Goal: Task Accomplishment & Management: Use online tool/utility

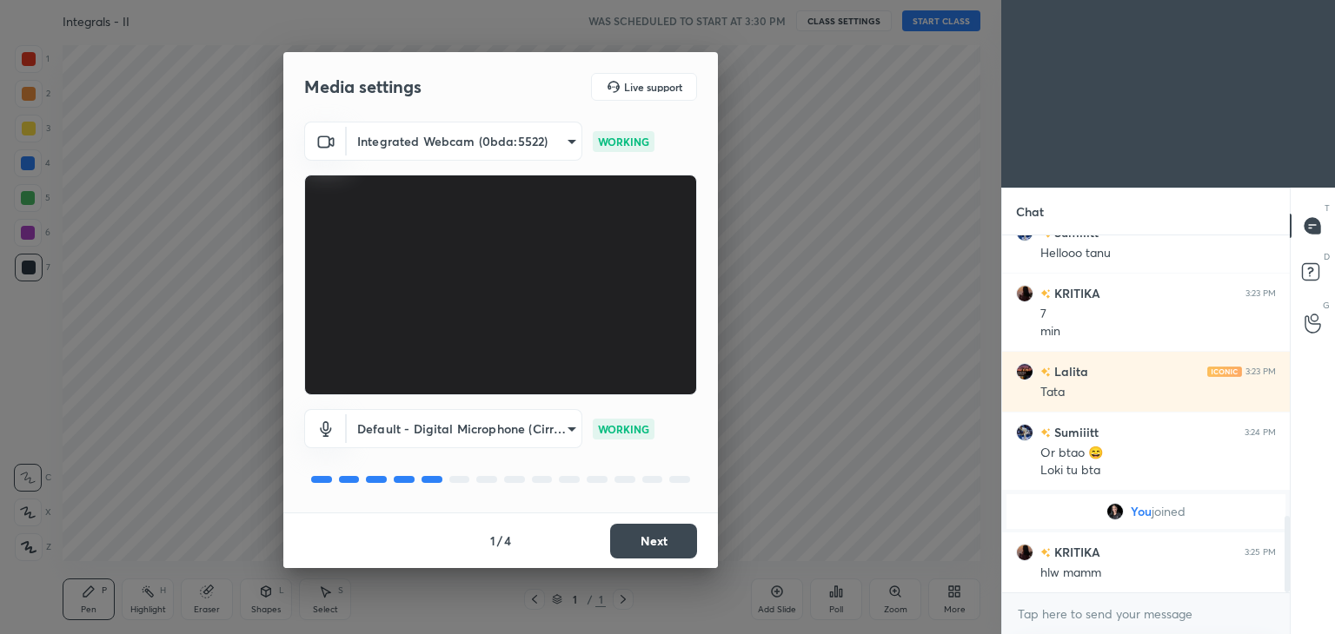
scroll to position [1305, 0]
click at [678, 543] on button "Next" at bounding box center [653, 541] width 87 height 35
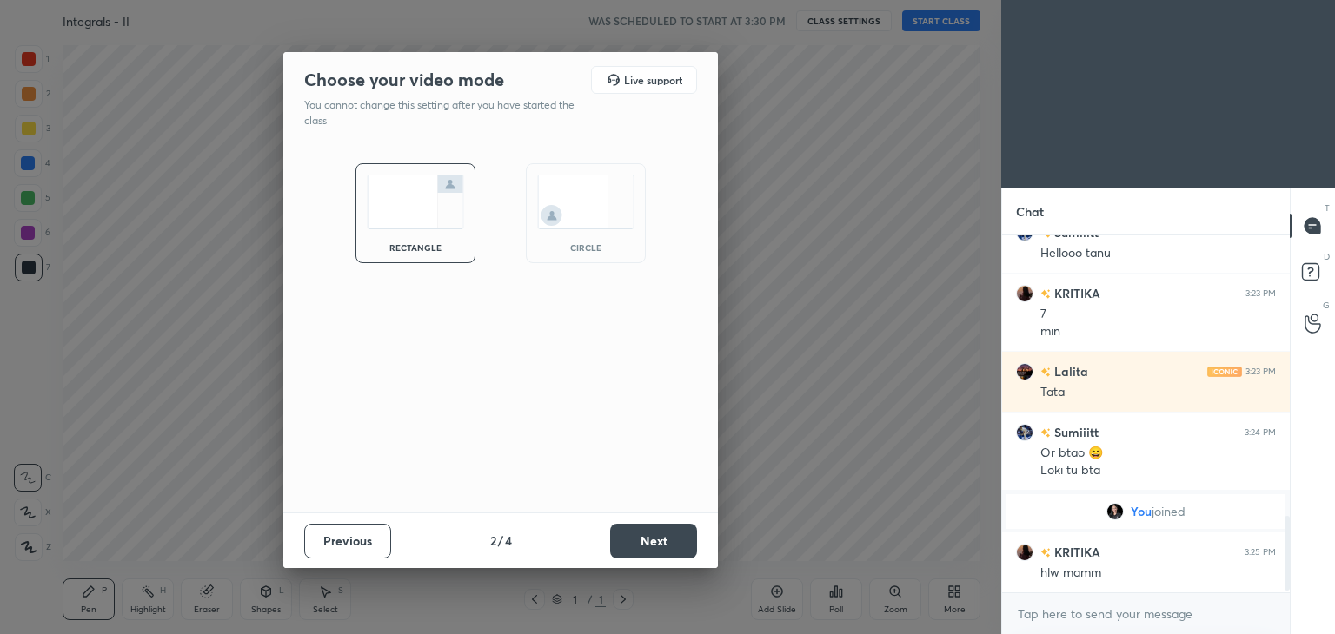
click at [678, 543] on button "Next" at bounding box center [653, 541] width 87 height 35
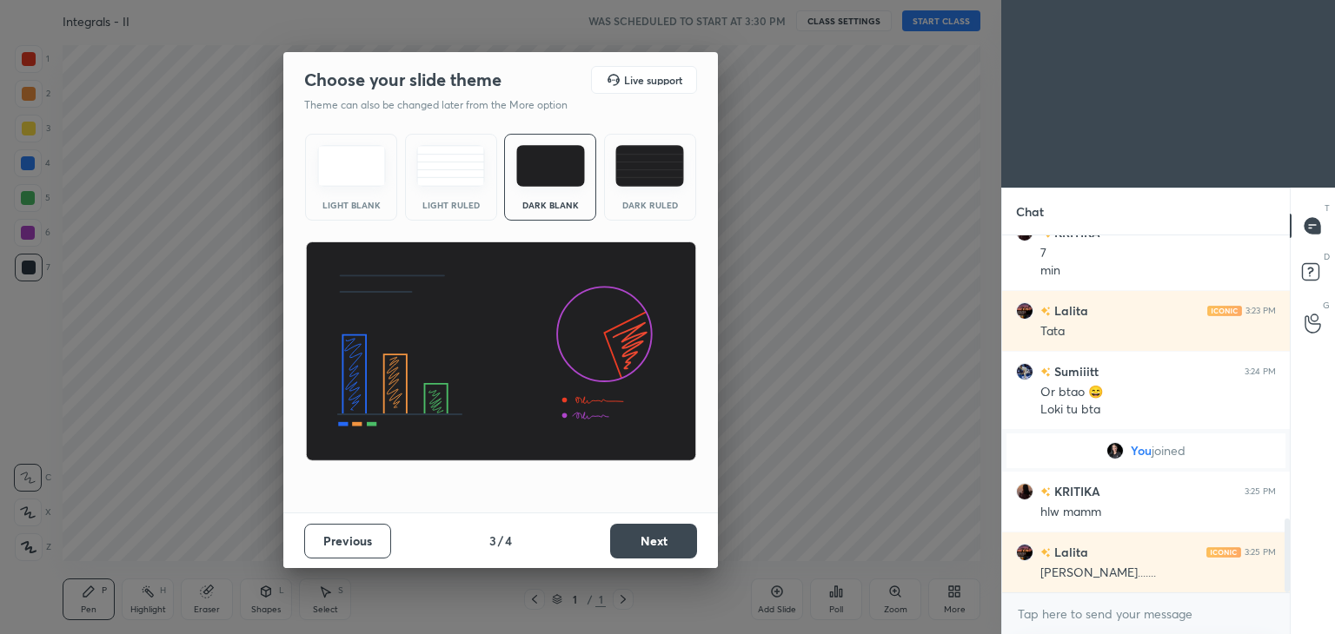
click at [678, 543] on button "Next" at bounding box center [653, 541] width 87 height 35
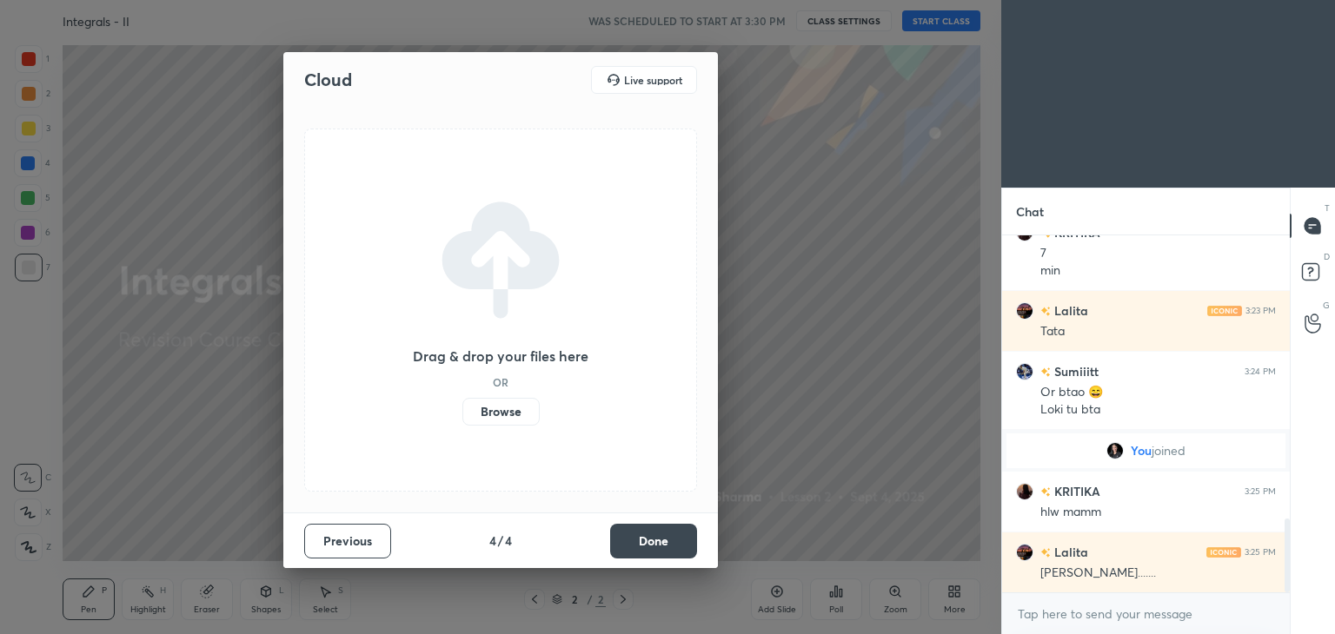
click at [678, 543] on button "Done" at bounding box center [653, 541] width 87 height 35
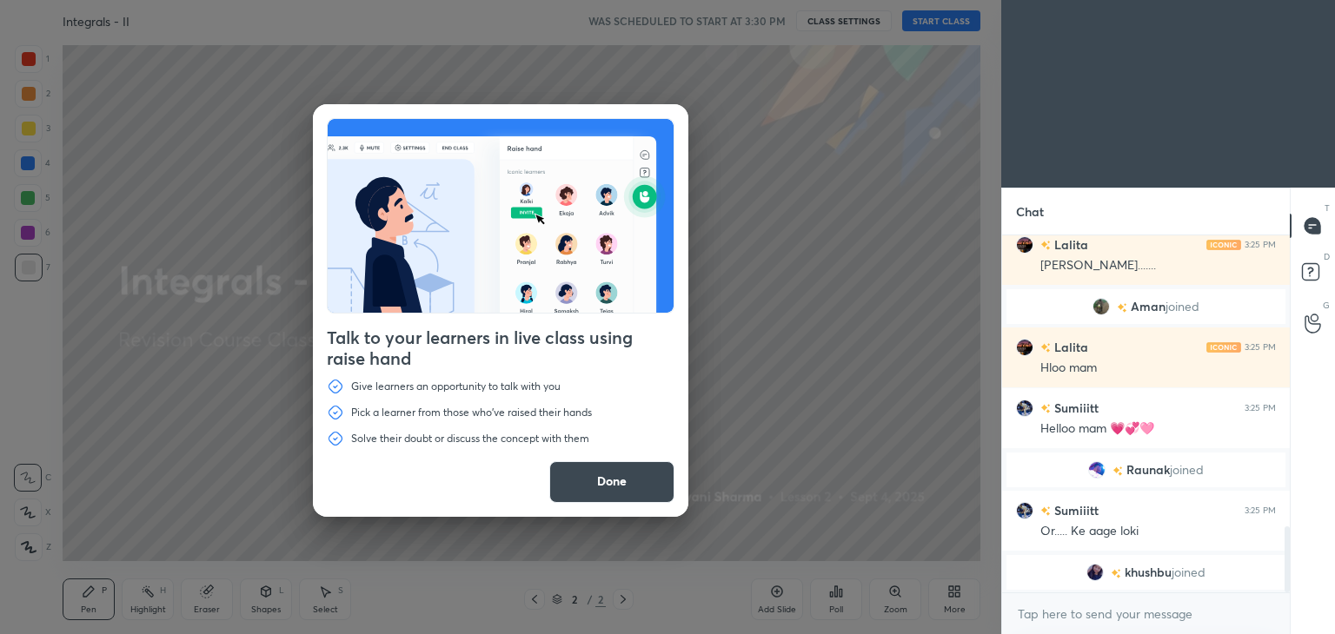
scroll to position [1608, 0]
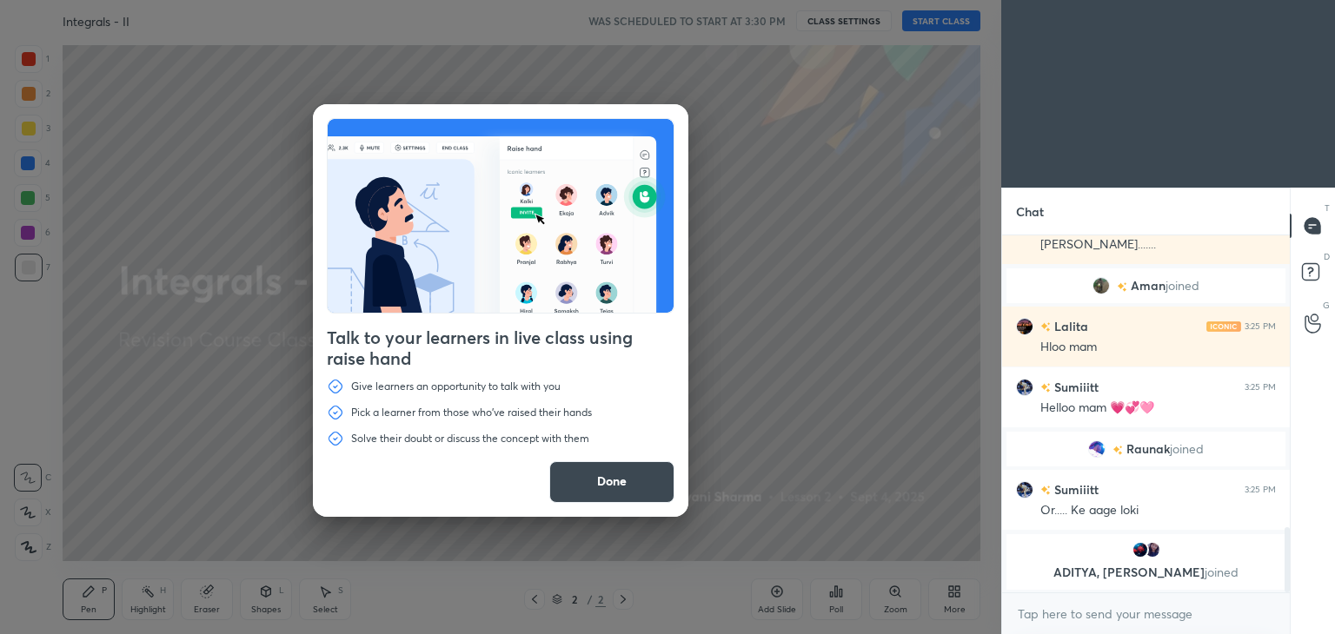
click at [619, 474] on button "Done" at bounding box center [611, 482] width 125 height 42
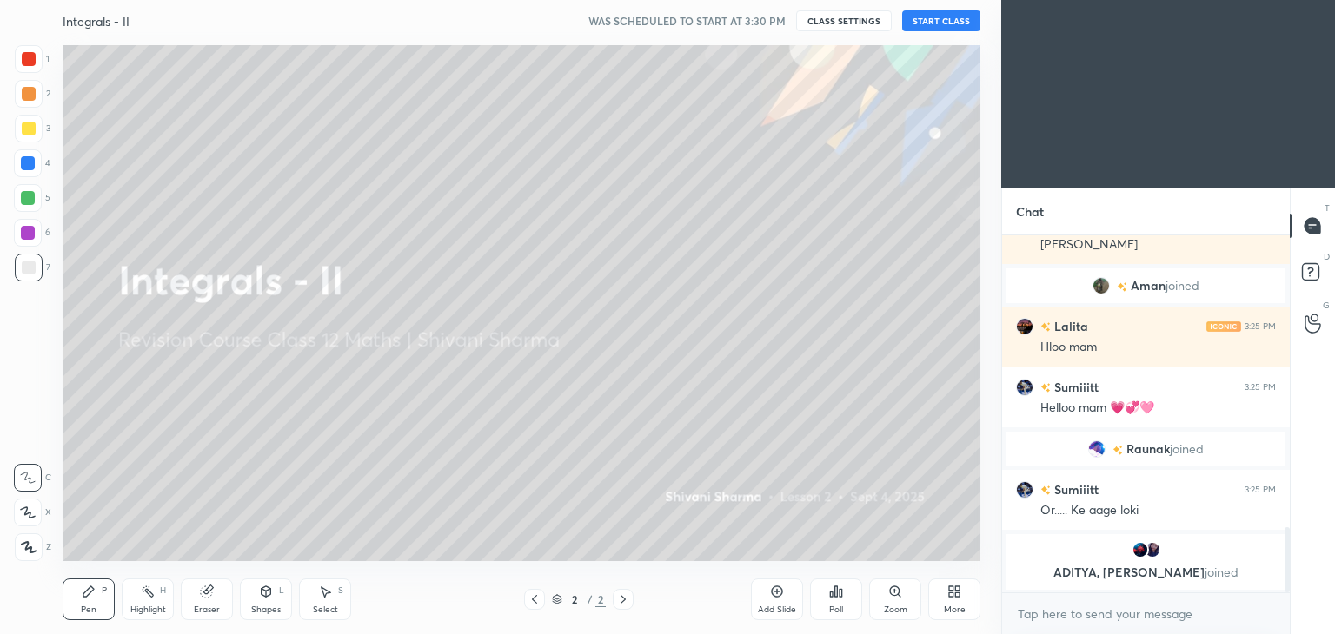
click at [947, 607] on div "More" at bounding box center [955, 610] width 22 height 9
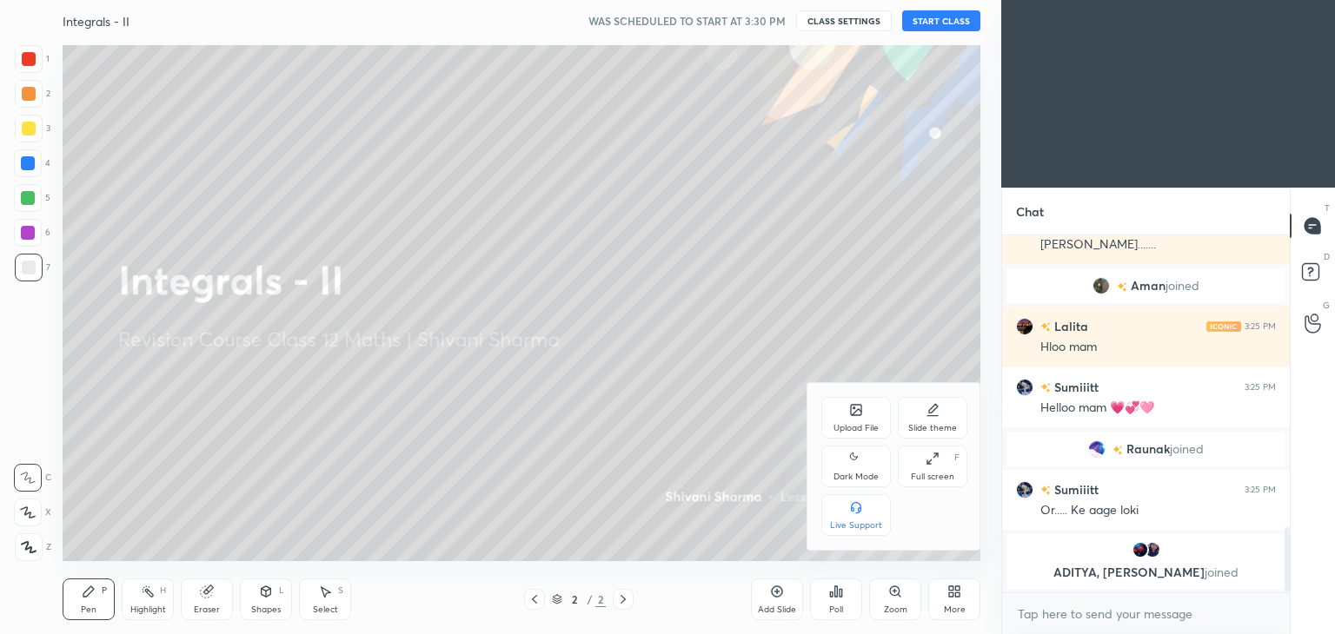
click at [859, 473] on div "Dark Mode" at bounding box center [855, 477] width 45 height 9
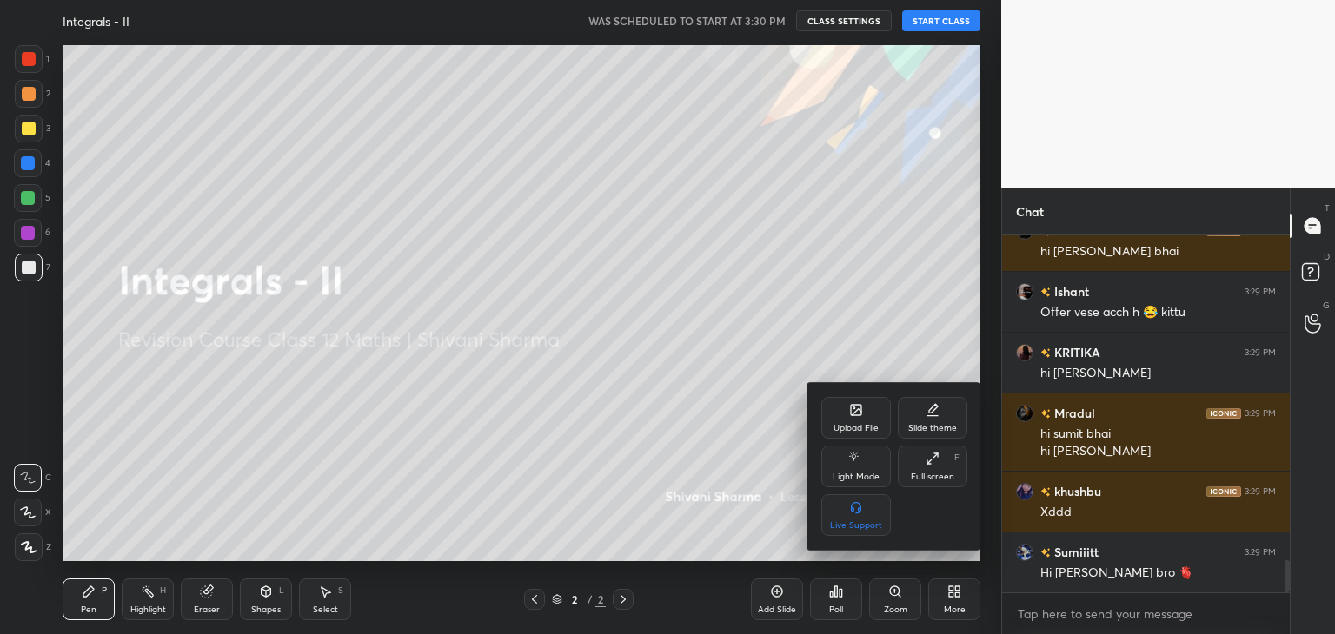
scroll to position [3605, 0]
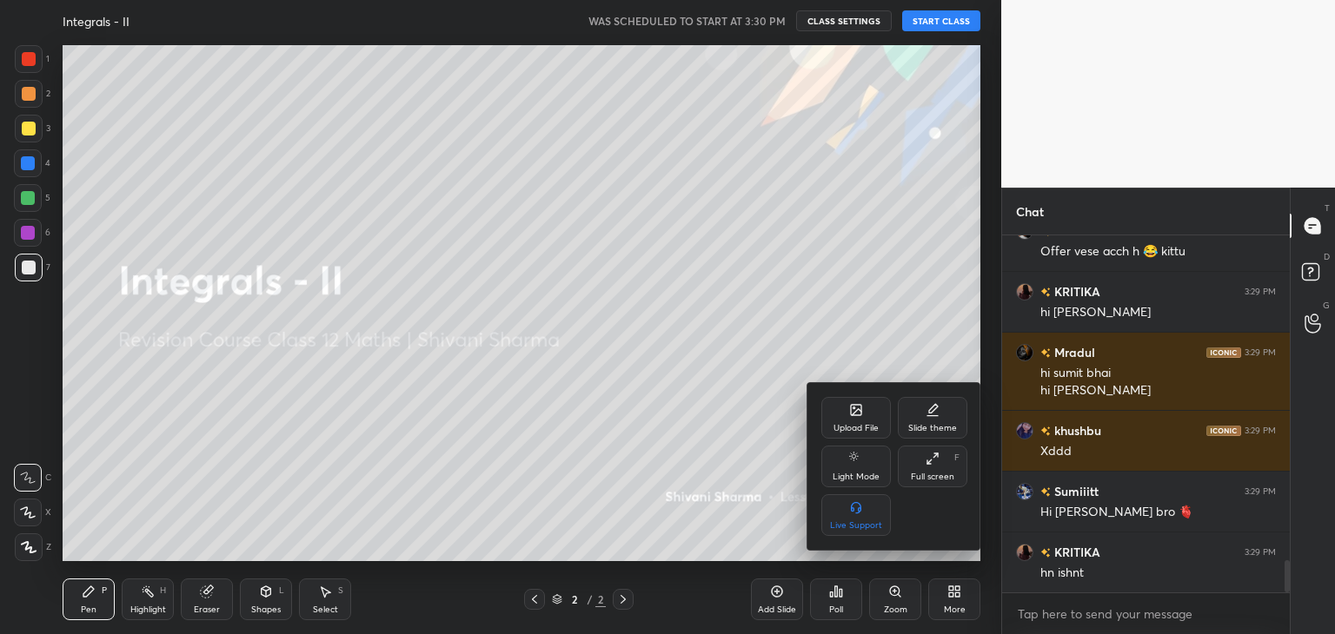
click at [939, 23] on div at bounding box center [667, 317] width 1335 height 634
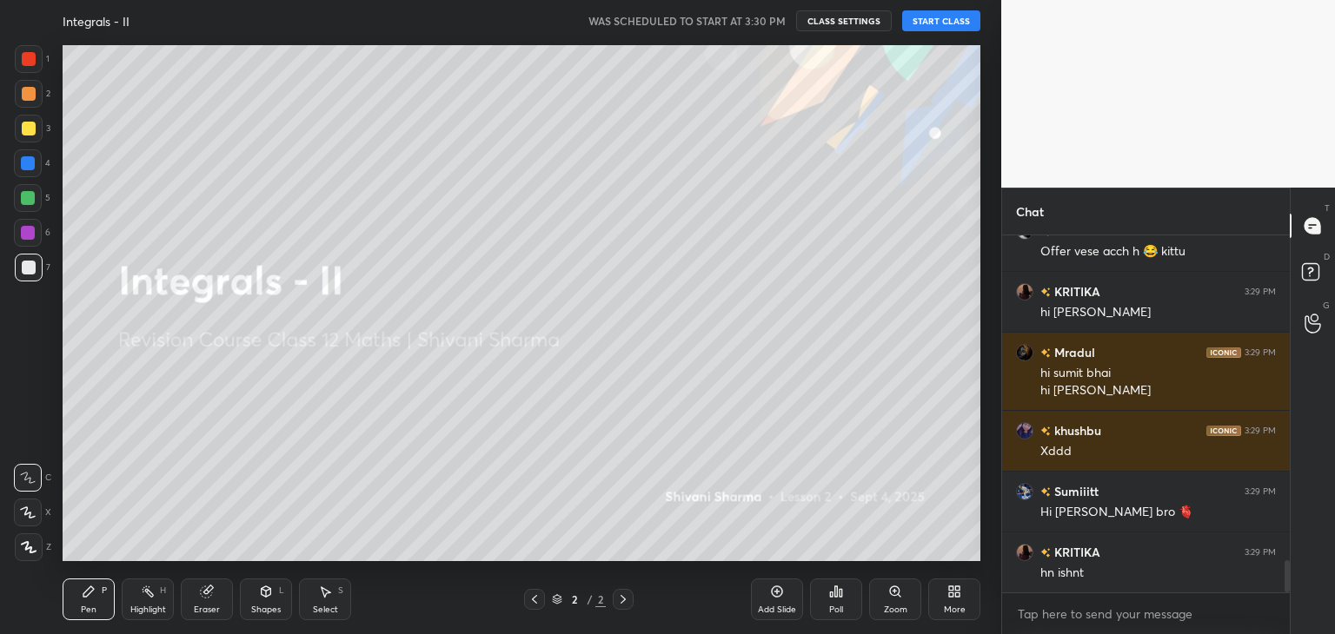
click at [939, 23] on button "START CLASS" at bounding box center [941, 20] width 78 height 21
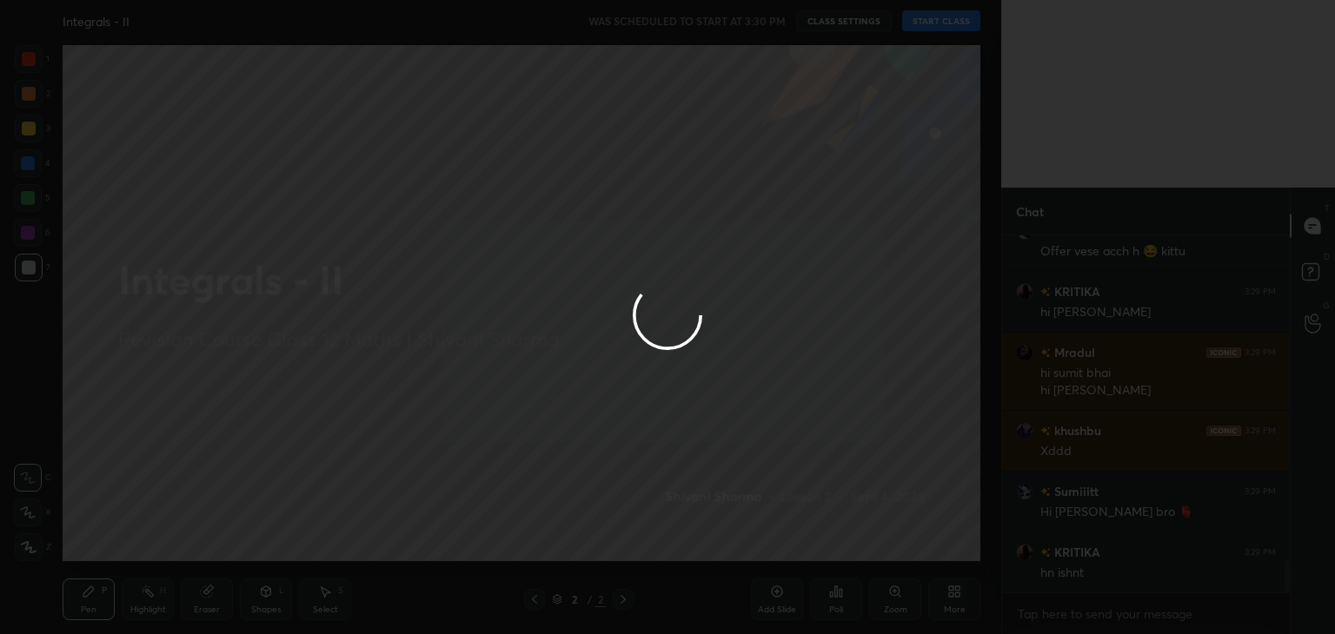
click at [939, 23] on div at bounding box center [667, 317] width 1335 height 634
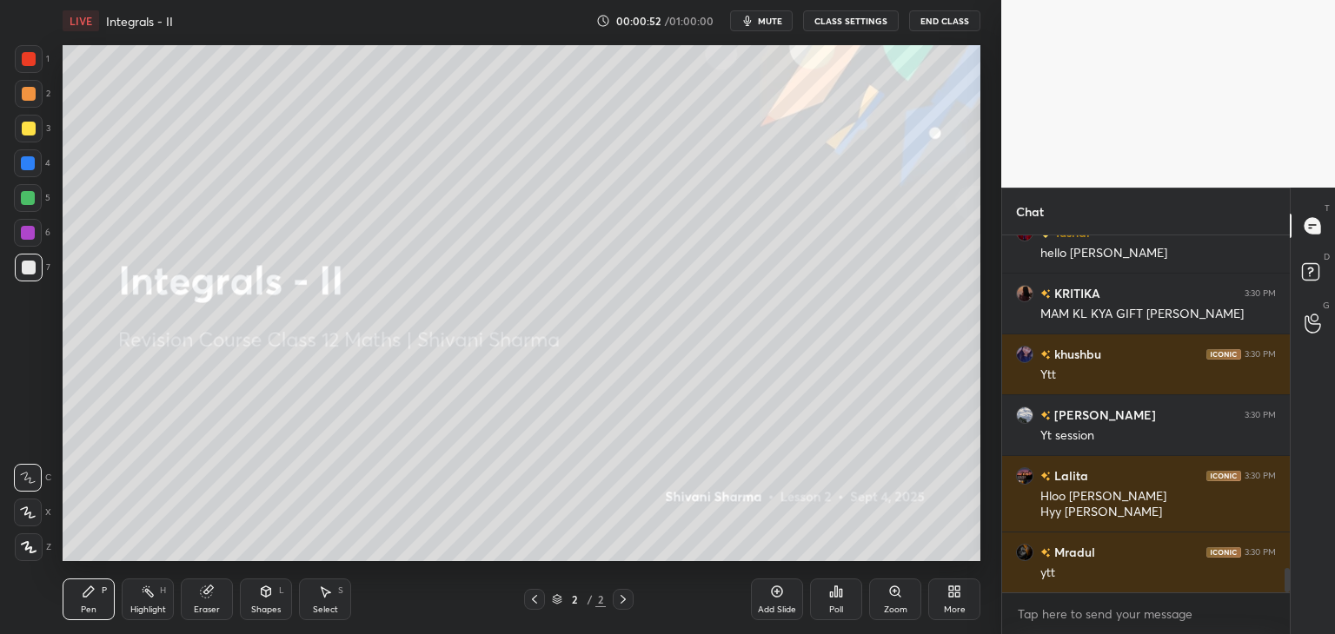
scroll to position [5035, 0]
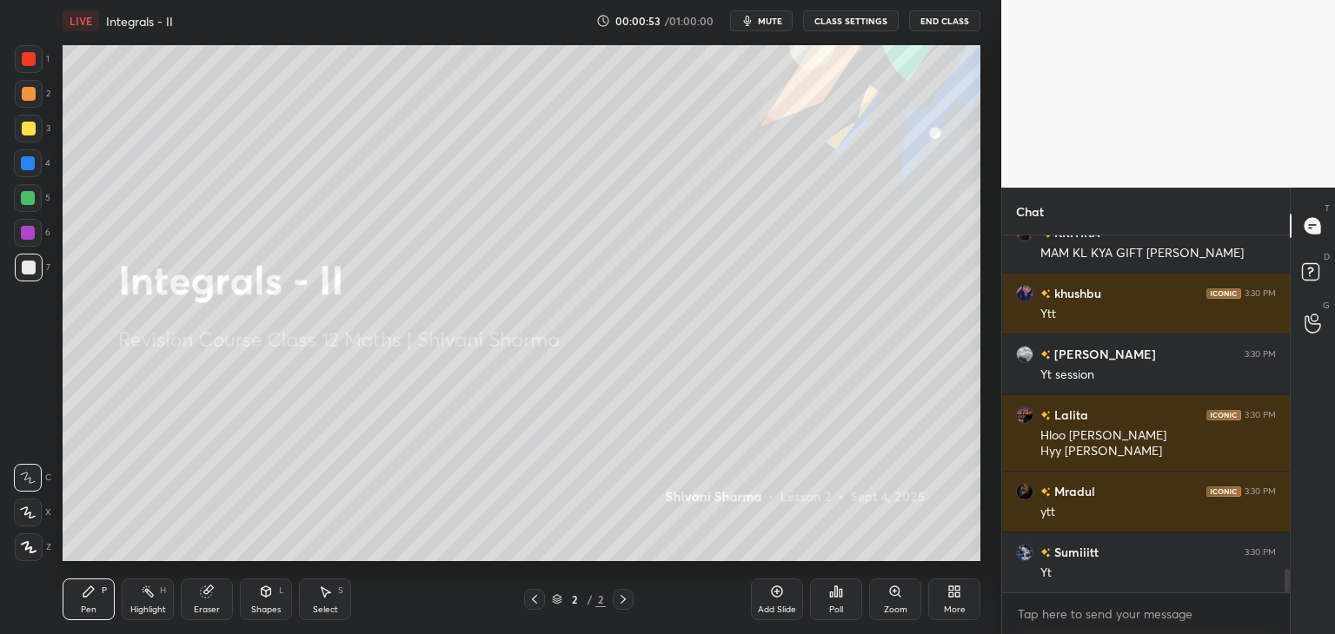
click at [23, 553] on icon at bounding box center [29, 547] width 16 height 12
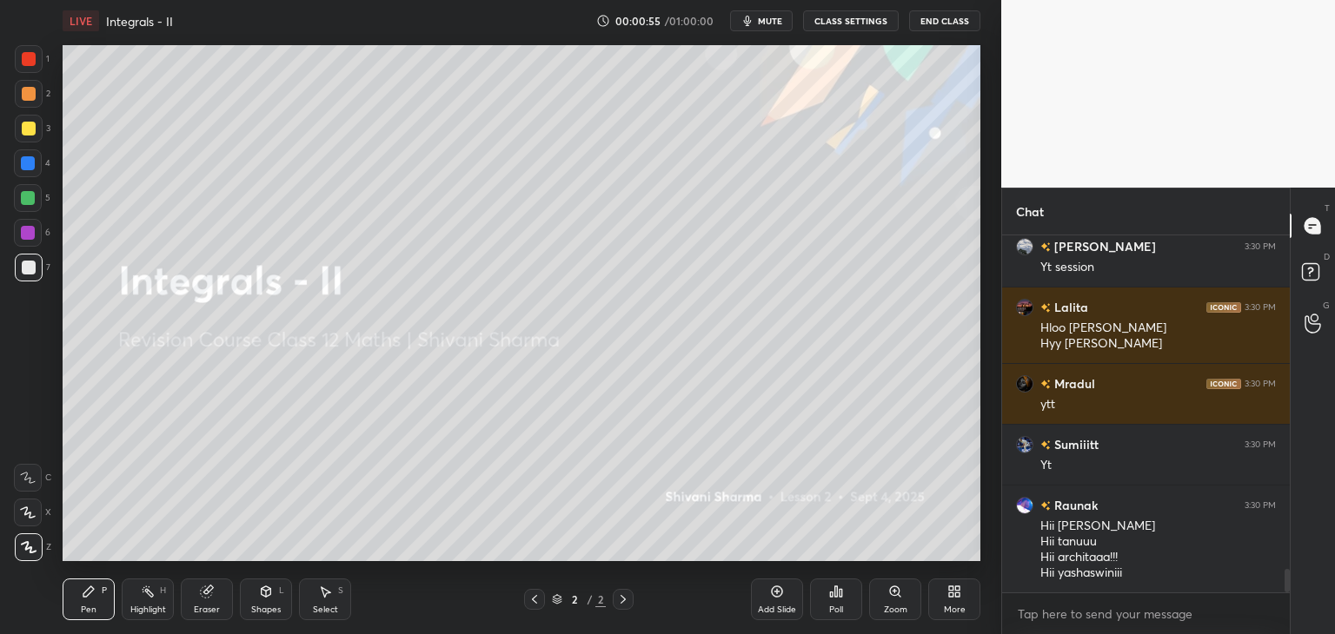
click at [951, 610] on div "More" at bounding box center [955, 610] width 22 height 9
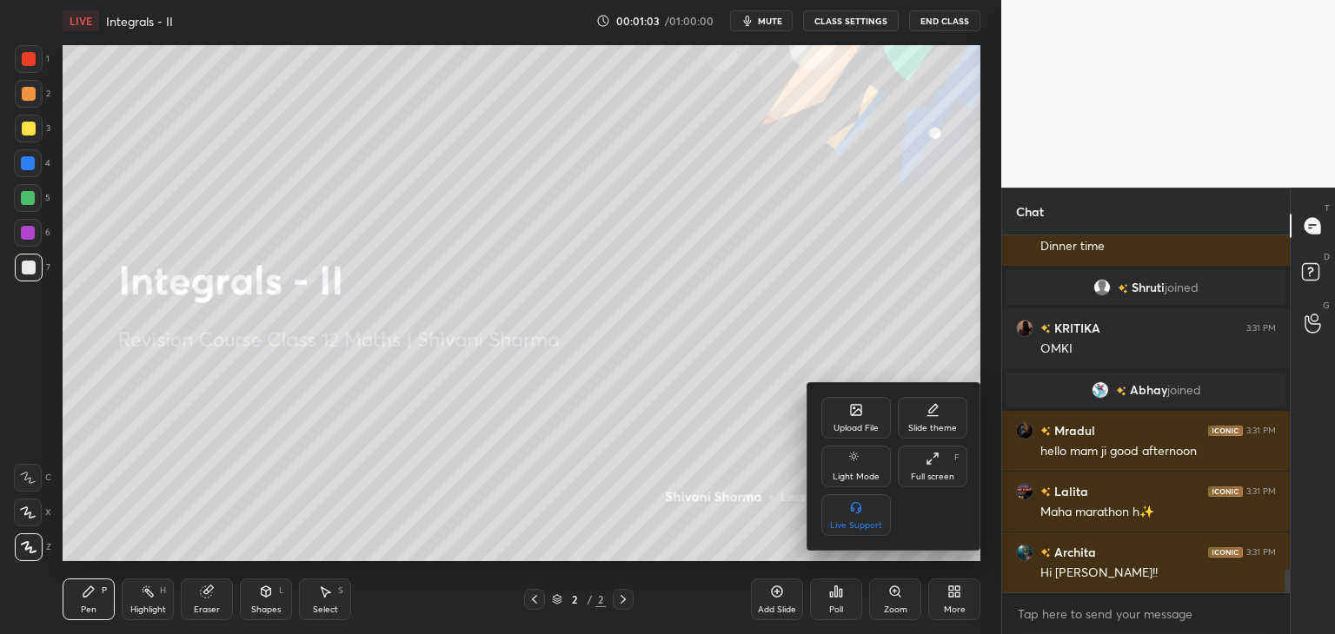
scroll to position [0, 0]
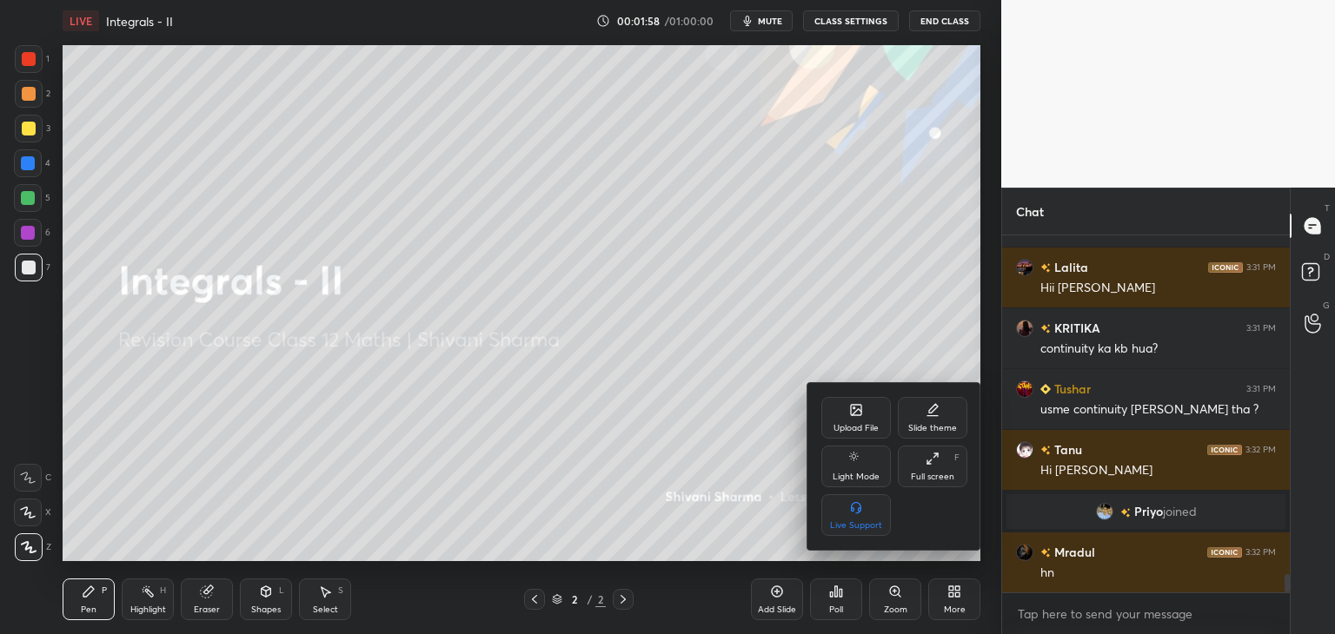
click at [852, 421] on div "Upload File" at bounding box center [856, 418] width 70 height 42
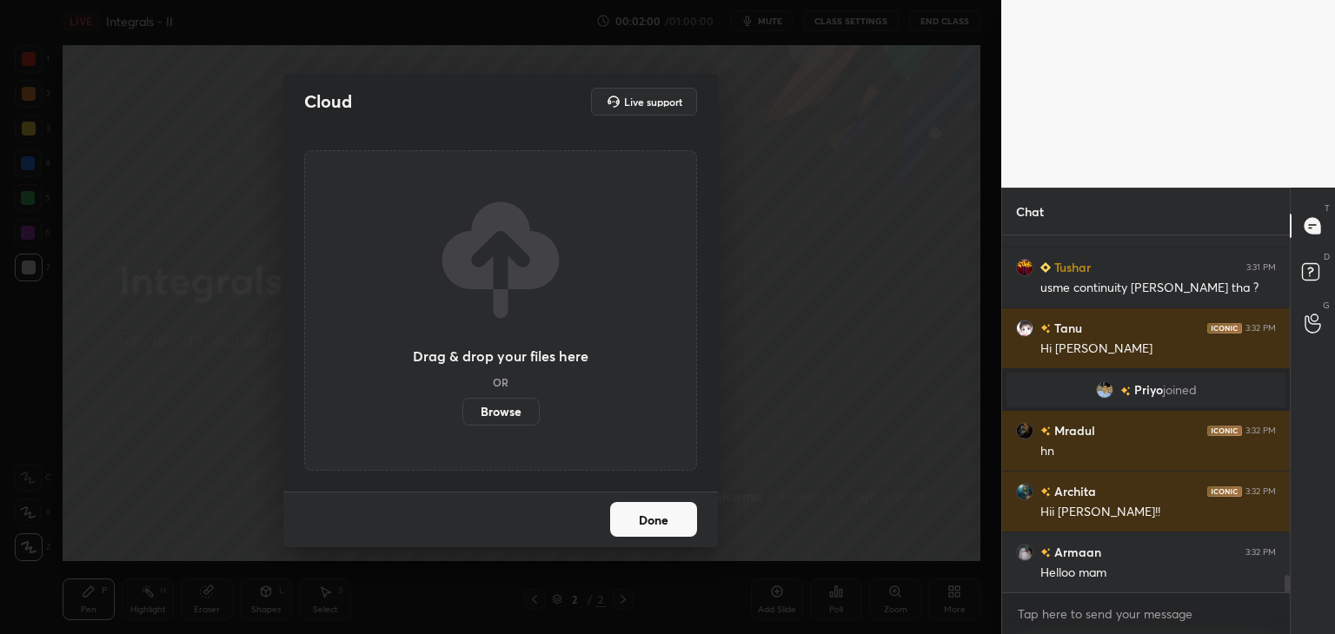
click at [497, 417] on label "Browse" at bounding box center [500, 412] width 77 height 28
click at [462, 417] on input "Browse" at bounding box center [462, 412] width 0 height 28
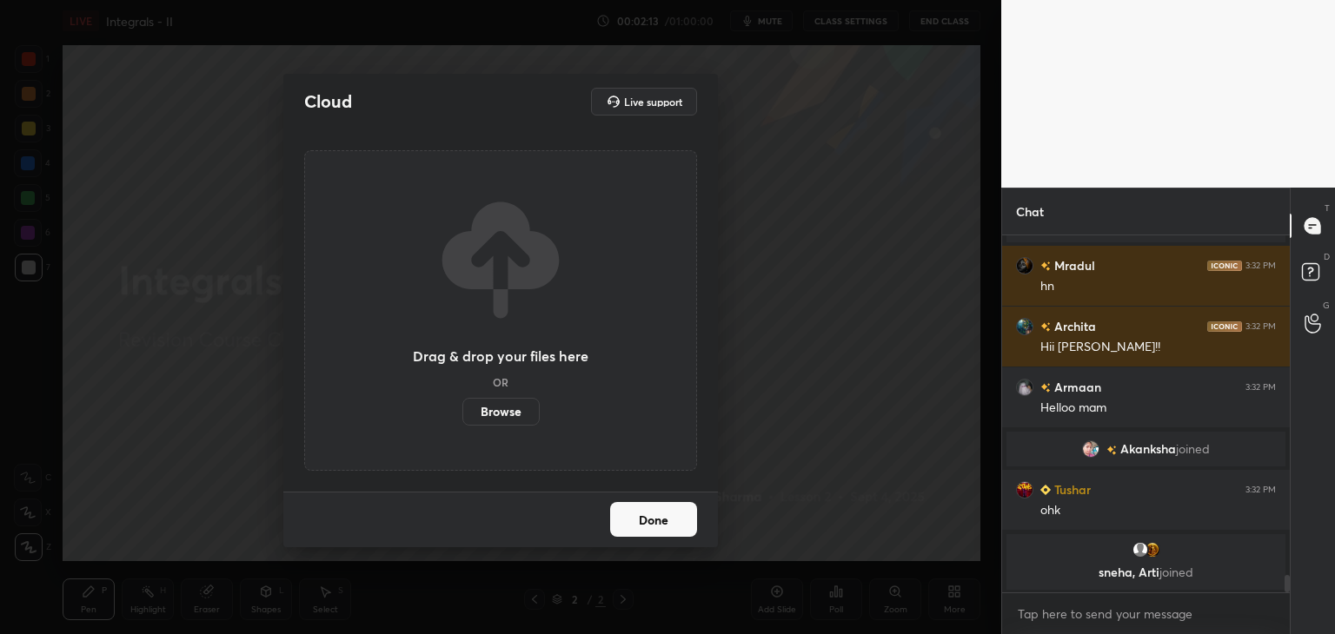
scroll to position [7035, 0]
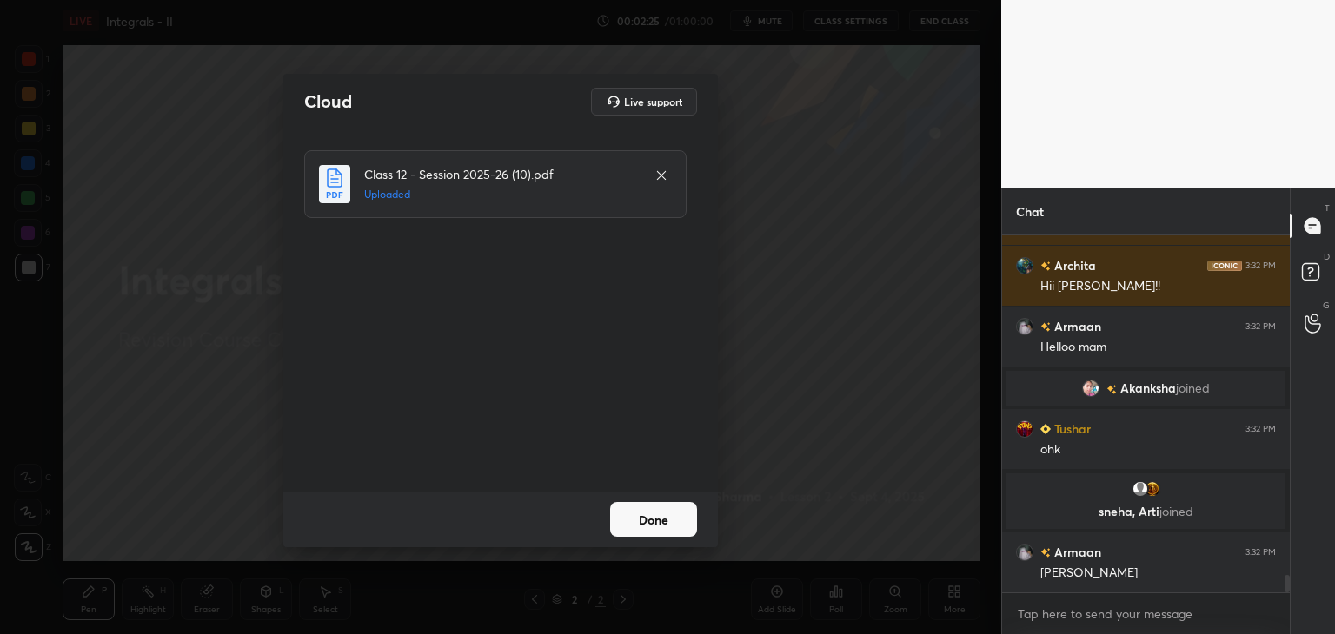
click at [658, 519] on button "Done" at bounding box center [653, 519] width 87 height 35
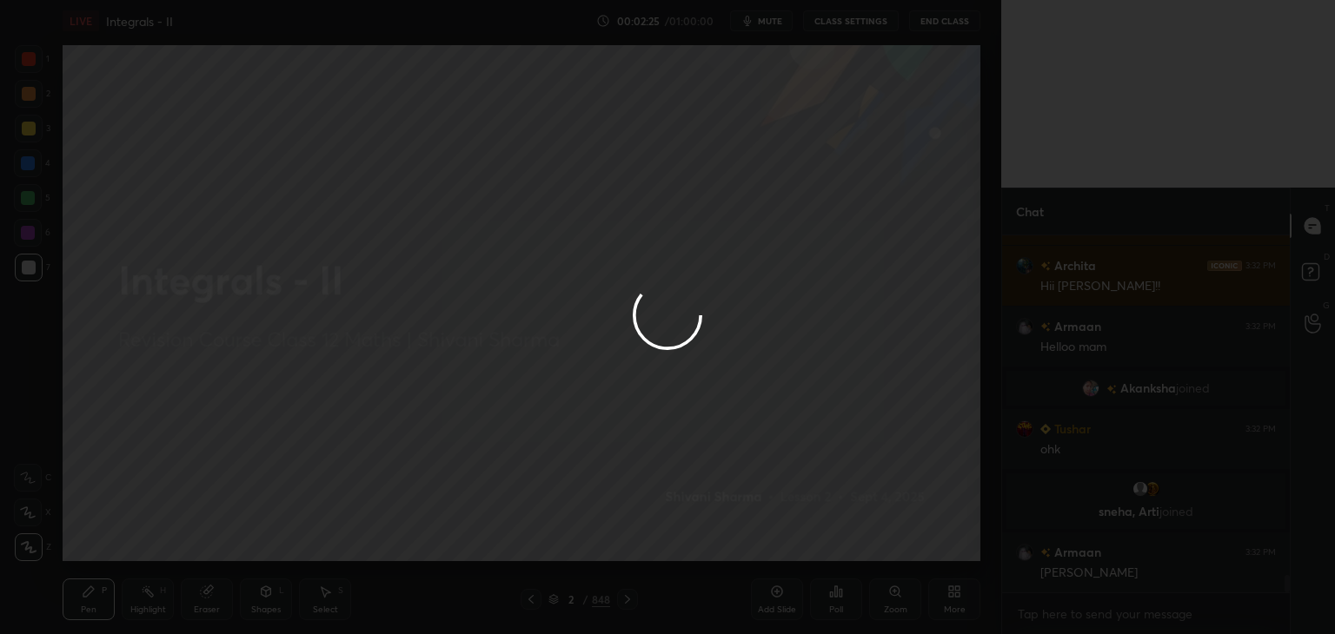
scroll to position [7096, 0]
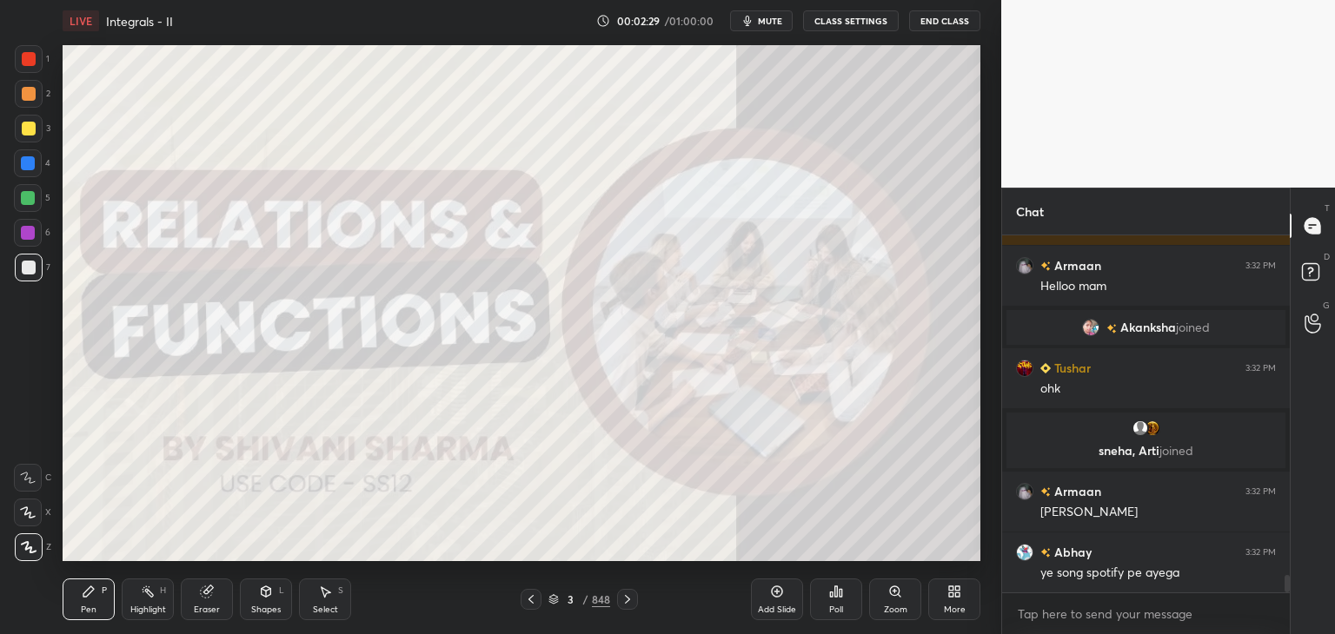
click at [584, 598] on div "/" at bounding box center [585, 599] width 5 height 10
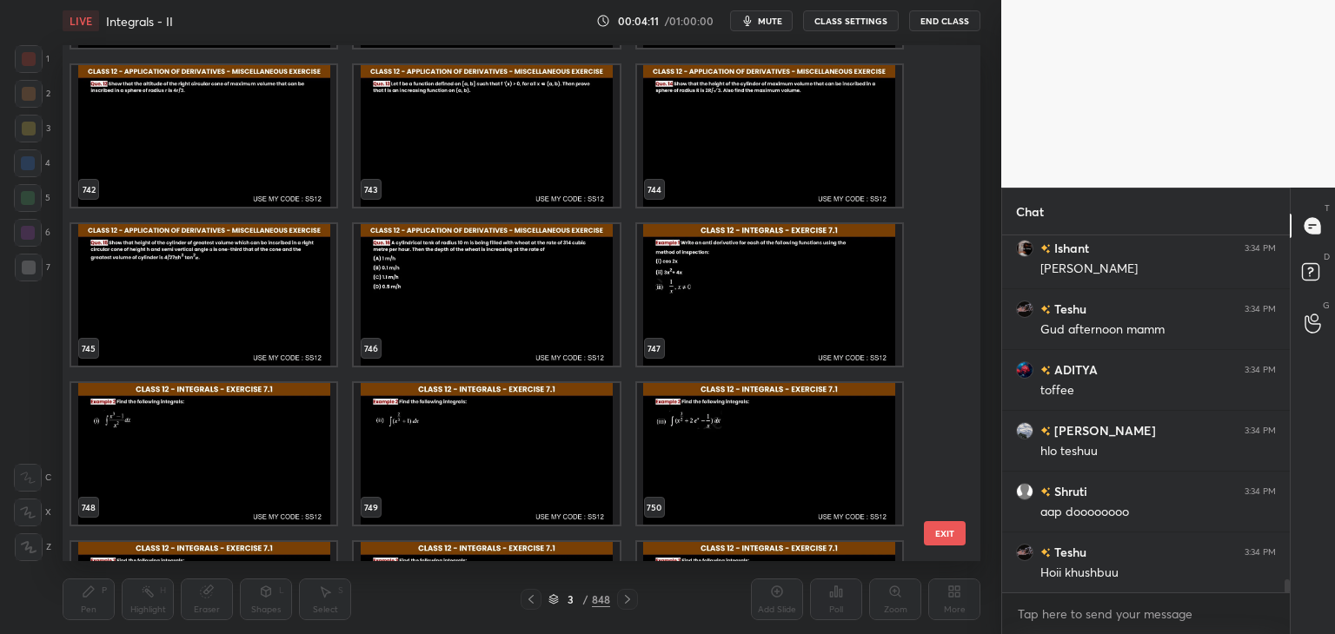
scroll to position [9571, 0]
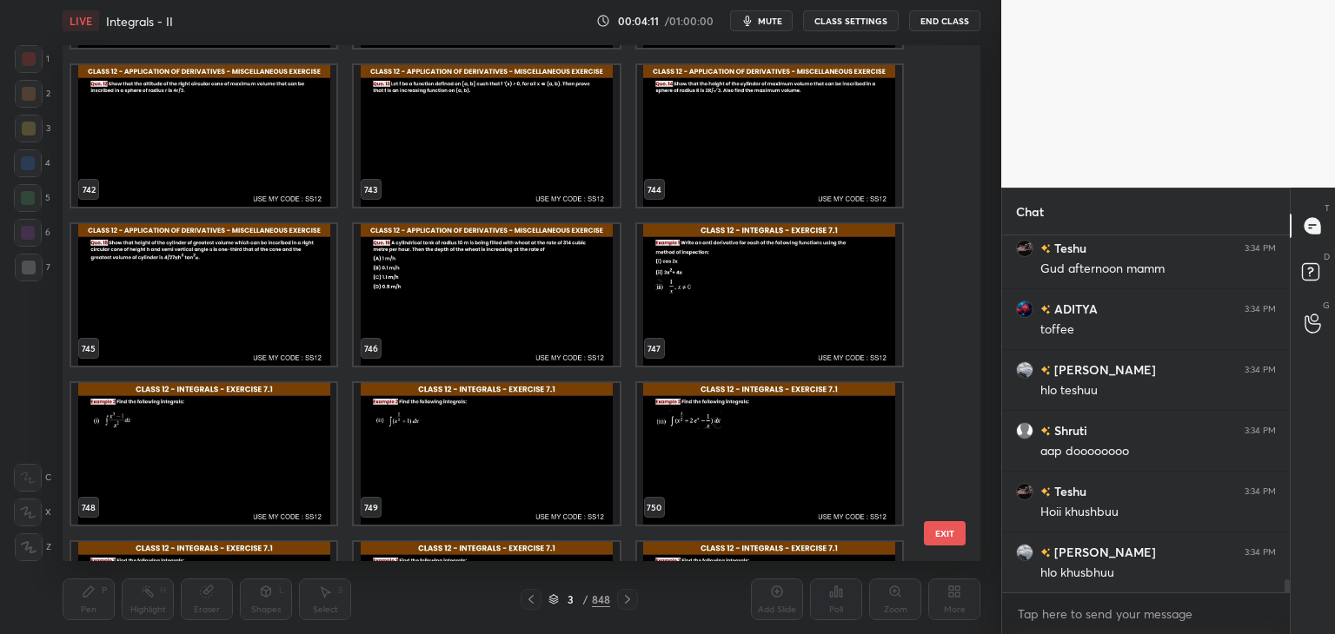
click at [745, 307] on img "grid" at bounding box center [769, 295] width 265 height 142
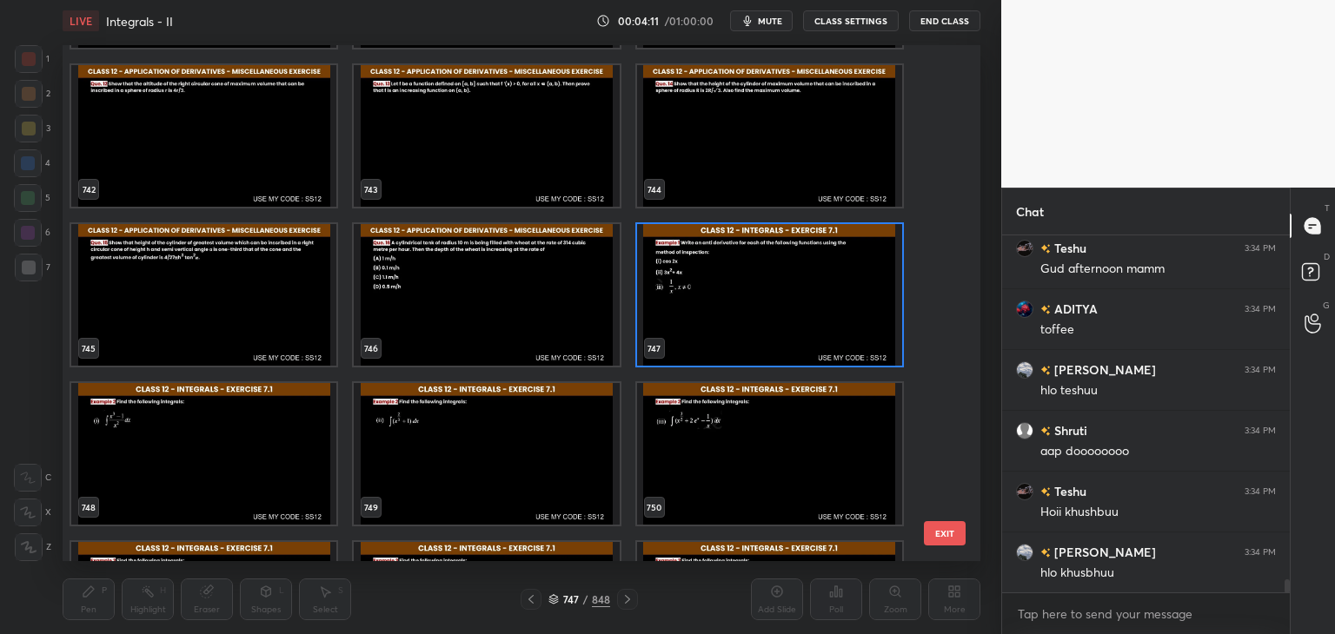
click at [744, 307] on img "grid" at bounding box center [769, 295] width 265 height 142
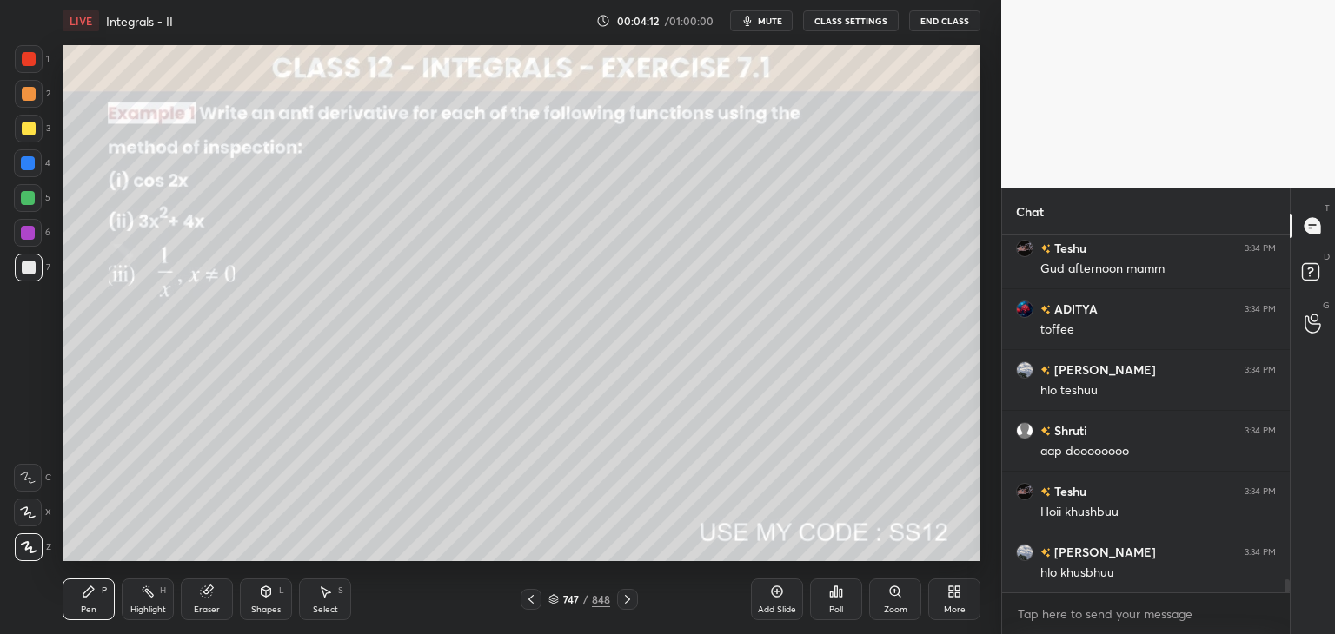
click at [744, 307] on img "grid" at bounding box center [769, 295] width 265 height 142
click at [746, 308] on img "grid" at bounding box center [769, 295] width 265 height 142
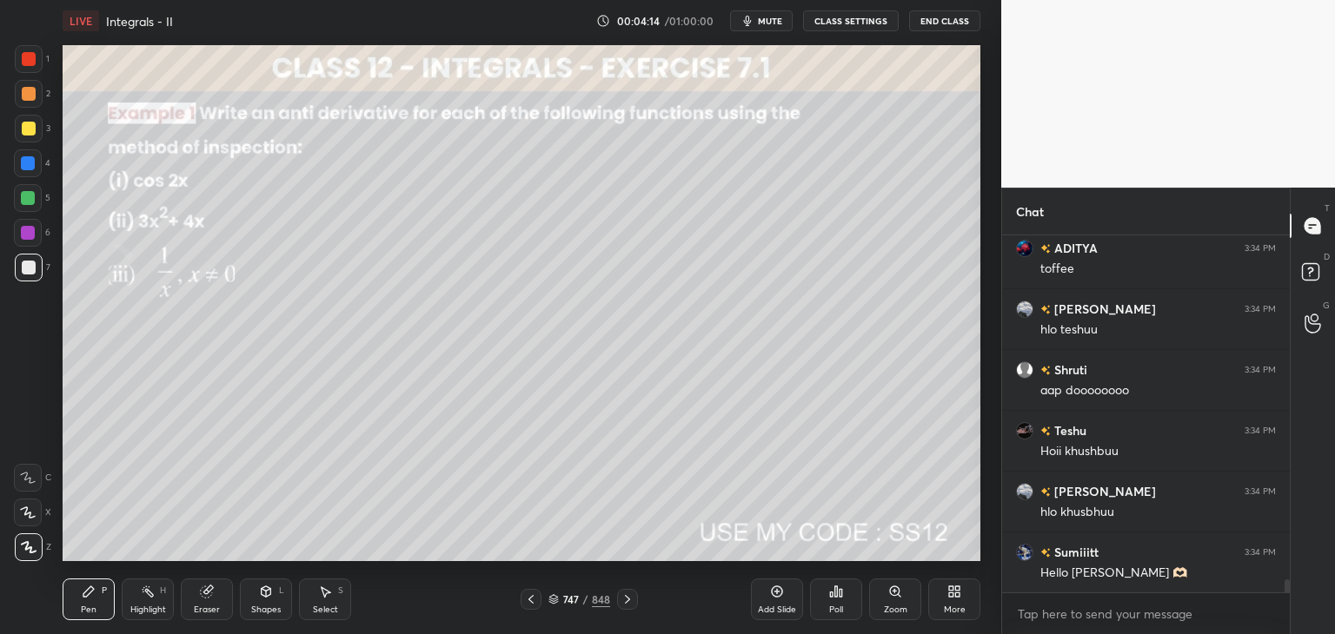
click at [626, 598] on icon at bounding box center [627, 599] width 5 height 9
click at [626, 598] on icon at bounding box center [627, 600] width 14 height 14
click at [623, 598] on icon at bounding box center [627, 600] width 14 height 14
click at [622, 596] on icon at bounding box center [627, 600] width 14 height 14
click at [626, 597] on icon at bounding box center [627, 599] width 5 height 9
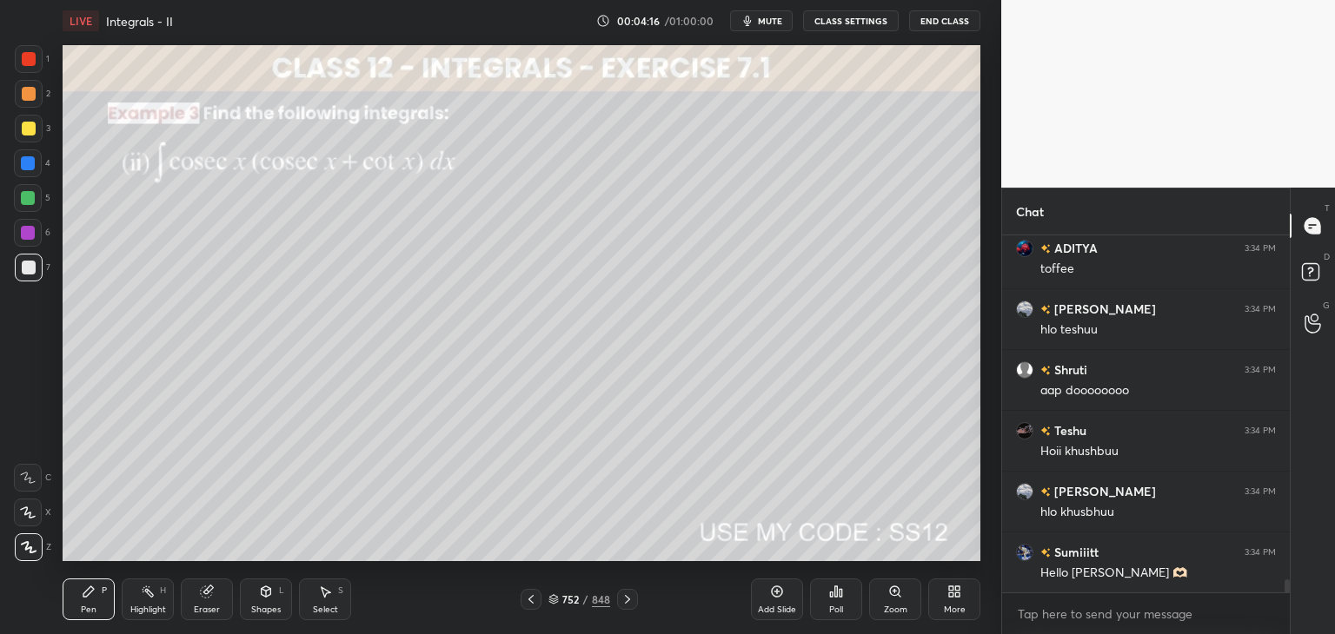
click at [626, 601] on icon at bounding box center [627, 600] width 14 height 14
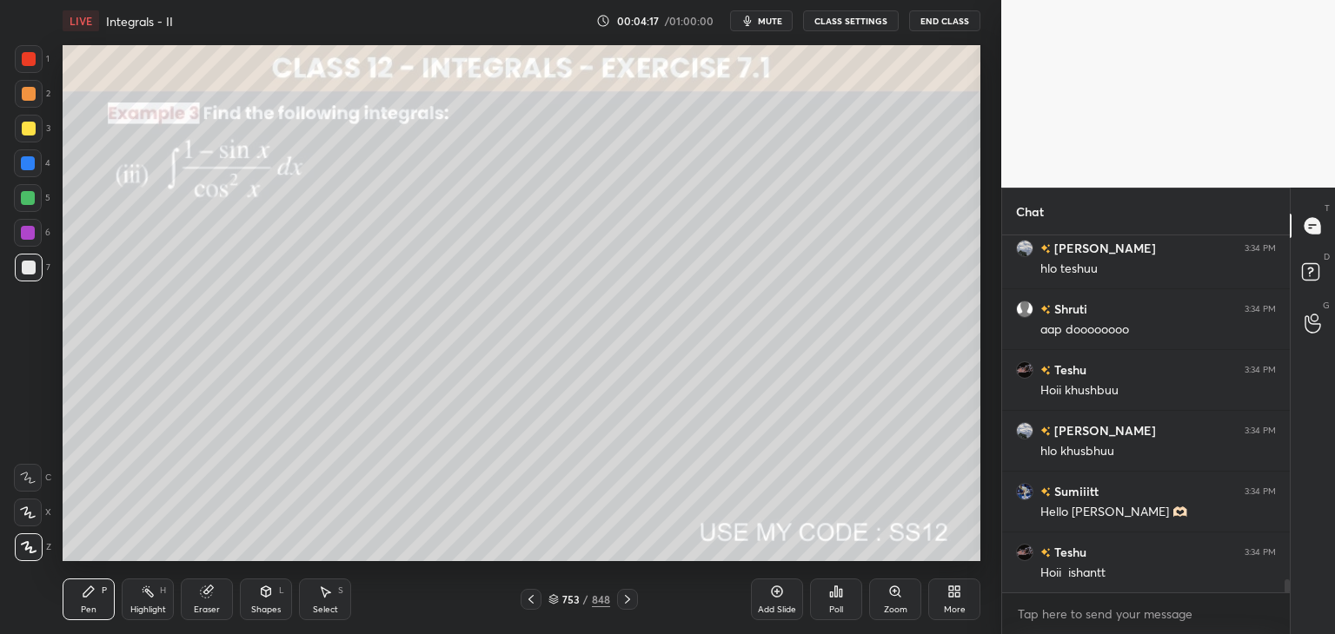
click at [627, 600] on icon at bounding box center [627, 599] width 5 height 9
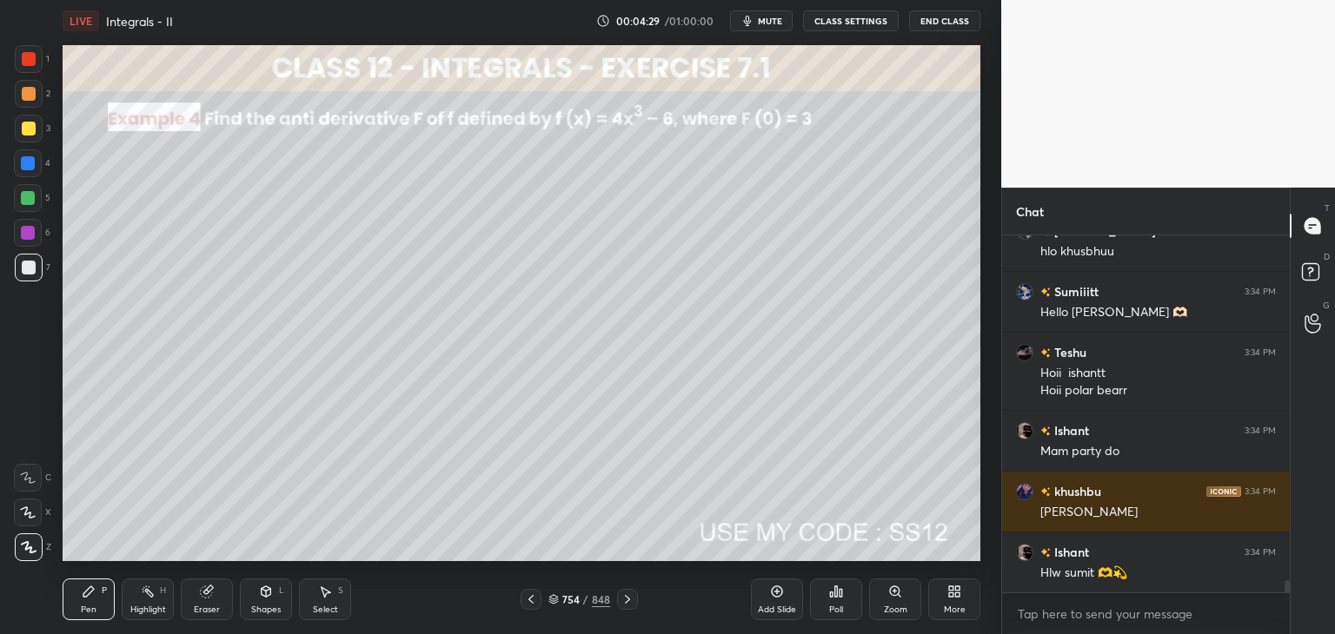
click at [626, 602] on icon at bounding box center [627, 599] width 5 height 9
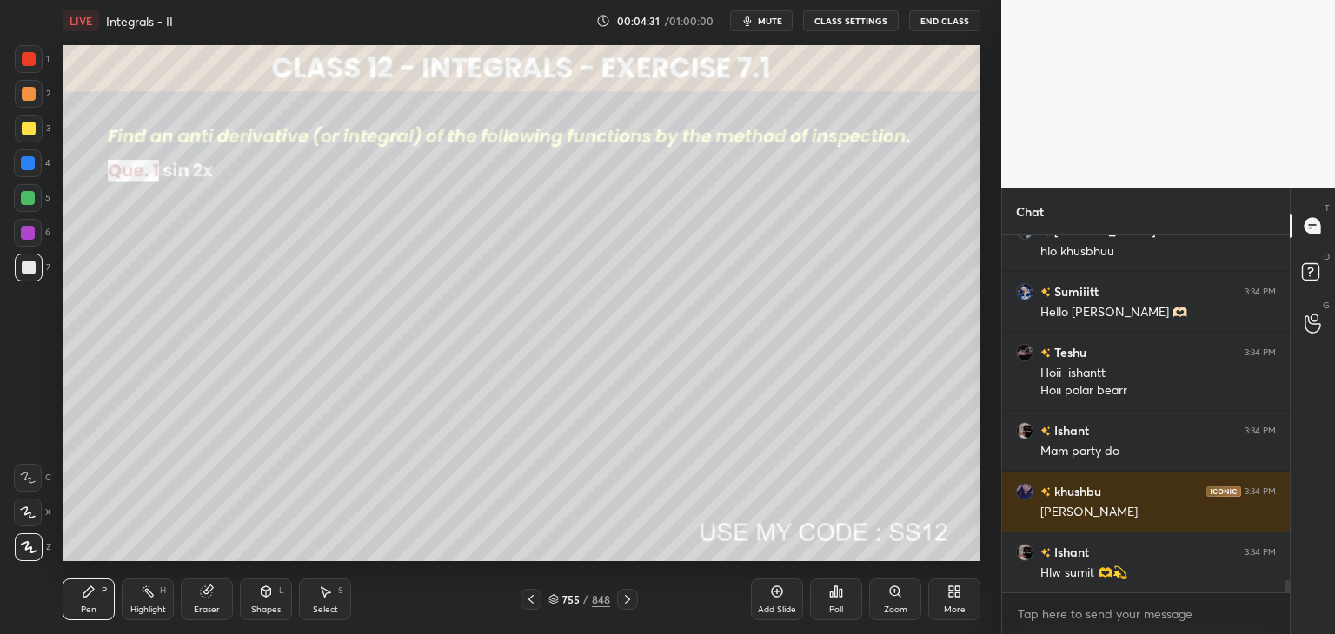
click at [532, 600] on icon at bounding box center [531, 600] width 14 height 14
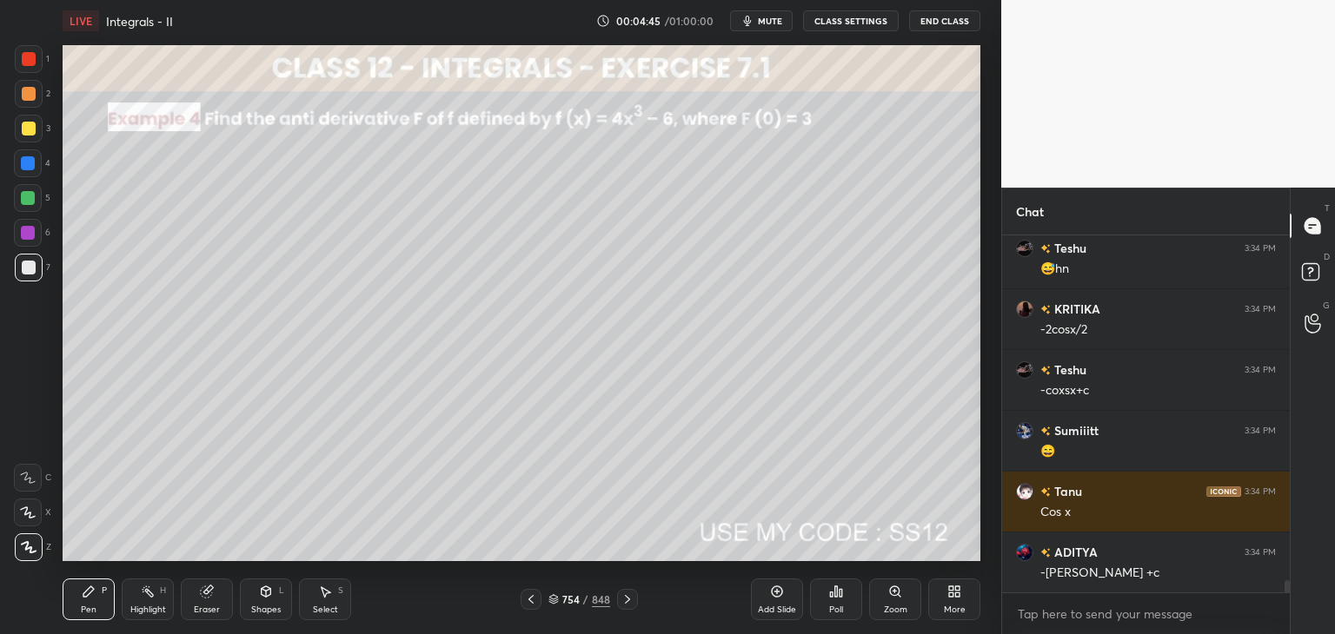
scroll to position [10379, 0]
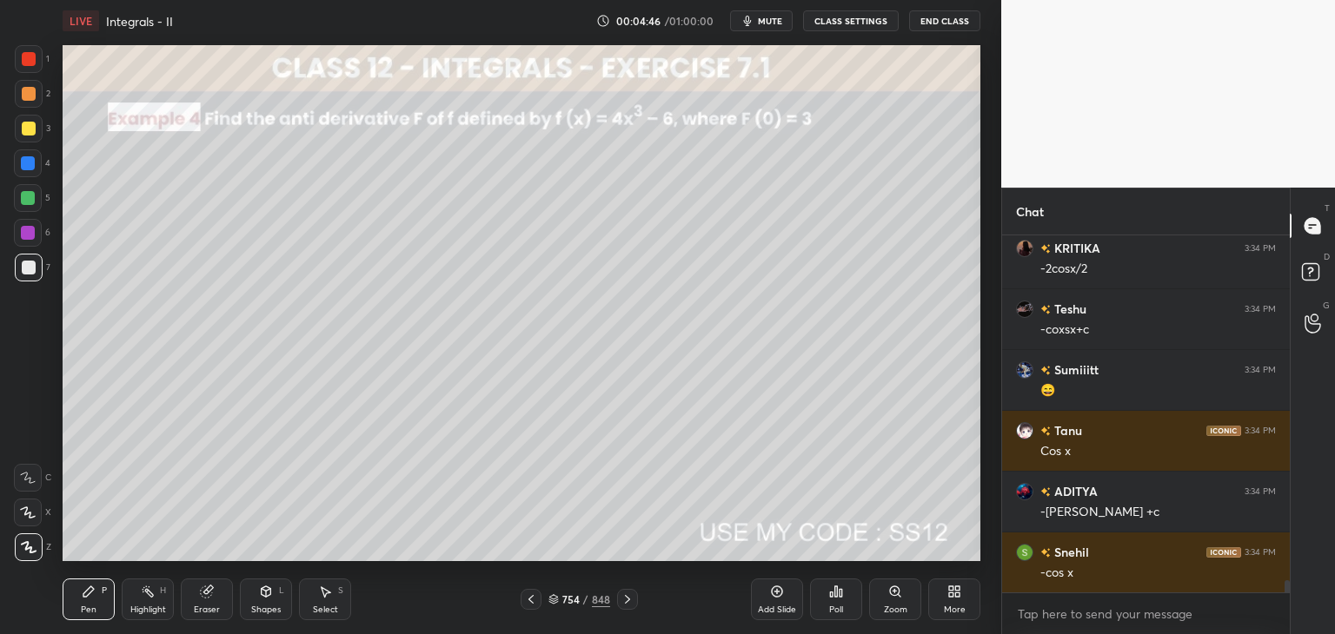
click at [628, 602] on icon at bounding box center [627, 600] width 14 height 14
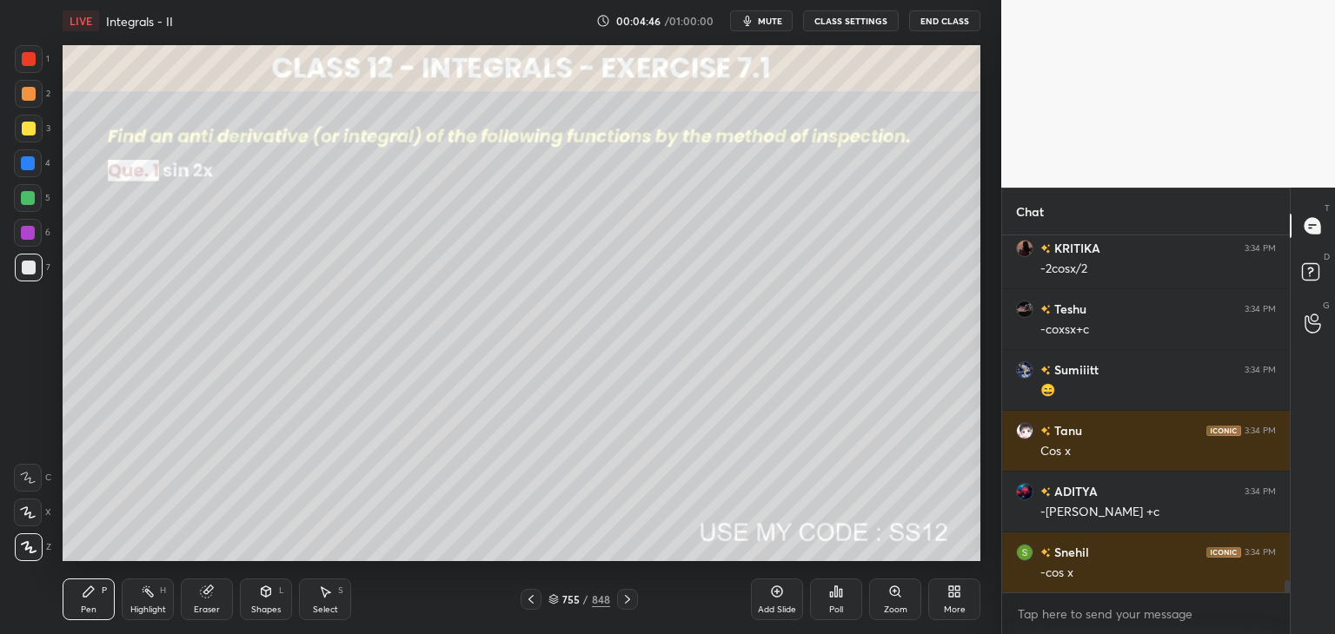
click at [626, 601] on icon at bounding box center [627, 600] width 14 height 14
click at [626, 596] on icon at bounding box center [627, 600] width 14 height 14
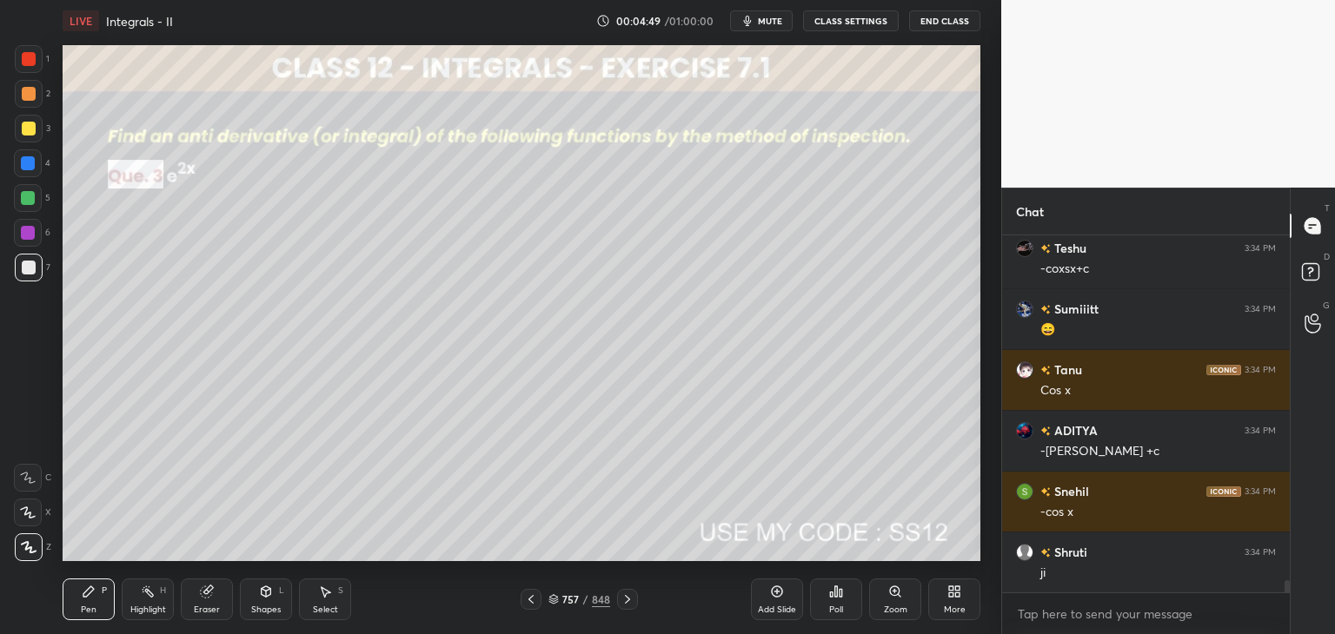
click at [624, 597] on icon at bounding box center [627, 600] width 14 height 14
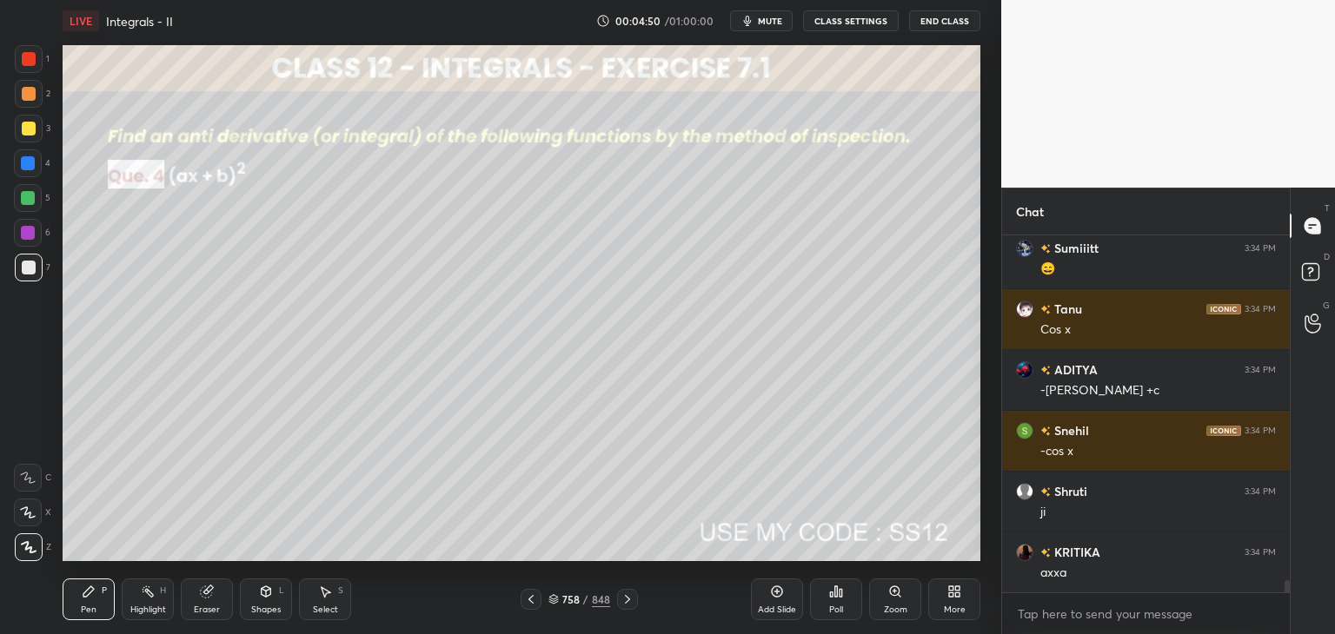
click at [625, 599] on icon at bounding box center [627, 600] width 14 height 14
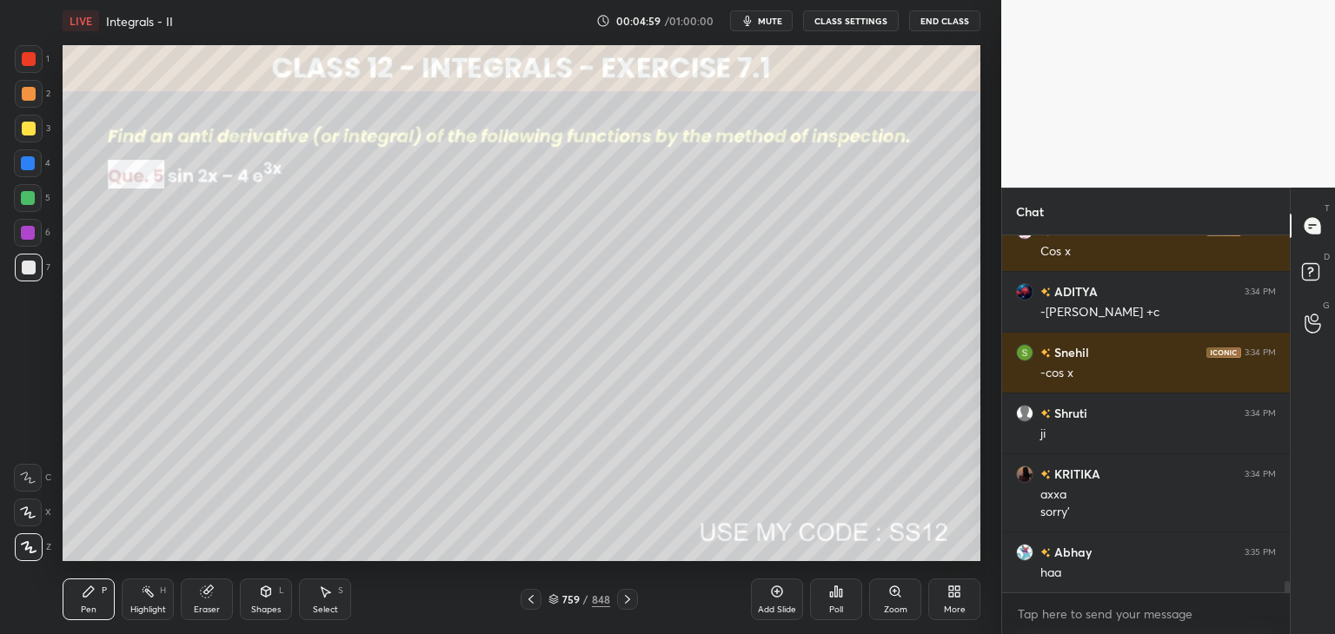
scroll to position [10640, 0]
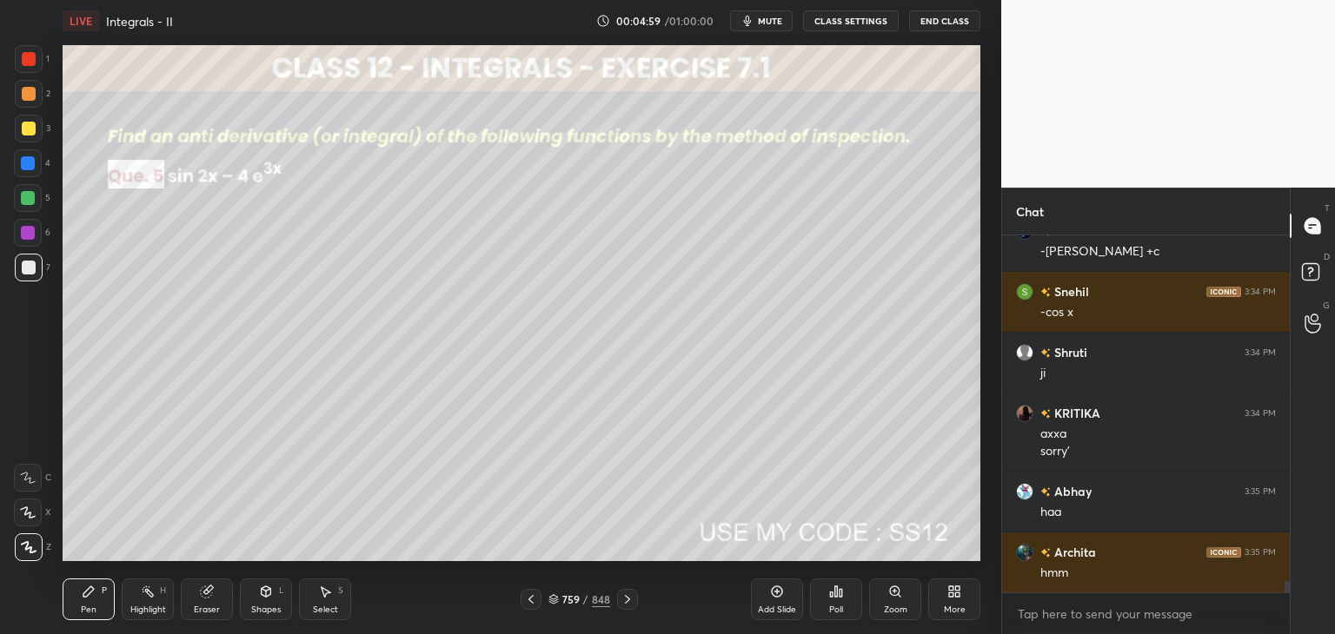
click at [625, 604] on icon at bounding box center [627, 600] width 14 height 14
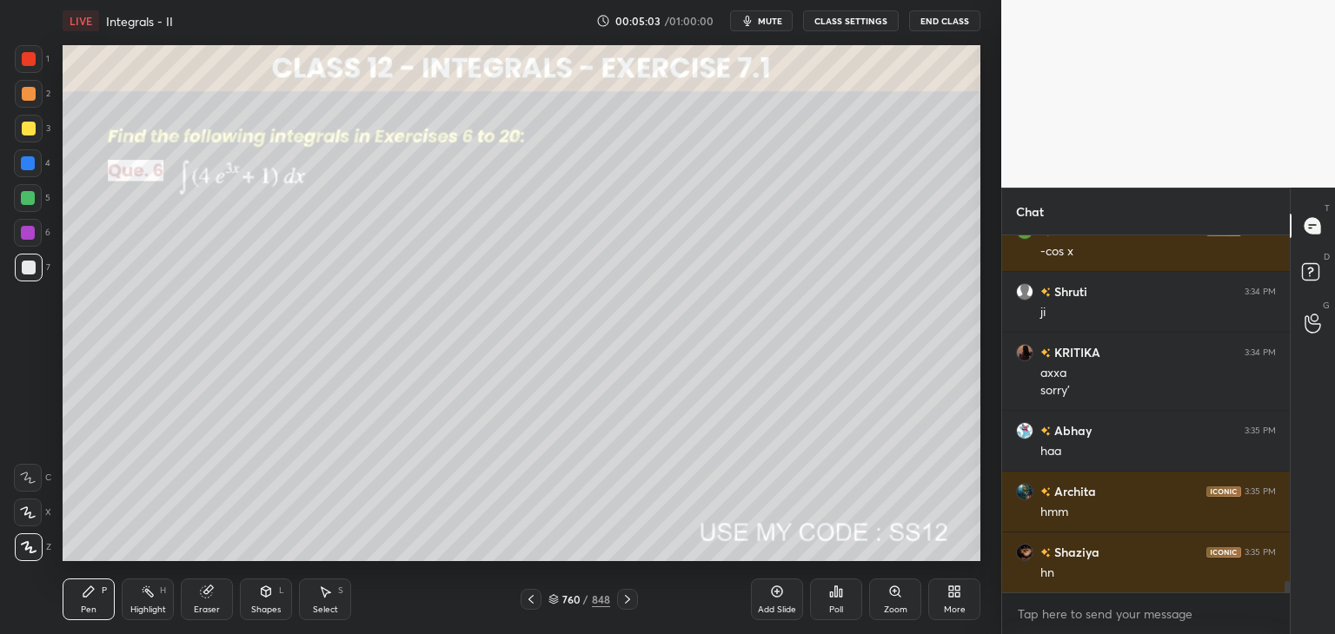
click at [18, 132] on div at bounding box center [29, 129] width 28 height 28
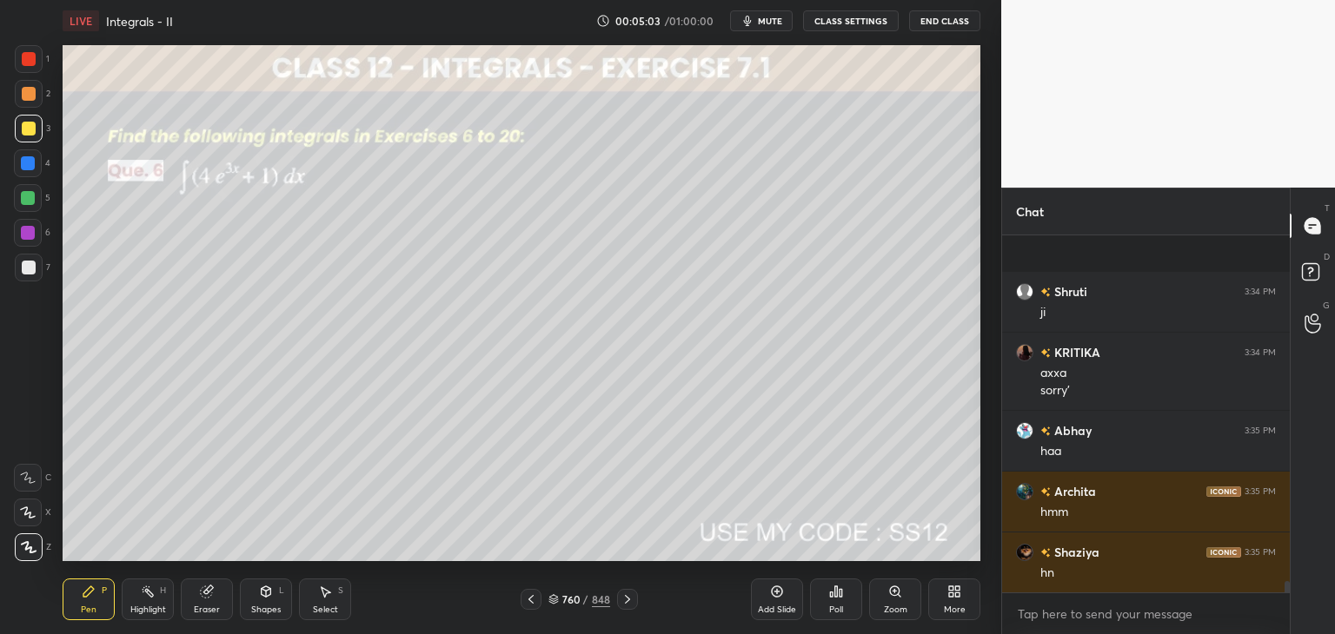
scroll to position [10823, 0]
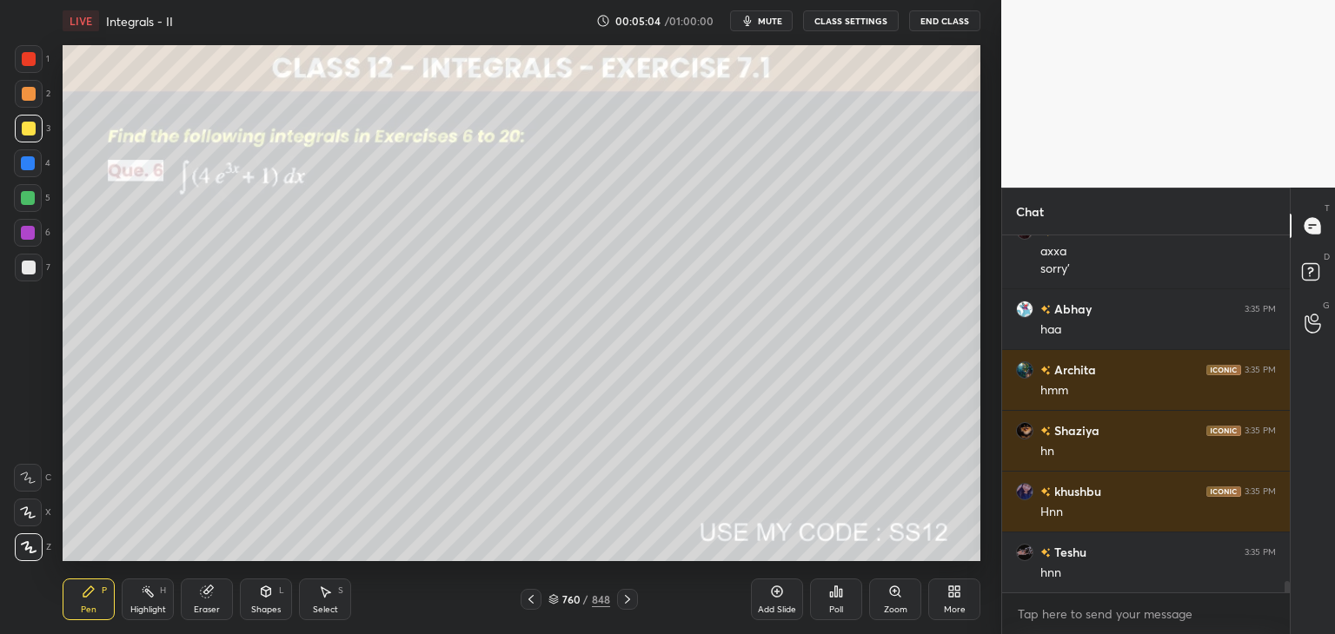
click at [33, 549] on icon at bounding box center [29, 547] width 16 height 12
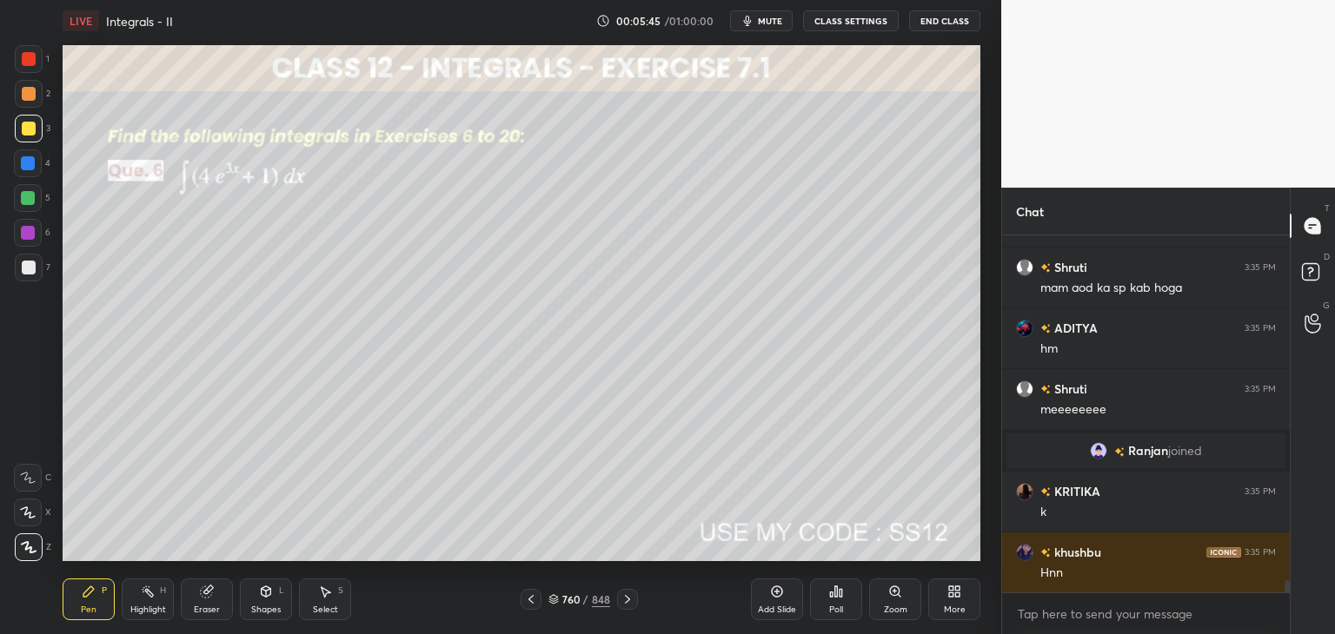
scroll to position [10432, 0]
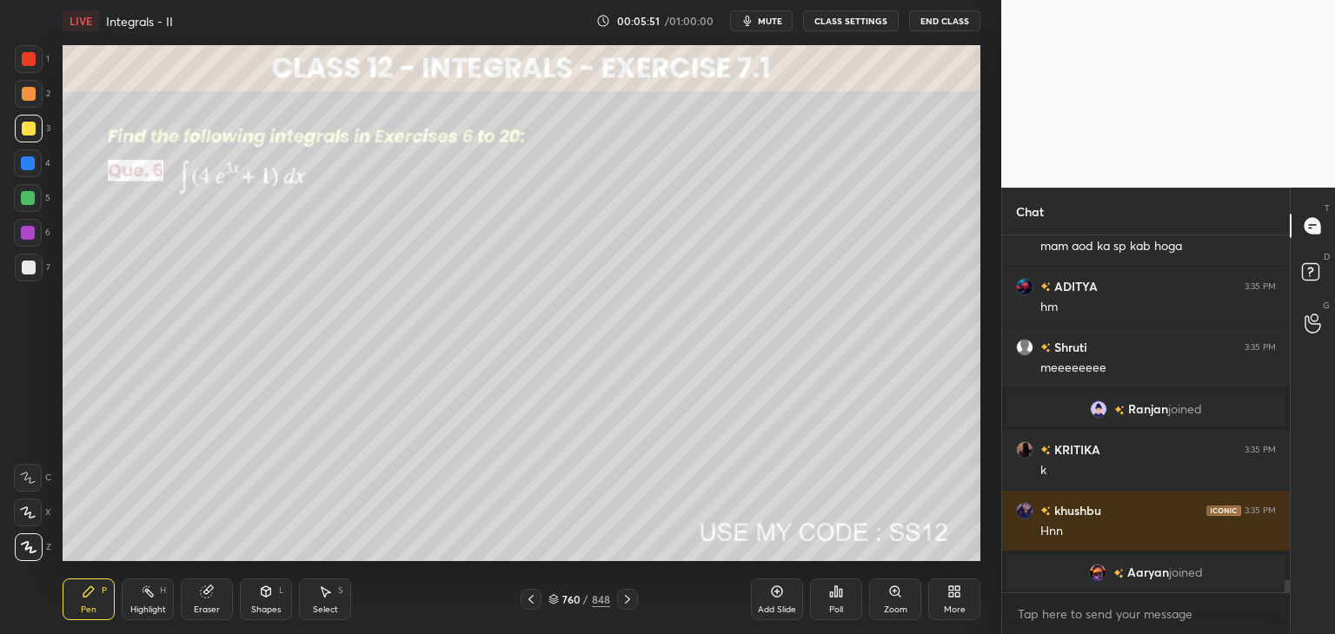
click at [29, 271] on div at bounding box center [29, 268] width 14 height 14
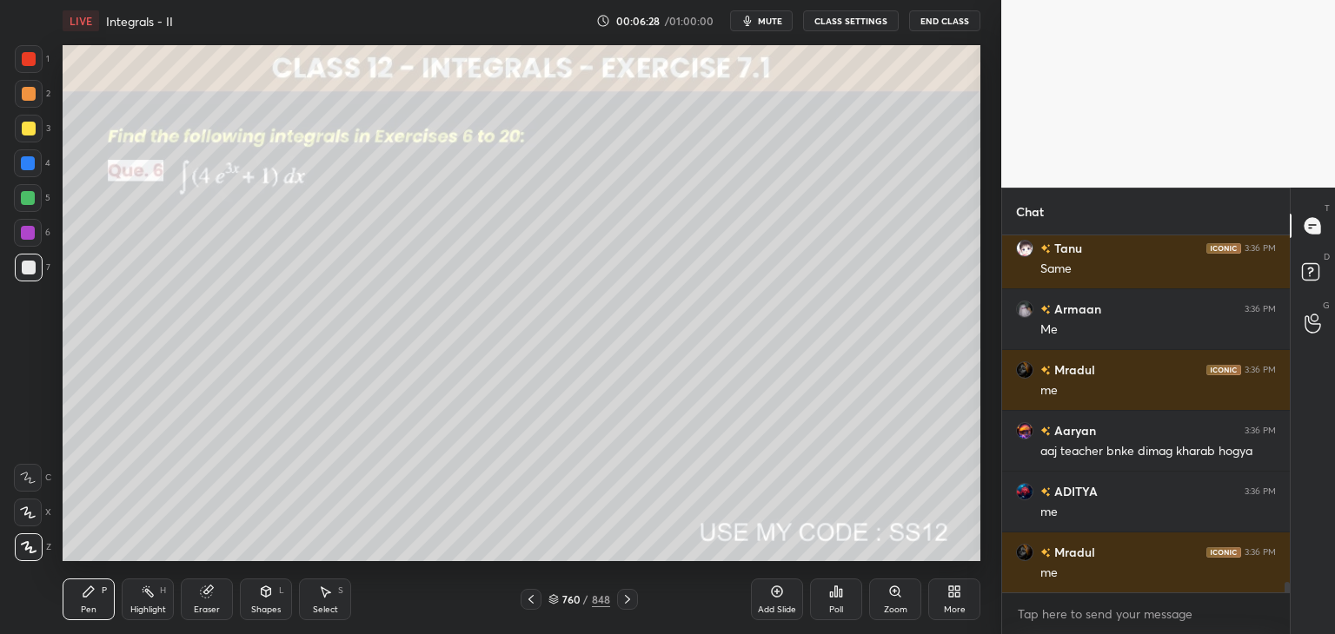
scroll to position [11535, 0]
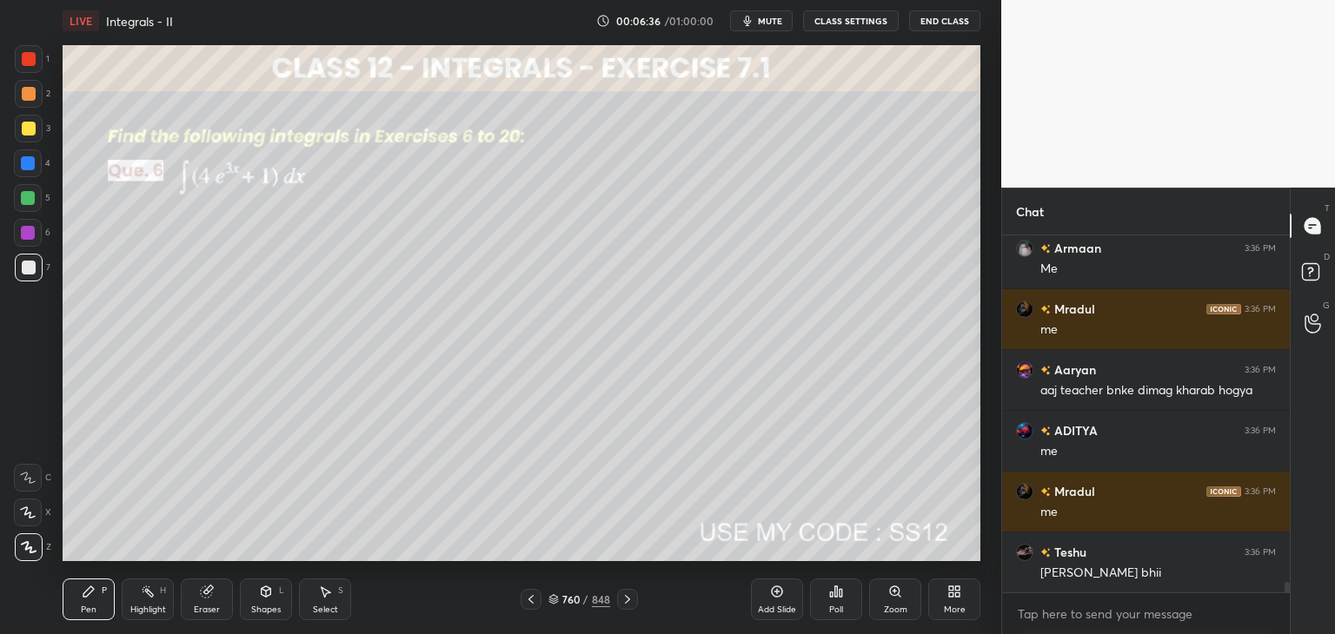
click at [627, 604] on icon at bounding box center [627, 600] width 14 height 14
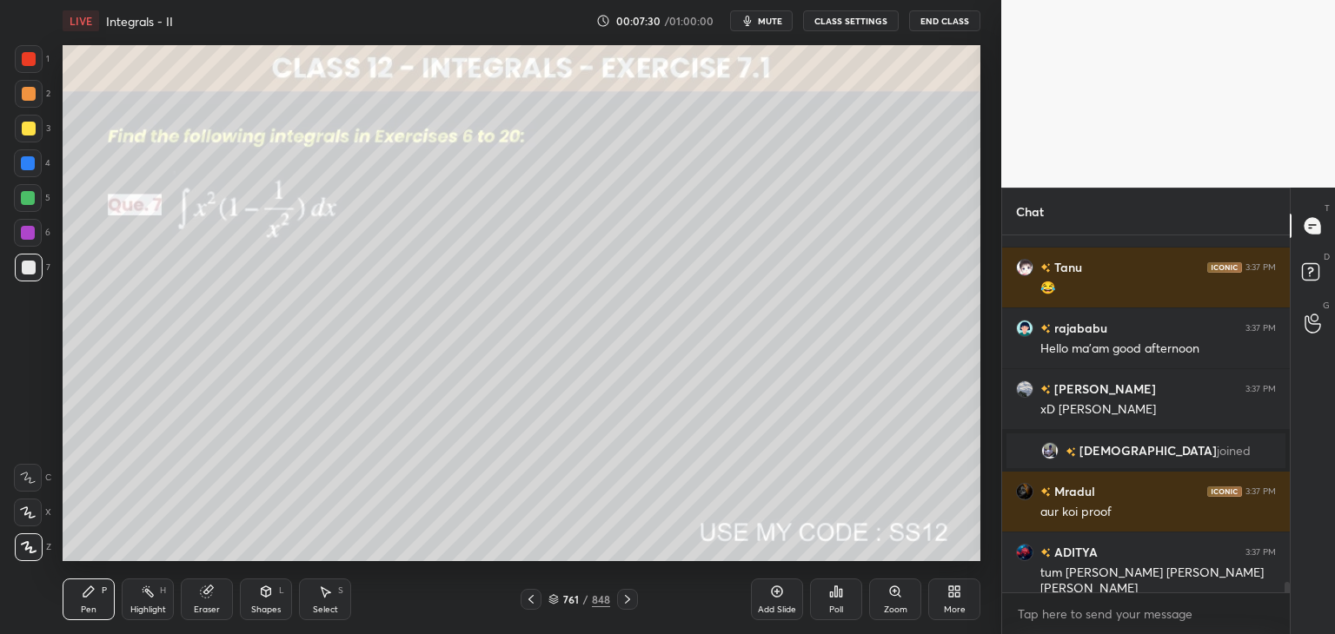
scroll to position [12378, 0]
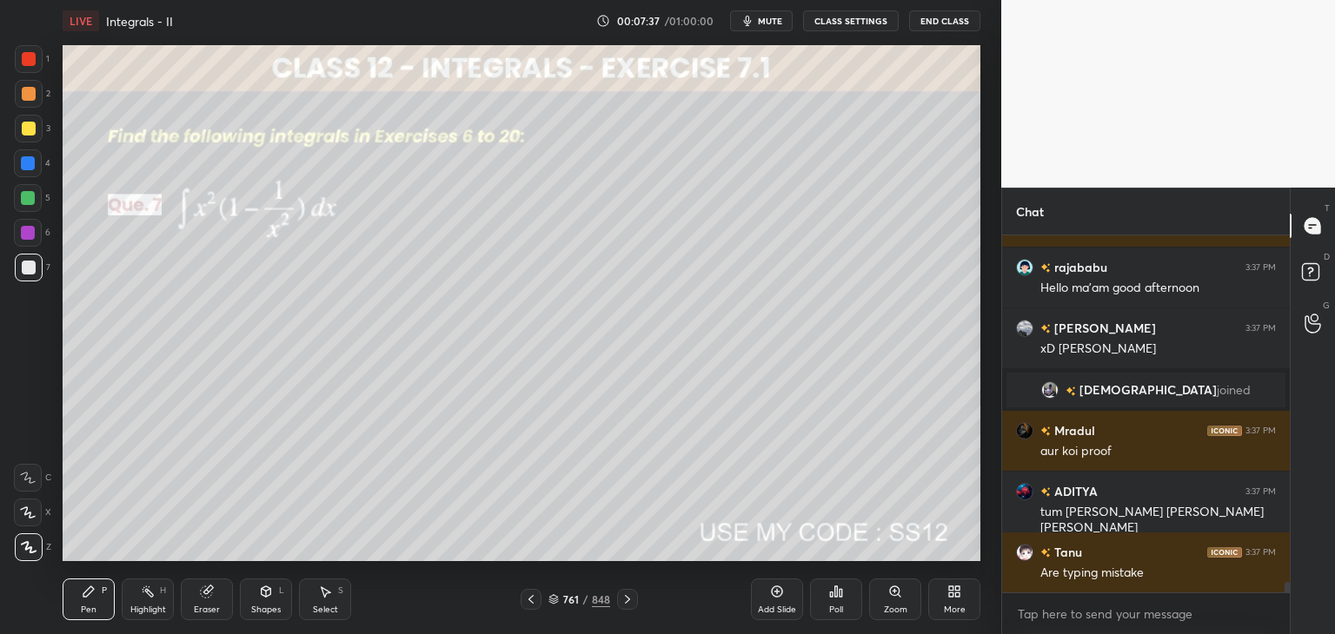
click at [210, 603] on div "Eraser" at bounding box center [207, 600] width 52 height 42
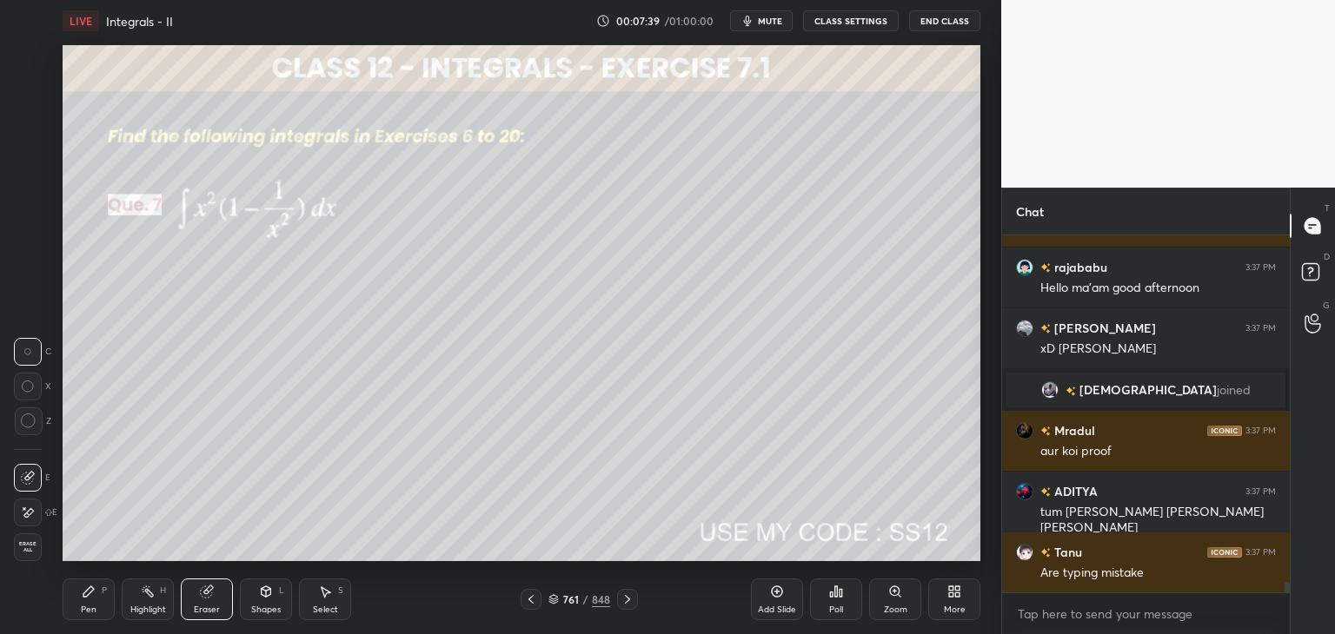
click at [90, 602] on div "Pen P" at bounding box center [89, 600] width 52 height 42
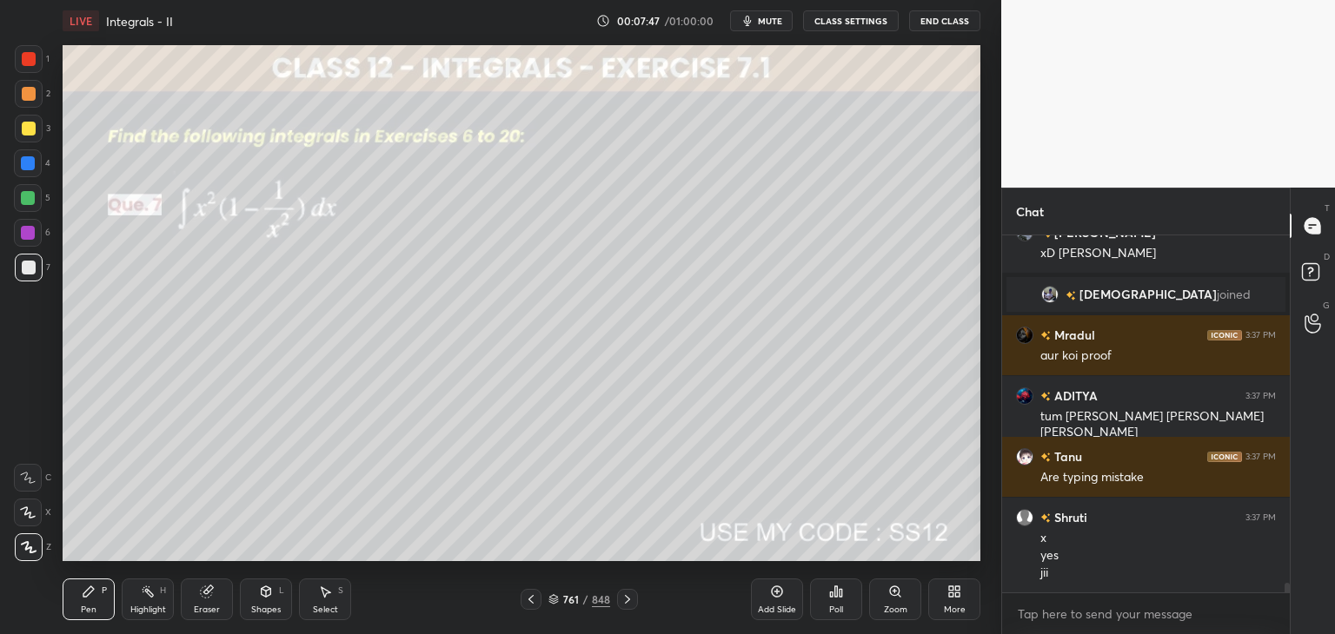
scroll to position [12535, 0]
click at [622, 602] on icon at bounding box center [627, 600] width 14 height 14
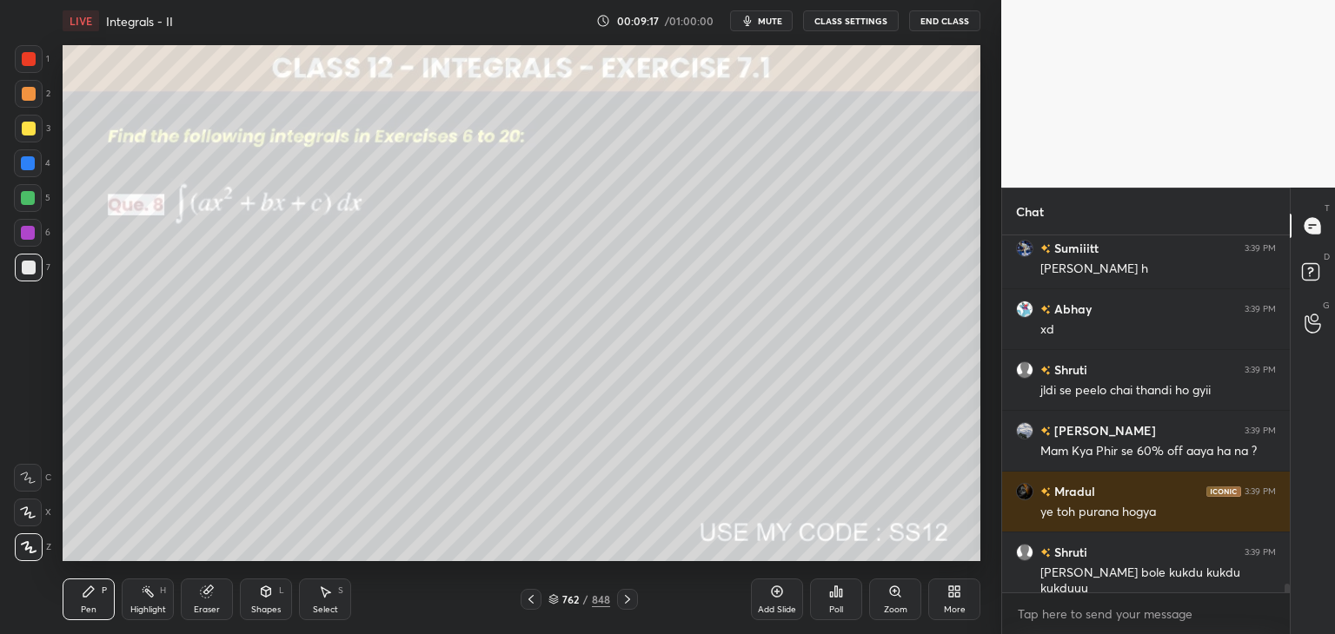
scroll to position [14280, 0]
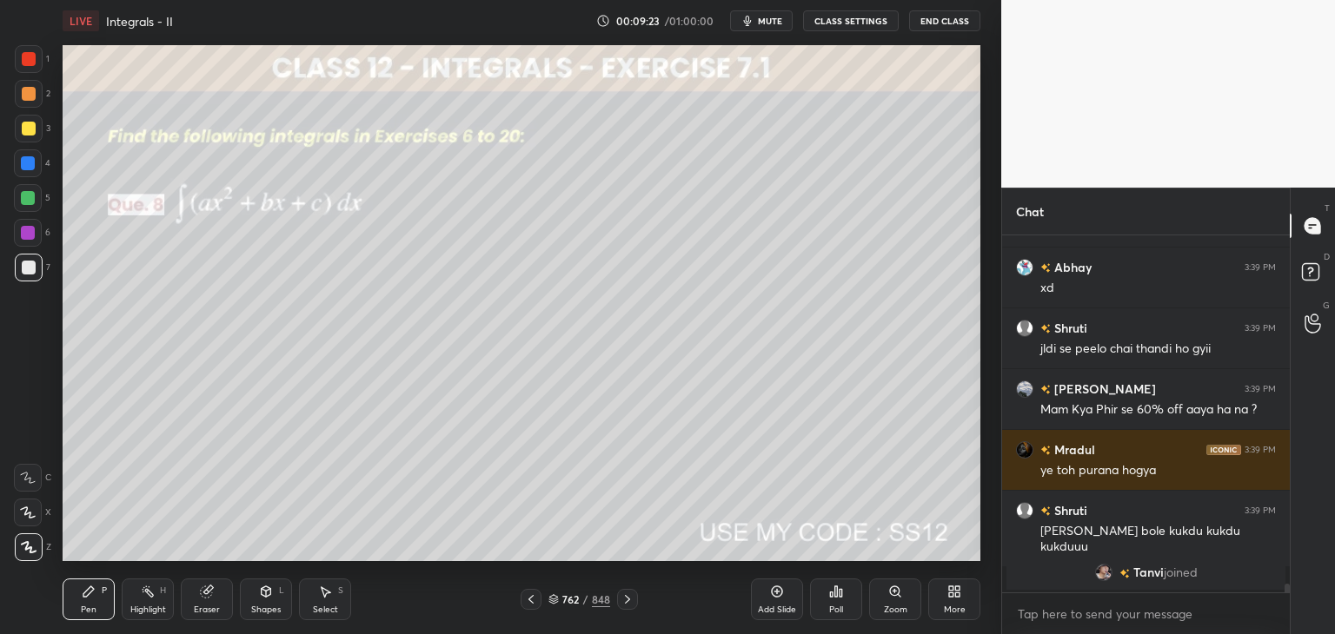
drag, startPoint x: 626, startPoint y: 598, endPoint x: 628, endPoint y: 580, distance: 17.6
click at [624, 597] on icon at bounding box center [627, 600] width 14 height 14
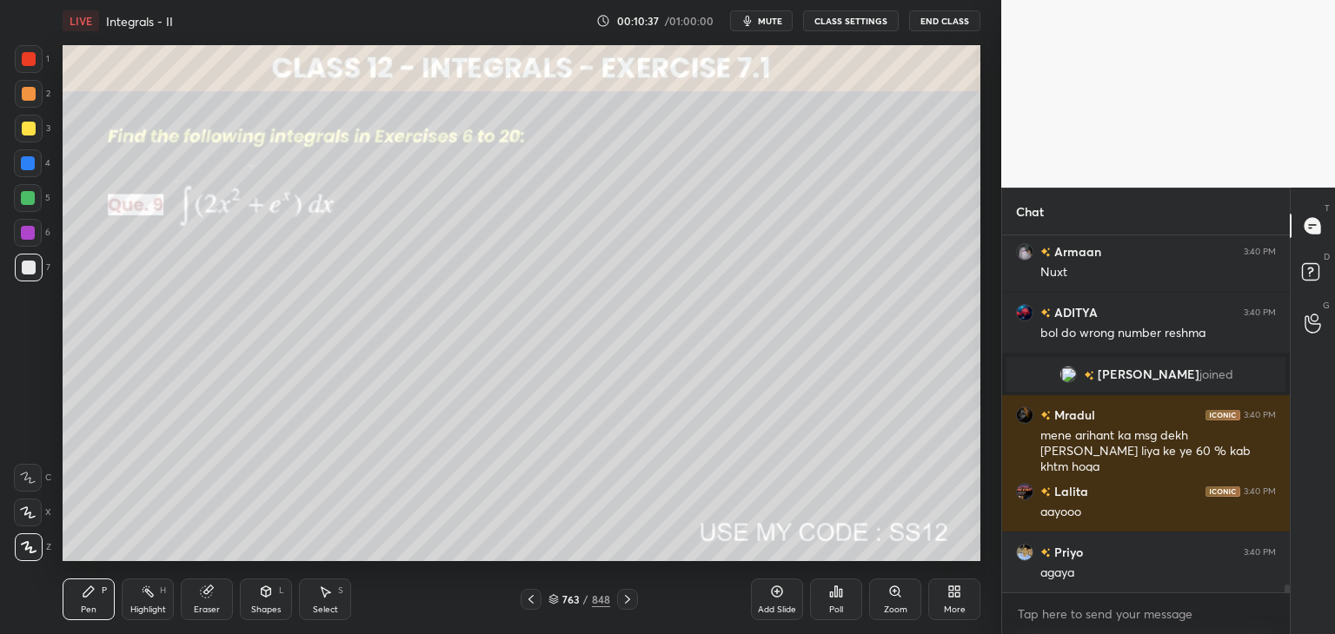
scroll to position [15689, 0]
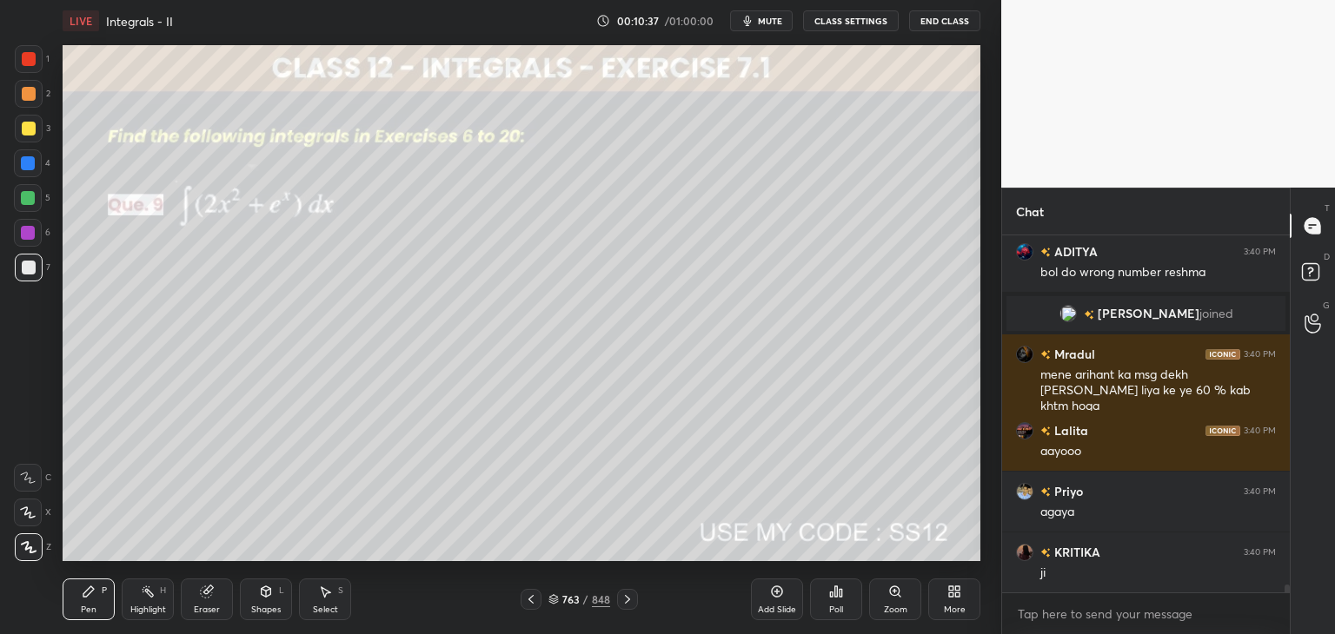
click at [622, 602] on icon at bounding box center [627, 600] width 14 height 14
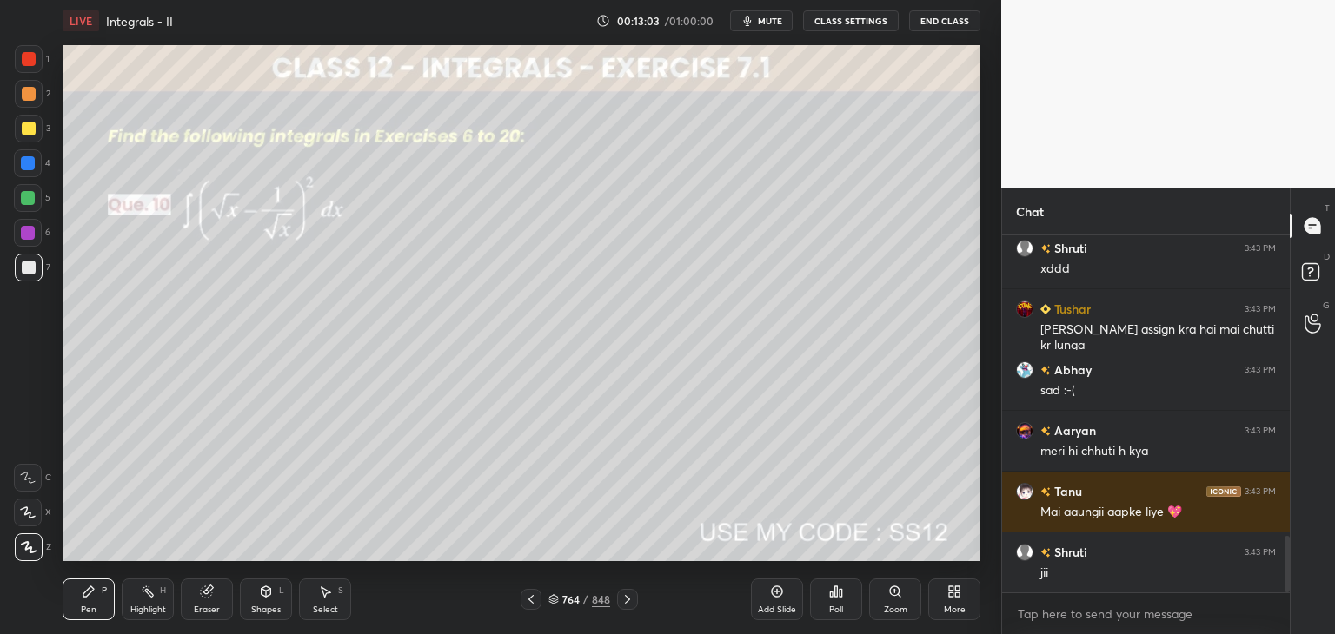
scroll to position [1959, 0]
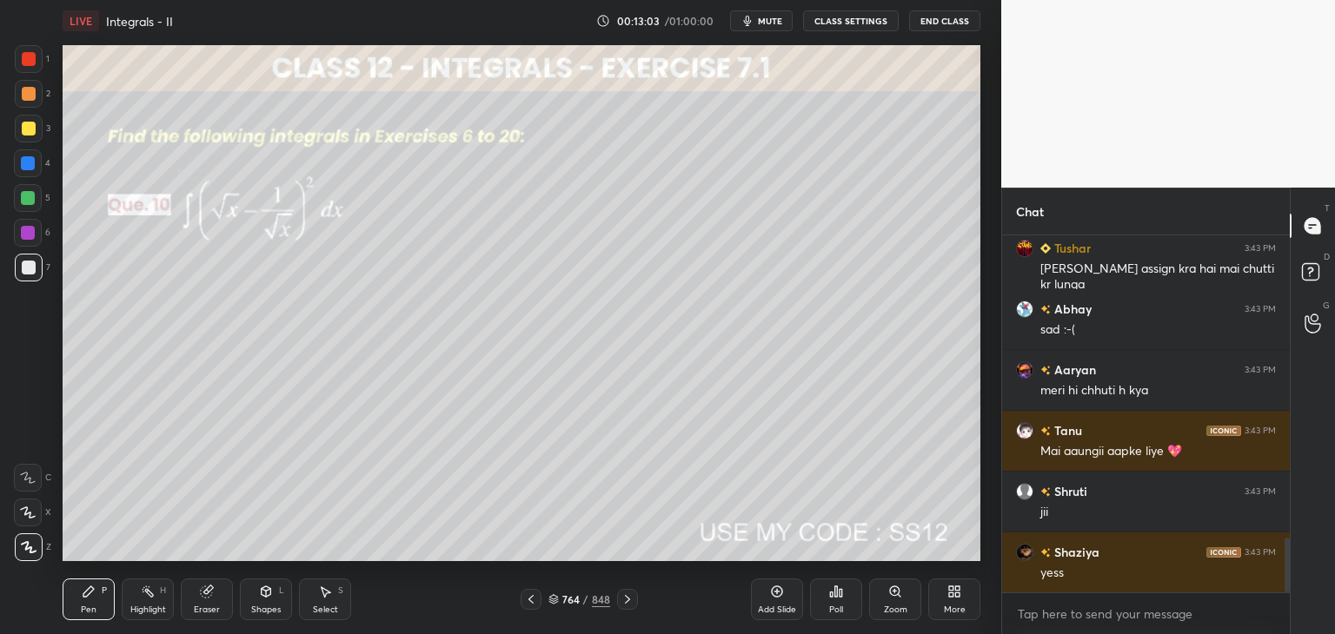
click at [620, 602] on icon at bounding box center [627, 600] width 14 height 14
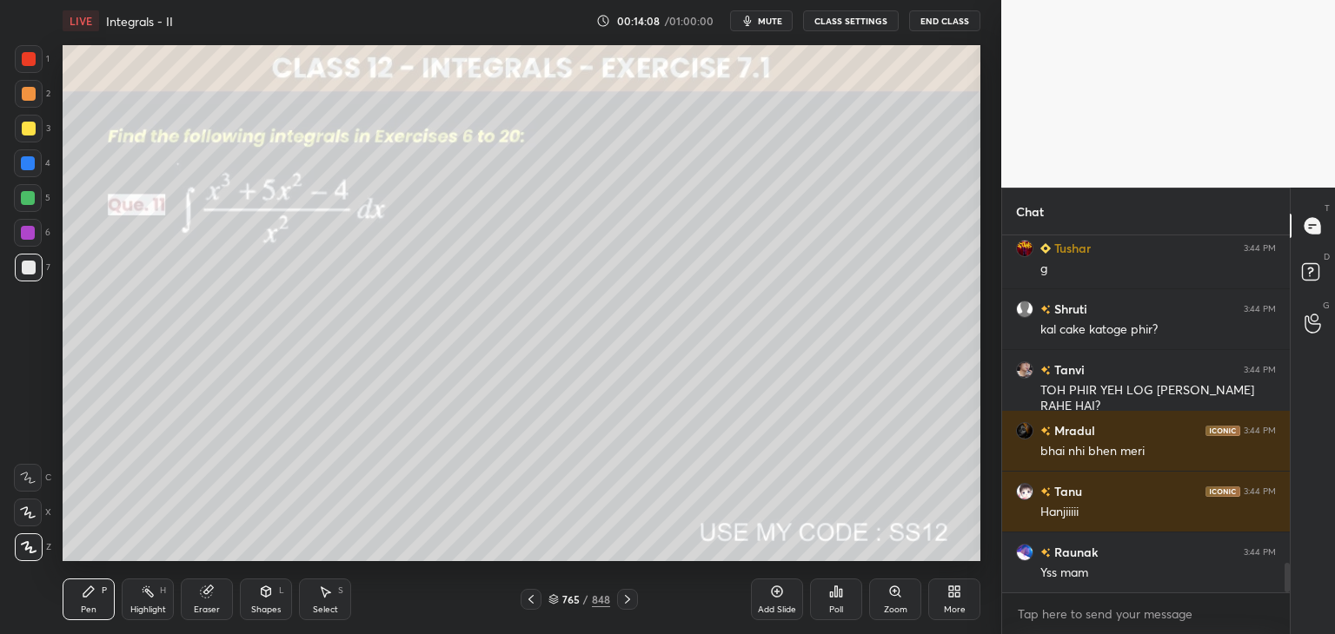
scroll to position [3909, 0]
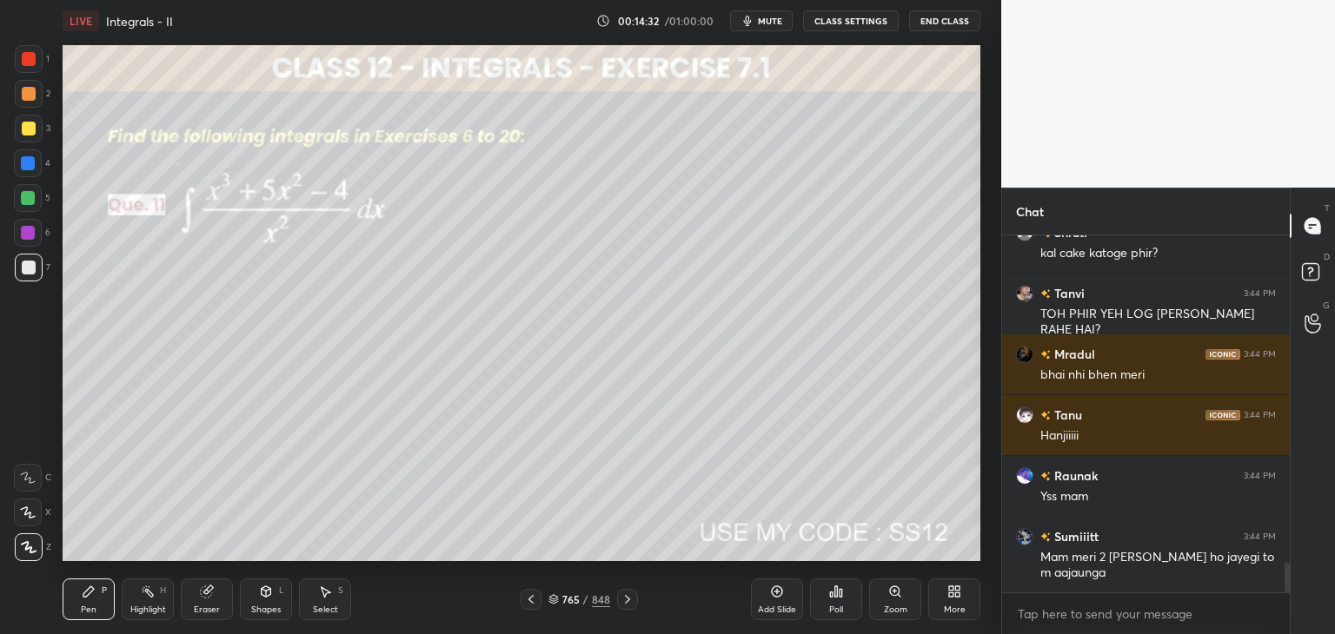
click at [323, 606] on div "Select" at bounding box center [325, 610] width 25 height 9
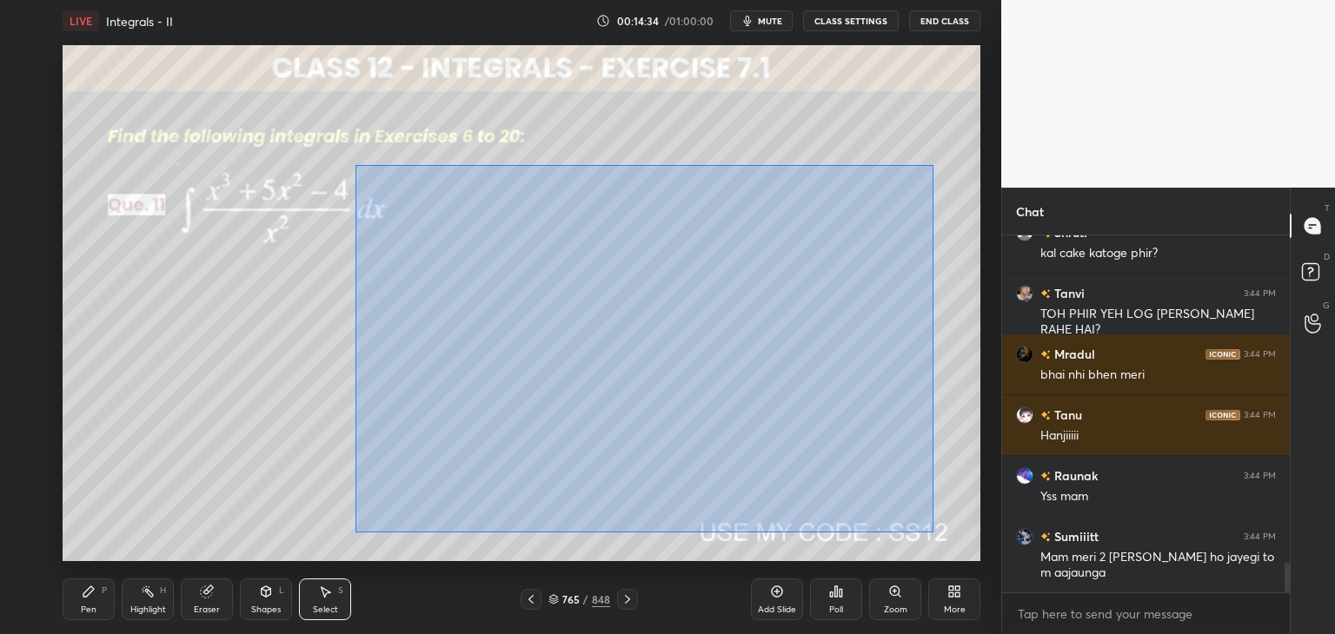
drag, startPoint x: 374, startPoint y: 184, endPoint x: 926, endPoint y: 522, distance: 647.9
click at [929, 529] on div "0 ° Undo Copy Duplicate Duplicate to new slide Delete" at bounding box center [522, 303] width 918 height 516
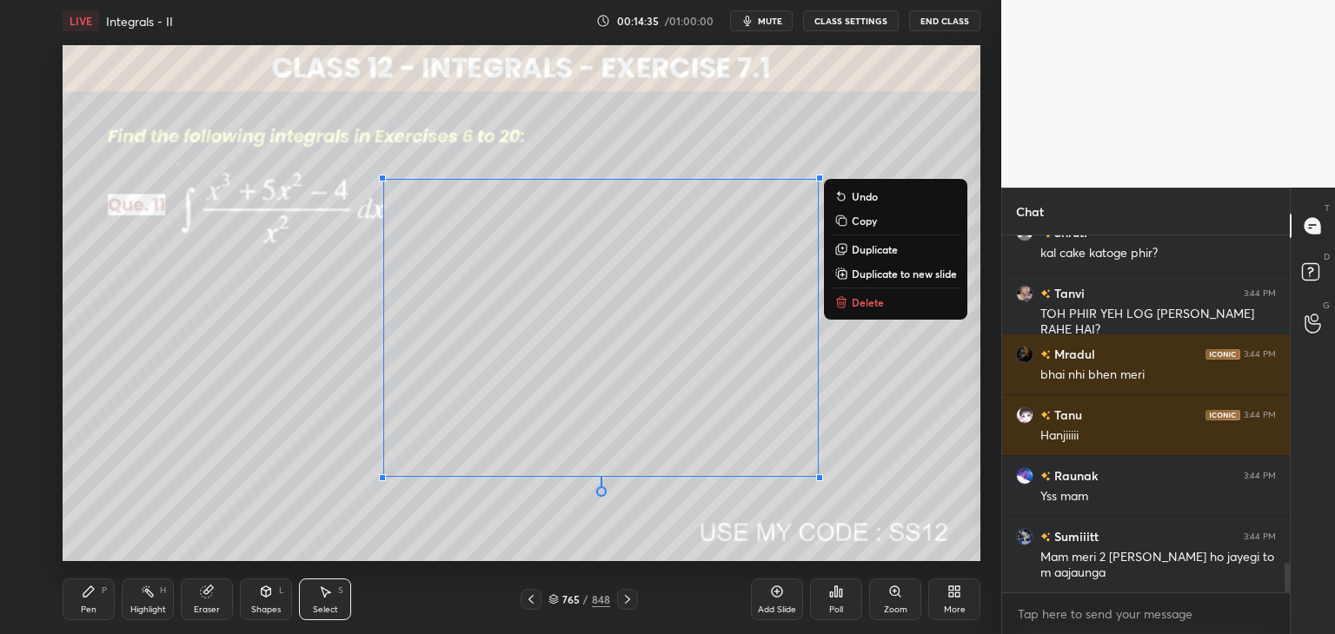
scroll to position [3970, 0]
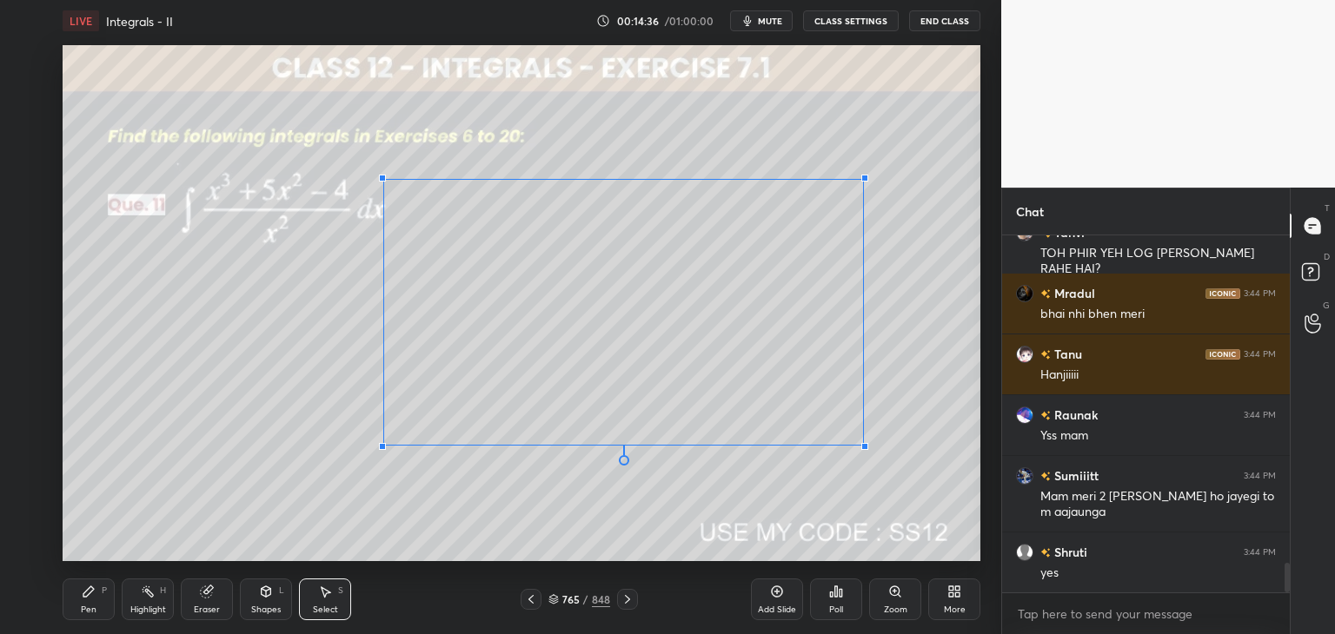
drag, startPoint x: 817, startPoint y: 477, endPoint x: 806, endPoint y: 419, distance: 59.2
click at [861, 446] on div at bounding box center [864, 446] width 7 height 7
click at [614, 343] on div "0 ° Undo Copy Duplicate Duplicate to new slide Delete" at bounding box center [522, 303] width 918 height 516
drag, startPoint x: 180, startPoint y: 487, endPoint x: 181, endPoint y: 495, distance: 8.7
click at [181, 488] on div "0 ° Undo Copy Duplicate Duplicate to new slide Delete" at bounding box center [522, 303] width 918 height 516
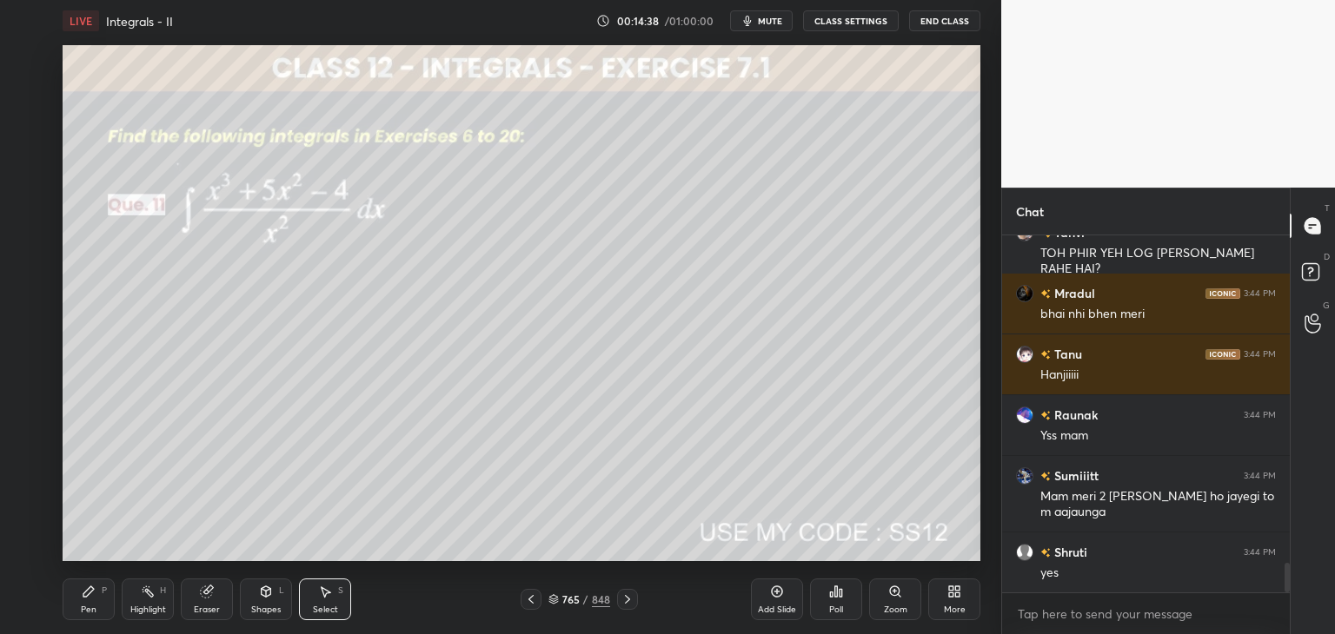
click at [79, 612] on div "Pen P" at bounding box center [89, 600] width 52 height 42
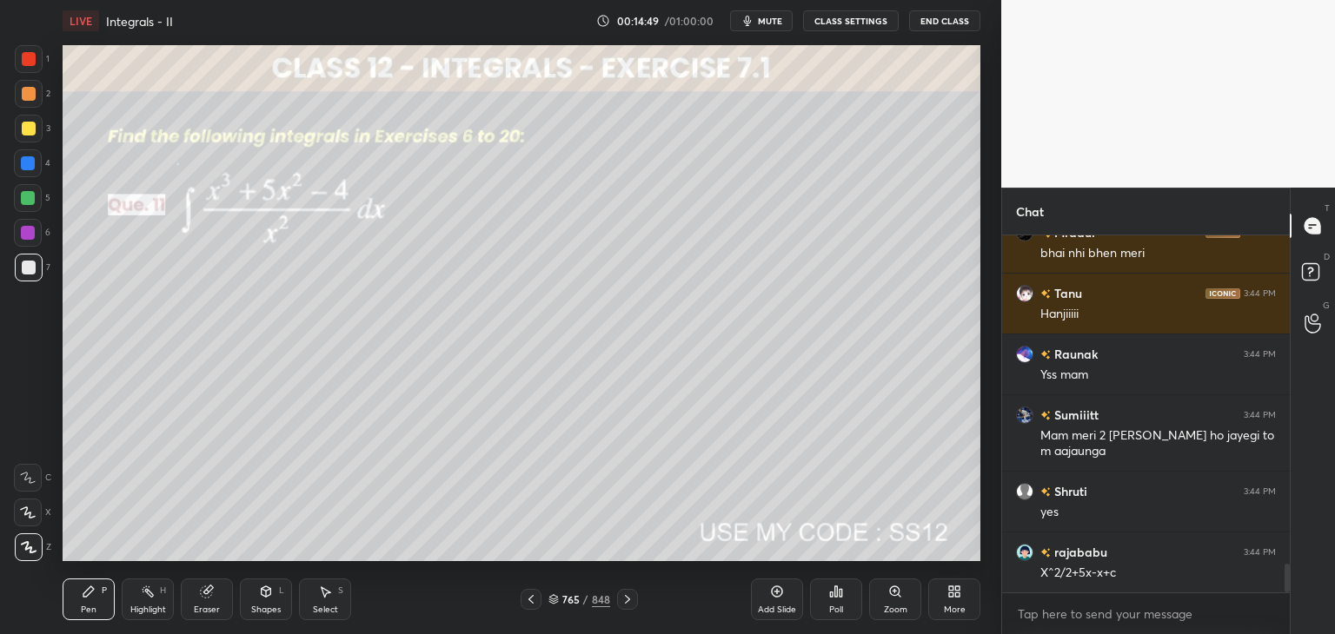
scroll to position [4091, 0]
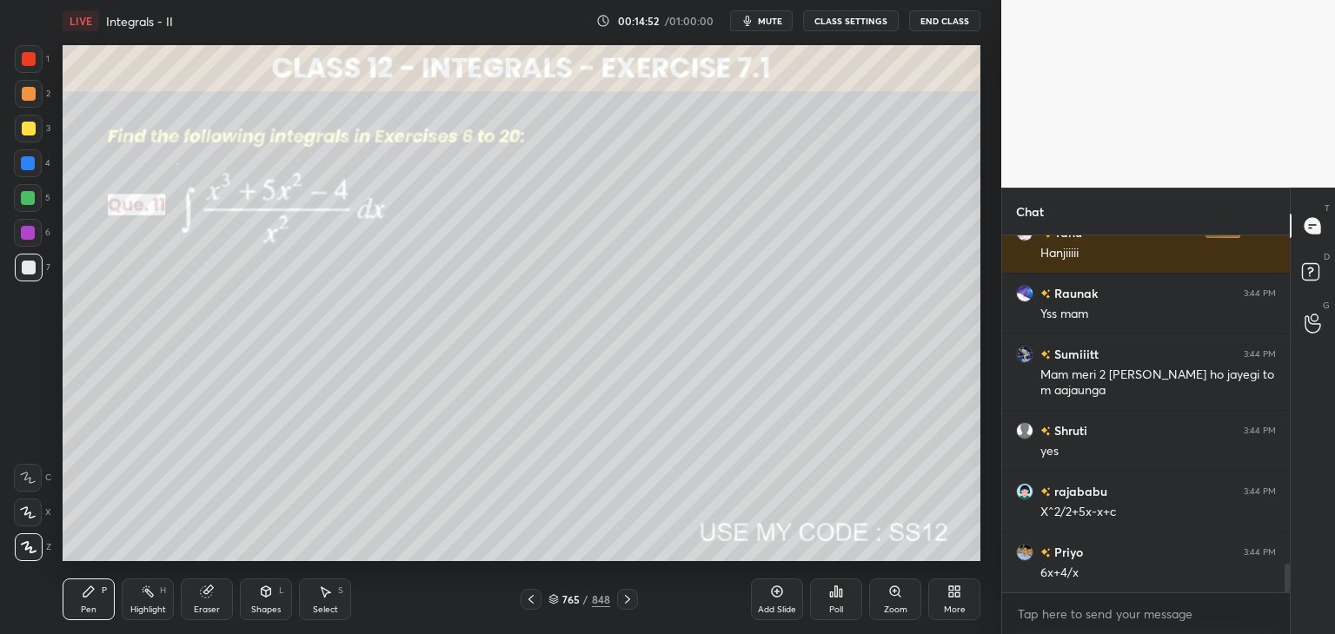
click at [210, 603] on div "Eraser" at bounding box center [207, 600] width 52 height 42
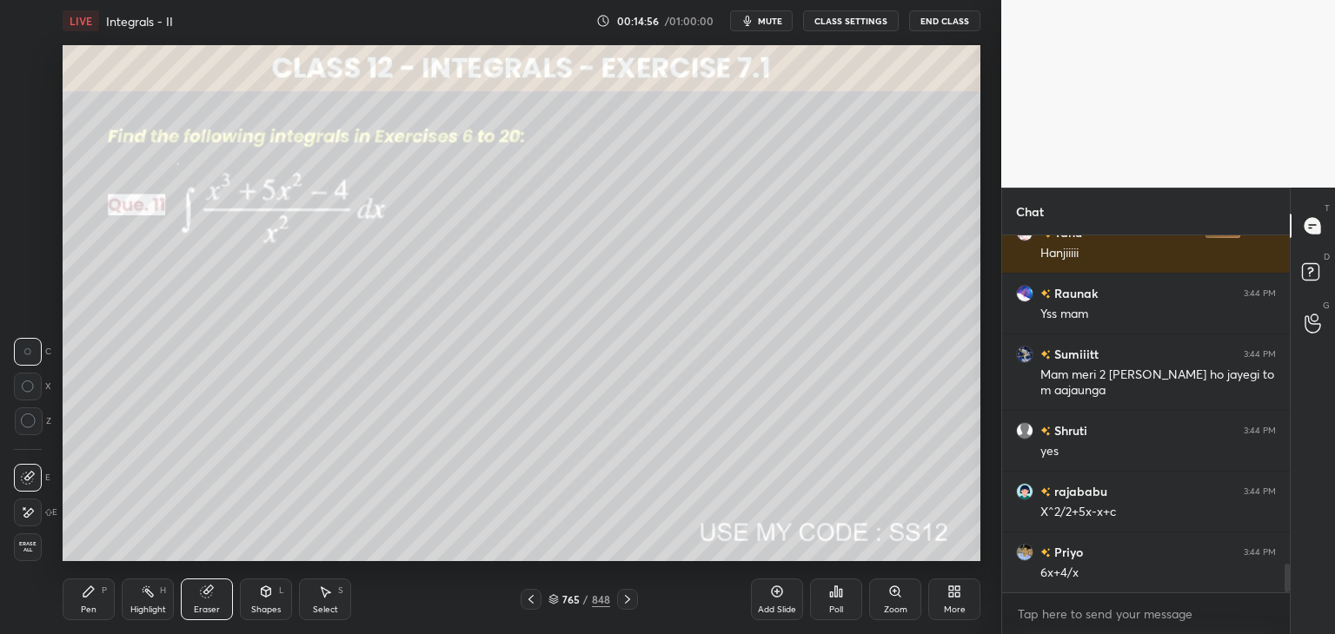
click at [95, 607] on div "Pen" at bounding box center [89, 610] width 16 height 9
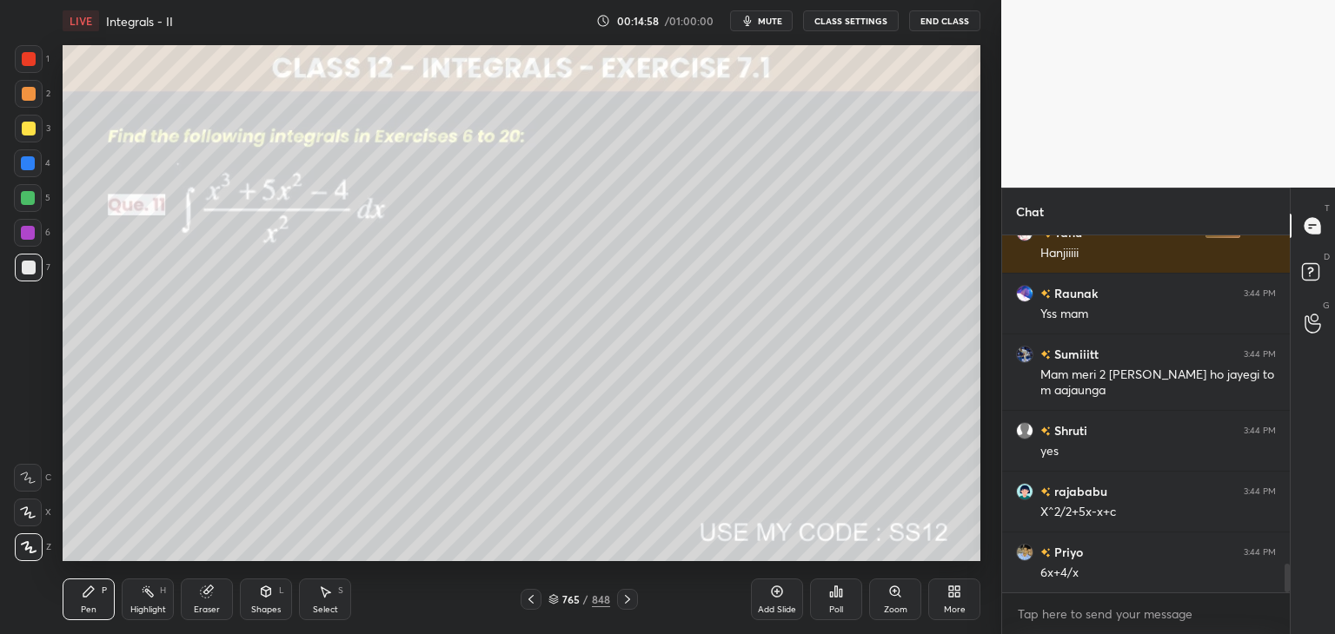
scroll to position [4152, 0]
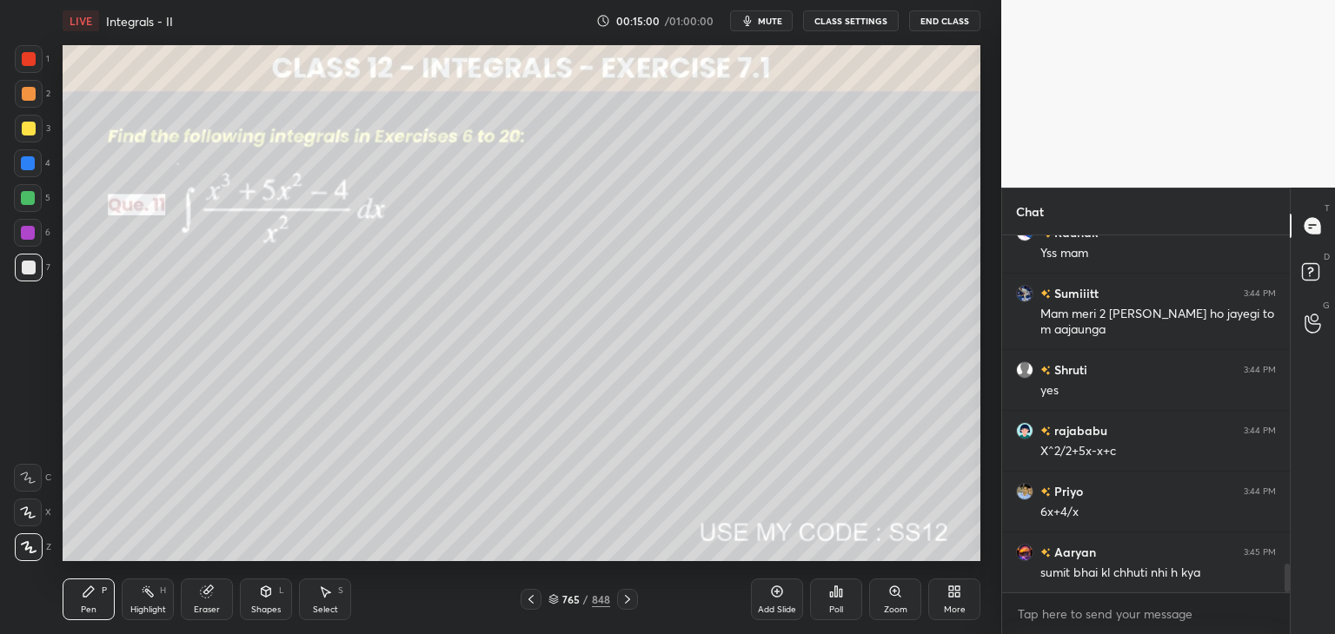
click at [210, 610] on div "Eraser" at bounding box center [207, 610] width 26 height 9
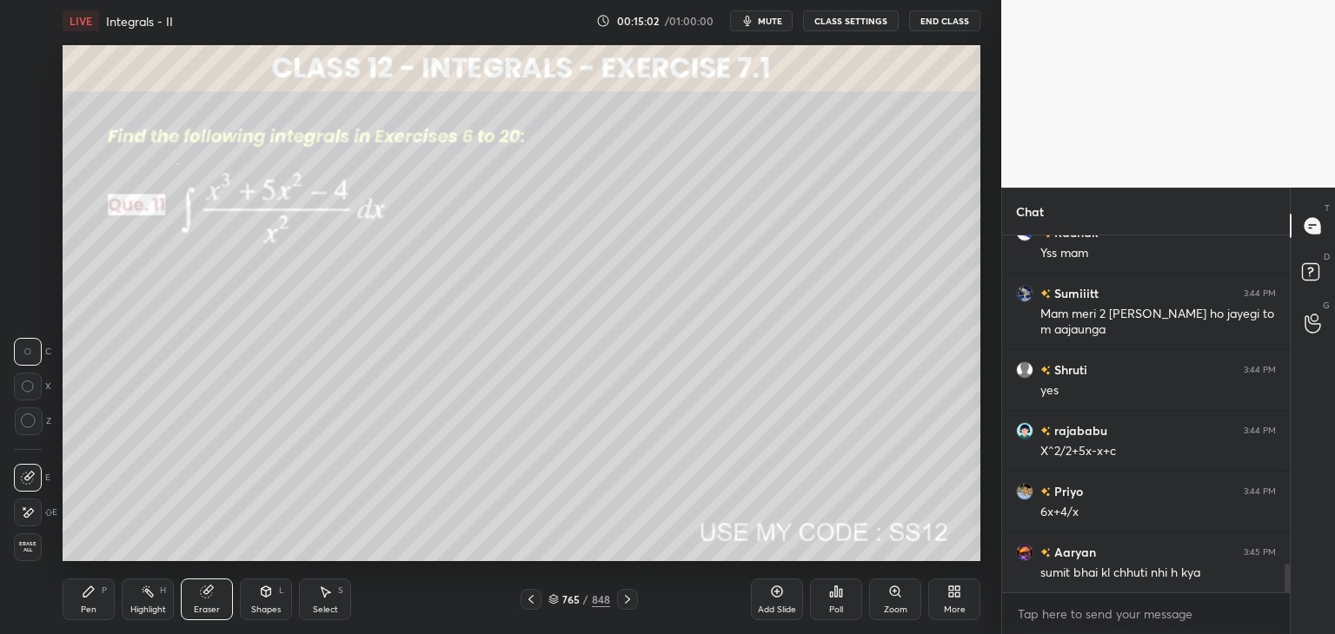
drag, startPoint x: 86, startPoint y: 602, endPoint x: 102, endPoint y: 587, distance: 22.1
click at [87, 601] on div "Pen P" at bounding box center [89, 600] width 52 height 42
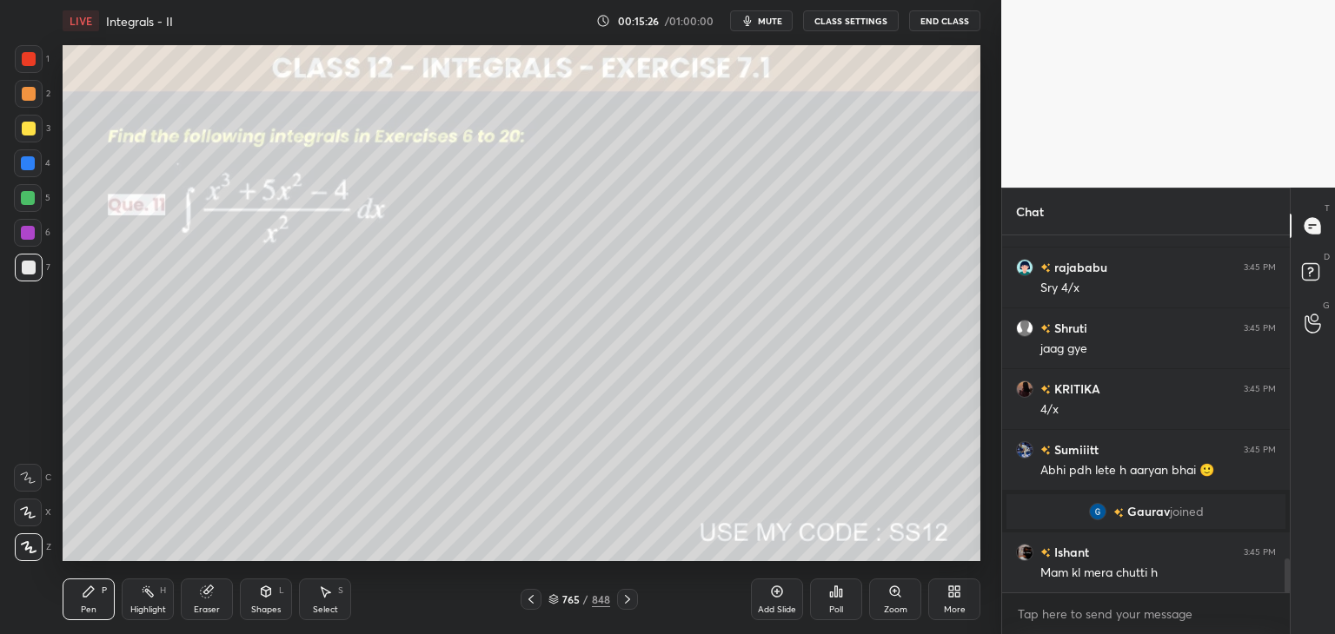
scroll to position [3436, 0]
drag, startPoint x: 31, startPoint y: 137, endPoint x: 36, endPoint y: 107, distance: 30.7
click at [31, 138] on div at bounding box center [29, 129] width 28 height 28
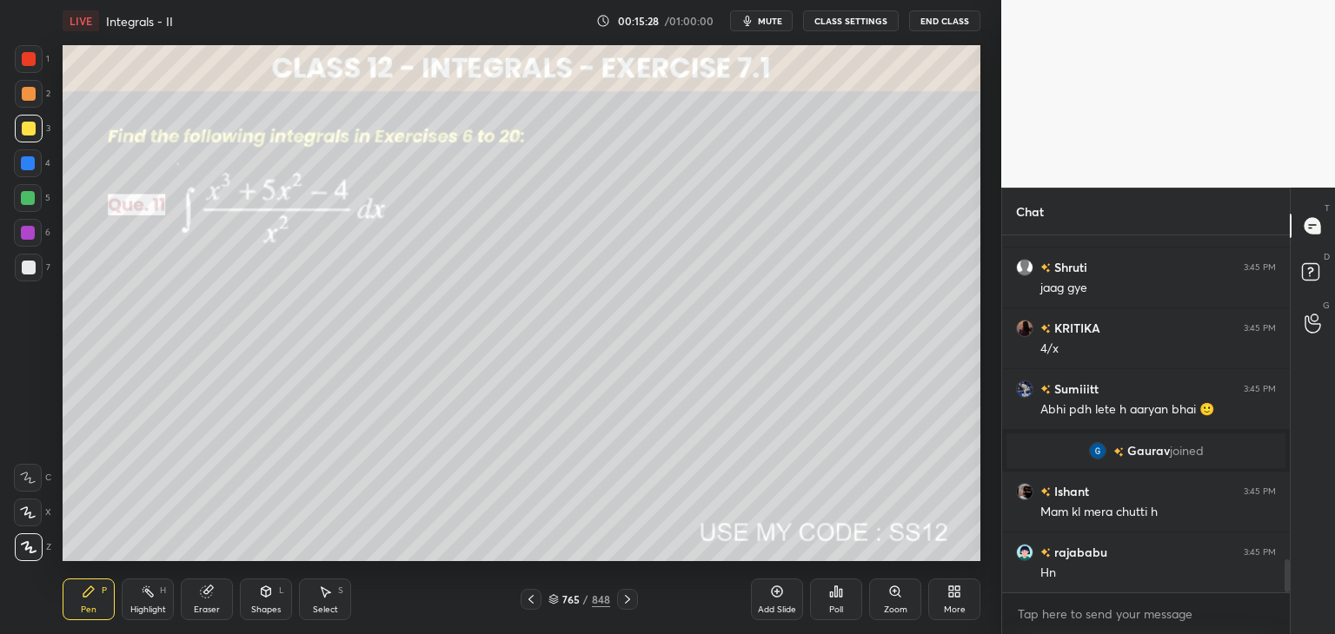
click at [34, 59] on div at bounding box center [29, 59] width 14 height 14
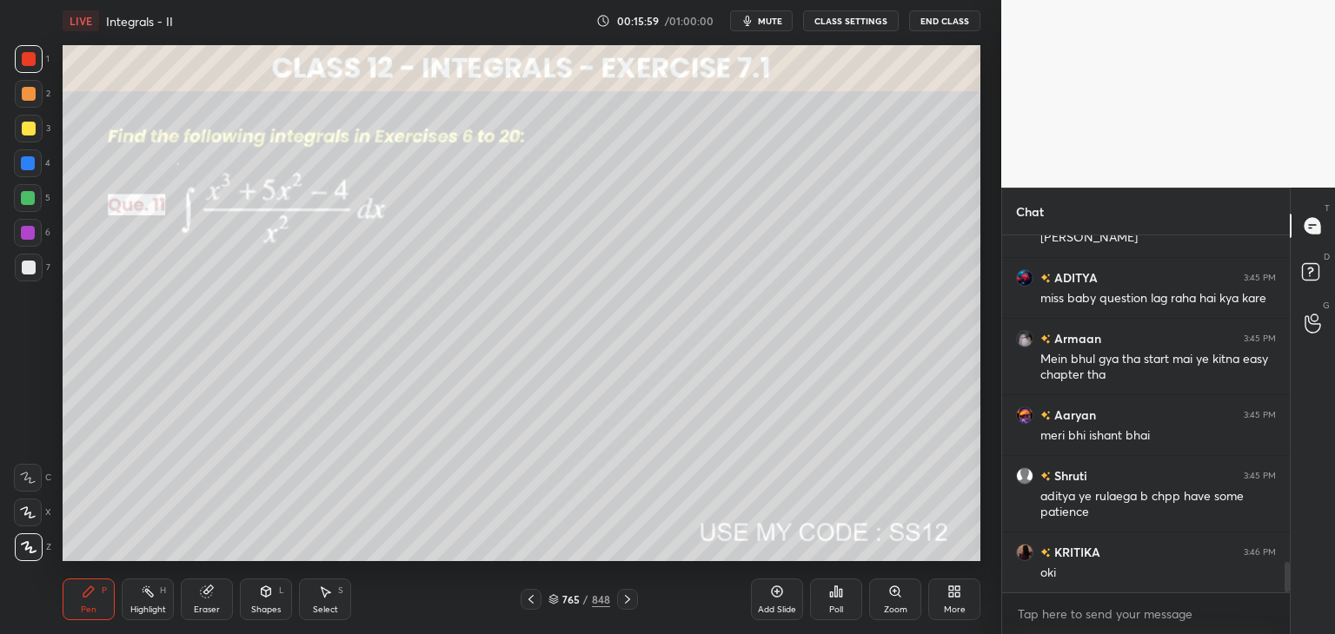
scroll to position [3954, 0]
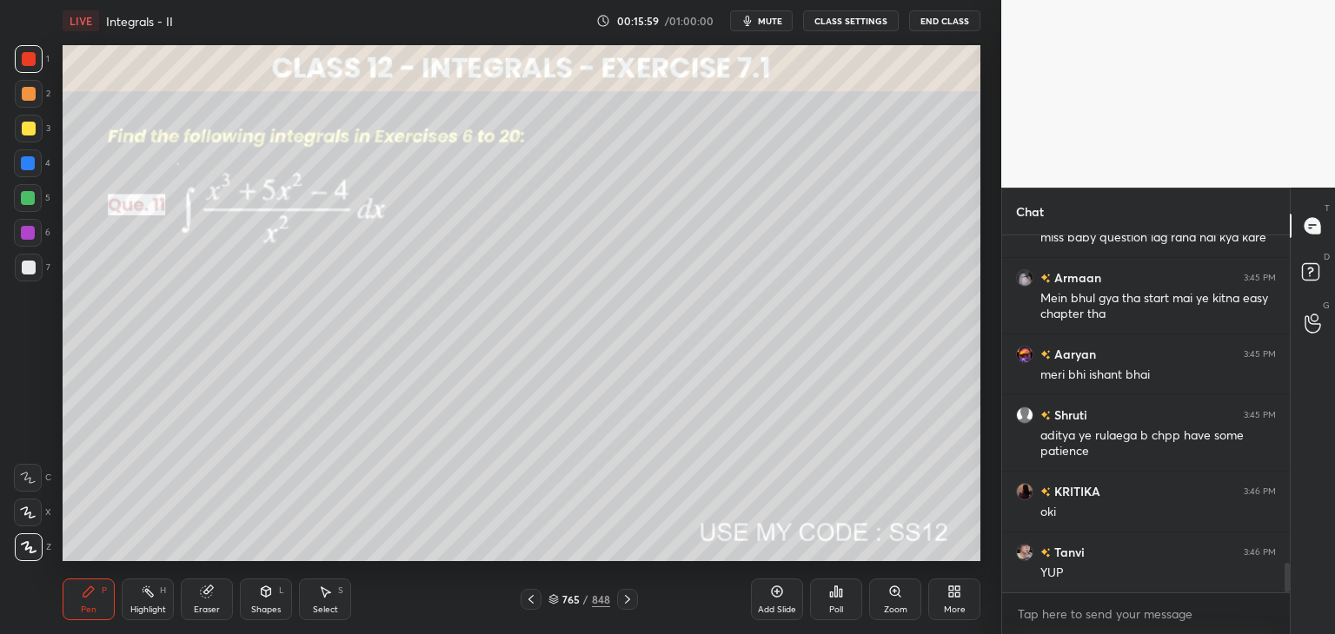
click at [628, 604] on icon at bounding box center [627, 600] width 14 height 14
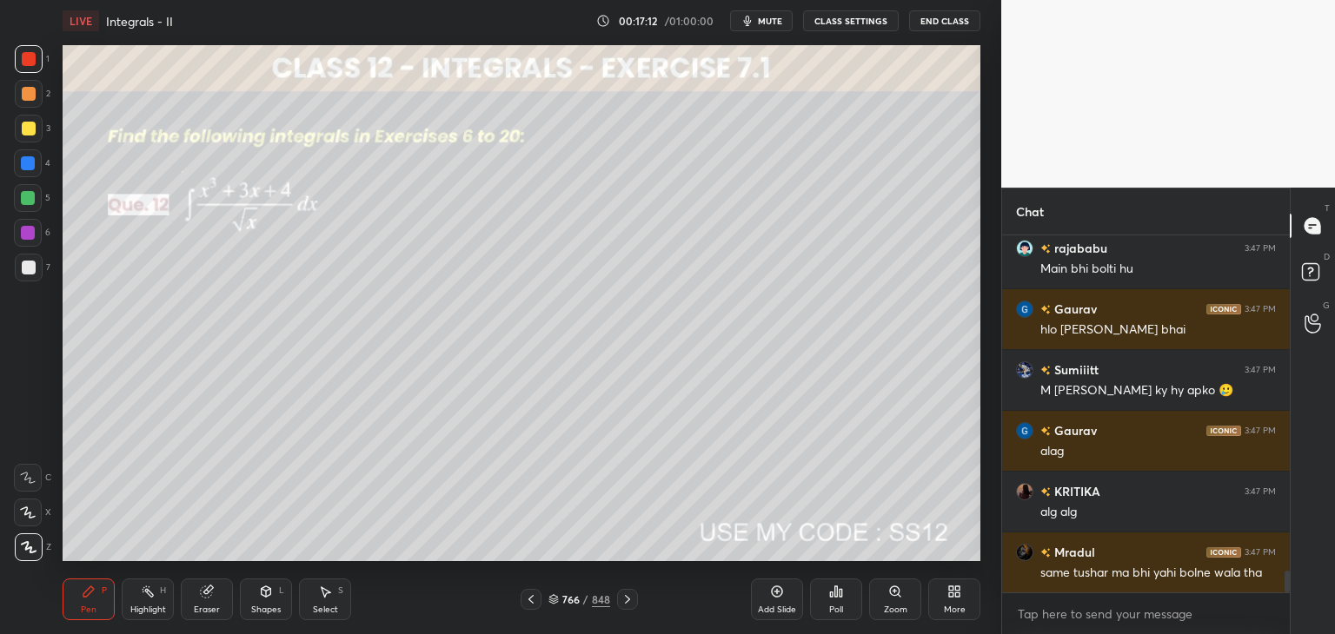
scroll to position [5510, 0]
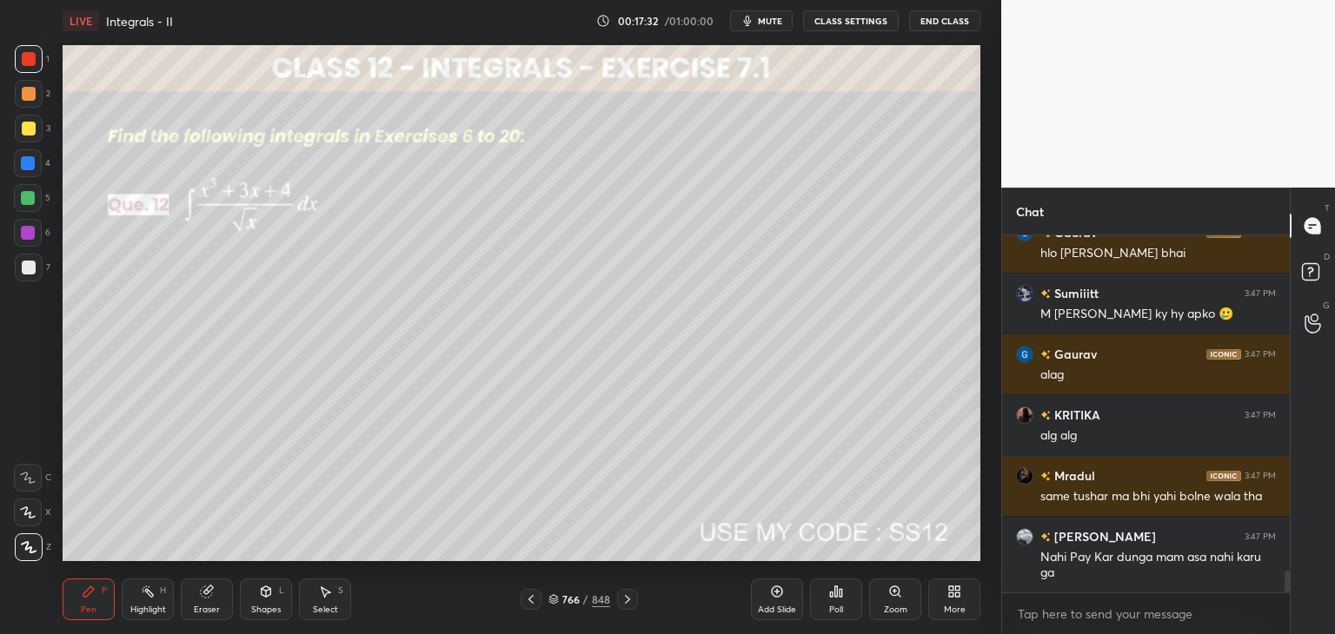
click at [28, 265] on div at bounding box center [29, 268] width 14 height 14
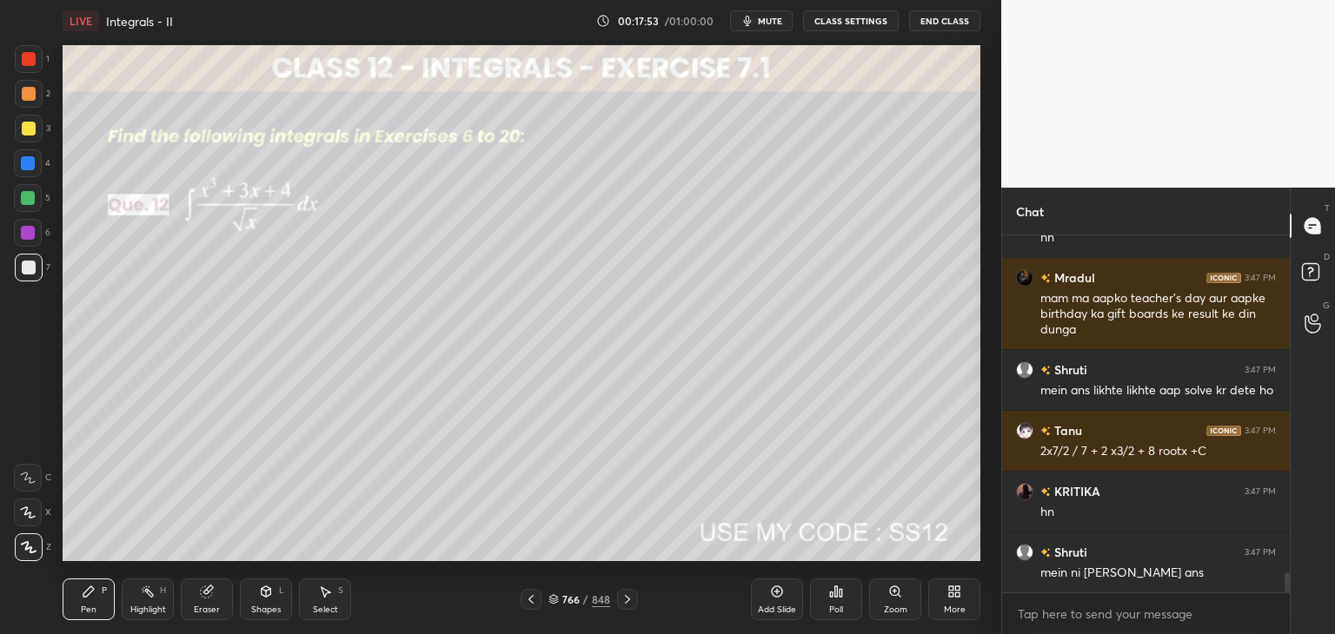
scroll to position [6027, 0]
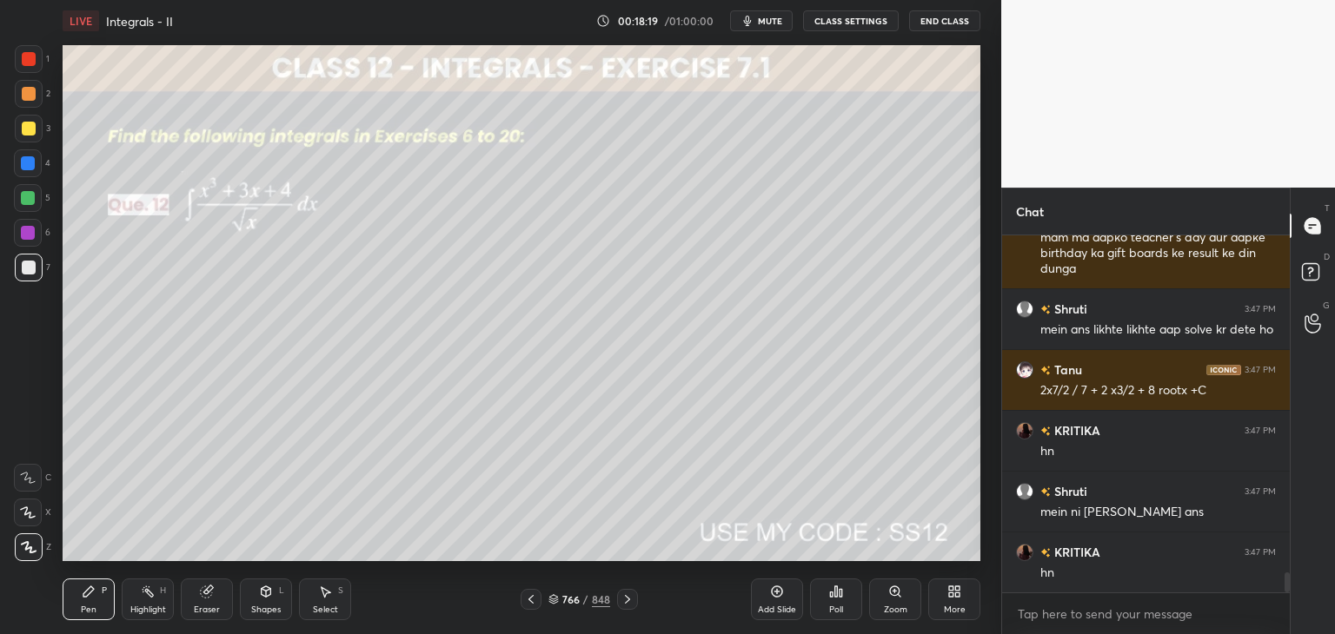
click at [203, 599] on div "Eraser" at bounding box center [207, 600] width 52 height 42
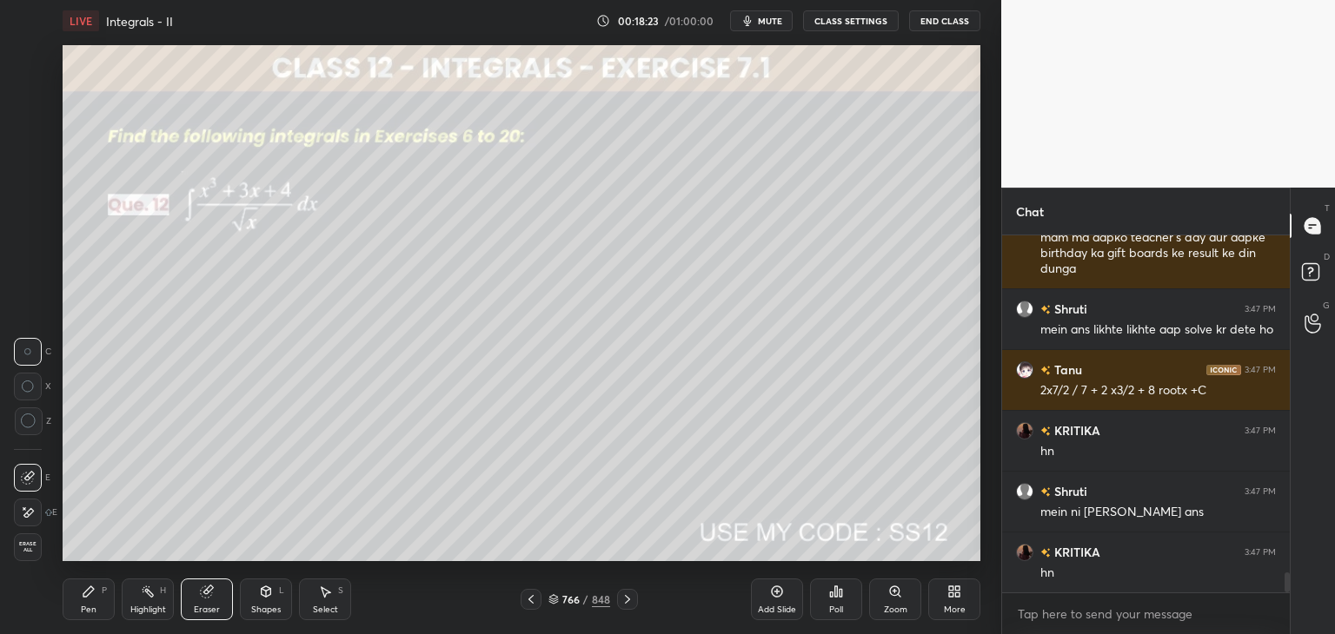
click at [327, 606] on div "Select" at bounding box center [325, 610] width 25 height 9
click at [329, 601] on div "Select S" at bounding box center [325, 600] width 52 height 42
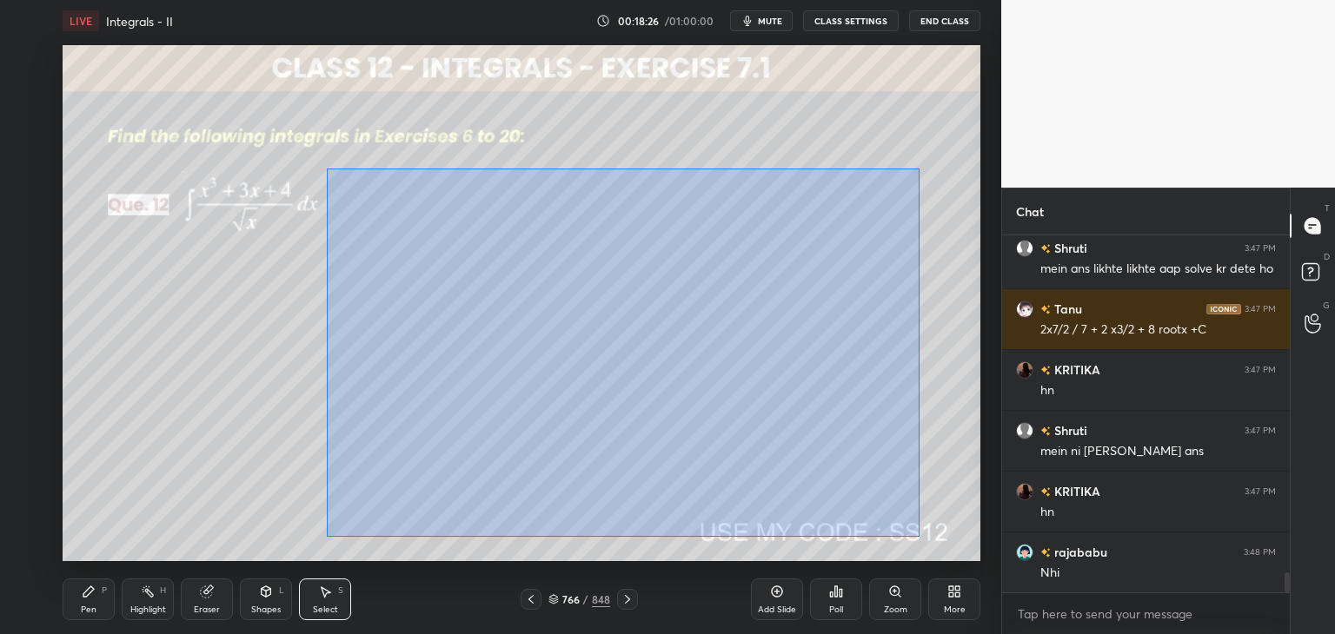
drag, startPoint x: 329, startPoint y: 171, endPoint x: 919, endPoint y: 537, distance: 693.5
click at [919, 537] on div "0 ° Undo Copy Duplicate Duplicate to new slide Delete" at bounding box center [522, 303] width 918 height 516
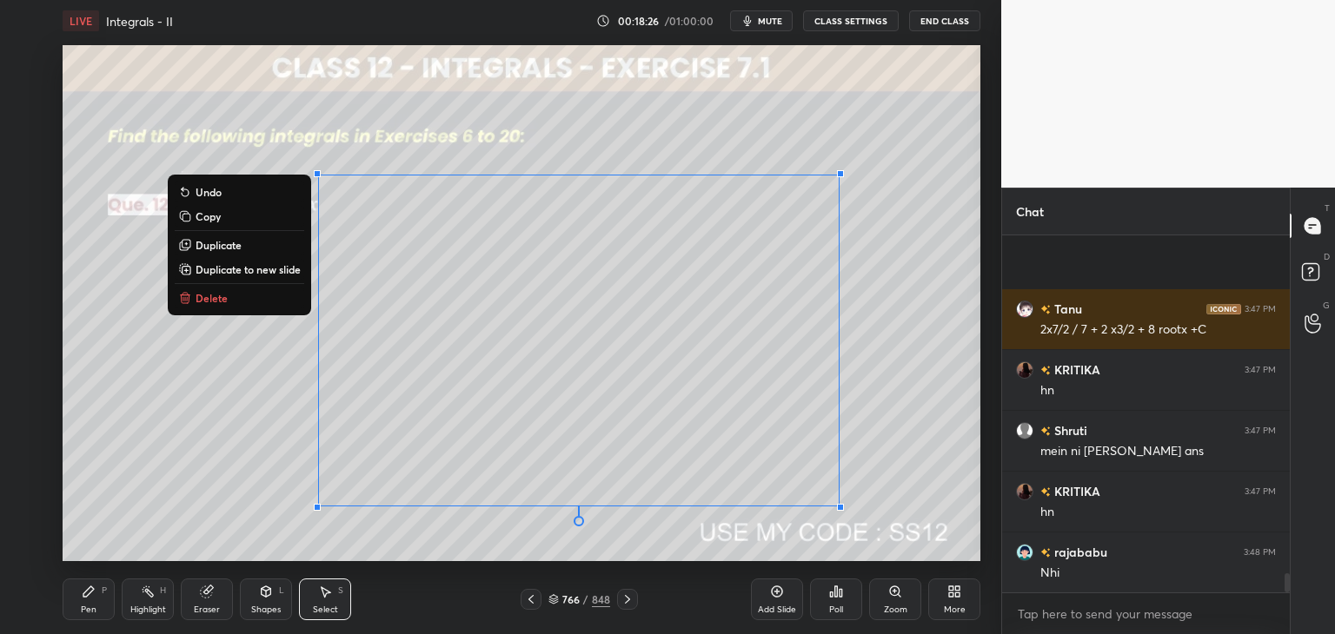
scroll to position [6210, 0]
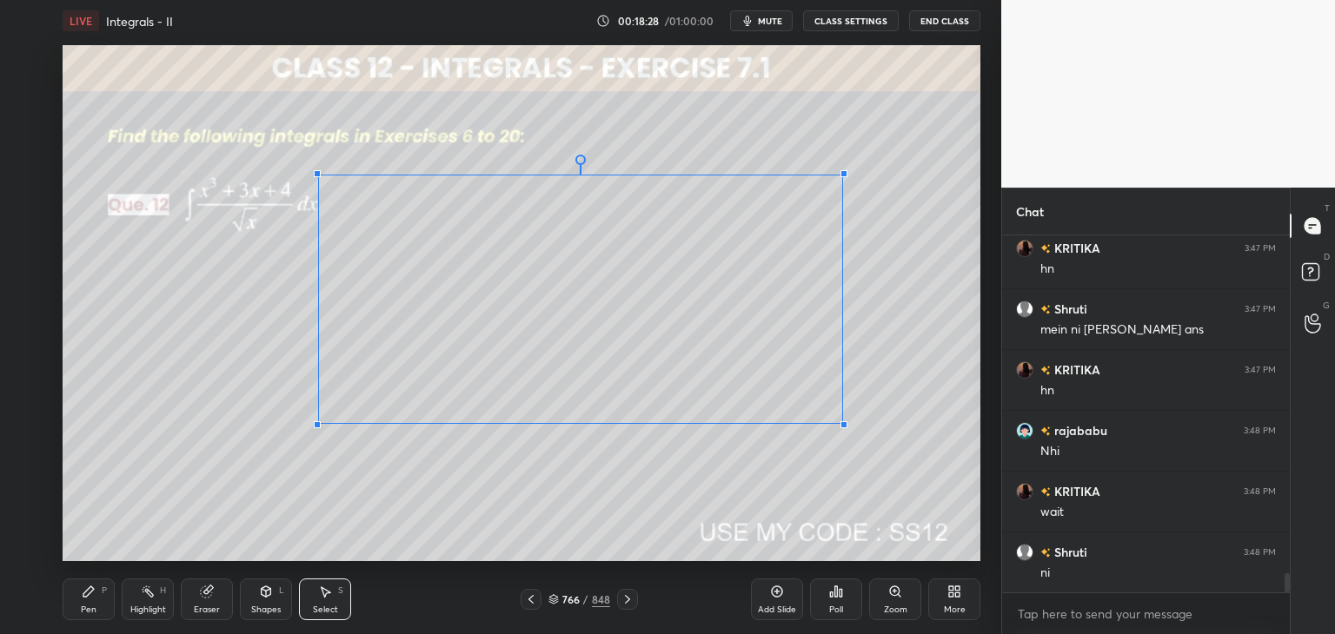
drag, startPoint x: 839, startPoint y: 505, endPoint x: 825, endPoint y: 415, distance: 91.6
click at [847, 428] on div at bounding box center [843, 424] width 7 height 7
drag, startPoint x: 650, startPoint y: 328, endPoint x: 647, endPoint y: 338, distance: 11.0
click at [650, 329] on div "0 ° Undo Copy Duplicate Duplicate to new slide Delete" at bounding box center [522, 303] width 918 height 516
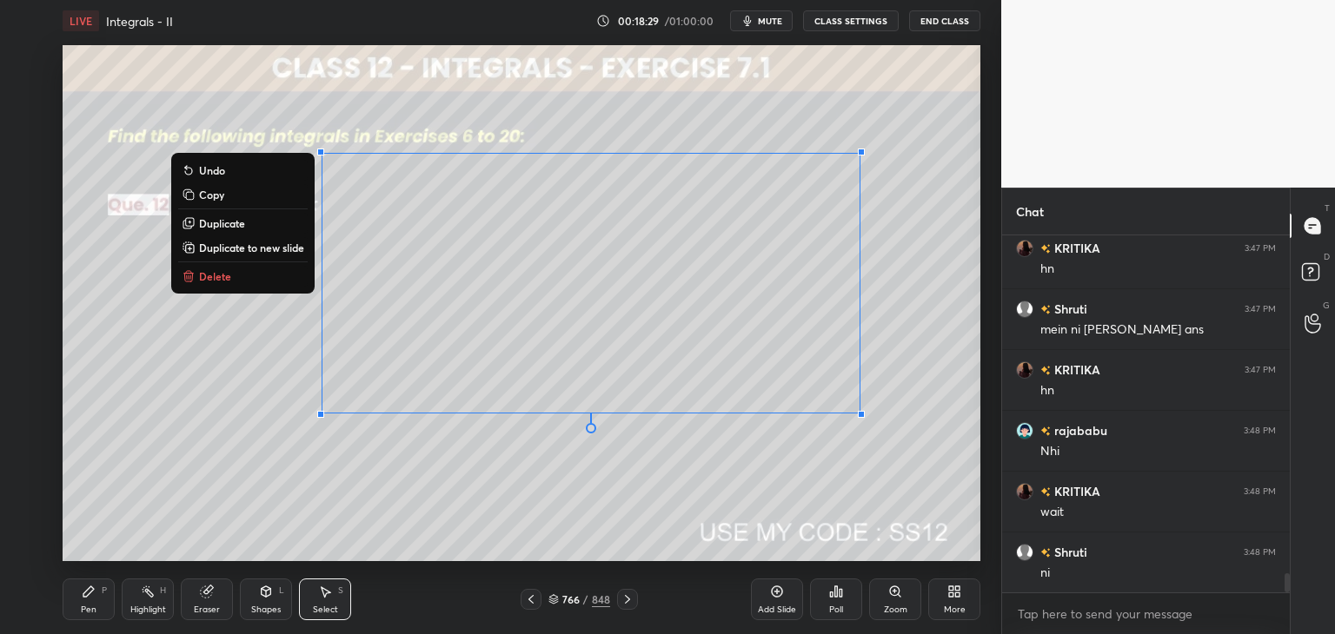
scroll to position [6271, 0]
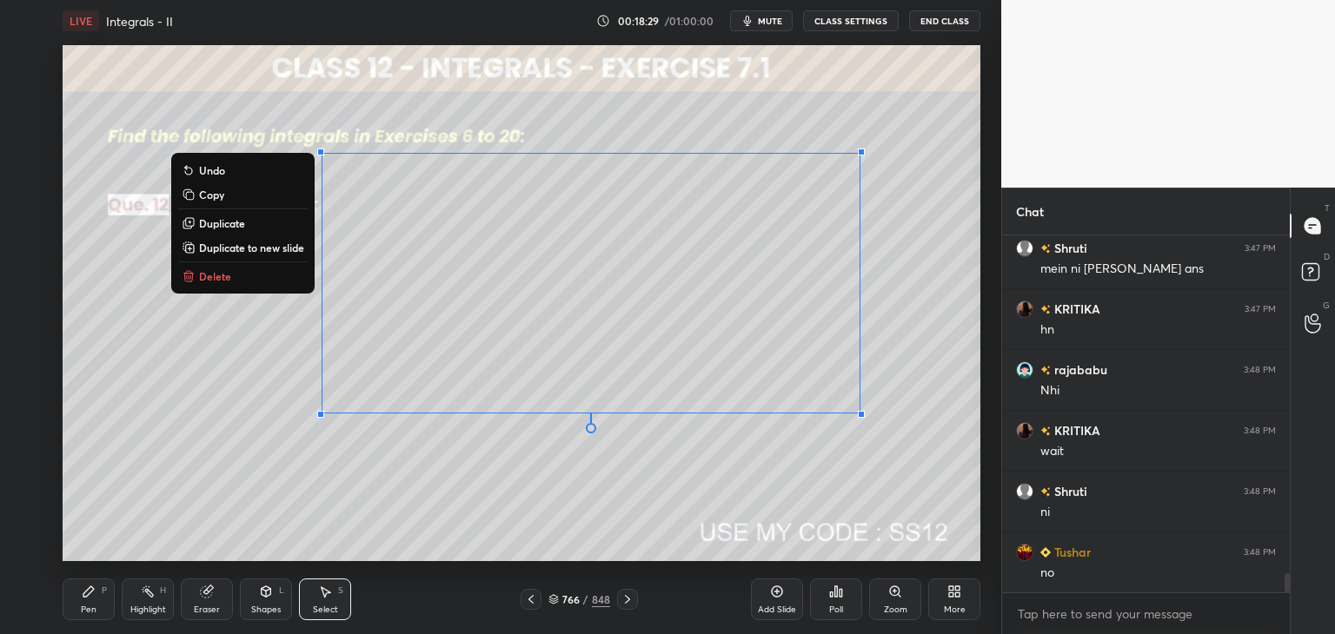
click at [149, 456] on div "0 ° Undo Copy Duplicate Duplicate to new slide Delete" at bounding box center [522, 303] width 918 height 516
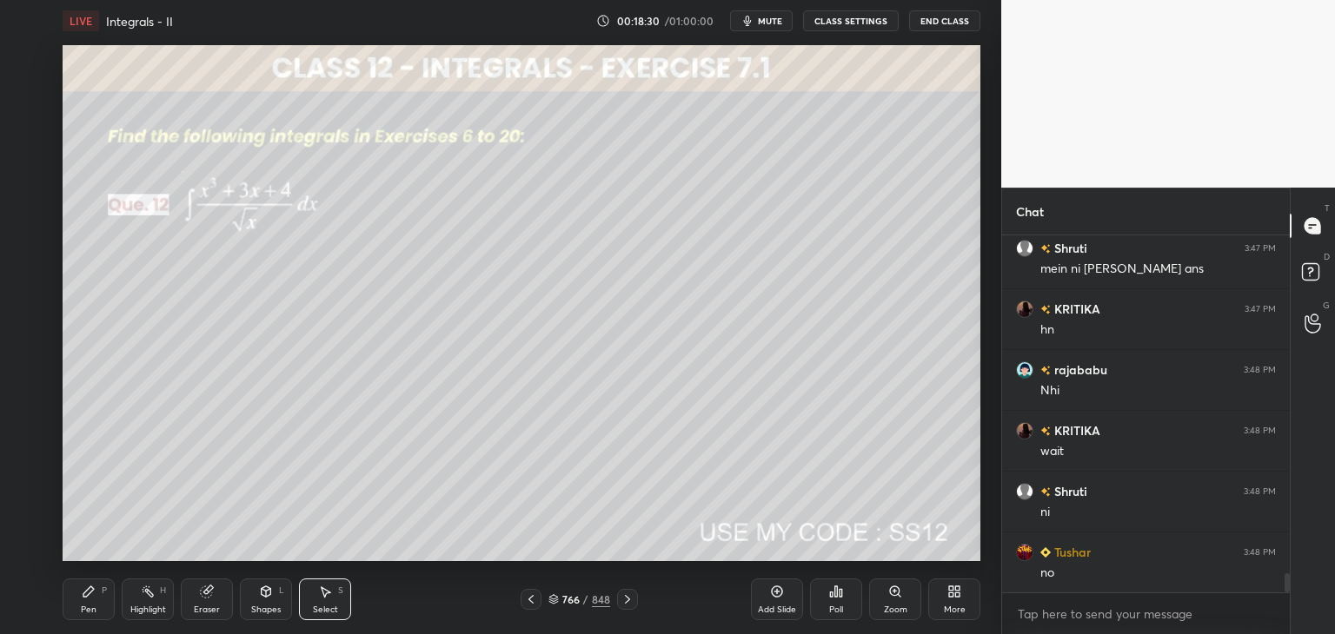
click at [90, 600] on div "Pen P" at bounding box center [89, 600] width 52 height 42
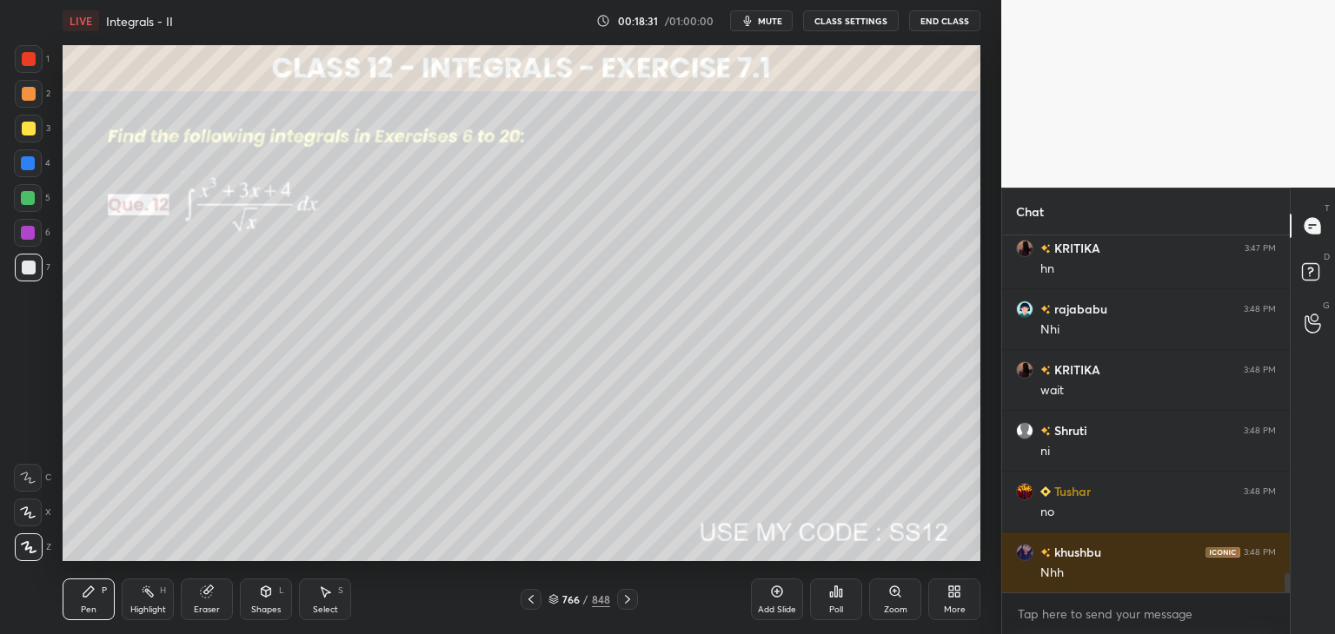
click at [30, 126] on div at bounding box center [29, 129] width 14 height 14
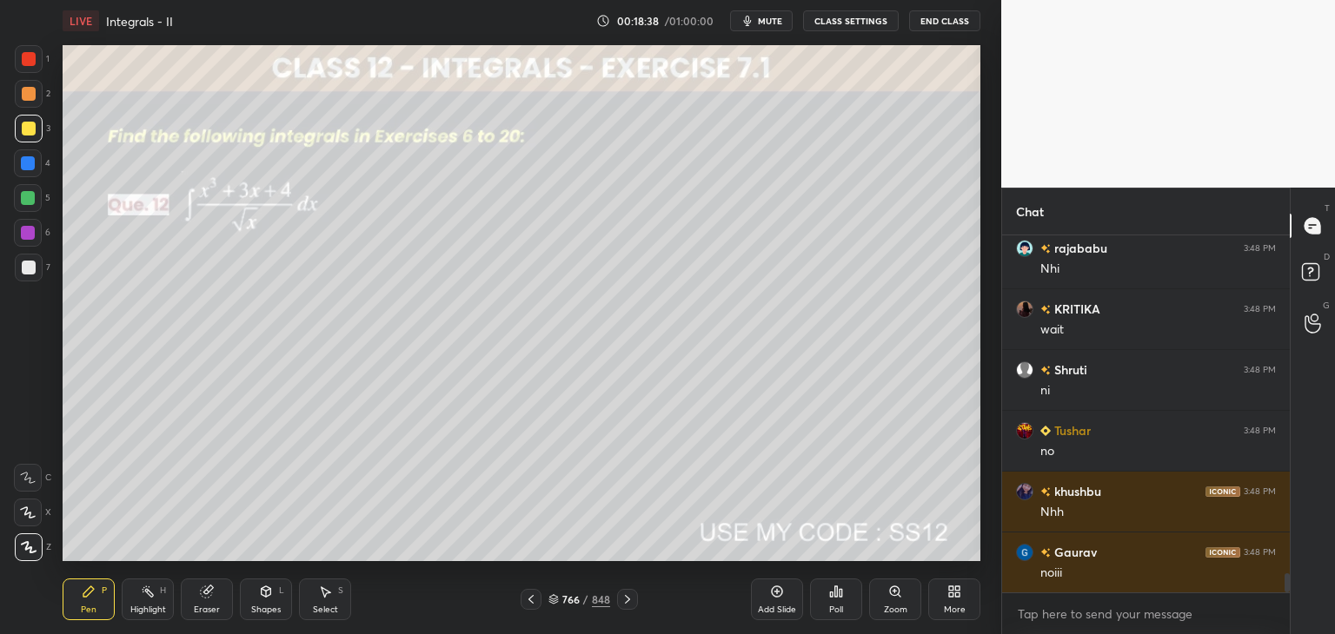
scroll to position [6453, 0]
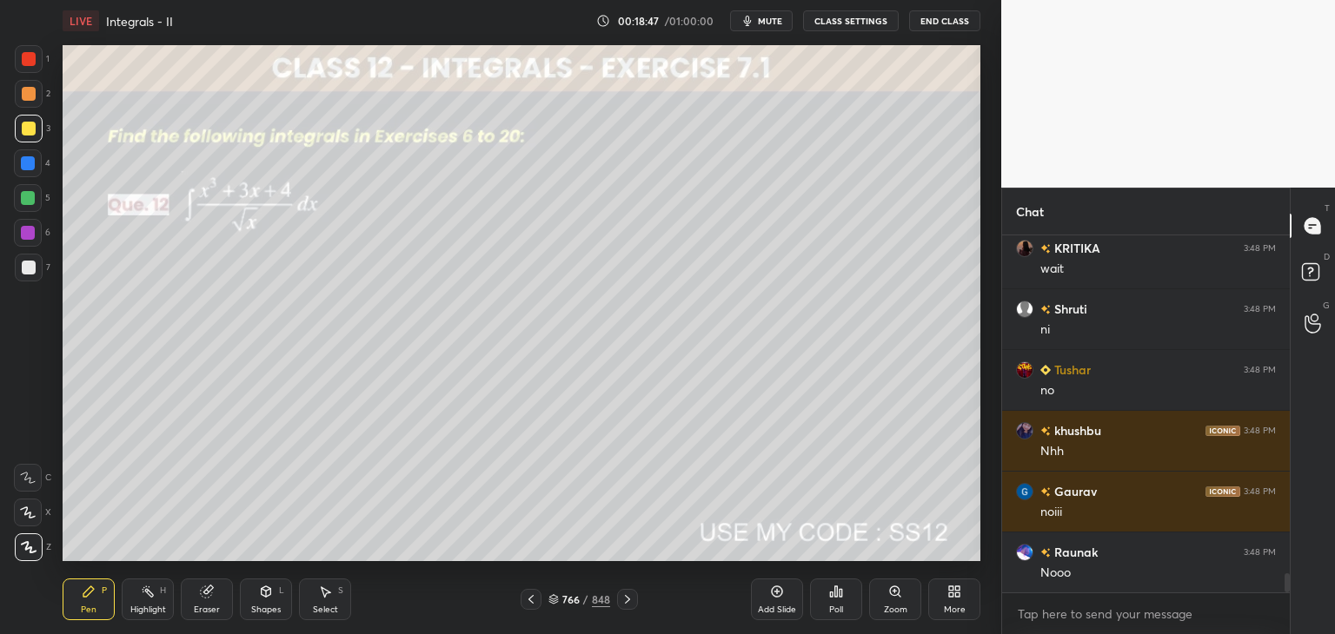
click at [330, 608] on div "Select" at bounding box center [325, 610] width 25 height 9
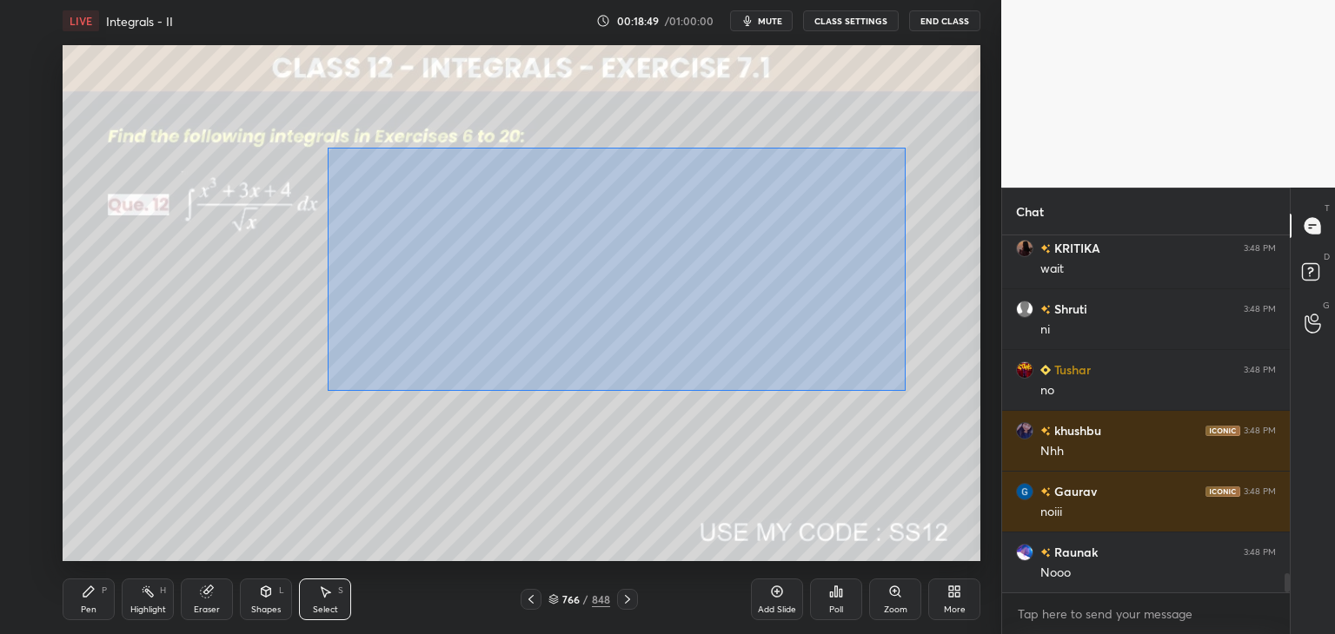
drag, startPoint x: 327, startPoint y: 148, endPoint x: 897, endPoint y: 397, distance: 622.2
click at [897, 396] on div "0 ° Undo Copy Duplicate Duplicate to new slide Delete" at bounding box center [522, 303] width 918 height 516
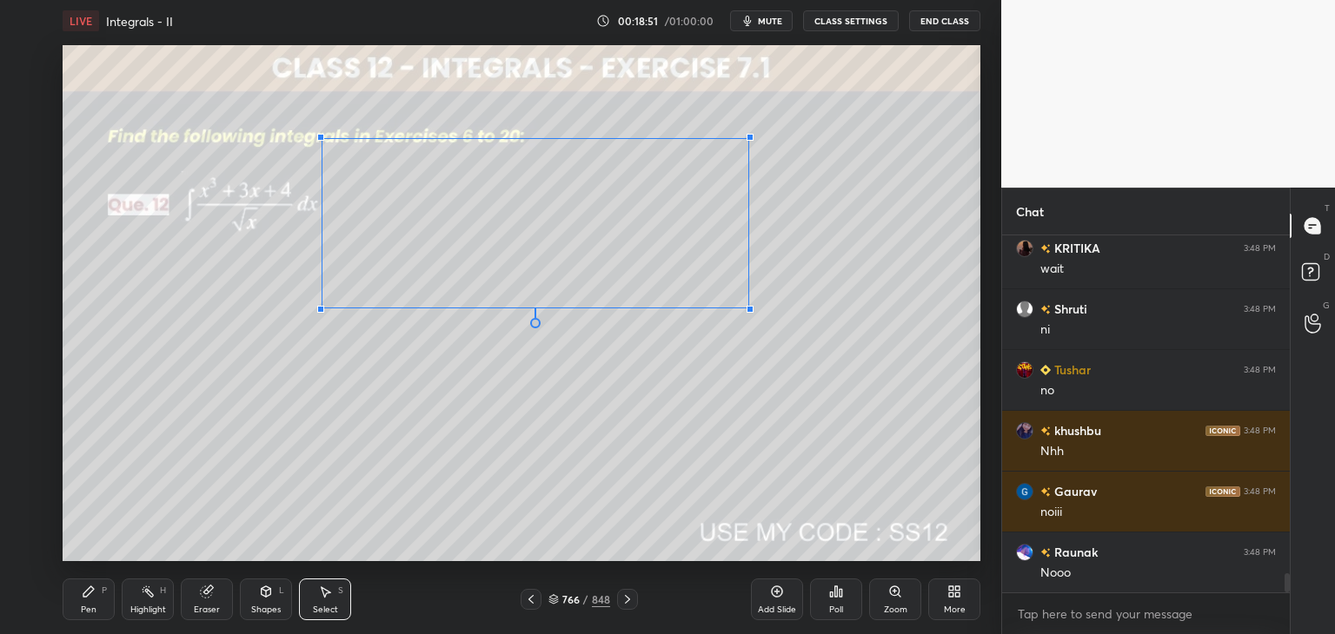
drag, startPoint x: 859, startPoint y: 411, endPoint x: 744, endPoint y: 306, distance: 155.6
click at [746, 306] on div at bounding box center [749, 309] width 7 height 7
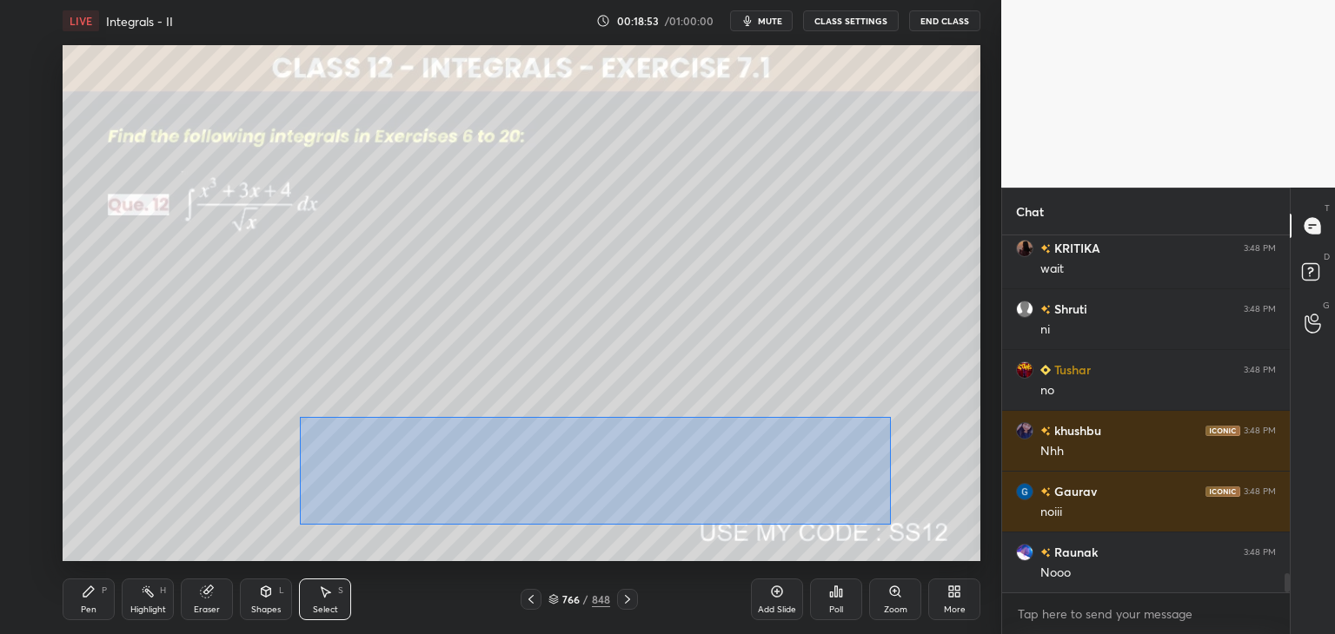
drag, startPoint x: 301, startPoint y: 418, endPoint x: 884, endPoint y: 519, distance: 591.8
click at [890, 523] on div "0 ° Undo Copy Duplicate Duplicate to new slide Delete" at bounding box center [522, 303] width 918 height 516
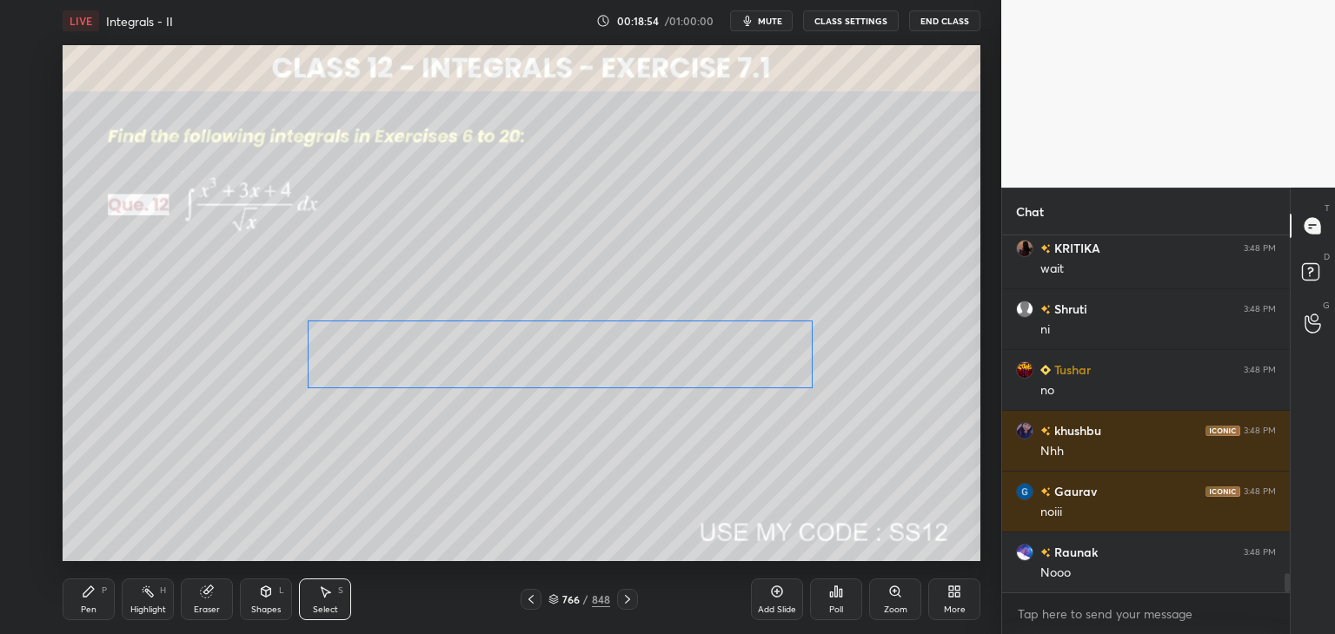
drag, startPoint x: 481, startPoint y: 449, endPoint x: 426, endPoint y: 424, distance: 60.3
click at [476, 369] on div "0 ° Undo Copy Duplicate Duplicate to new slide Delete" at bounding box center [522, 303] width 918 height 516
click at [256, 501] on div "0 ° Undo Copy Duplicate Duplicate to new slide Delete" at bounding box center [522, 303] width 918 height 516
click at [91, 606] on div "Pen" at bounding box center [89, 610] width 16 height 9
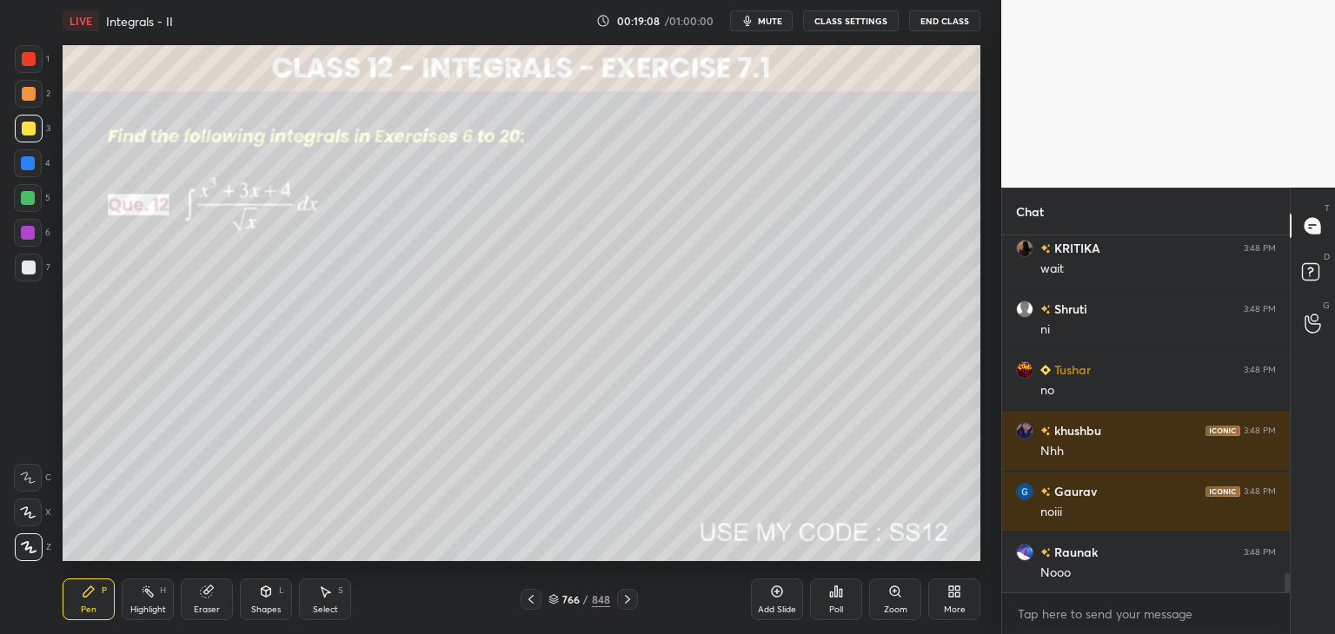
drag, startPoint x: 204, startPoint y: 610, endPoint x: 203, endPoint y: 600, distance: 10.5
click at [202, 607] on div "Eraser" at bounding box center [207, 610] width 26 height 9
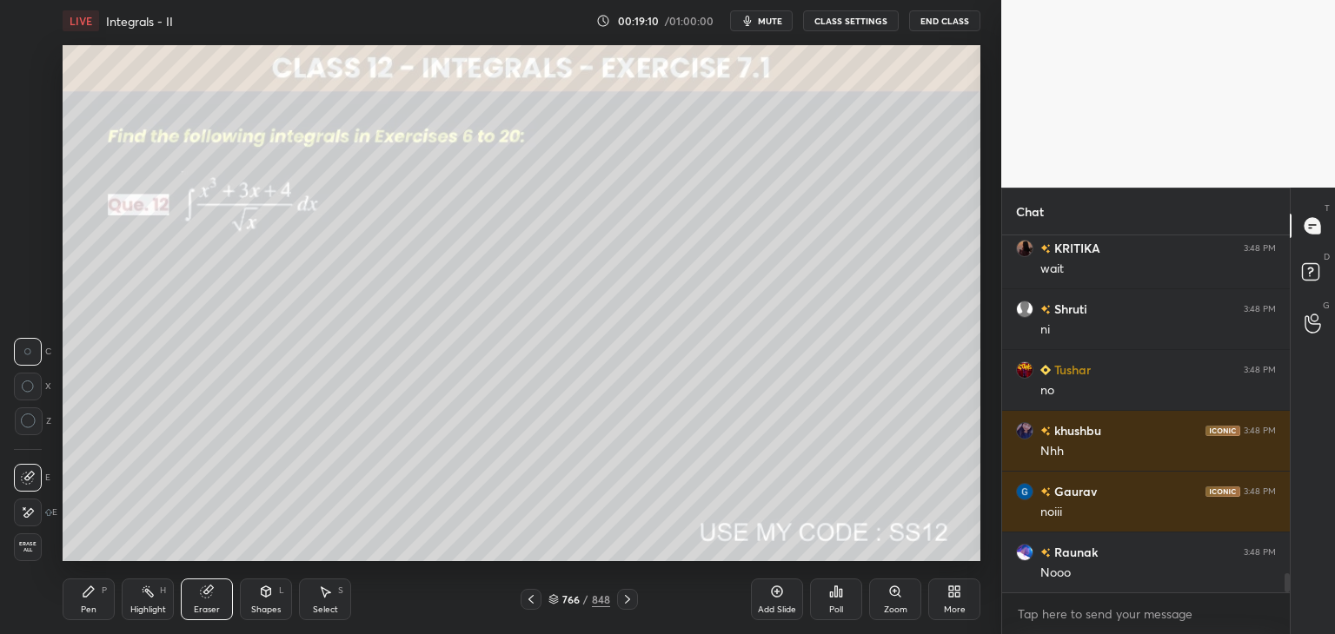
click at [90, 600] on div "Pen P" at bounding box center [89, 600] width 52 height 42
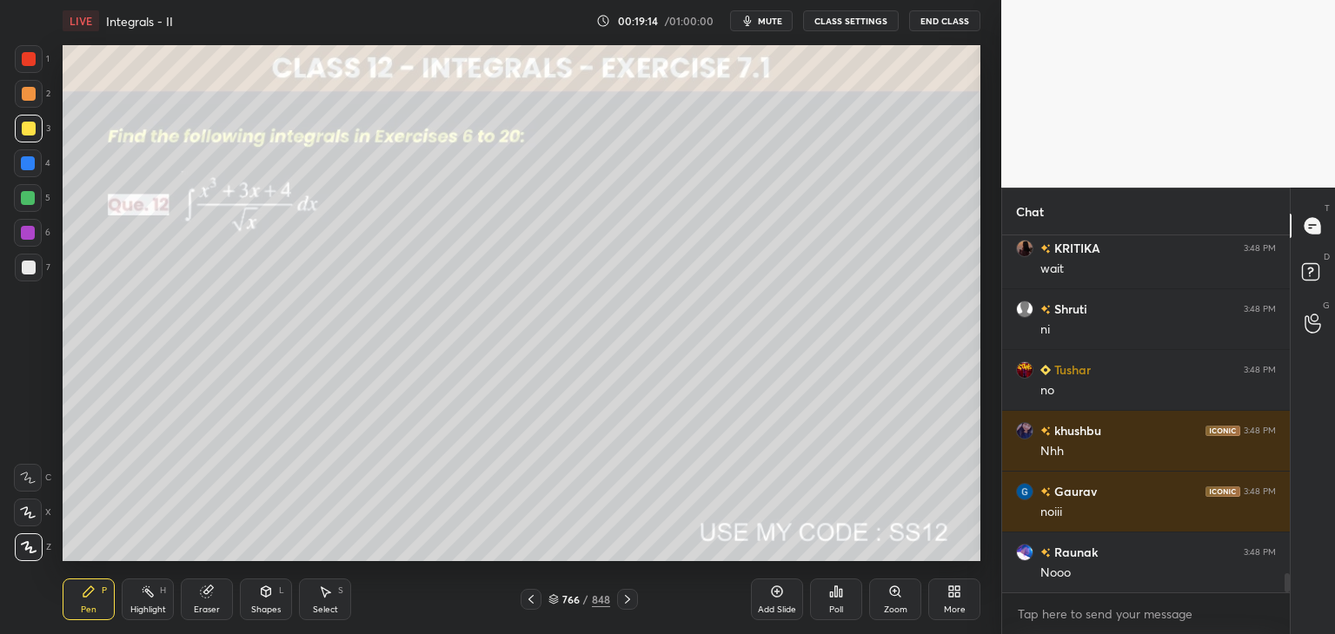
drag, startPoint x: 203, startPoint y: 600, endPoint x: 260, endPoint y: 563, distance: 67.3
click at [203, 599] on div "Eraser" at bounding box center [207, 600] width 52 height 42
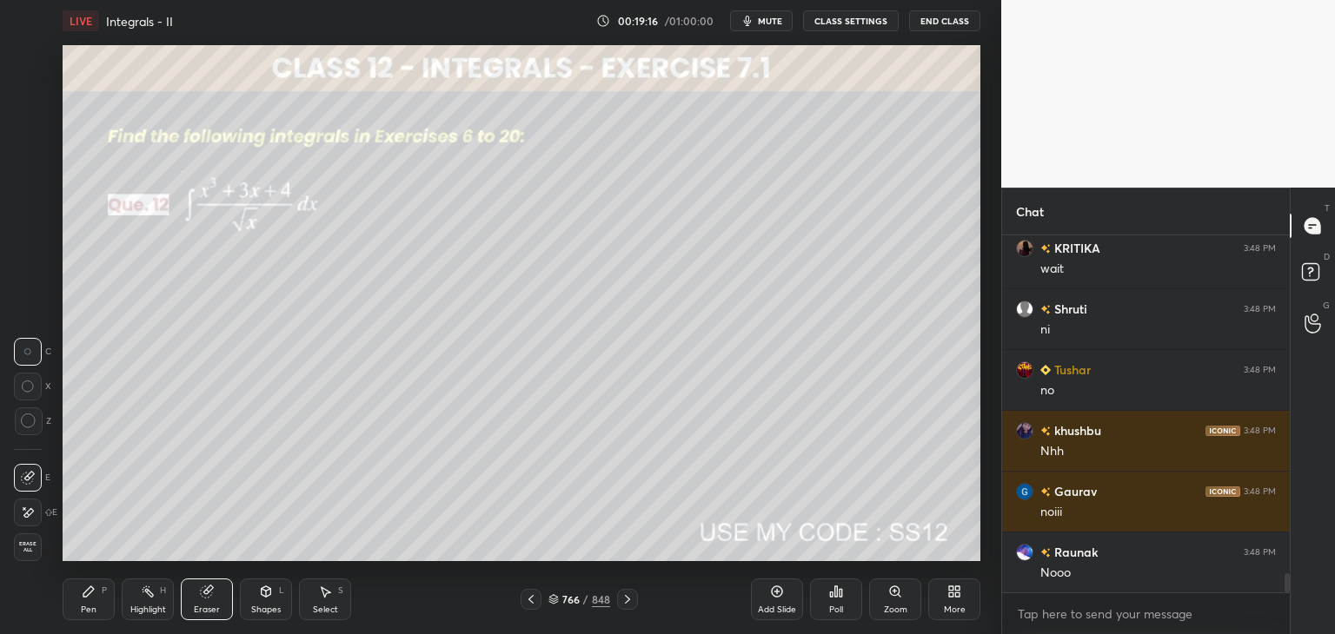
drag, startPoint x: 80, startPoint y: 599, endPoint x: 101, endPoint y: 587, distance: 24.1
click at [79, 599] on div "Pen P" at bounding box center [89, 600] width 52 height 42
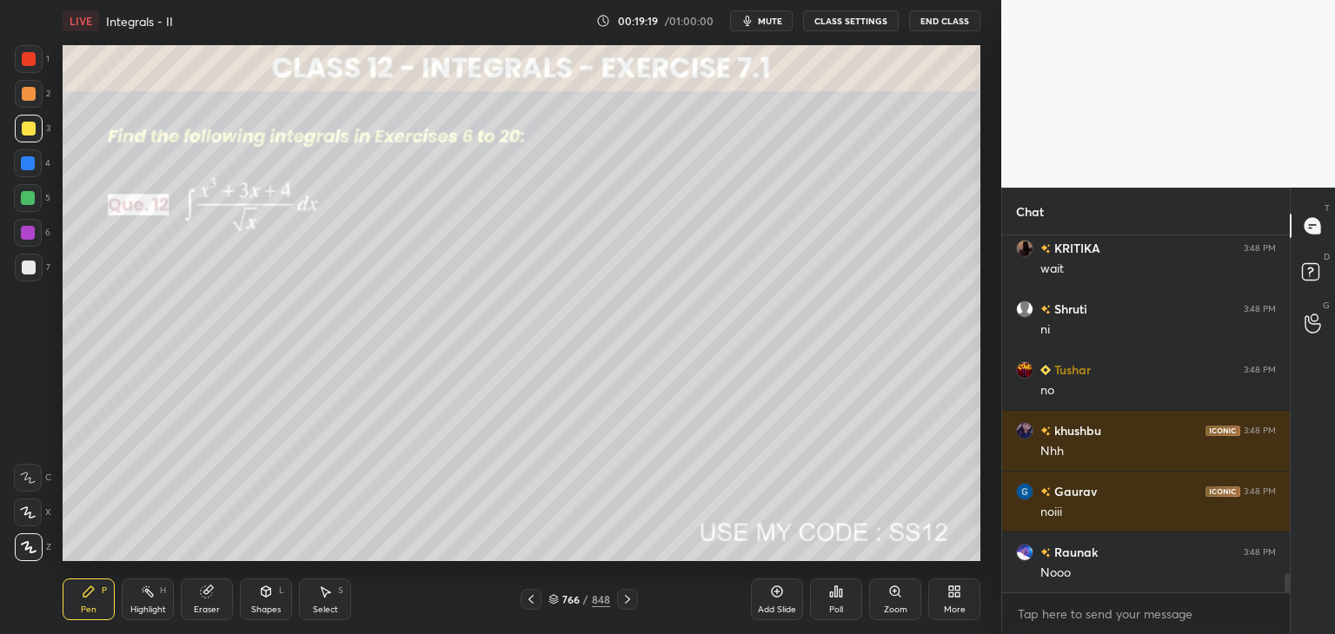
drag, startPoint x: 217, startPoint y: 595, endPoint x: 228, endPoint y: 588, distance: 12.5
click at [216, 595] on div "Eraser" at bounding box center [207, 600] width 52 height 42
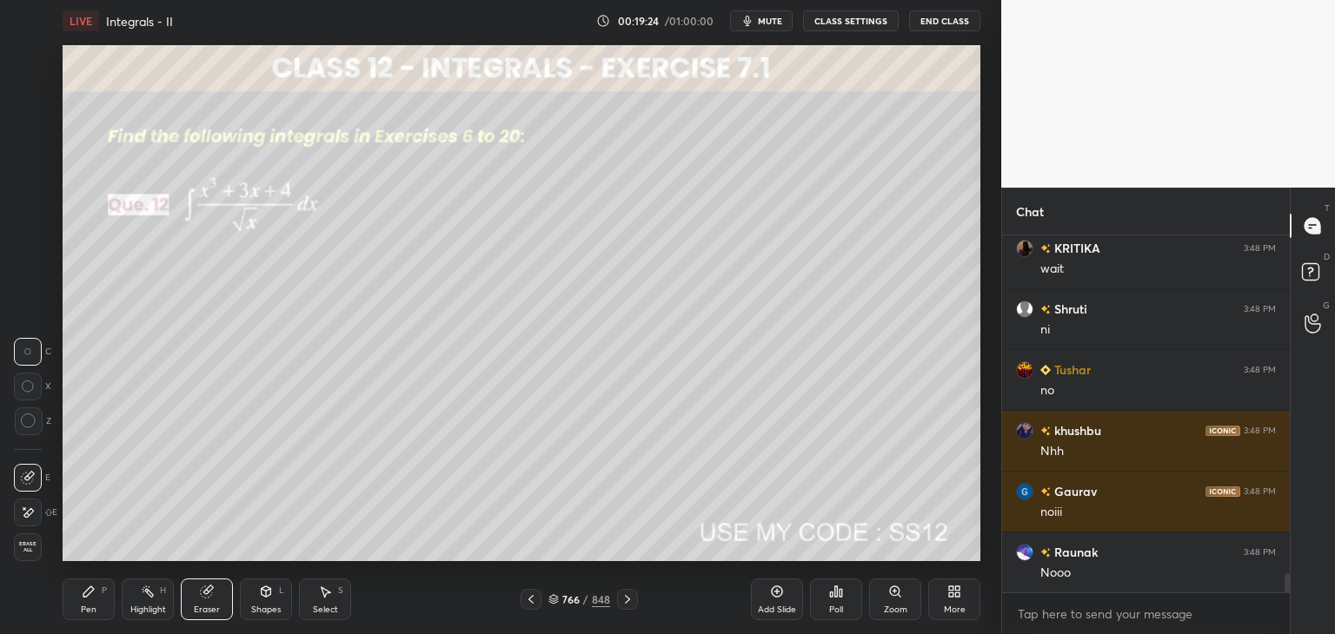
click at [88, 599] on icon at bounding box center [89, 592] width 14 height 14
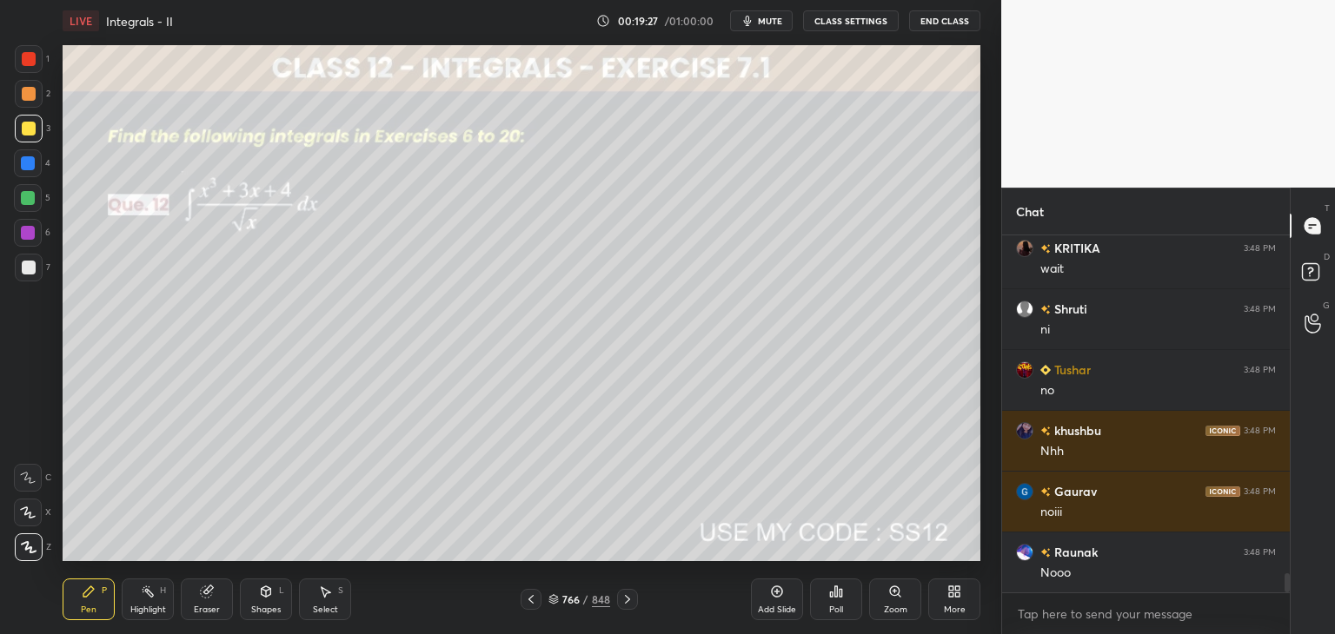
drag, startPoint x: 83, startPoint y: 601, endPoint x: 94, endPoint y: 597, distance: 11.3
click at [83, 600] on div "Pen P" at bounding box center [89, 600] width 52 height 42
click at [268, 608] on div "Shapes" at bounding box center [266, 610] width 30 height 9
click at [202, 606] on div "Eraser" at bounding box center [207, 610] width 26 height 9
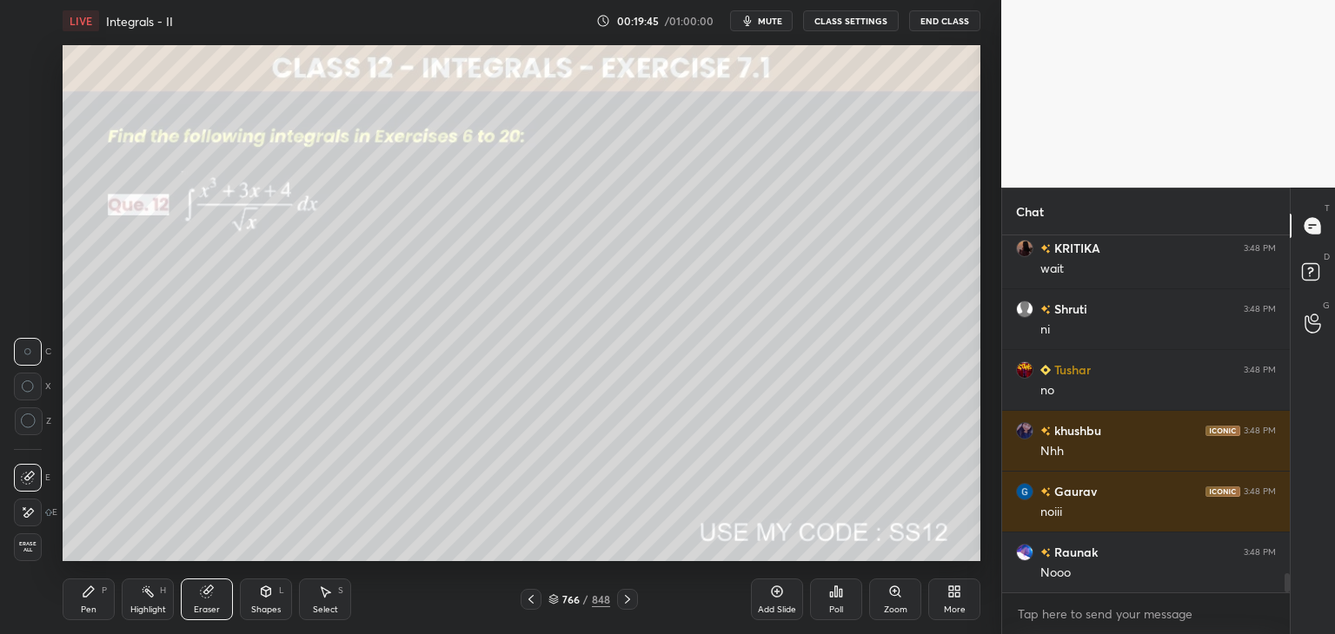
click at [87, 606] on div "Pen" at bounding box center [89, 610] width 16 height 9
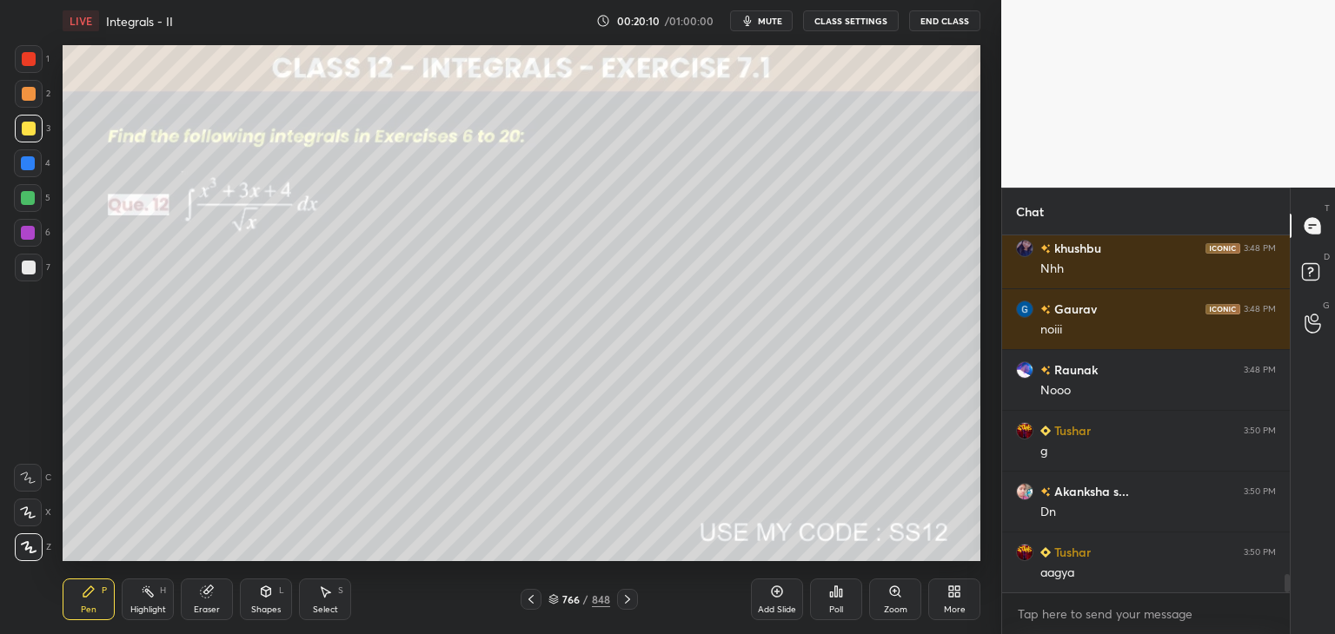
scroll to position [6757, 0]
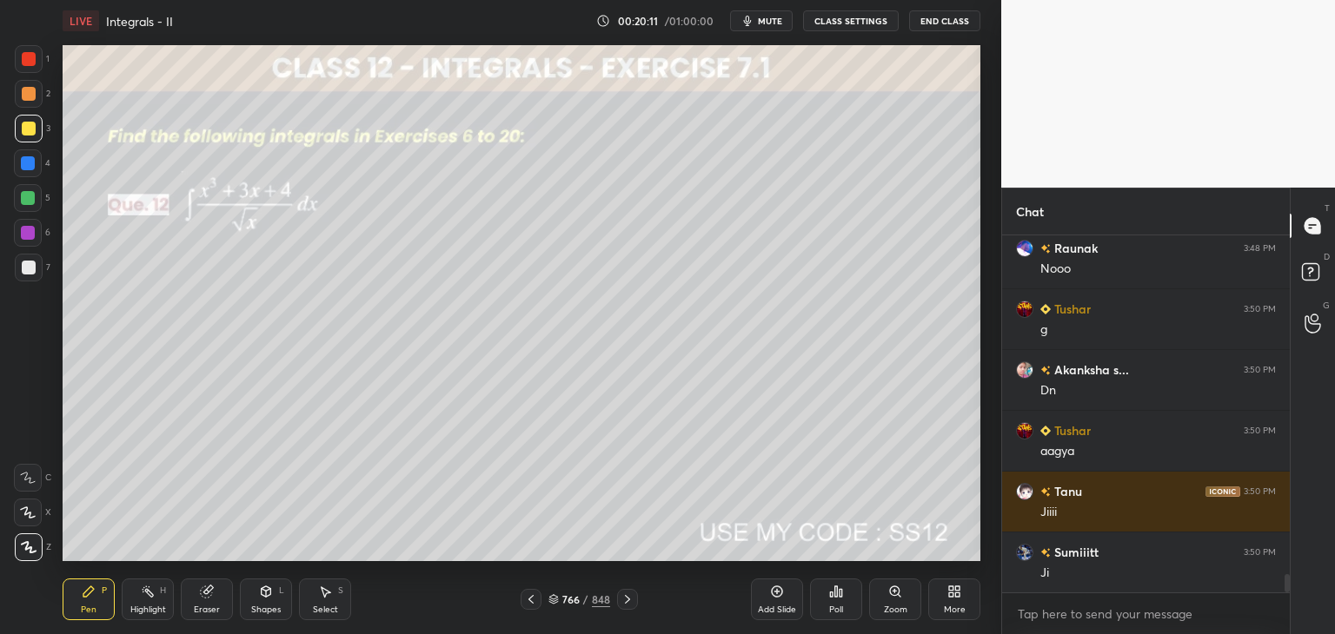
click at [627, 599] on icon at bounding box center [627, 600] width 14 height 14
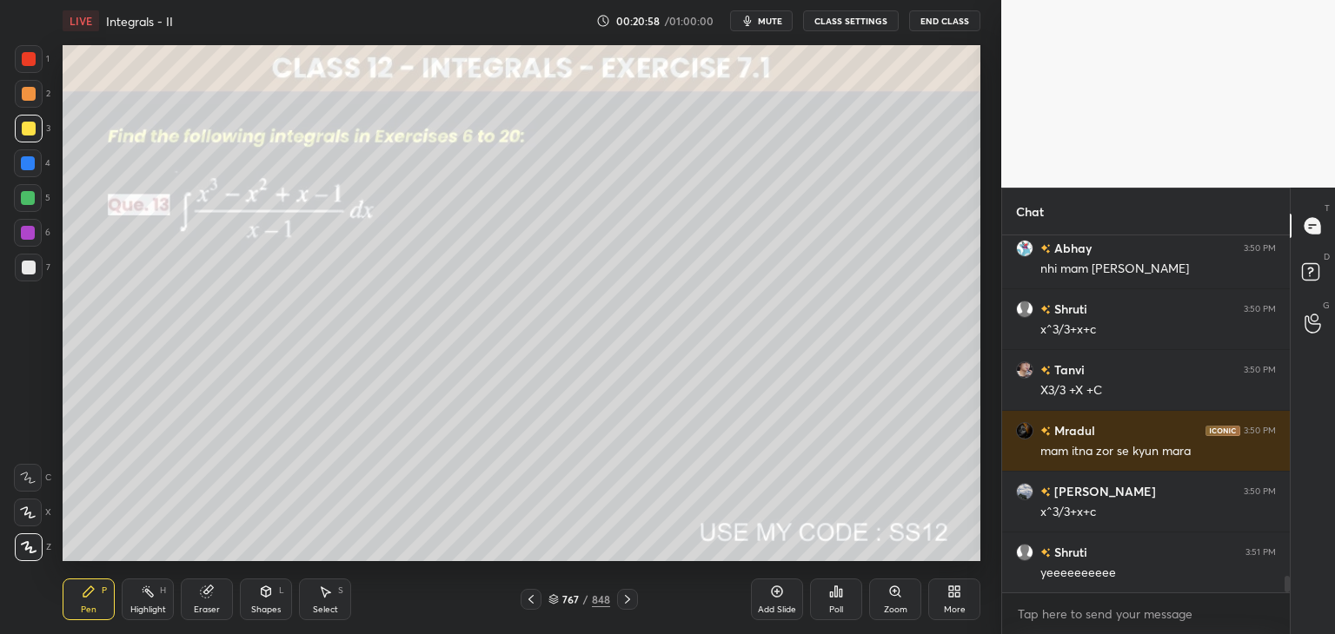
scroll to position [7322, 0]
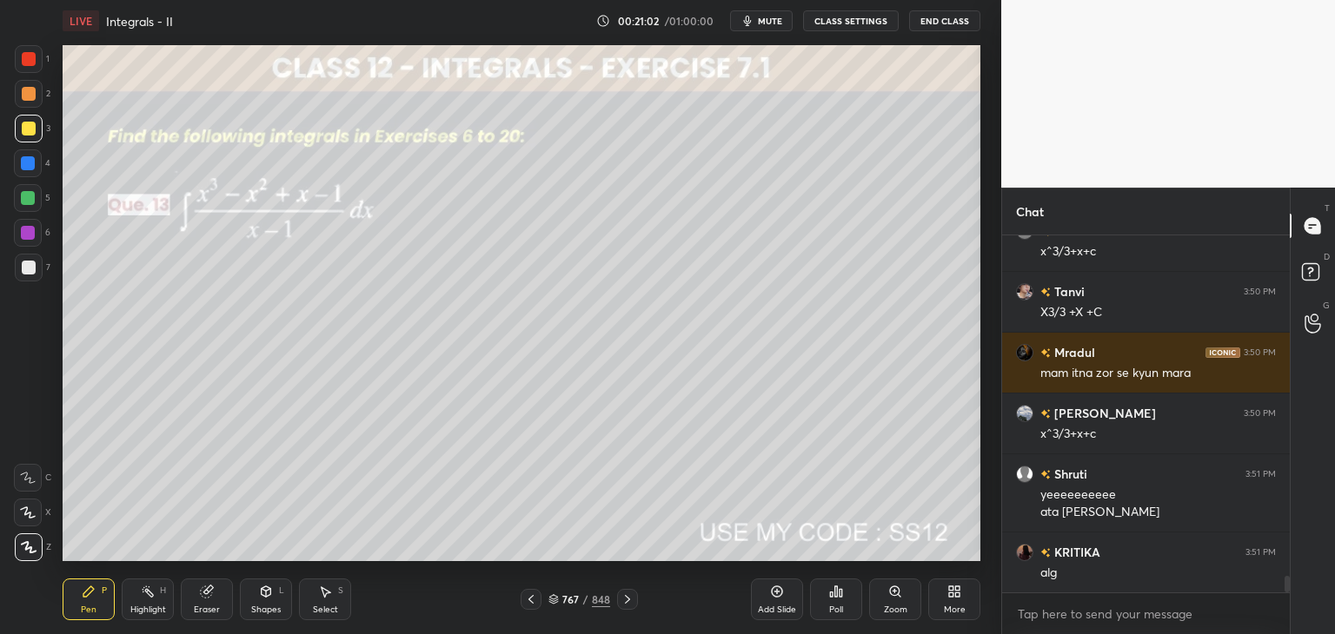
drag, startPoint x: 30, startPoint y: 269, endPoint x: 35, endPoint y: 261, distance: 9.4
click at [30, 268] on div at bounding box center [29, 268] width 14 height 14
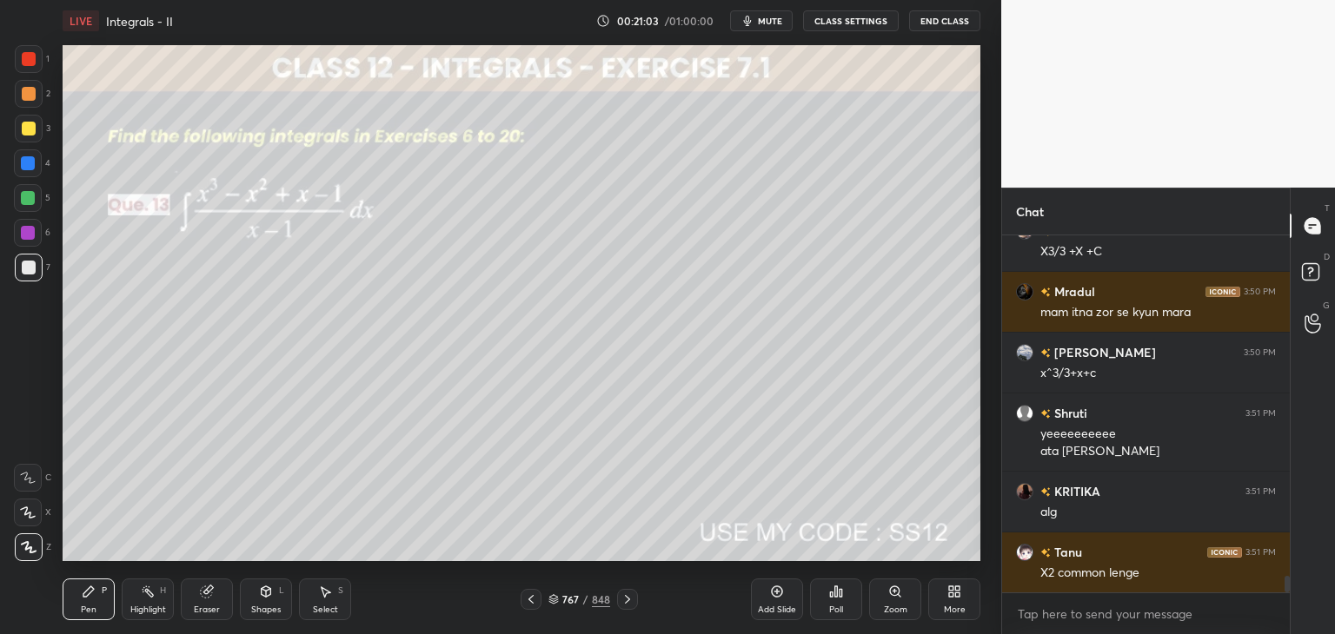
click at [27, 119] on div at bounding box center [29, 129] width 28 height 28
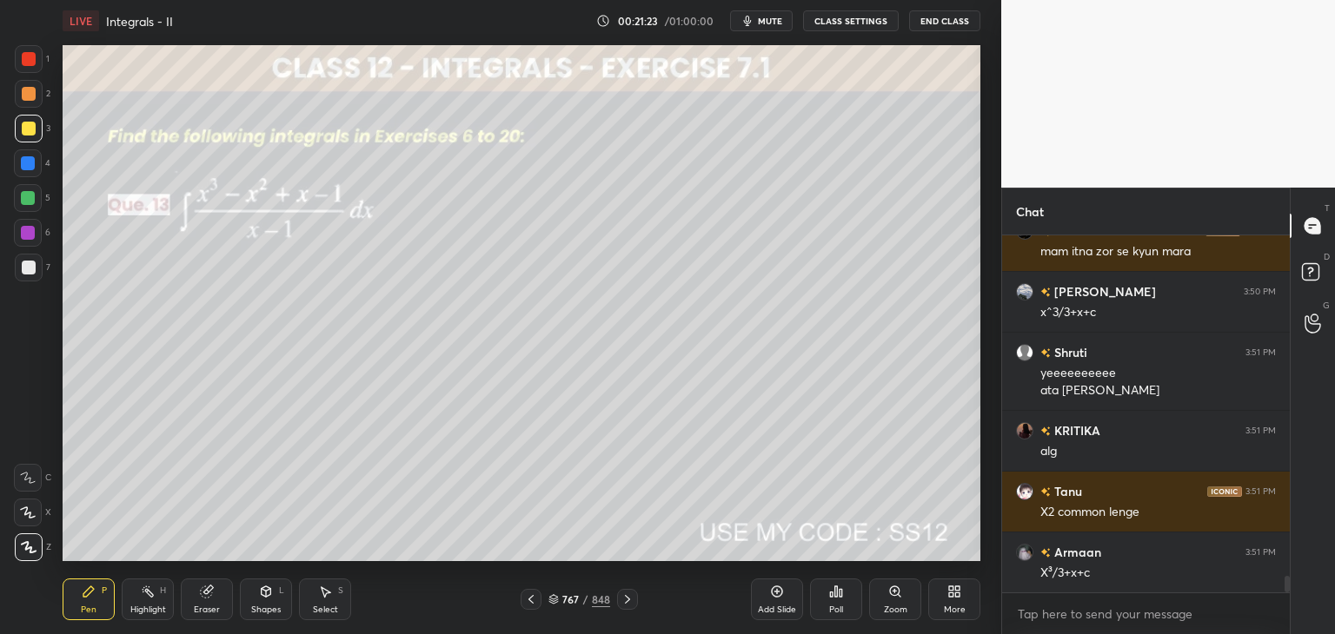
click at [262, 606] on div "Shapes" at bounding box center [266, 610] width 30 height 9
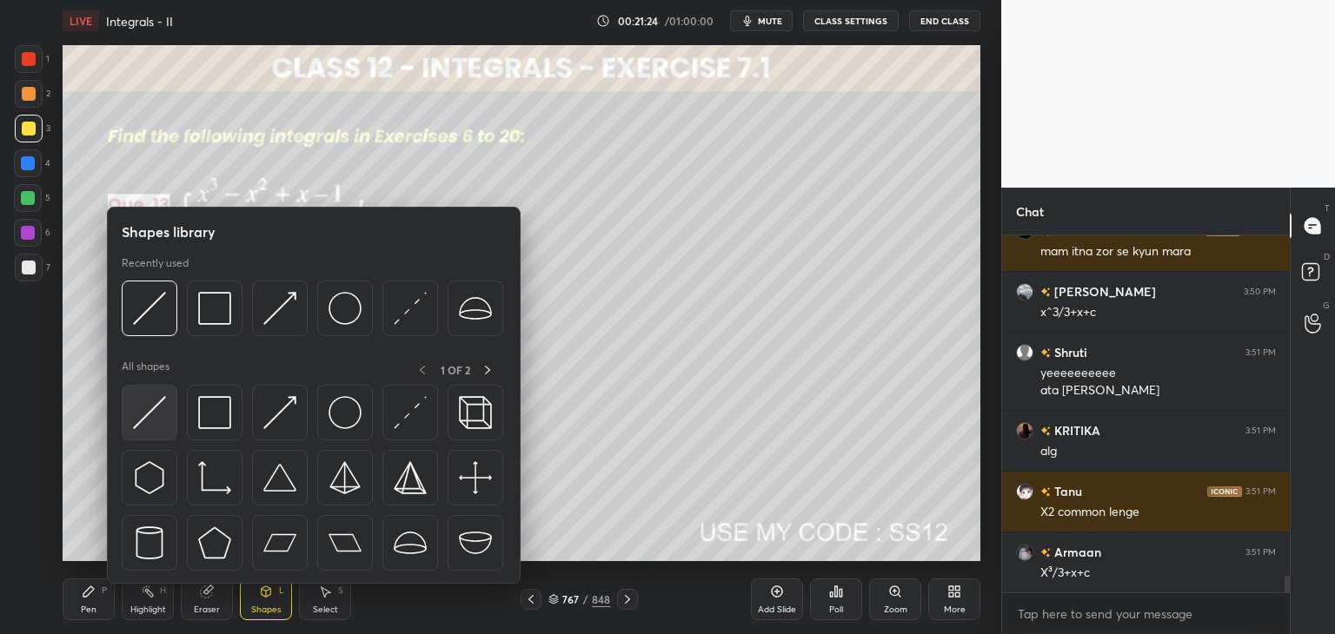
click at [149, 420] on img at bounding box center [149, 412] width 33 height 33
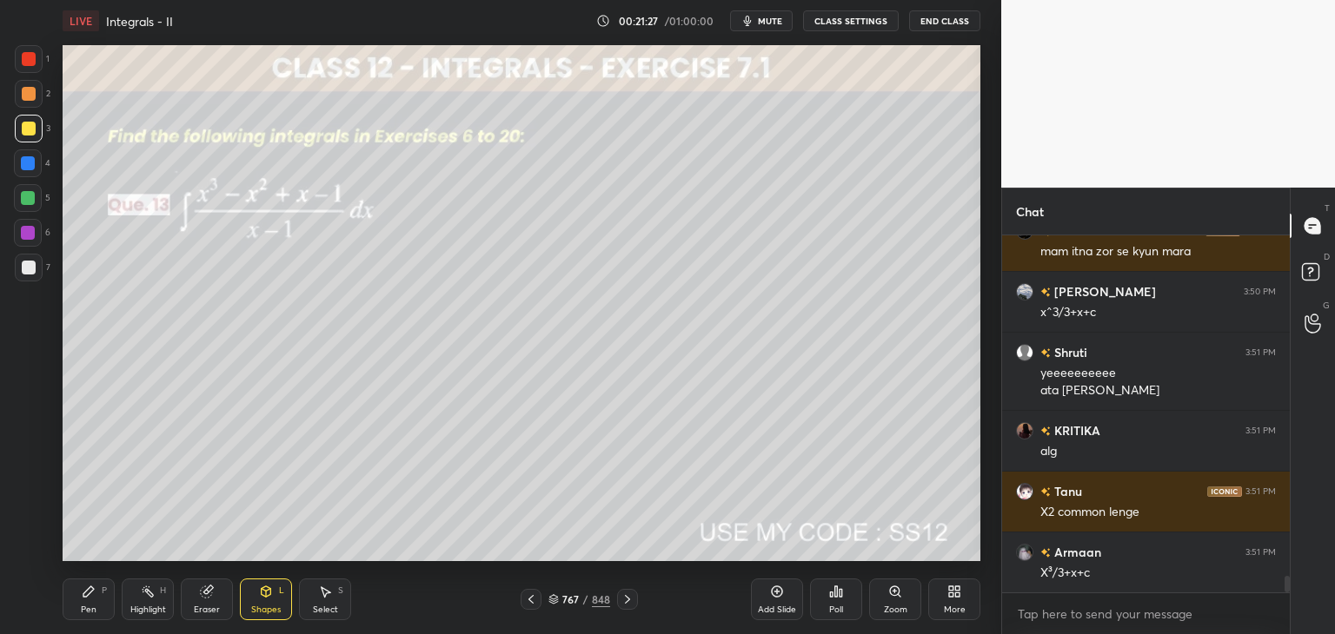
drag, startPoint x: 98, startPoint y: 603, endPoint x: 142, endPoint y: 571, distance: 54.1
click at [98, 602] on div "Pen P" at bounding box center [89, 600] width 52 height 42
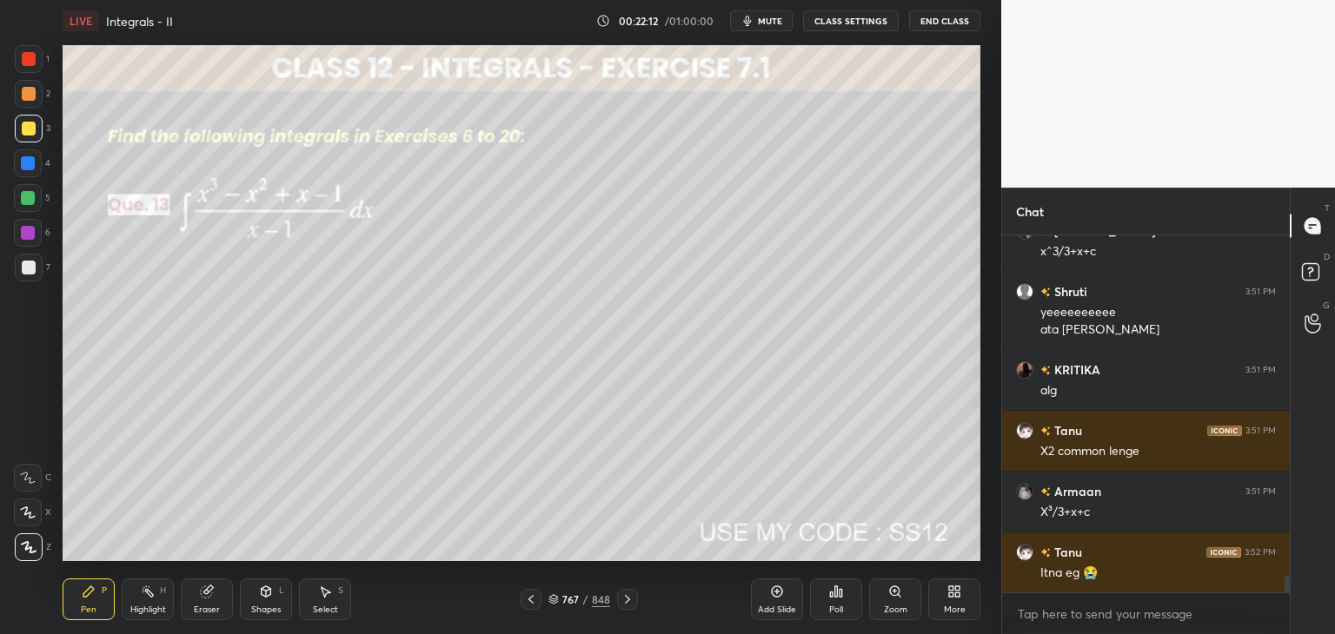
scroll to position [7626, 0]
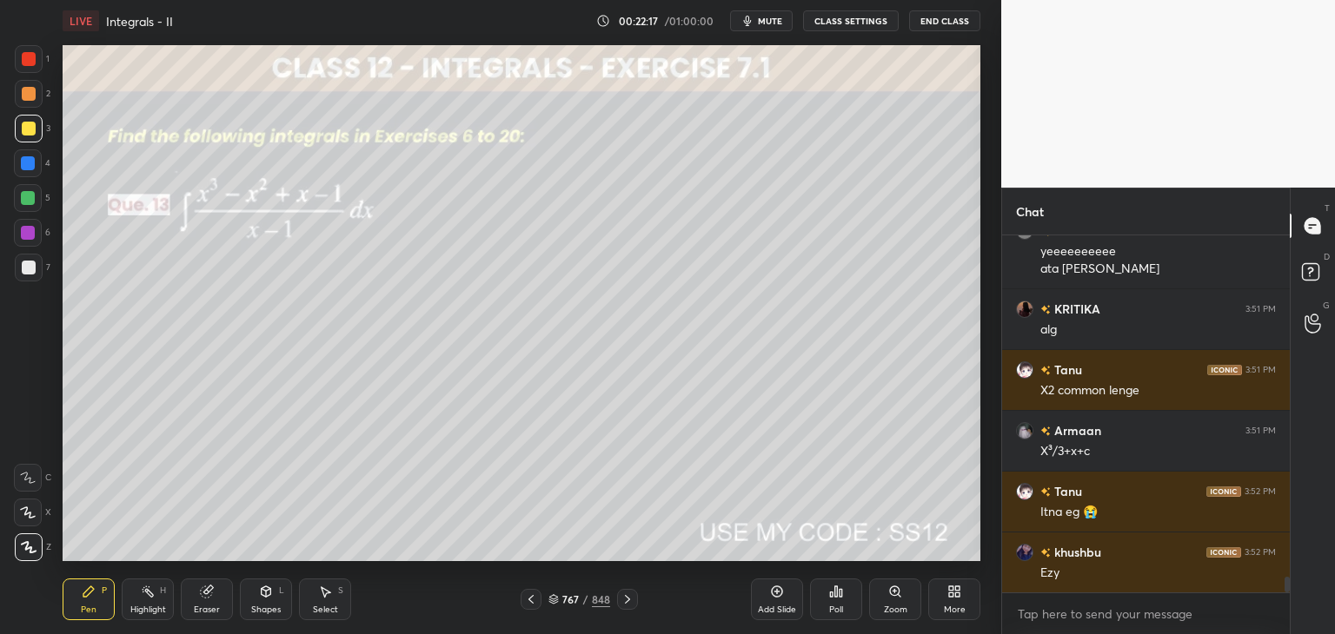
click at [620, 599] on icon at bounding box center [627, 600] width 14 height 14
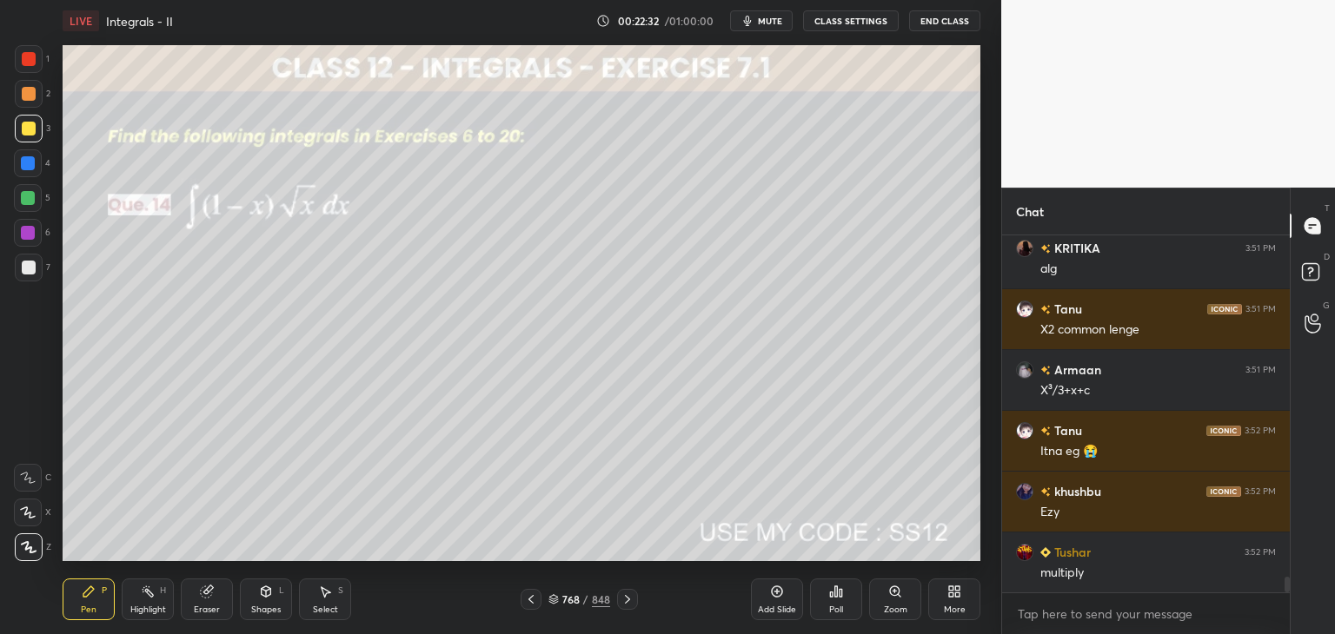
drag, startPoint x: 29, startPoint y: 117, endPoint x: 59, endPoint y: 127, distance: 31.9
click at [28, 121] on div at bounding box center [29, 129] width 28 height 28
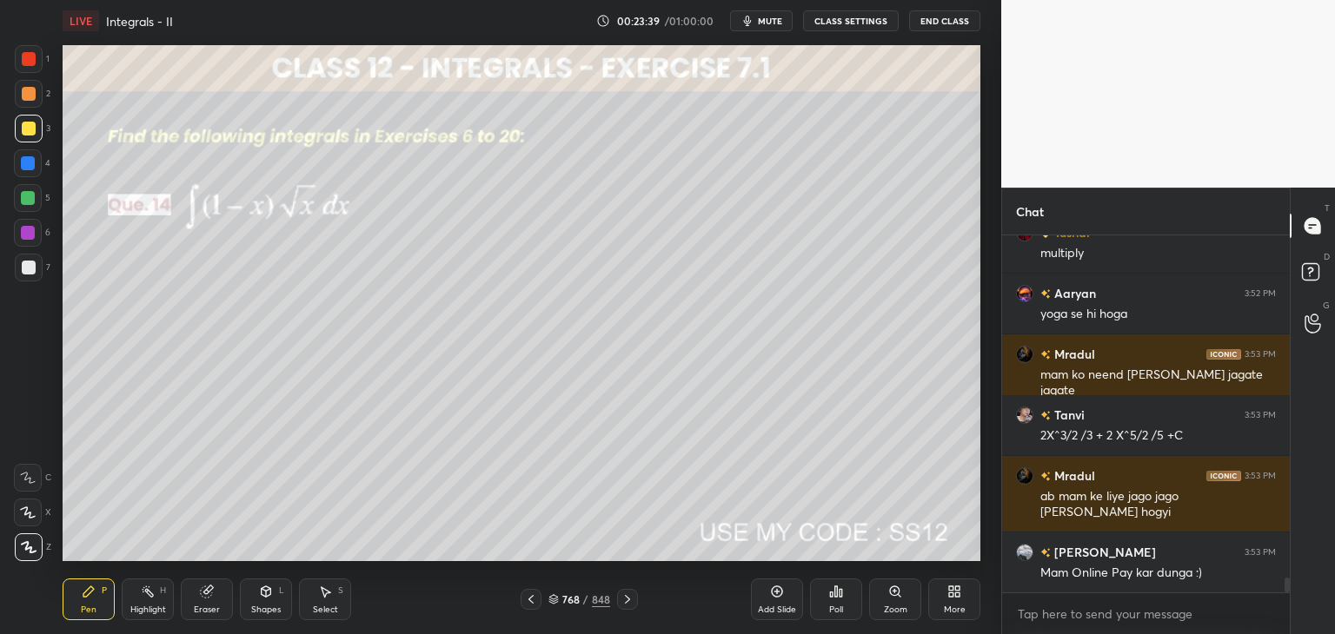
scroll to position [8068, 0]
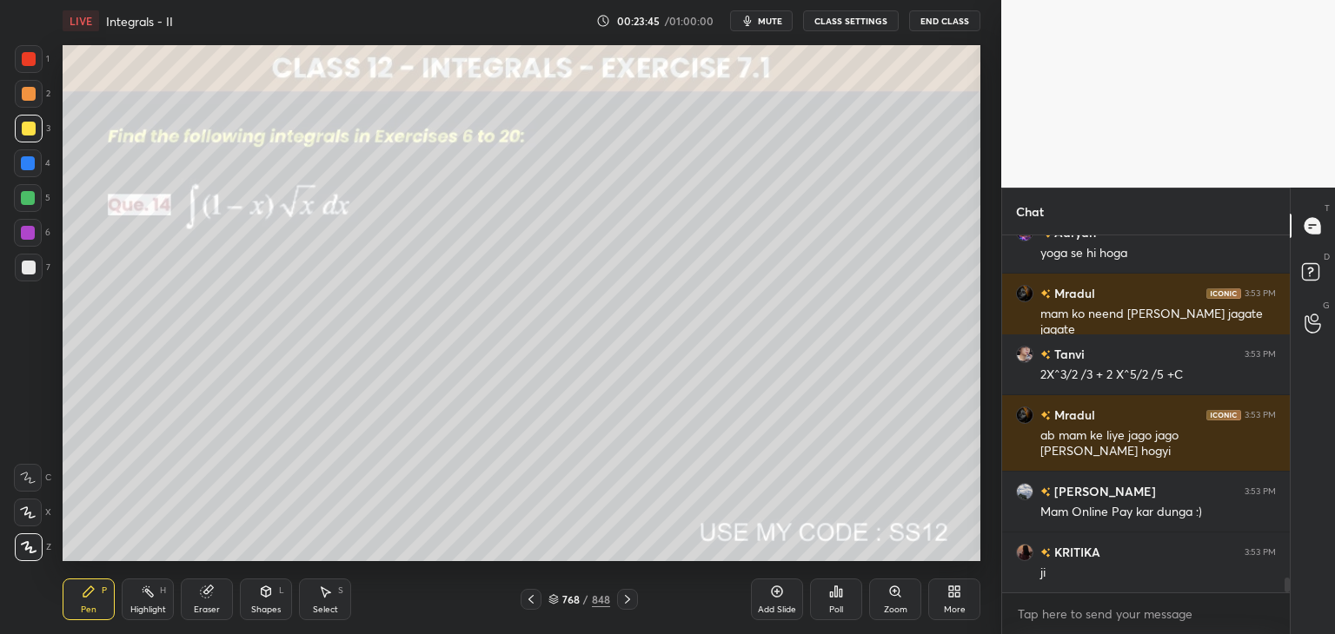
click at [627, 600] on icon at bounding box center [627, 600] width 14 height 14
click at [24, 130] on div at bounding box center [29, 129] width 14 height 14
drag, startPoint x: 26, startPoint y: 269, endPoint x: 50, endPoint y: 272, distance: 24.6
click at [25, 269] on div at bounding box center [29, 268] width 14 height 14
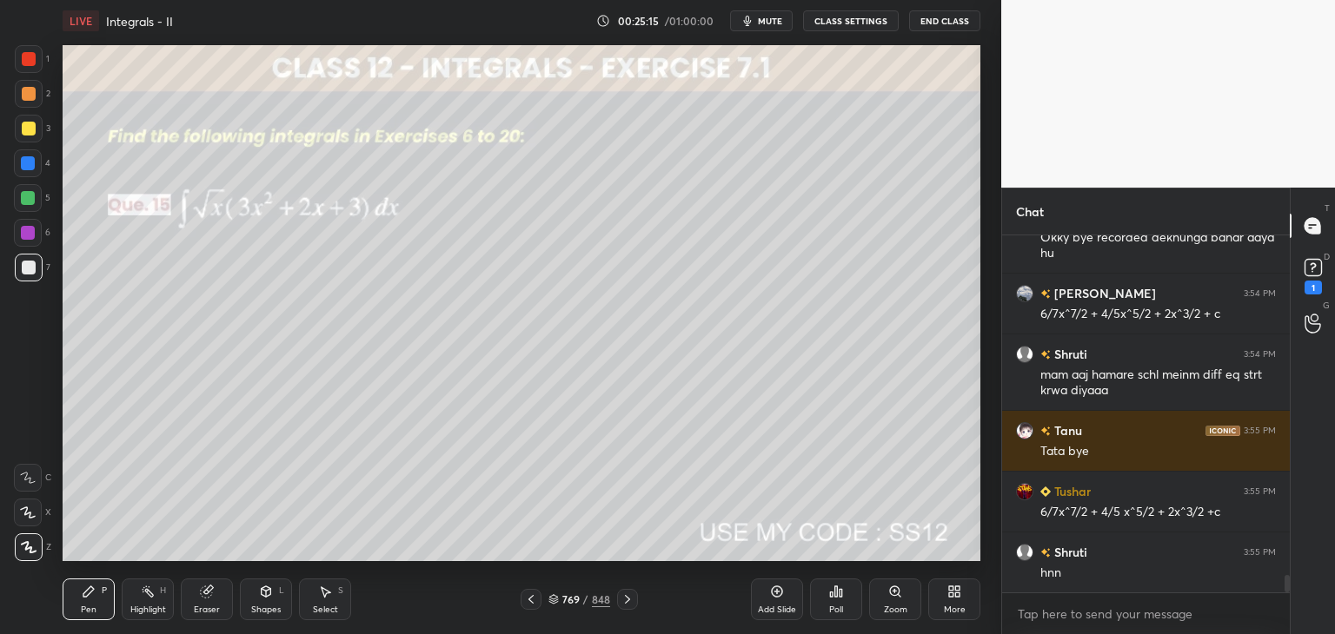
scroll to position [7164, 0]
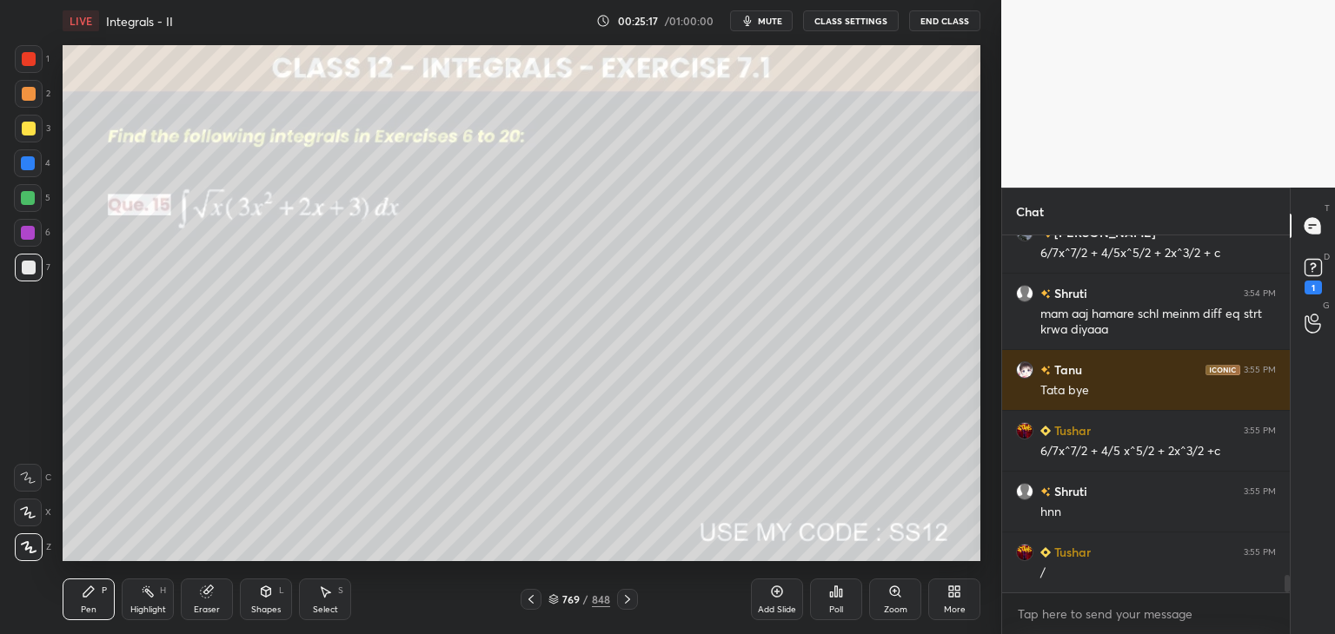
click at [209, 608] on div "Eraser" at bounding box center [207, 610] width 26 height 9
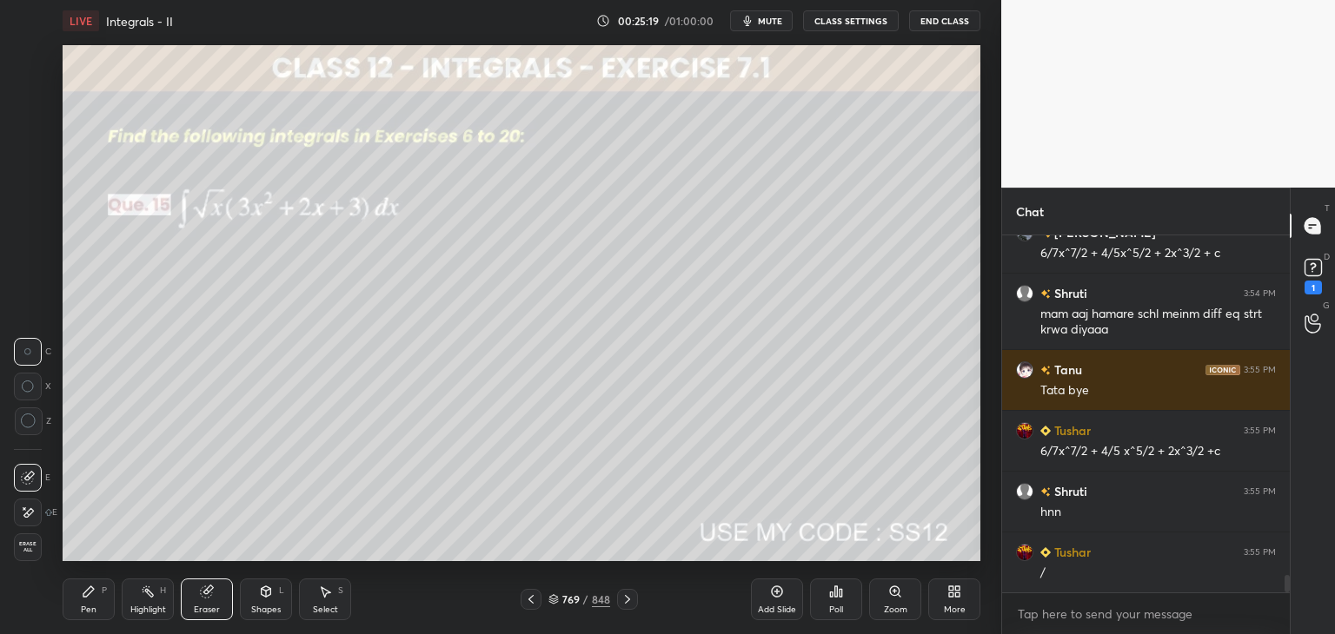
click at [90, 606] on div "Pen" at bounding box center [89, 610] width 16 height 9
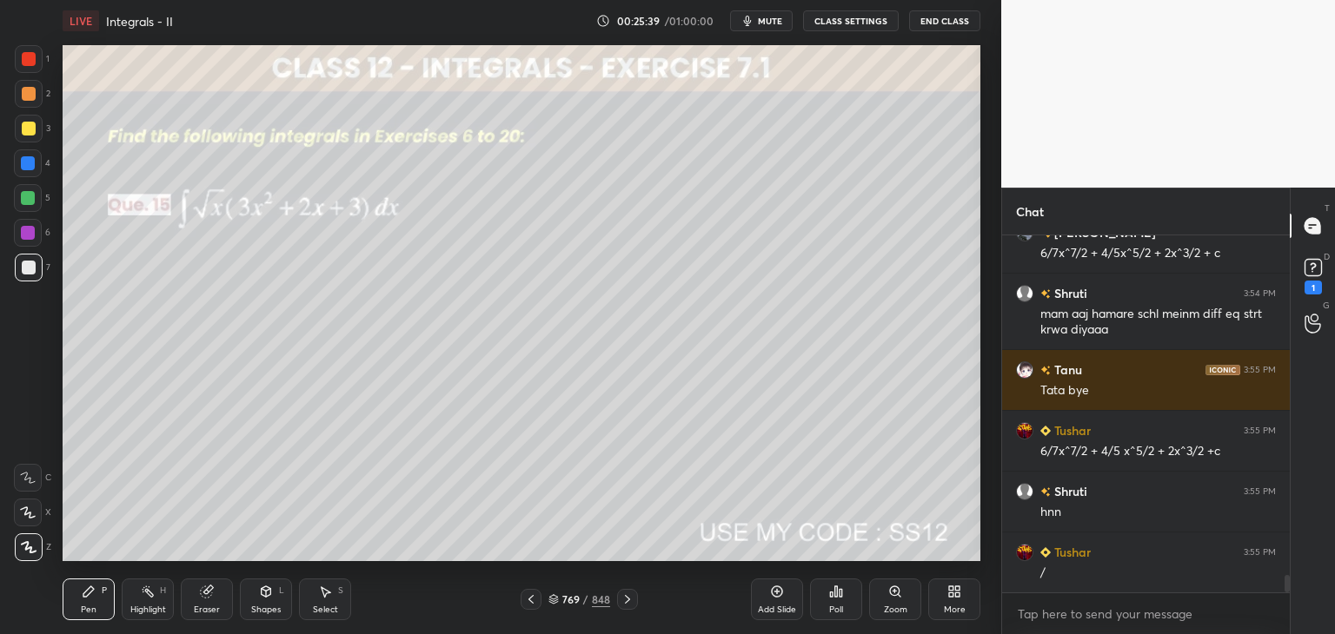
drag, startPoint x: 202, startPoint y: 595, endPoint x: 234, endPoint y: 572, distance: 39.8
click at [202, 595] on icon at bounding box center [206, 592] width 11 height 11
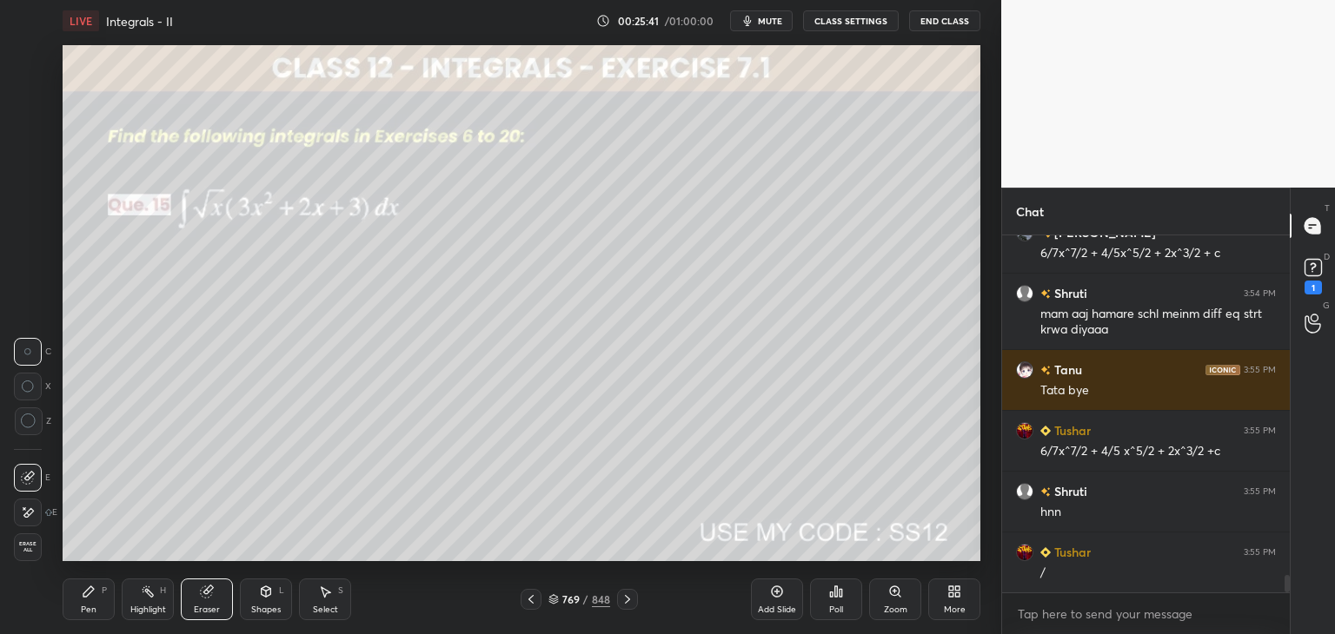
scroll to position [7225, 0]
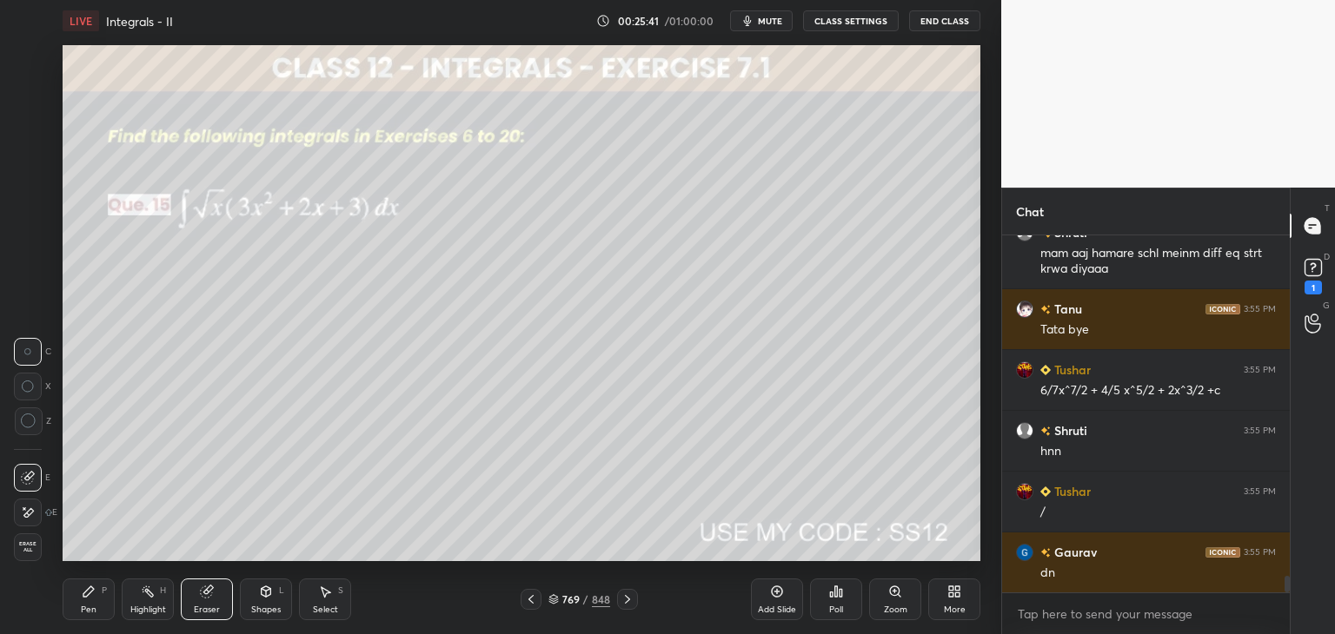
drag, startPoint x: 101, startPoint y: 609, endPoint x: 202, endPoint y: 569, distance: 109.2
click at [100, 607] on div "Pen P" at bounding box center [89, 600] width 52 height 42
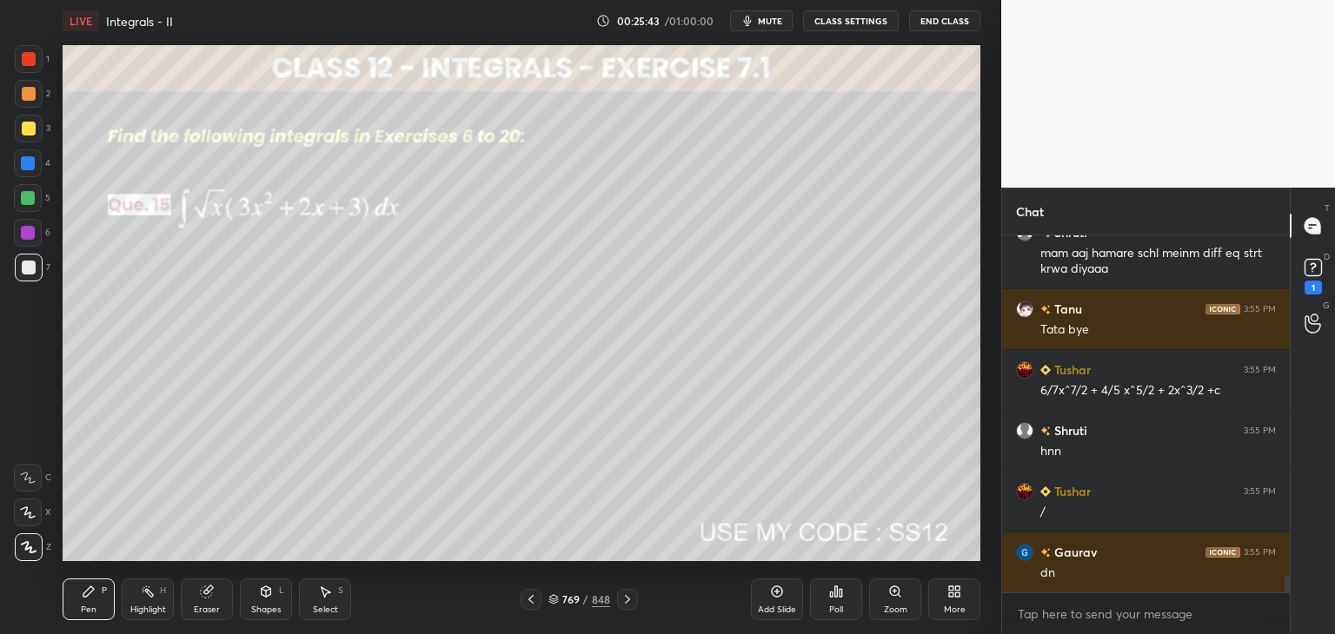
click at [326, 609] on div "Select" at bounding box center [325, 610] width 25 height 9
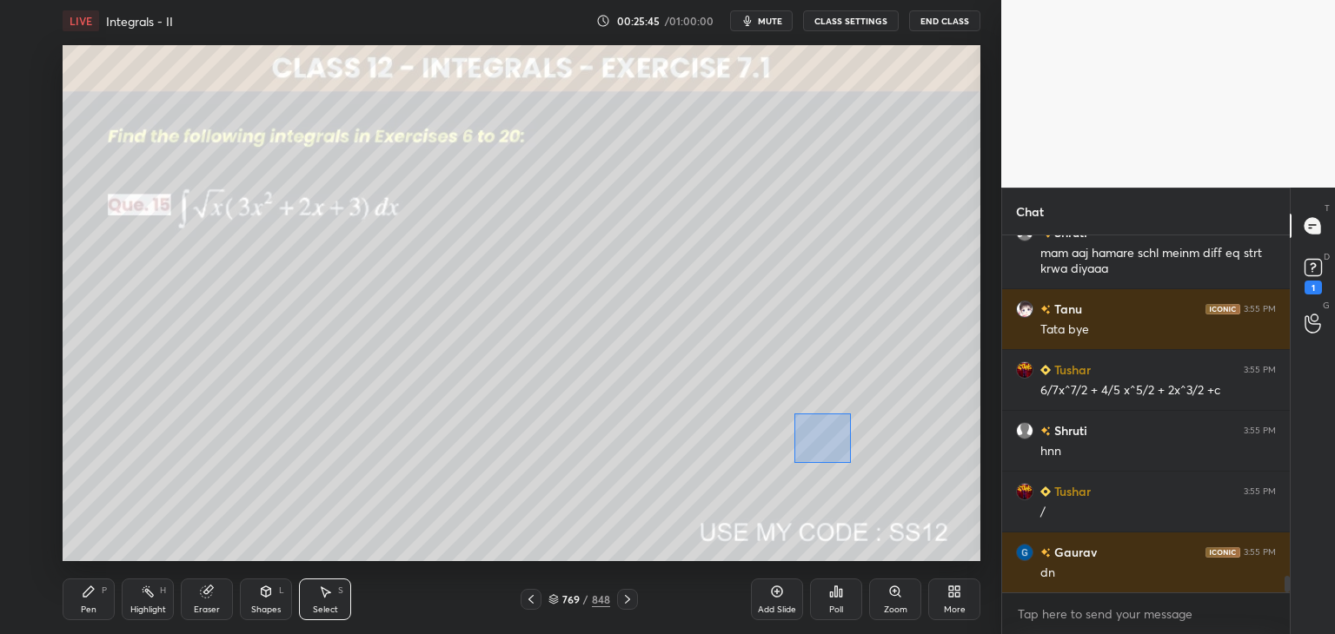
drag, startPoint x: 793, startPoint y: 414, endPoint x: 817, endPoint y: 448, distance: 41.9
click at [846, 461] on div "0 ° Undo Copy Duplicate Duplicate to new slide Delete" at bounding box center [522, 303] width 918 height 516
drag, startPoint x: 813, startPoint y: 441, endPoint x: 710, endPoint y: 453, distance: 104.0
click at [779, 452] on div "0 ° Undo Copy Duplicate Duplicate to new slide Delete" at bounding box center [522, 303] width 918 height 516
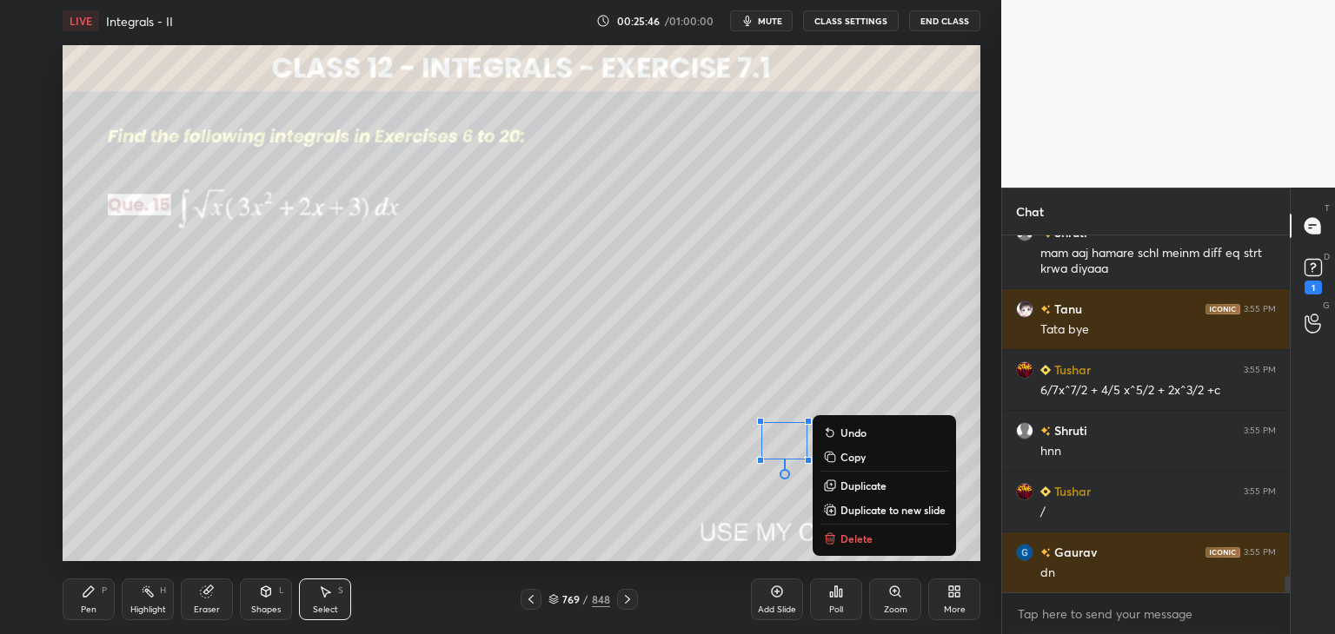
click at [126, 434] on div "0 ° Undo Copy Duplicate Duplicate to new slide Delete" at bounding box center [522, 303] width 918 height 516
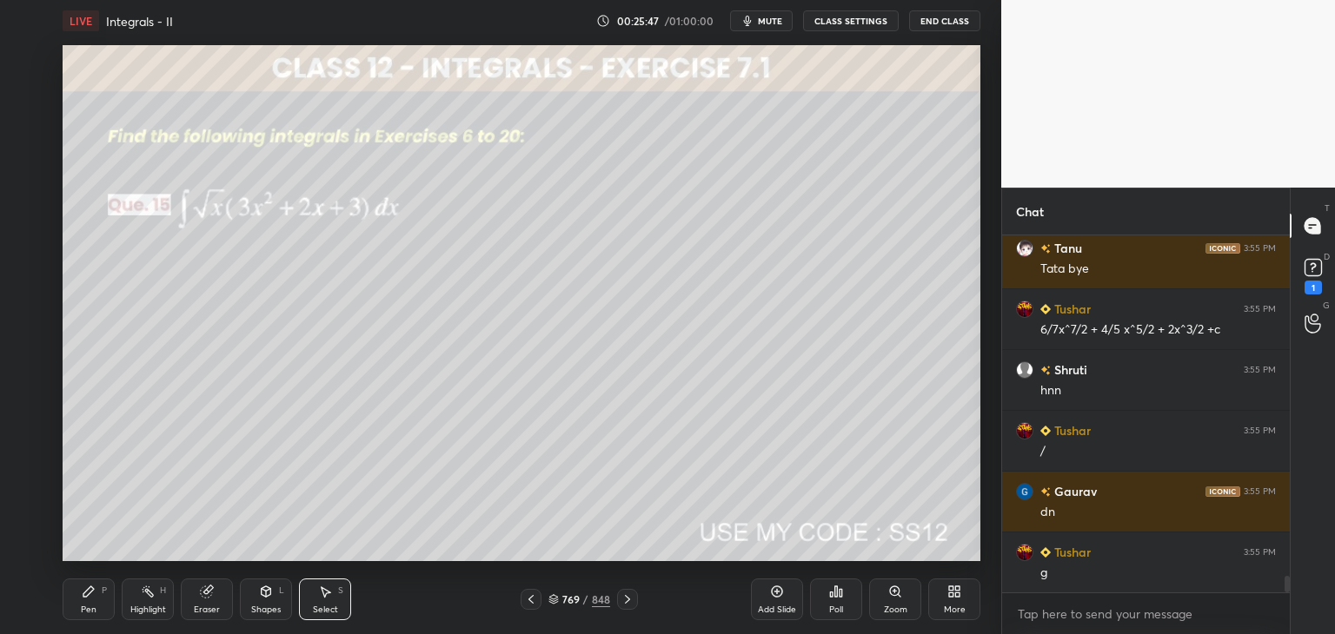
click at [85, 613] on div "Pen" at bounding box center [89, 610] width 16 height 9
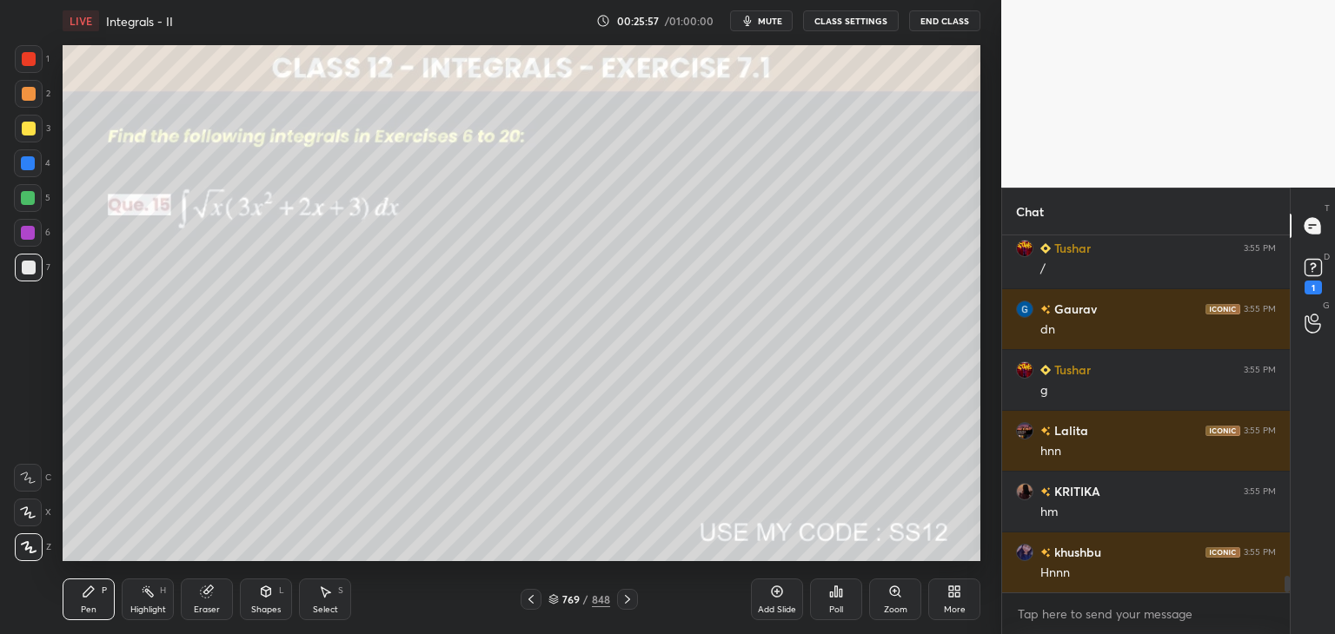
scroll to position [7529, 0]
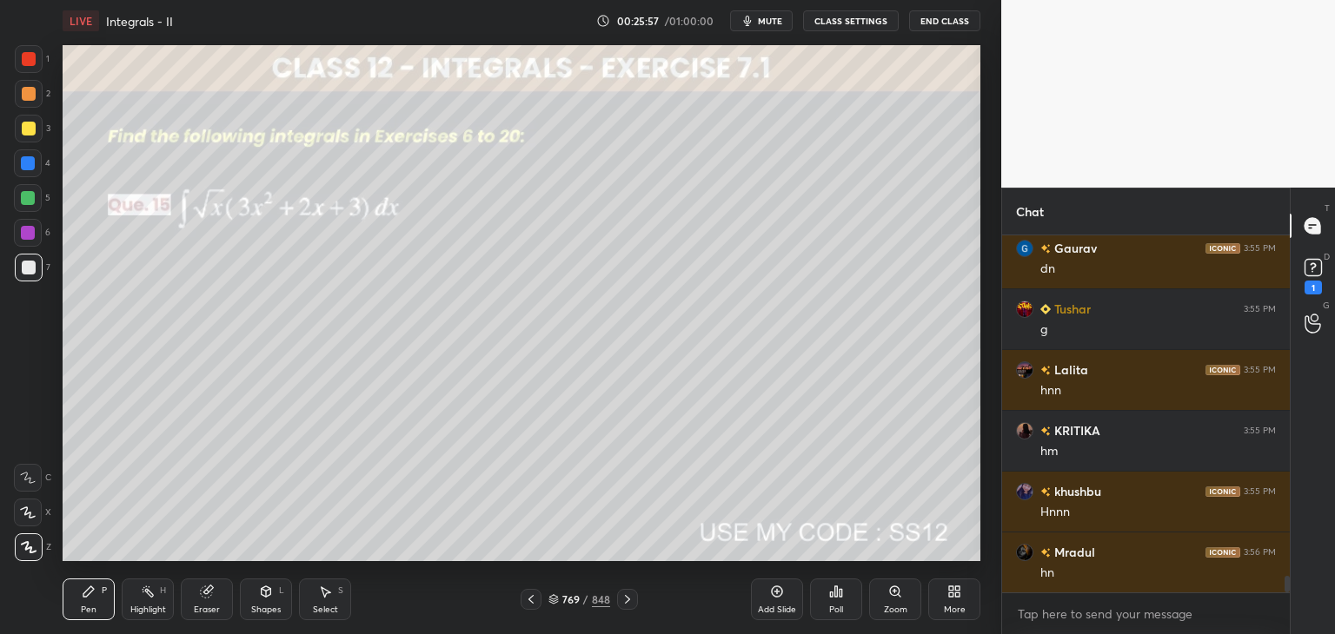
click at [623, 604] on icon at bounding box center [627, 600] width 14 height 14
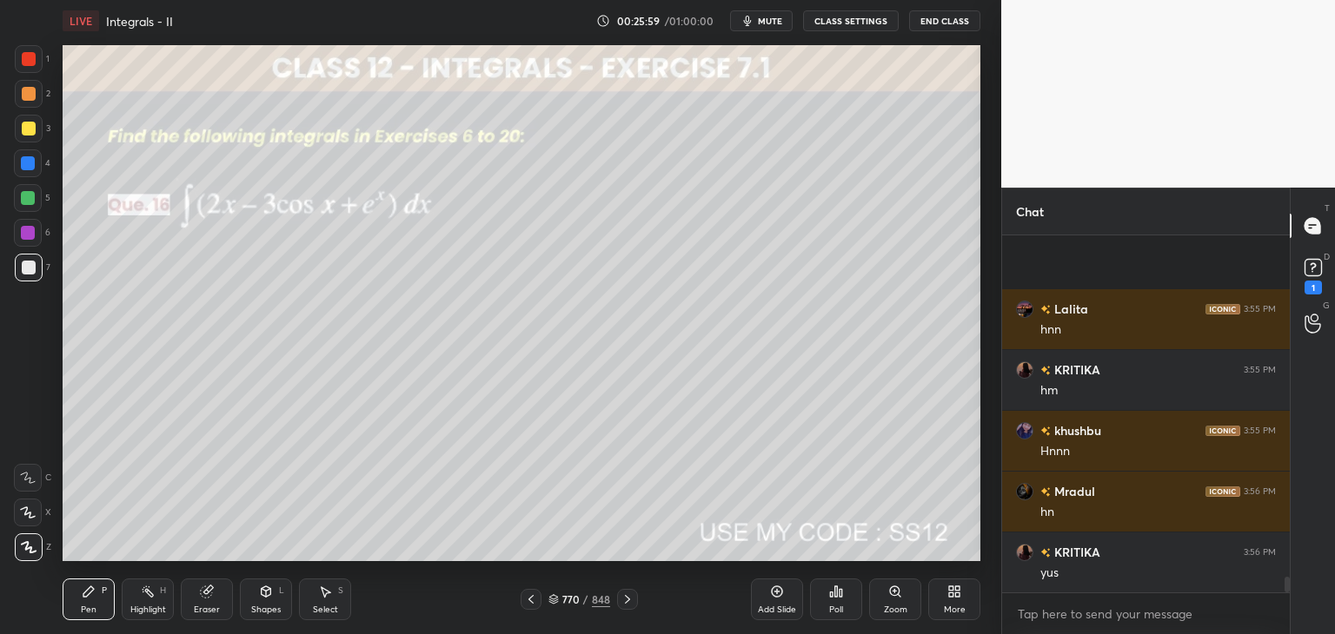
scroll to position [7712, 0]
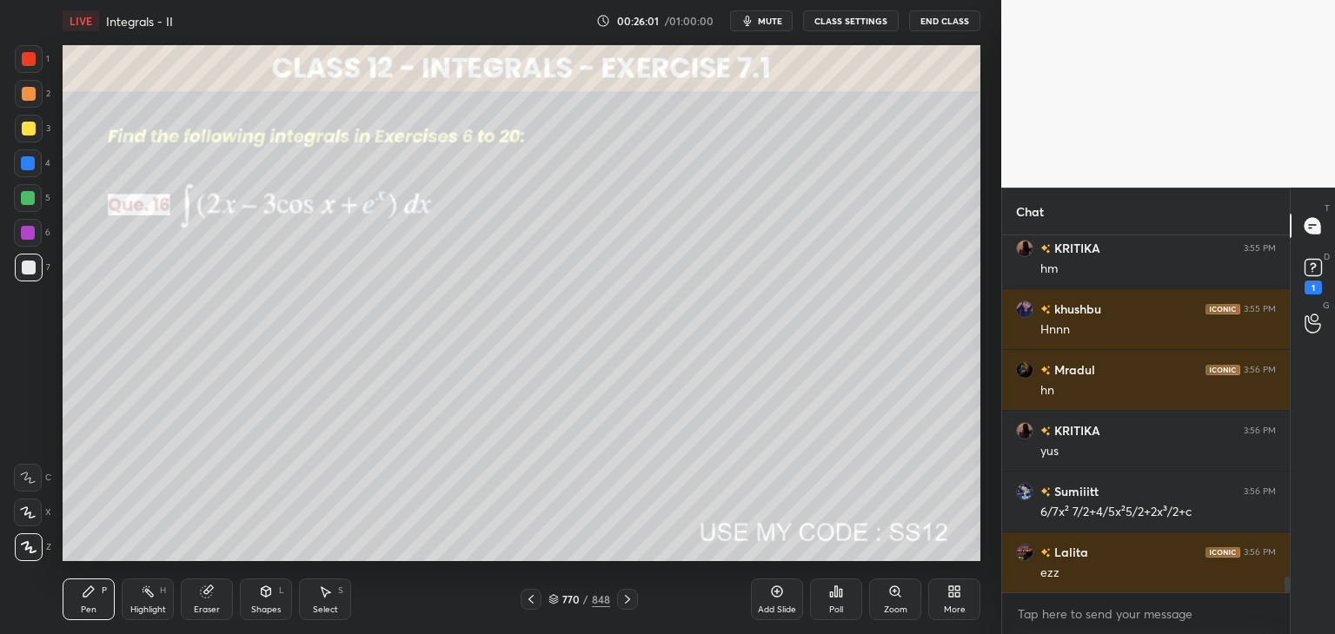
click at [87, 595] on icon at bounding box center [88, 592] width 10 height 10
drag, startPoint x: 34, startPoint y: 119, endPoint x: 62, endPoint y: 140, distance: 34.8
click at [32, 119] on div at bounding box center [29, 129] width 28 height 28
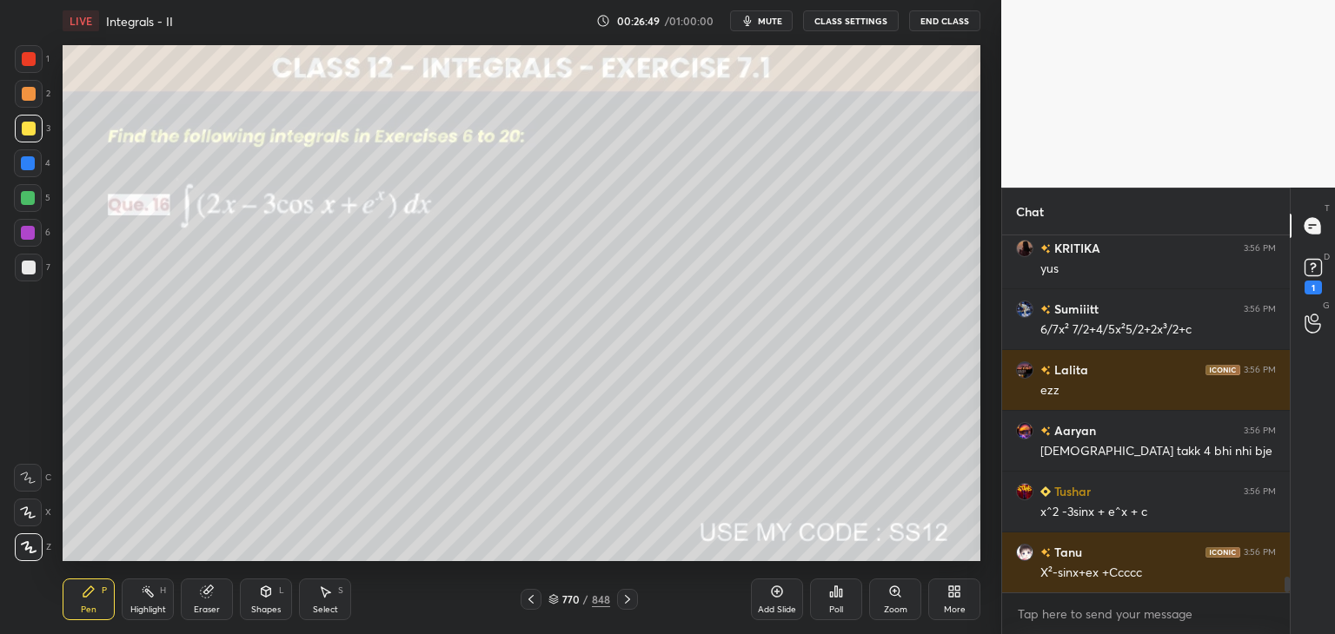
scroll to position [7955, 0]
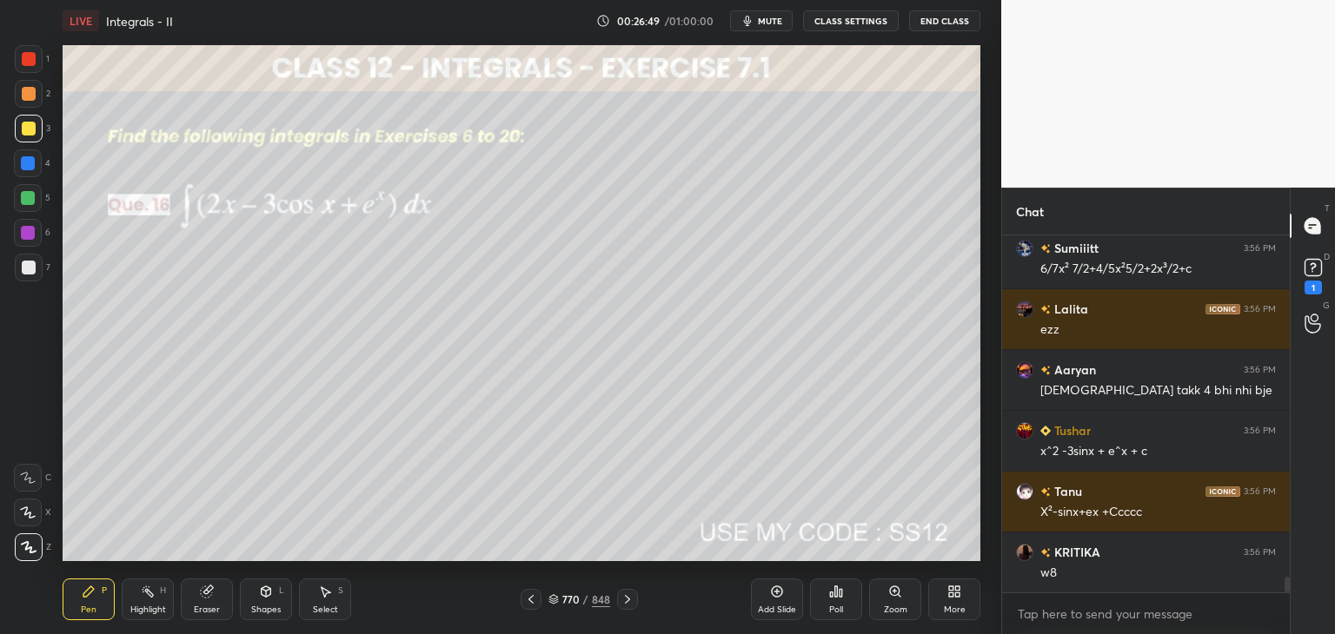
click at [624, 604] on icon at bounding box center [627, 600] width 14 height 14
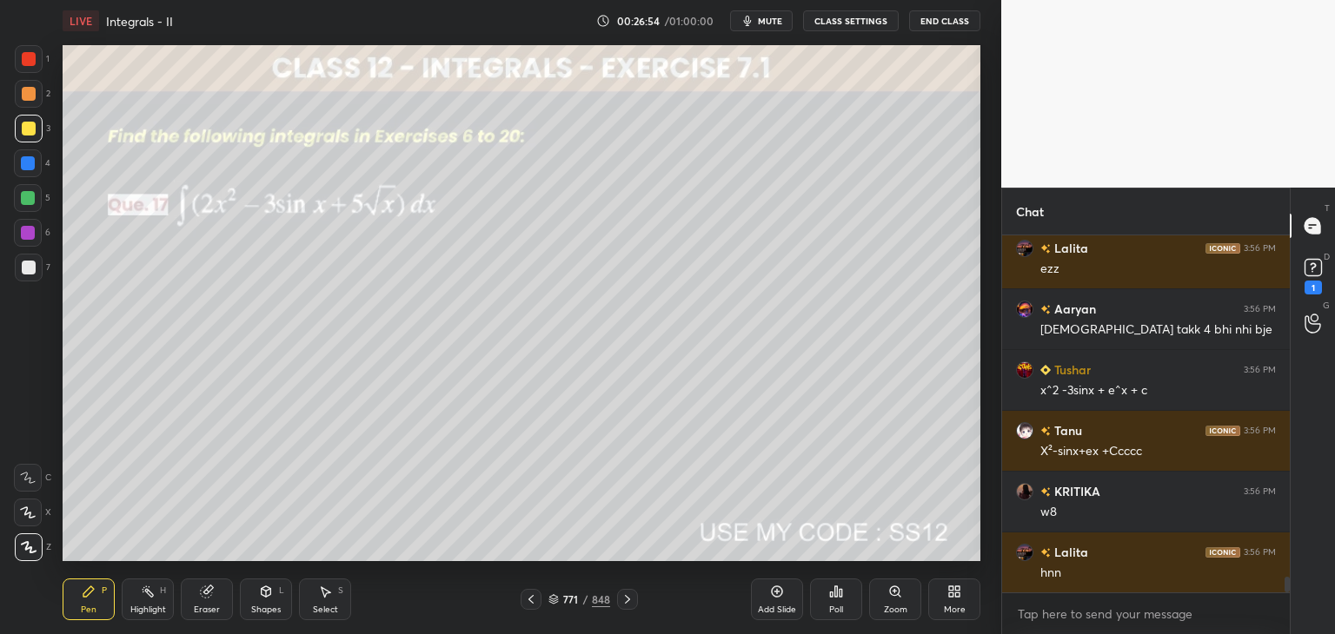
click at [87, 612] on div "Pen" at bounding box center [89, 610] width 16 height 9
click at [31, 122] on div at bounding box center [29, 129] width 14 height 14
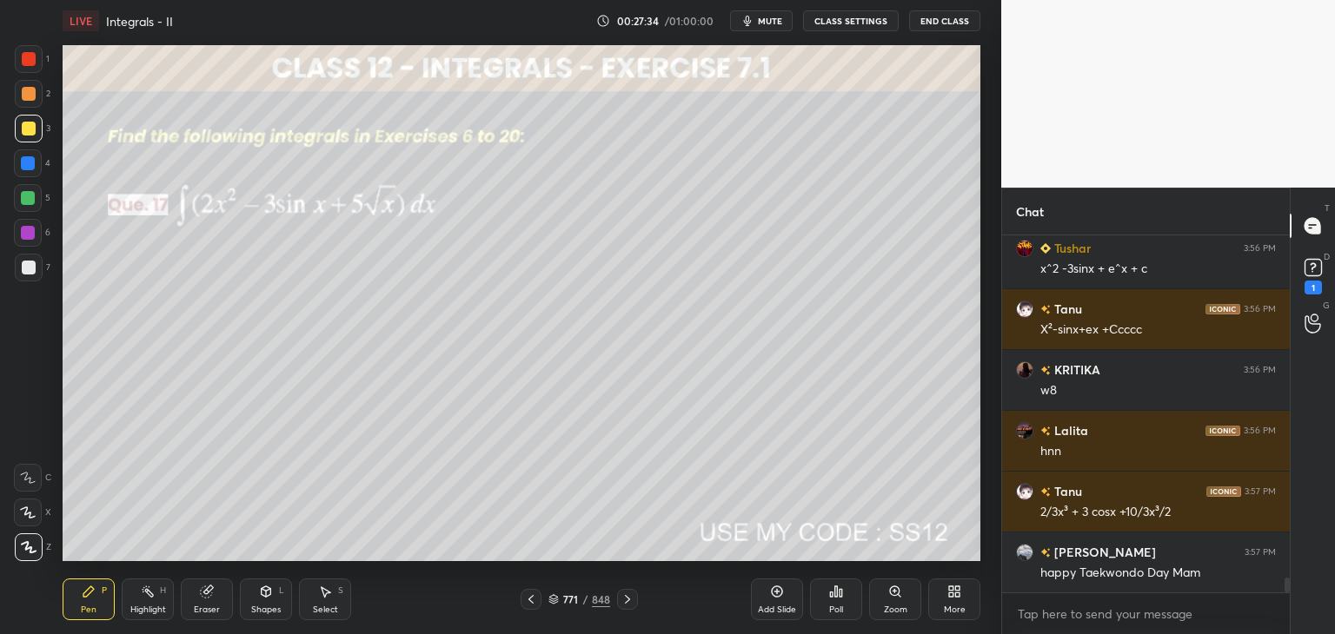
scroll to position [8198, 0]
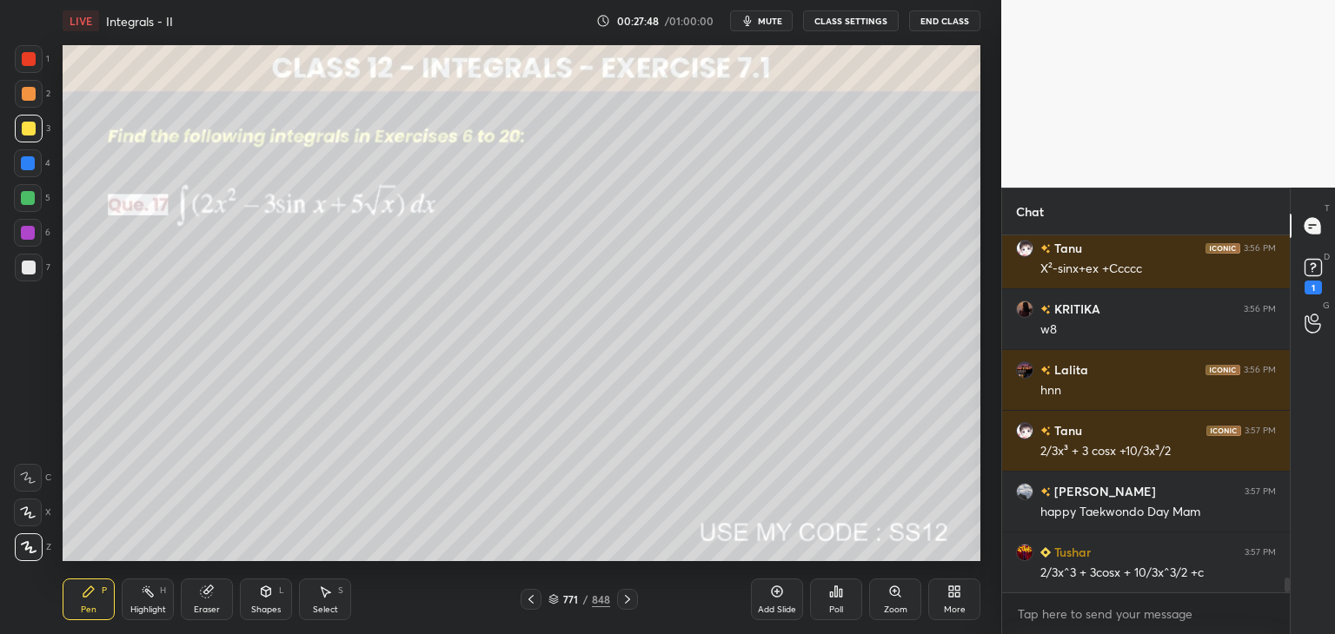
click at [627, 601] on icon at bounding box center [627, 599] width 5 height 9
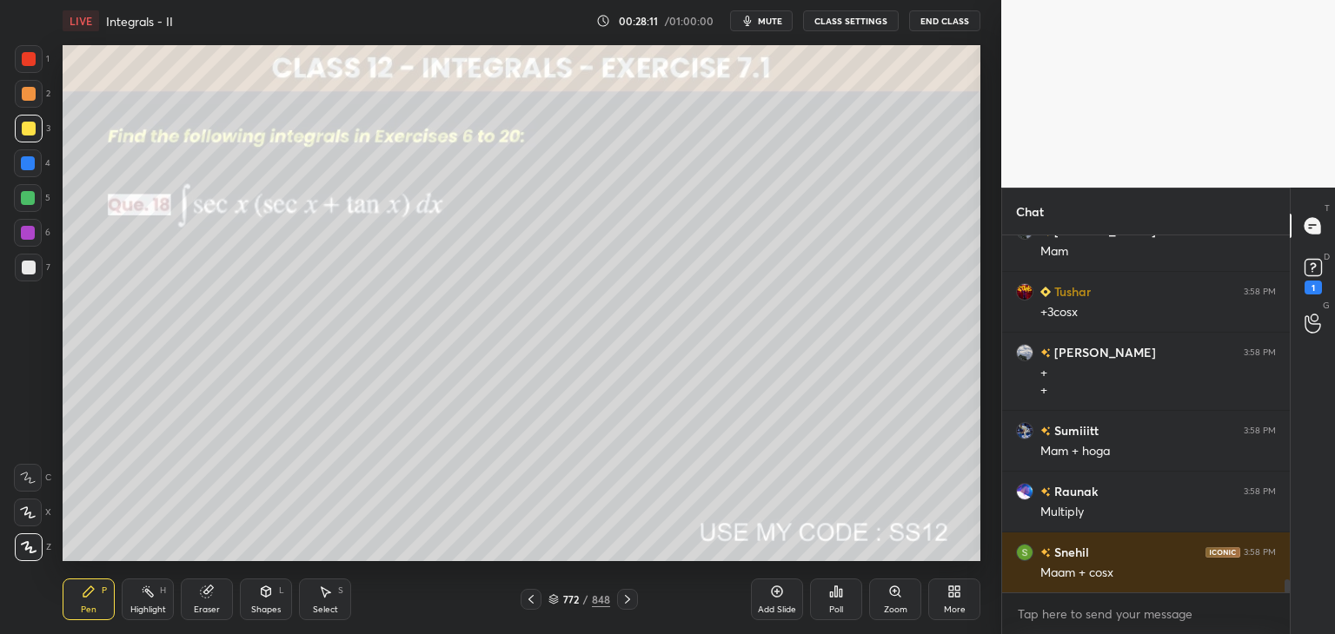
scroll to position [9311, 0]
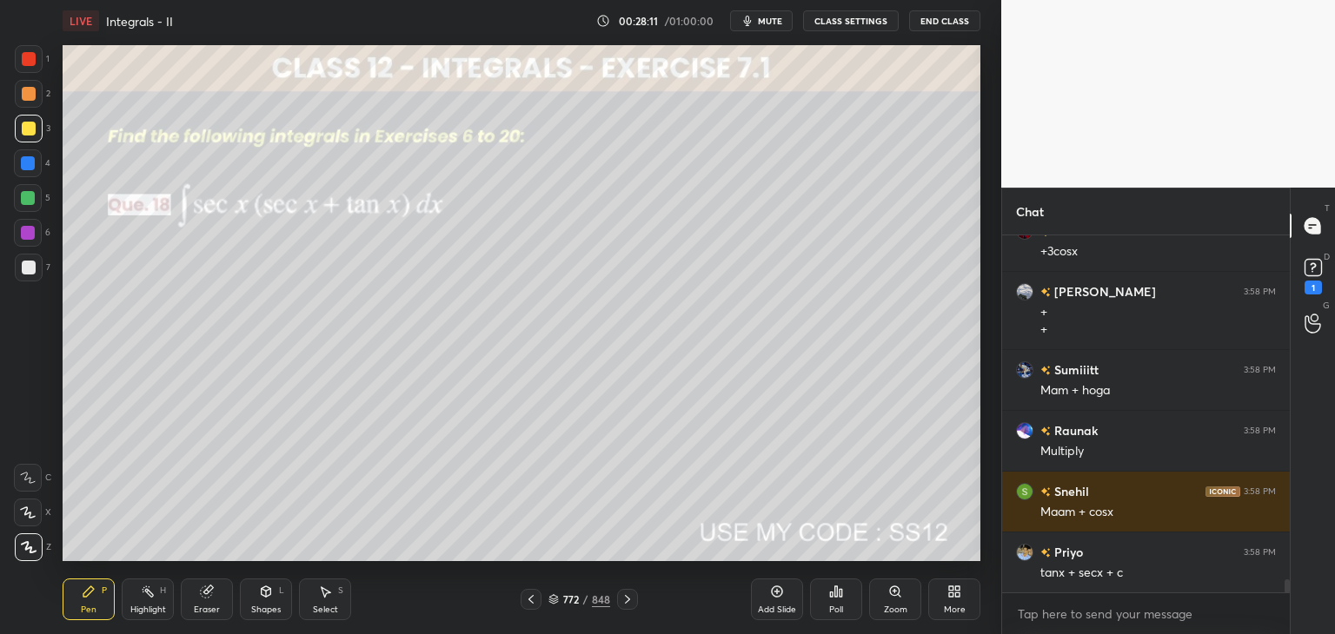
drag, startPoint x: 27, startPoint y: 130, endPoint x: 52, endPoint y: 158, distance: 37.5
click at [27, 129] on div at bounding box center [29, 129] width 14 height 14
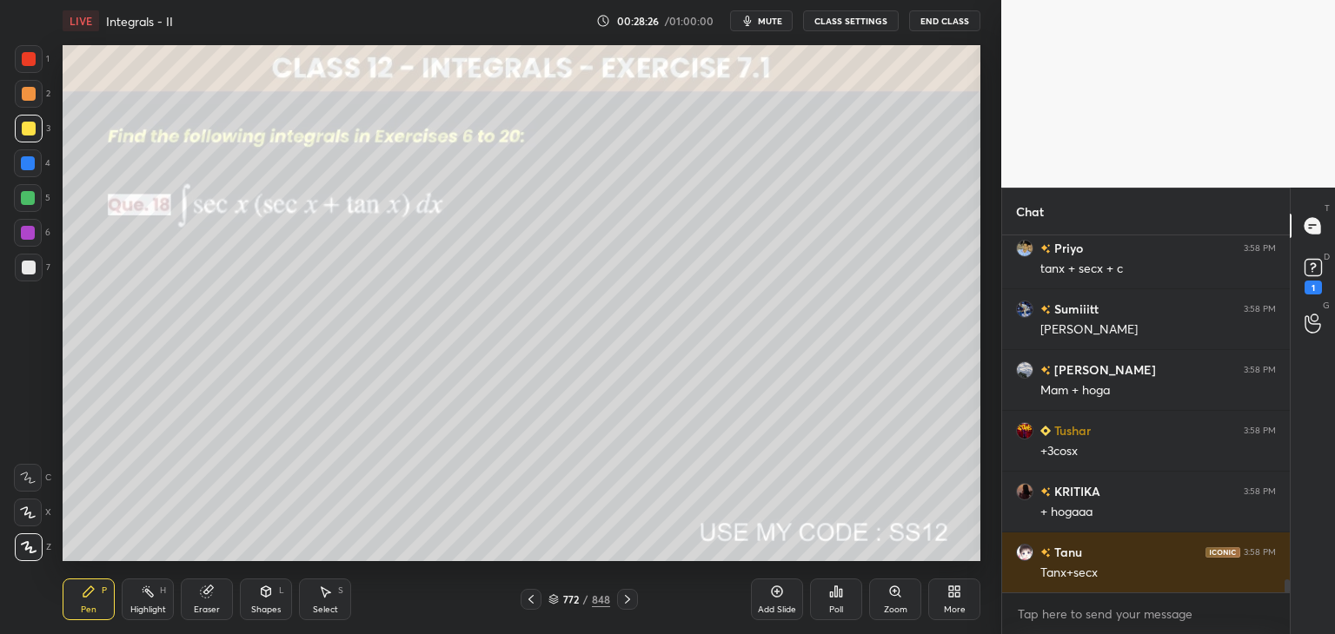
scroll to position [9676, 0]
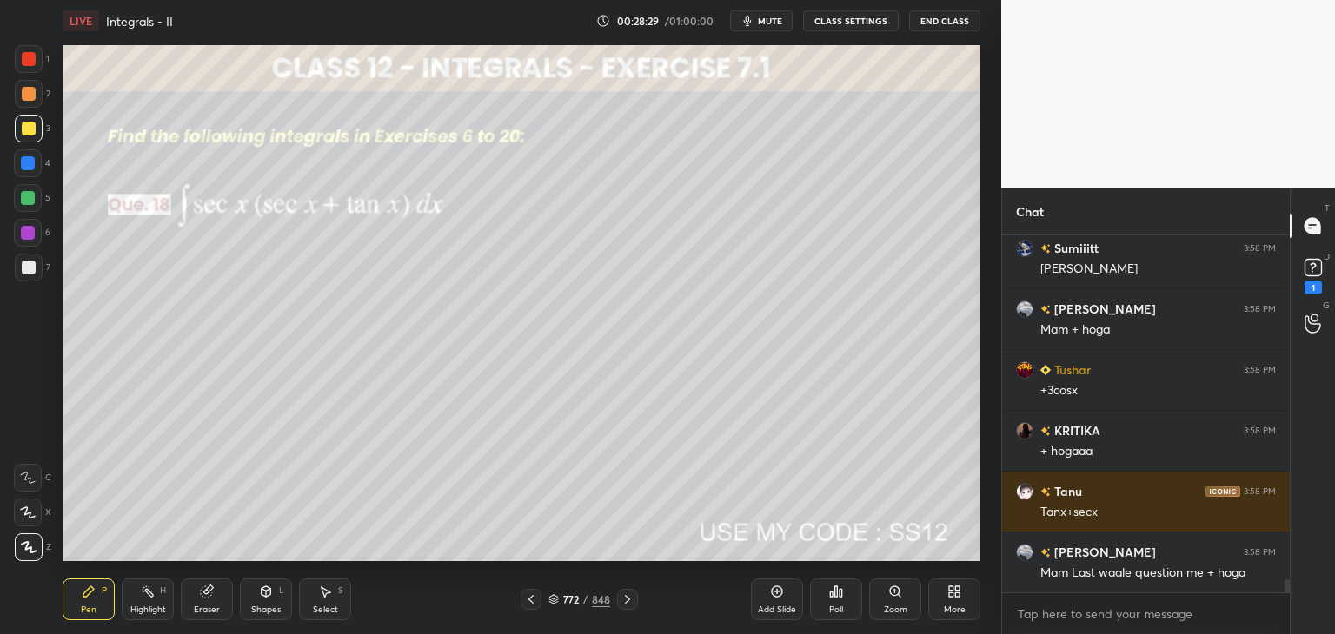
click at [528, 599] on icon at bounding box center [530, 599] width 5 height 9
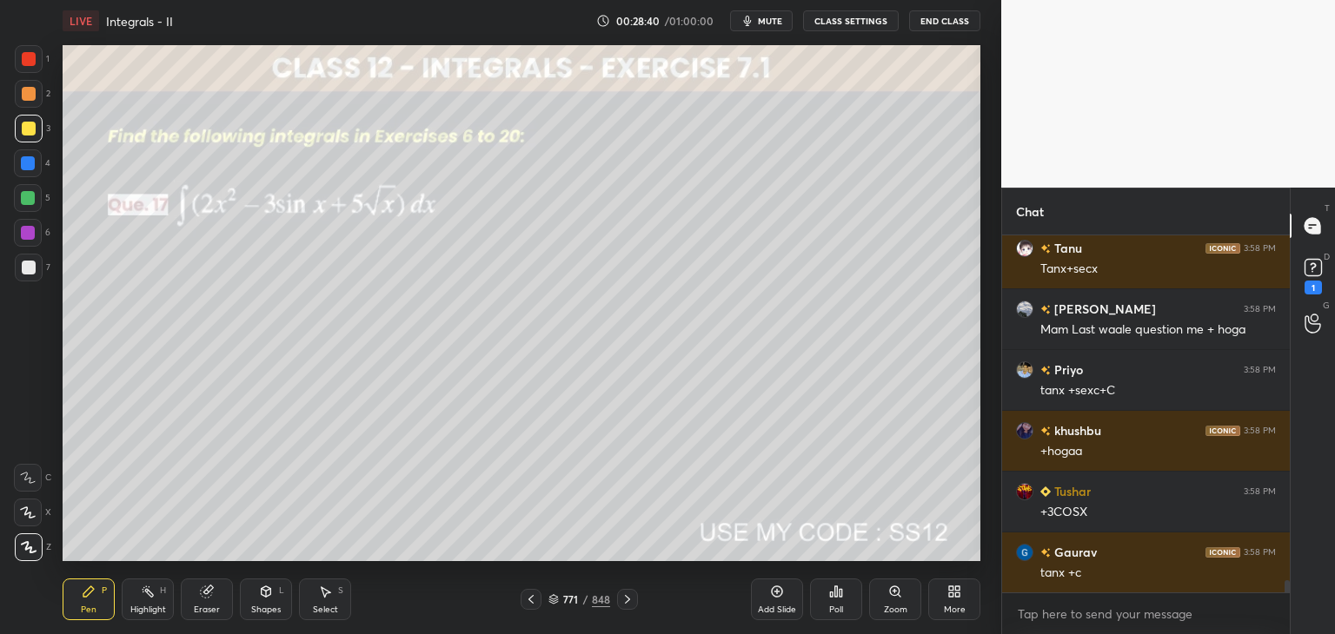
scroll to position [9980, 0]
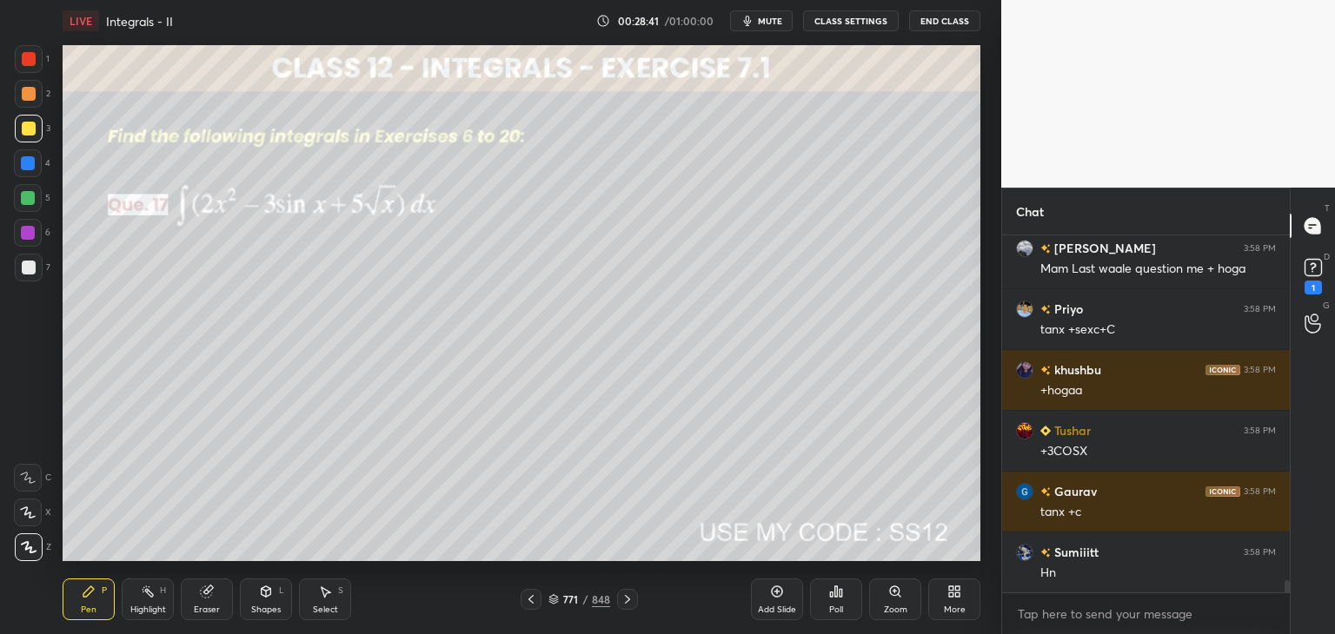
click at [623, 597] on icon at bounding box center [627, 600] width 14 height 14
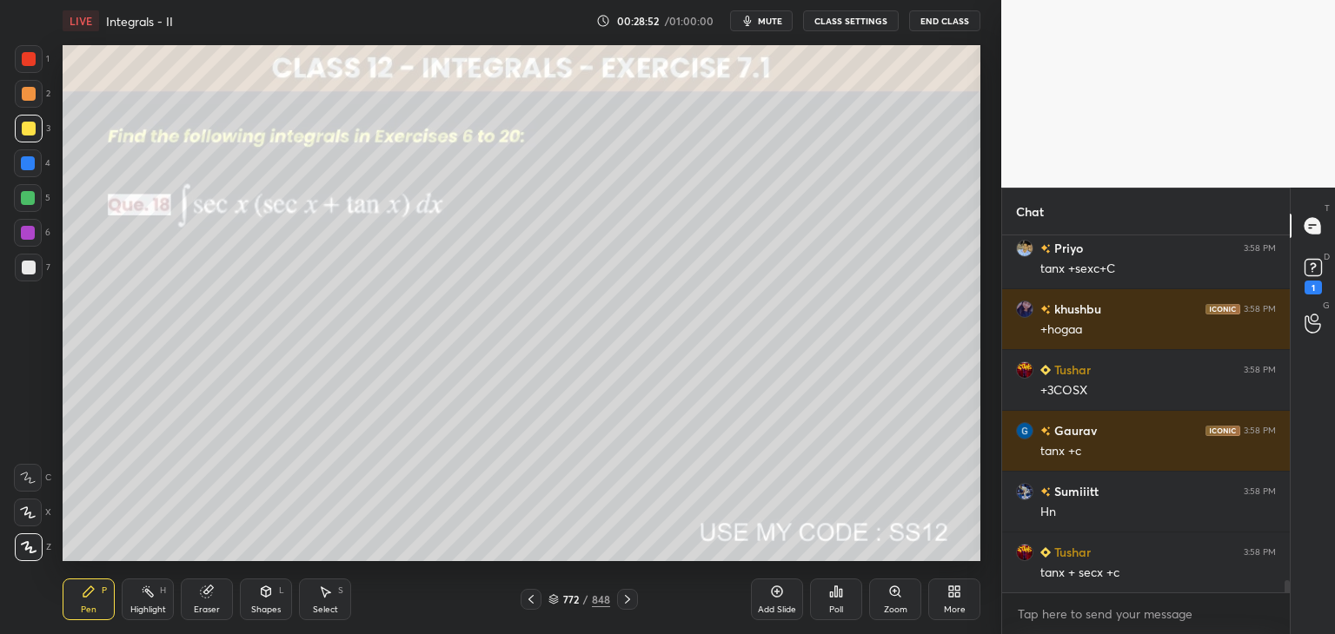
scroll to position [10101, 0]
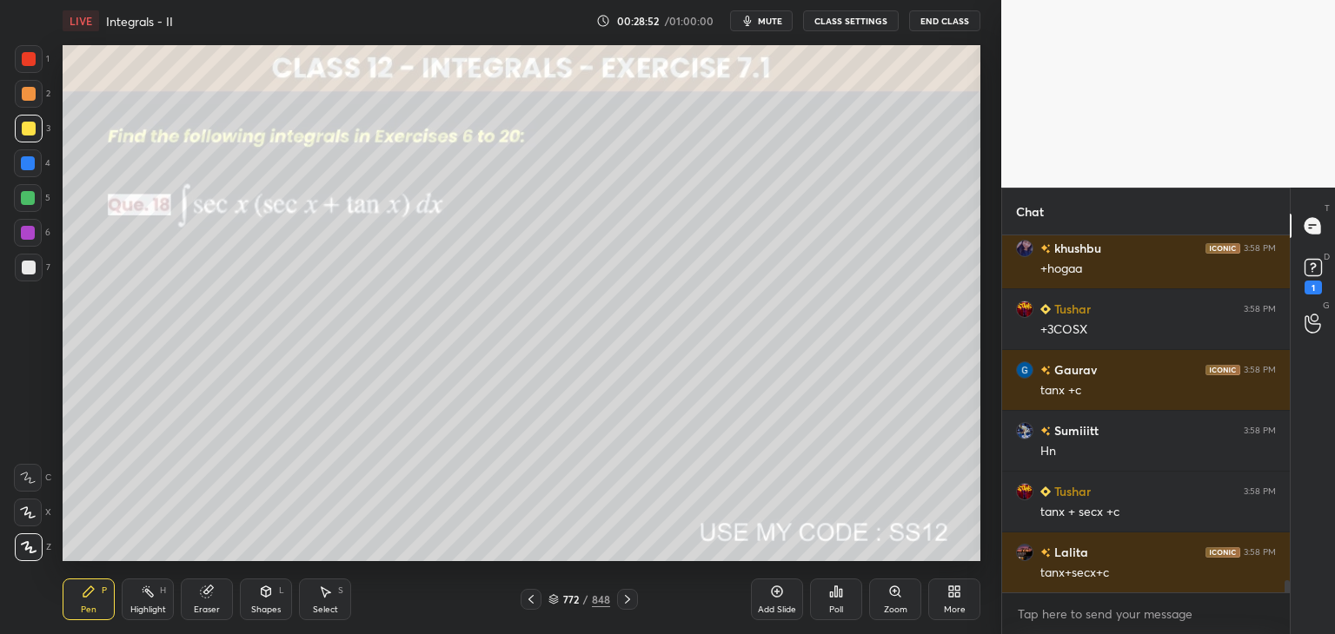
click at [629, 602] on icon at bounding box center [627, 600] width 14 height 14
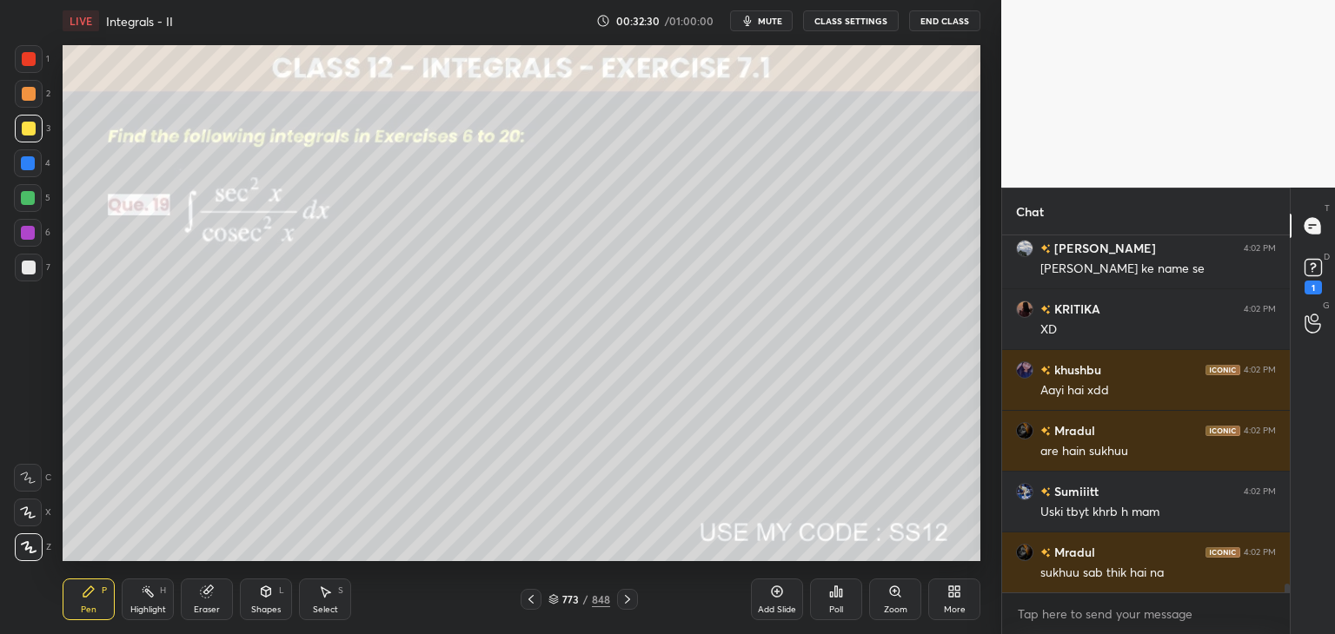
scroll to position [13925, 0]
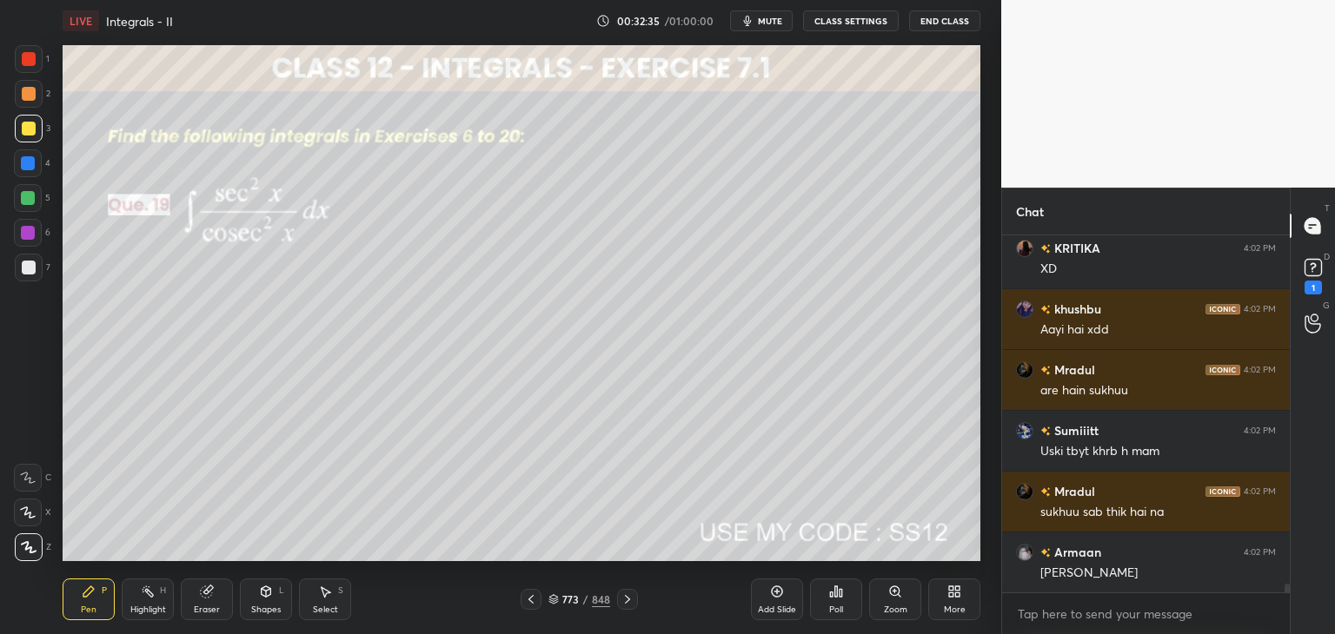
click at [626, 596] on icon at bounding box center [627, 600] width 14 height 14
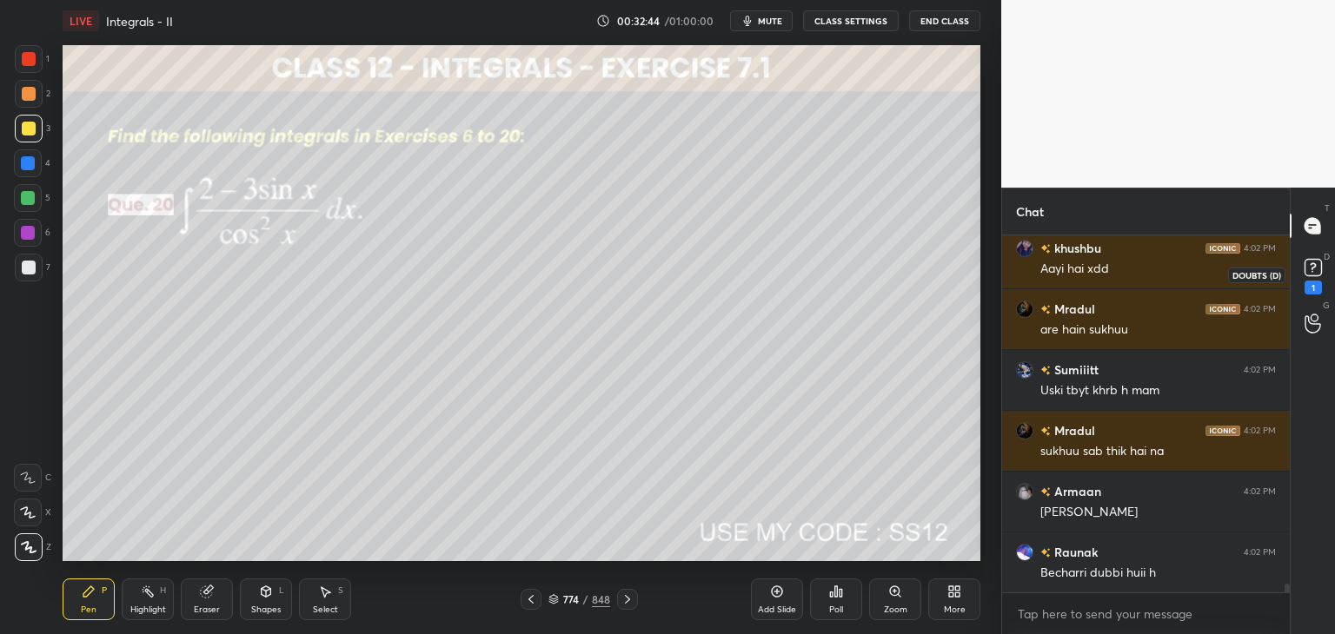
click at [1307, 275] on rect at bounding box center [1312, 268] width 17 height 17
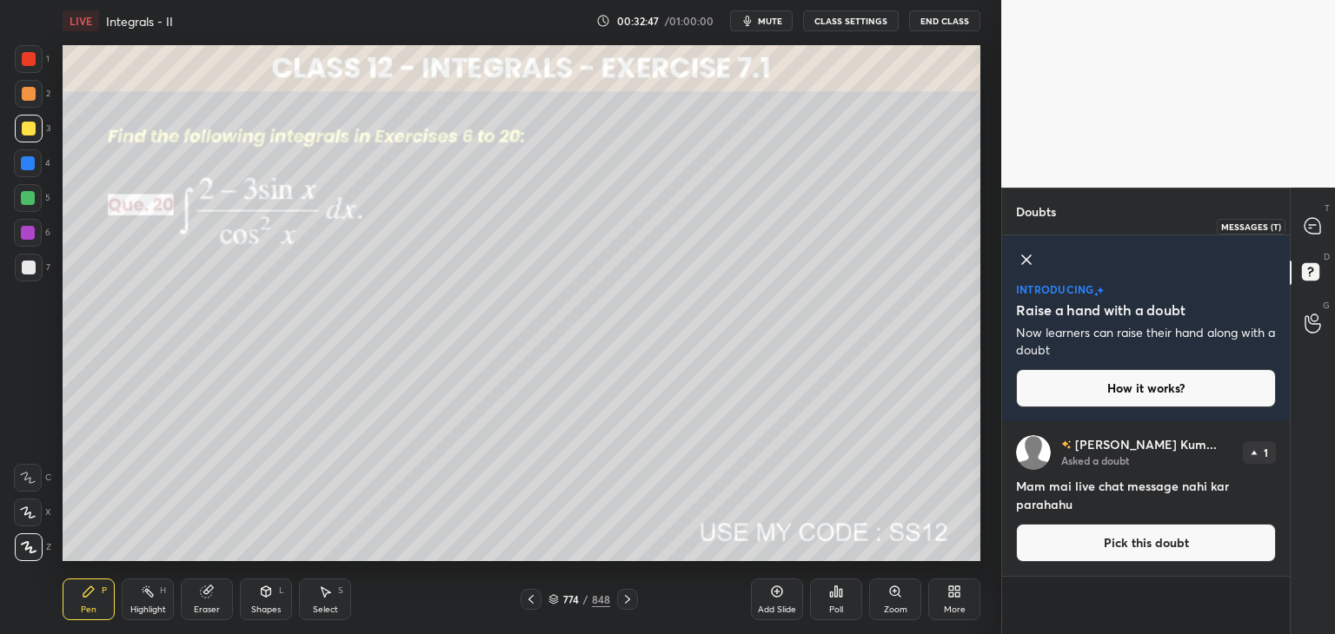
drag, startPoint x: 1322, startPoint y: 229, endPoint x: 1317, endPoint y: 237, distance: 9.7
click at [1323, 229] on div at bounding box center [1313, 225] width 35 height 31
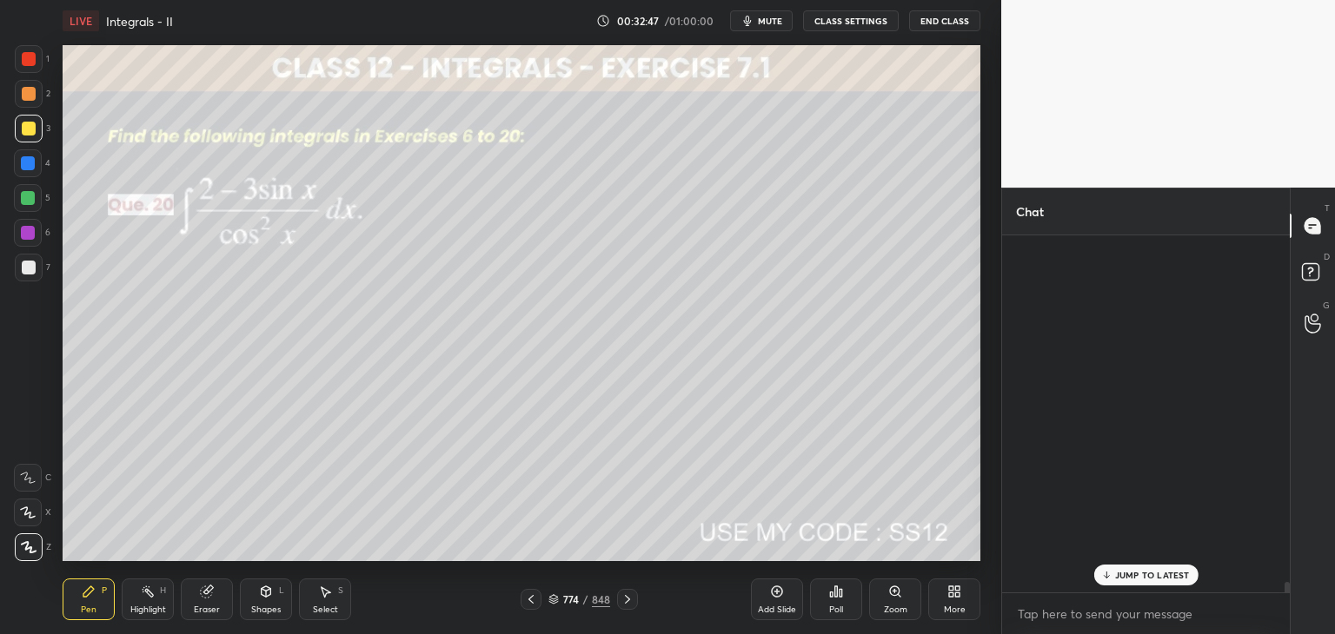
scroll to position [352, 282]
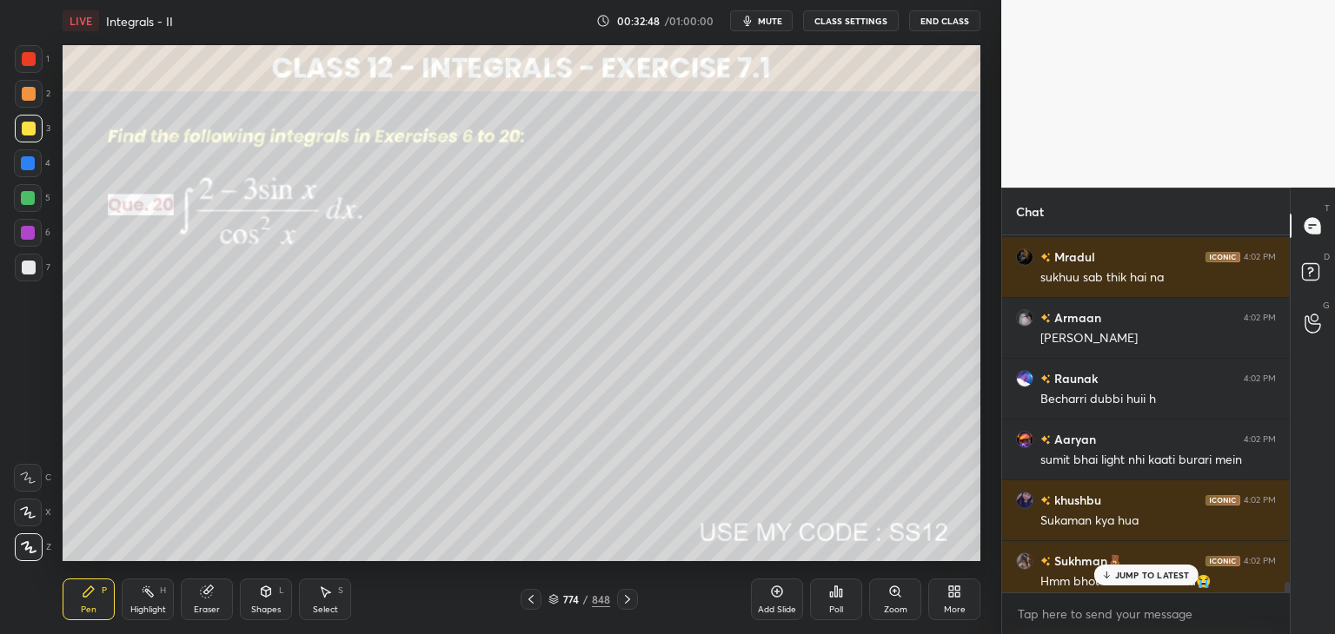
click at [1138, 575] on p "JUMP TO LATEST" at bounding box center [1152, 575] width 75 height 10
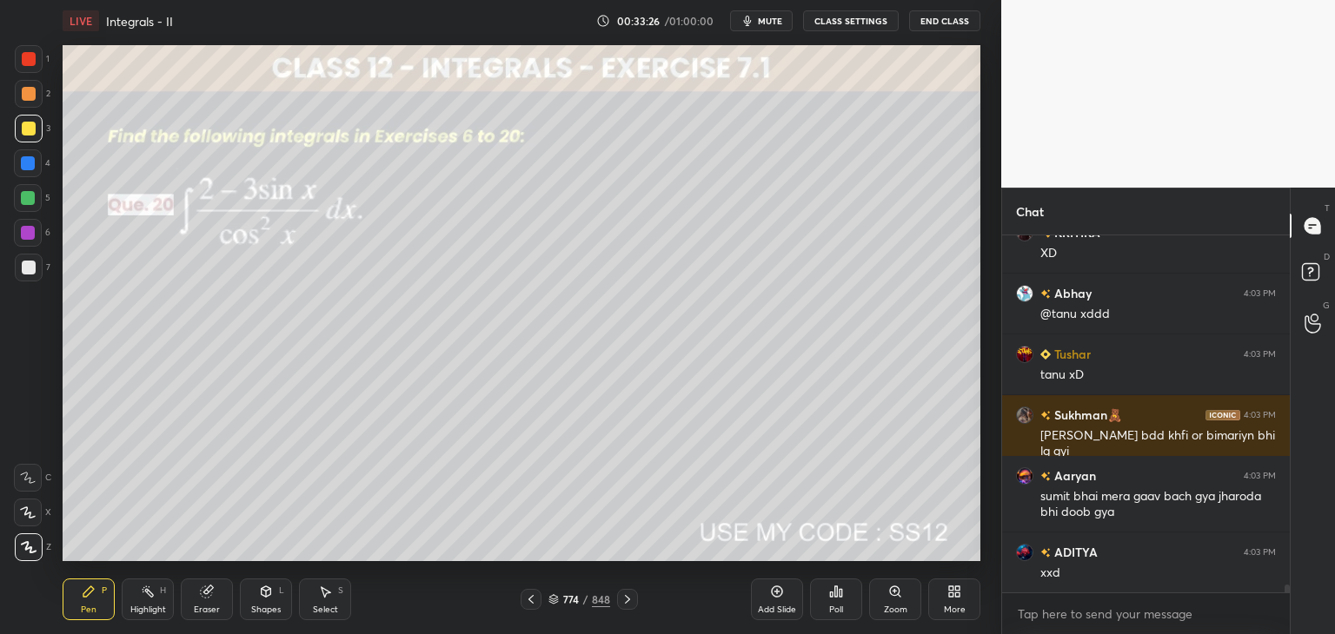
scroll to position [15444, 0]
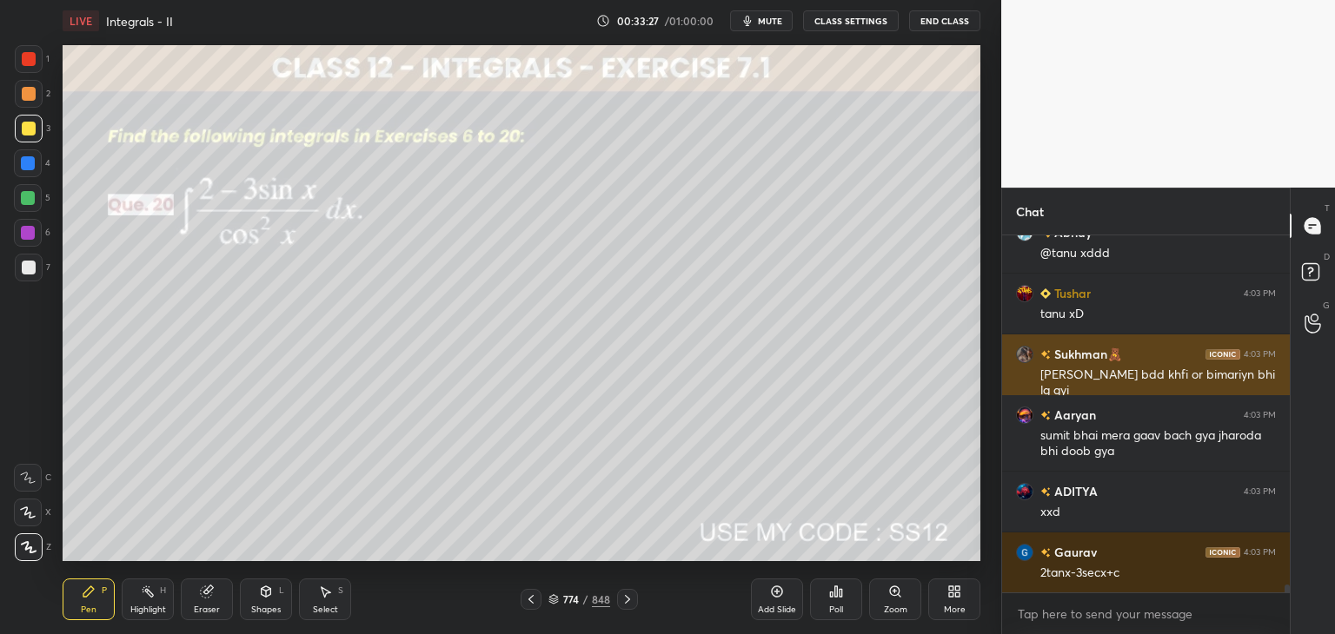
click at [1021, 355] on img "grid" at bounding box center [1024, 354] width 17 height 17
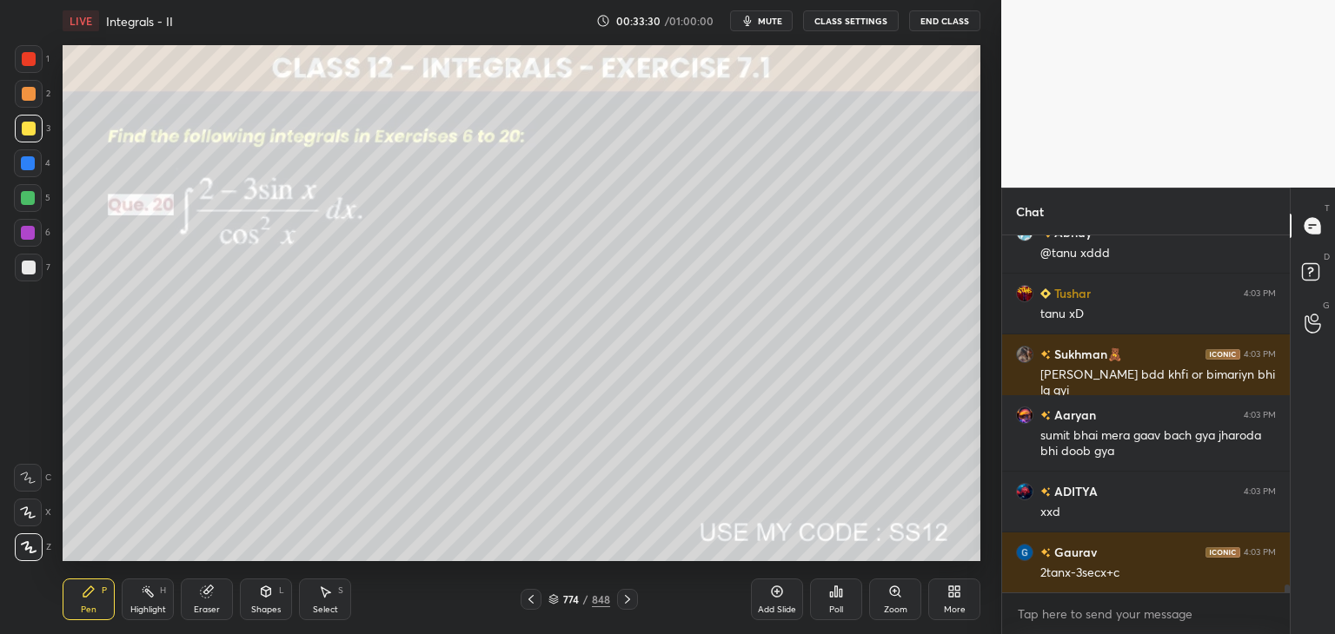
click at [207, 603] on div "Eraser" at bounding box center [207, 600] width 52 height 42
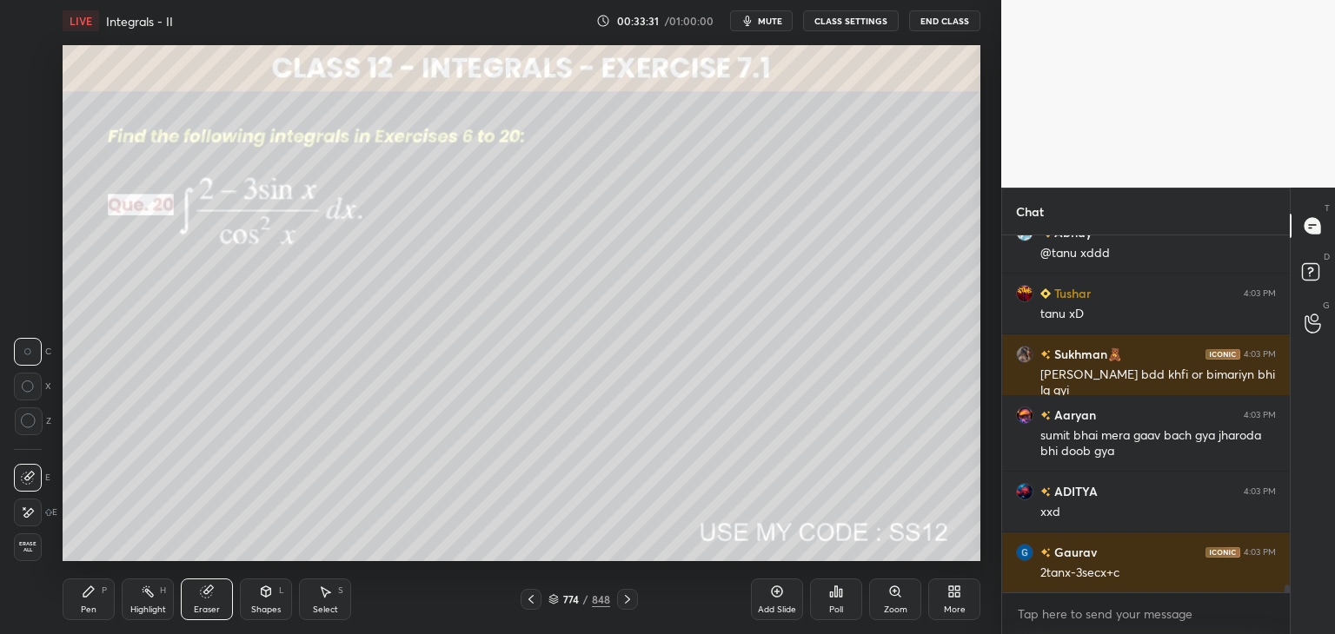
click at [27, 543] on span "Erase all" at bounding box center [28, 547] width 26 height 12
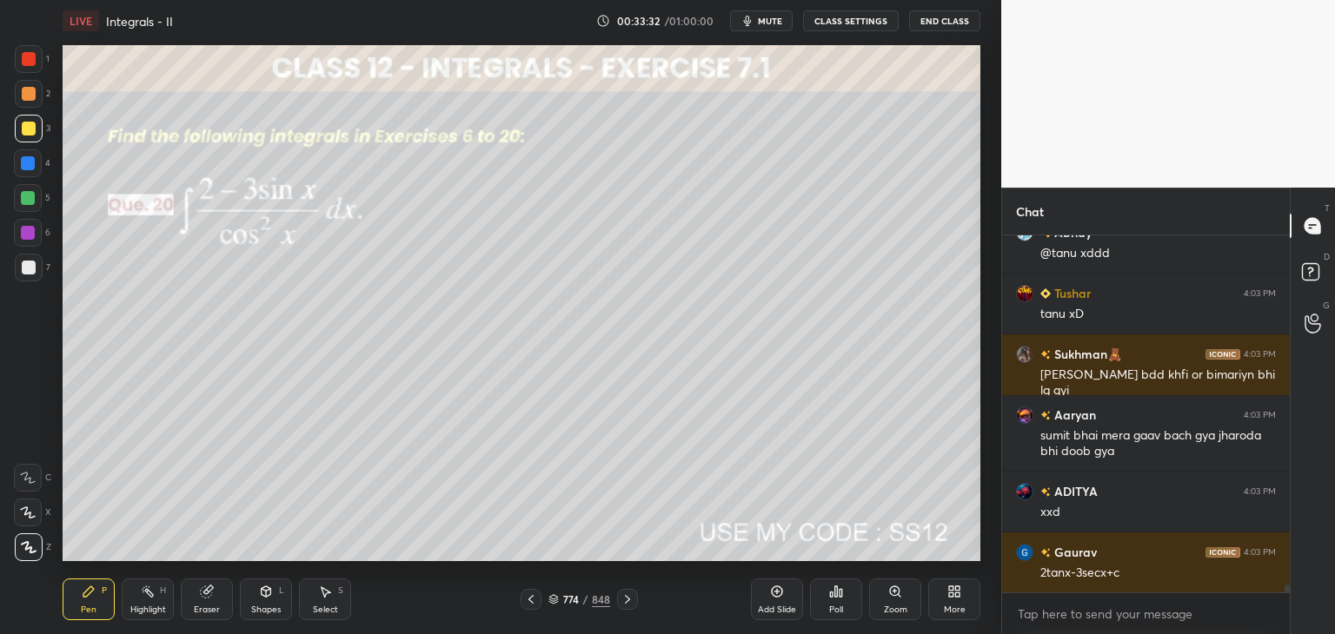
click at [86, 596] on icon at bounding box center [89, 592] width 14 height 14
click at [29, 129] on div at bounding box center [29, 129] width 14 height 14
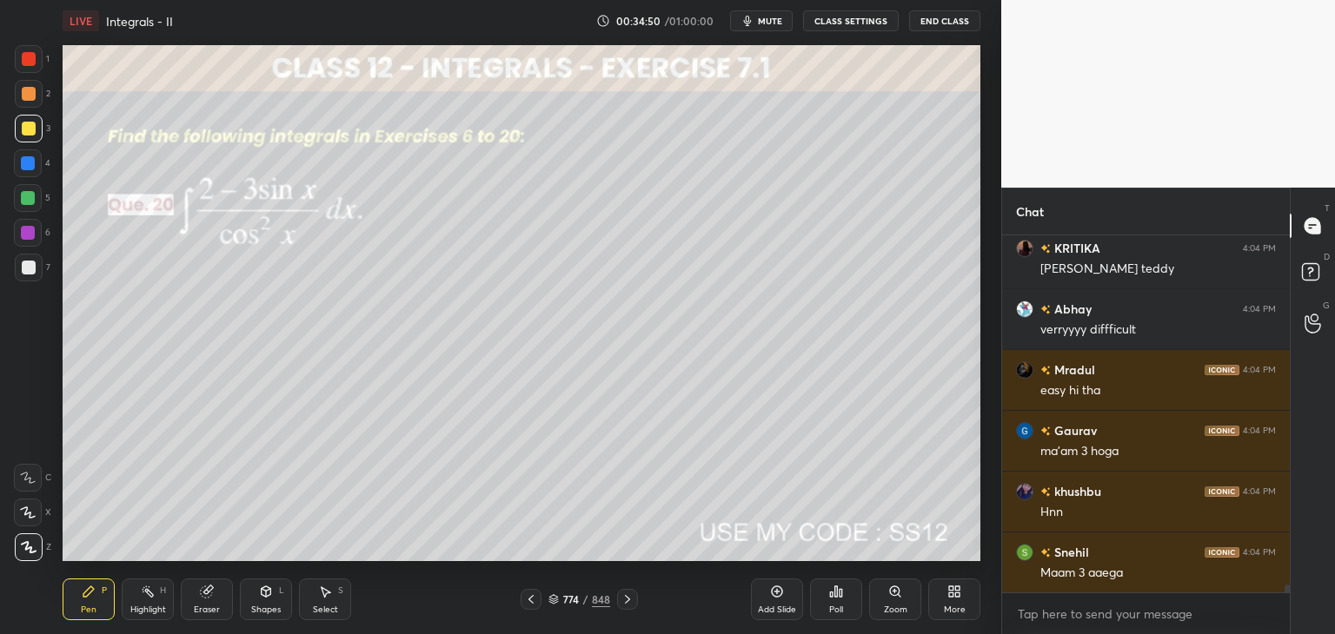
scroll to position [16356, 0]
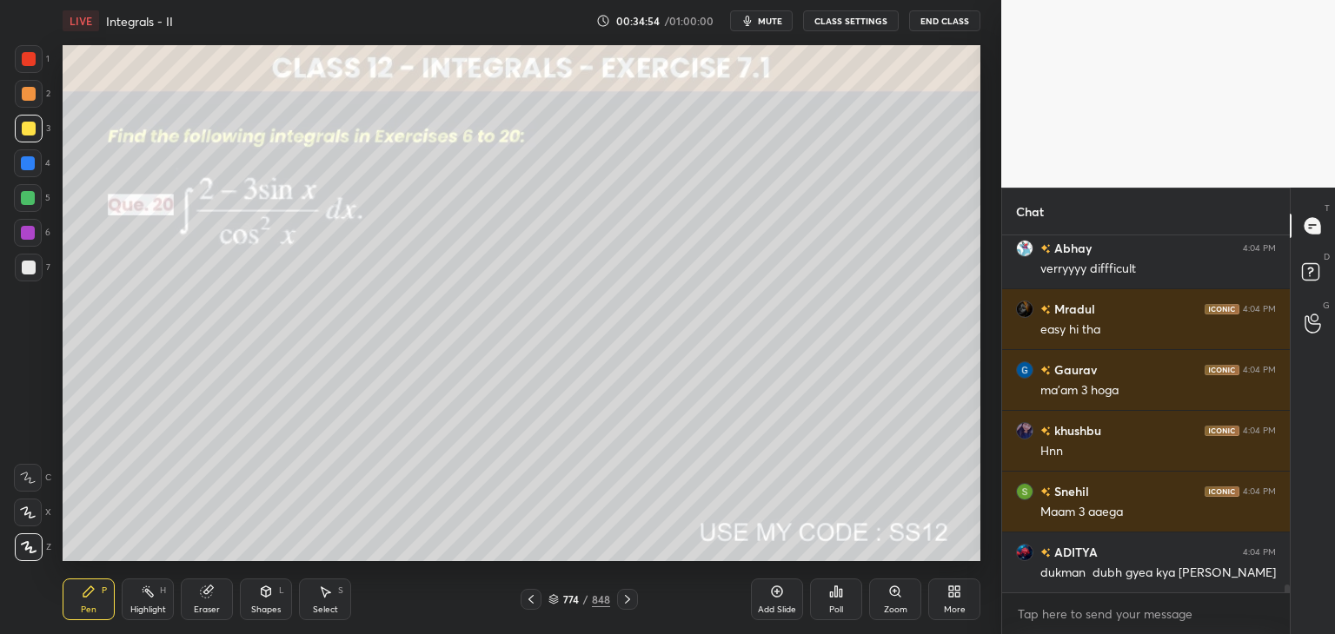
click at [625, 596] on icon at bounding box center [627, 600] width 14 height 14
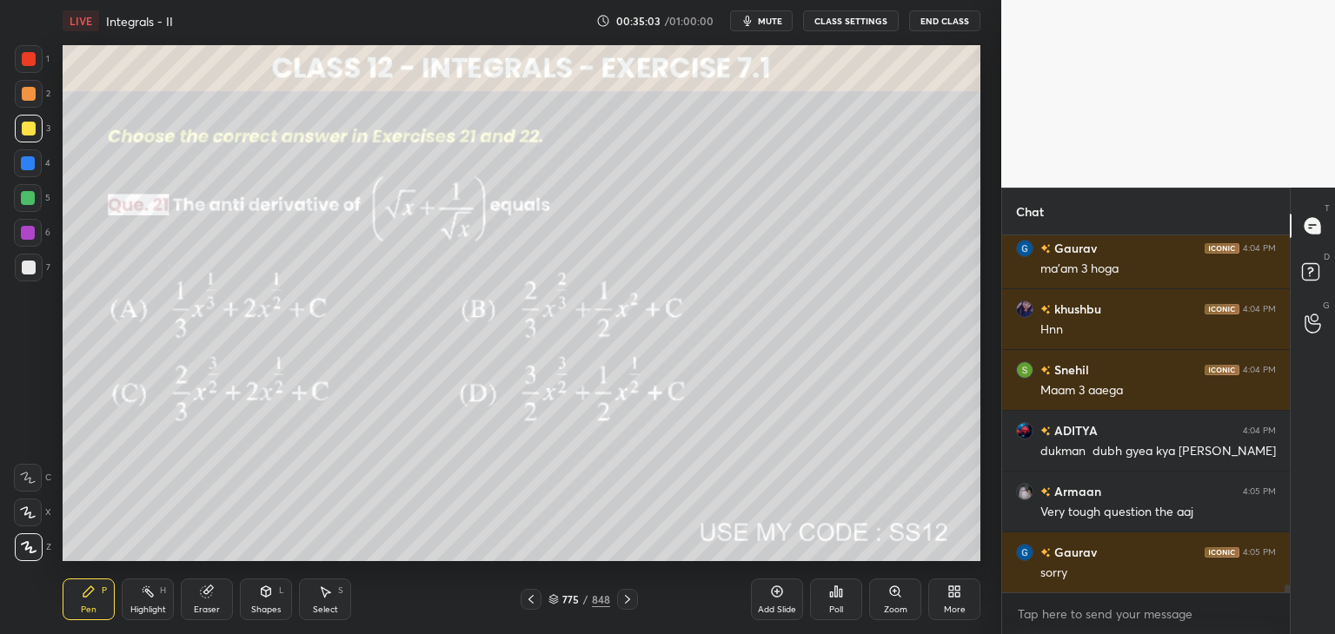
scroll to position [16539, 0]
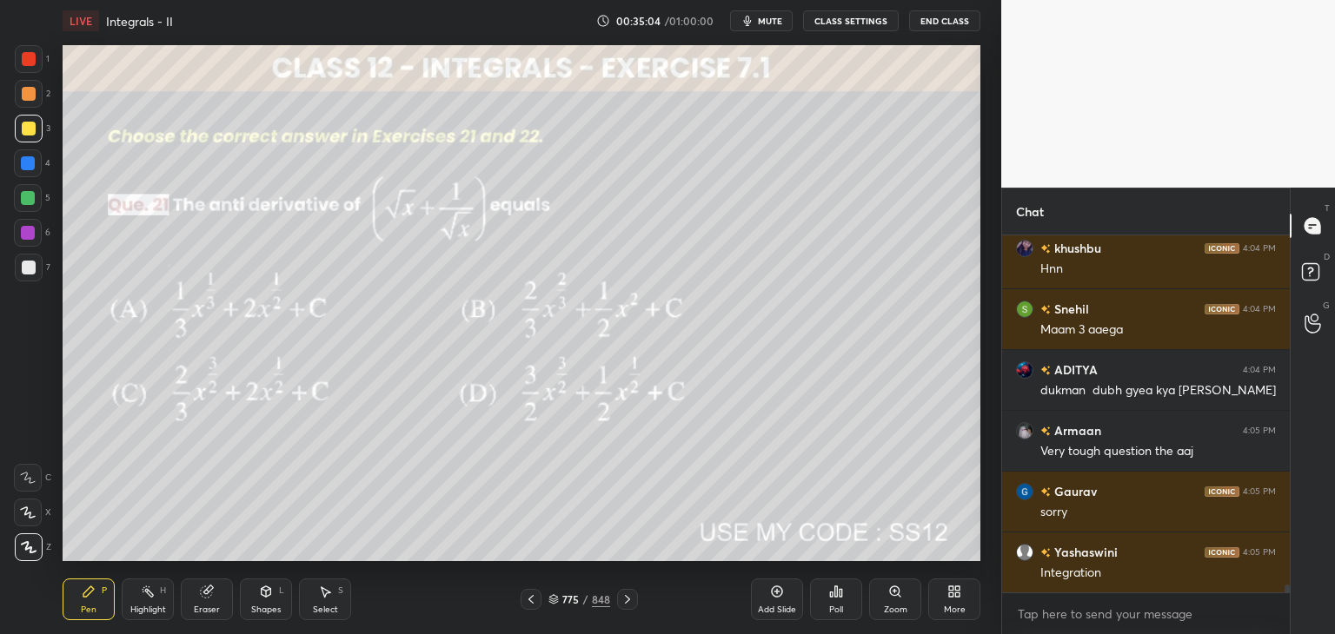
click at [831, 600] on div "Poll" at bounding box center [836, 600] width 52 height 42
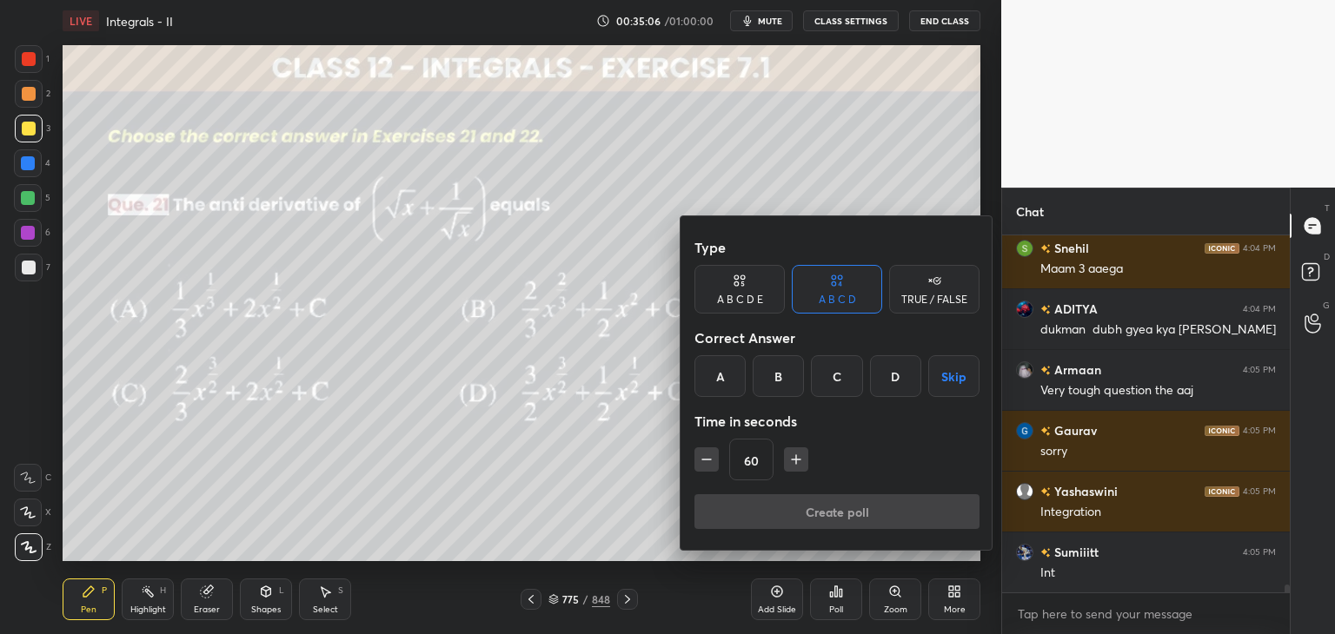
scroll to position [16661, 0]
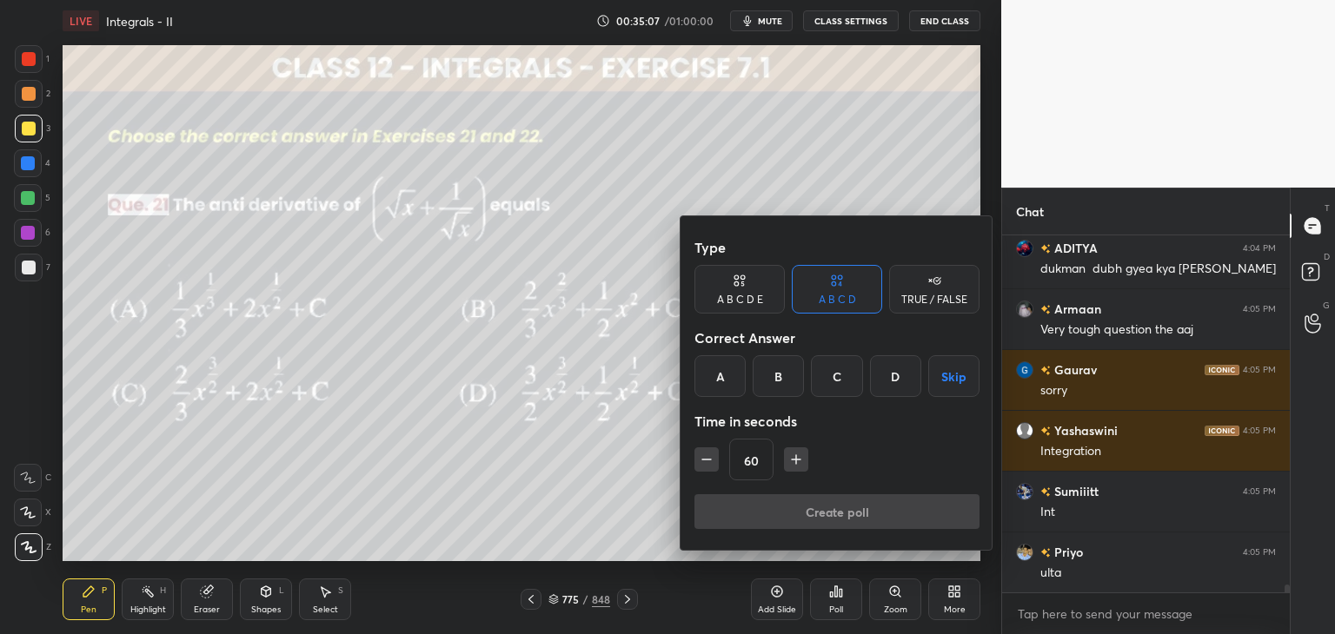
click at [845, 369] on div "C" at bounding box center [836, 376] width 51 height 42
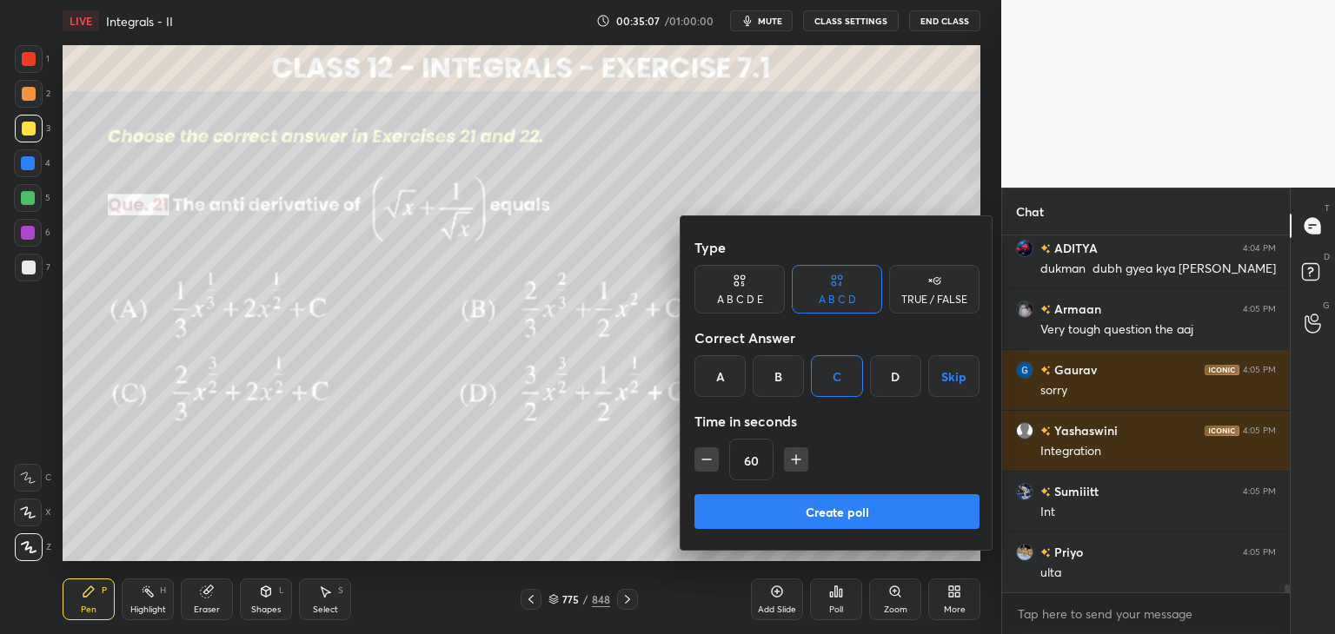
drag, startPoint x: 799, startPoint y: 510, endPoint x: 806, endPoint y: 522, distance: 14.5
click at [799, 511] on button "Create poll" at bounding box center [836, 511] width 285 height 35
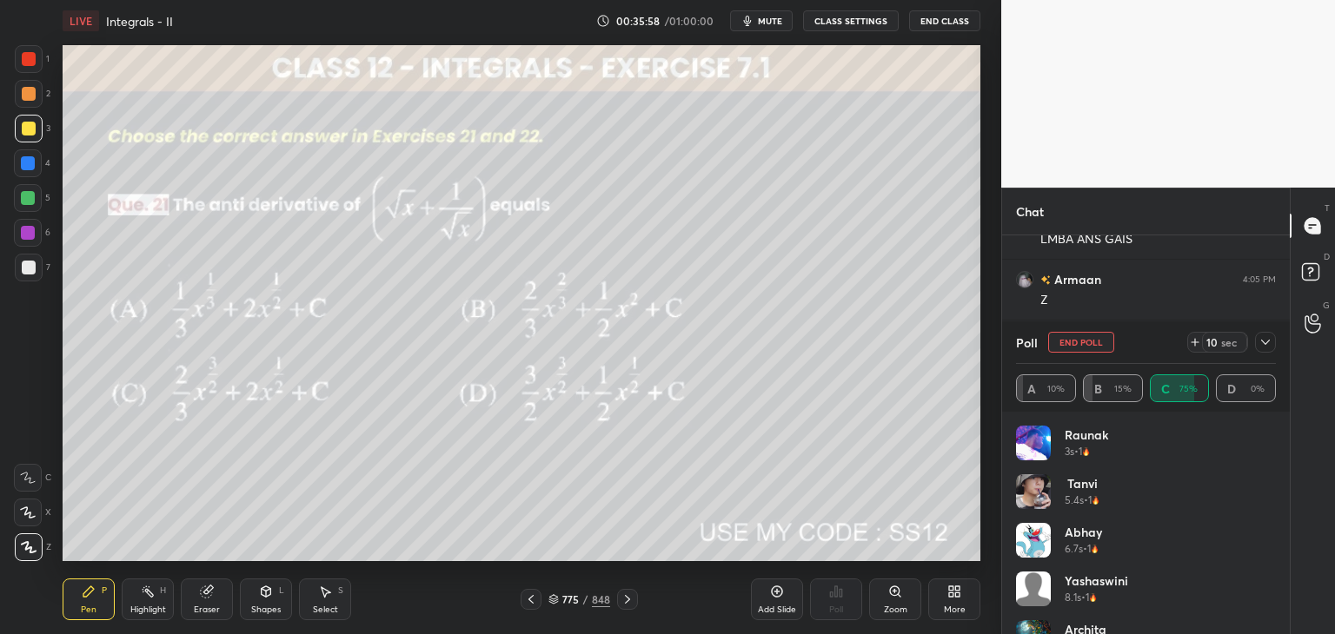
scroll to position [17438, 0]
click at [1271, 342] on icon at bounding box center [1265, 342] width 14 height 14
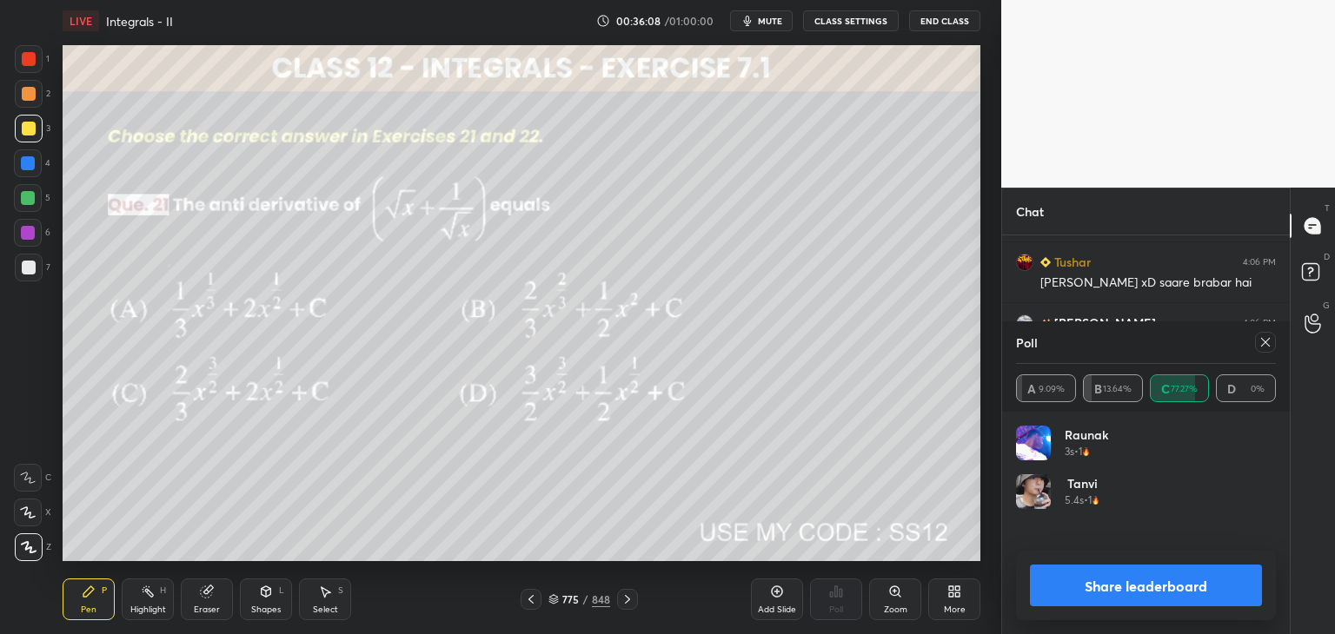
scroll to position [203, 255]
drag, startPoint x: 1088, startPoint y: 599, endPoint x: 1082, endPoint y: 584, distance: 16.0
click at [1089, 601] on button "Share leaderboard" at bounding box center [1146, 586] width 232 height 42
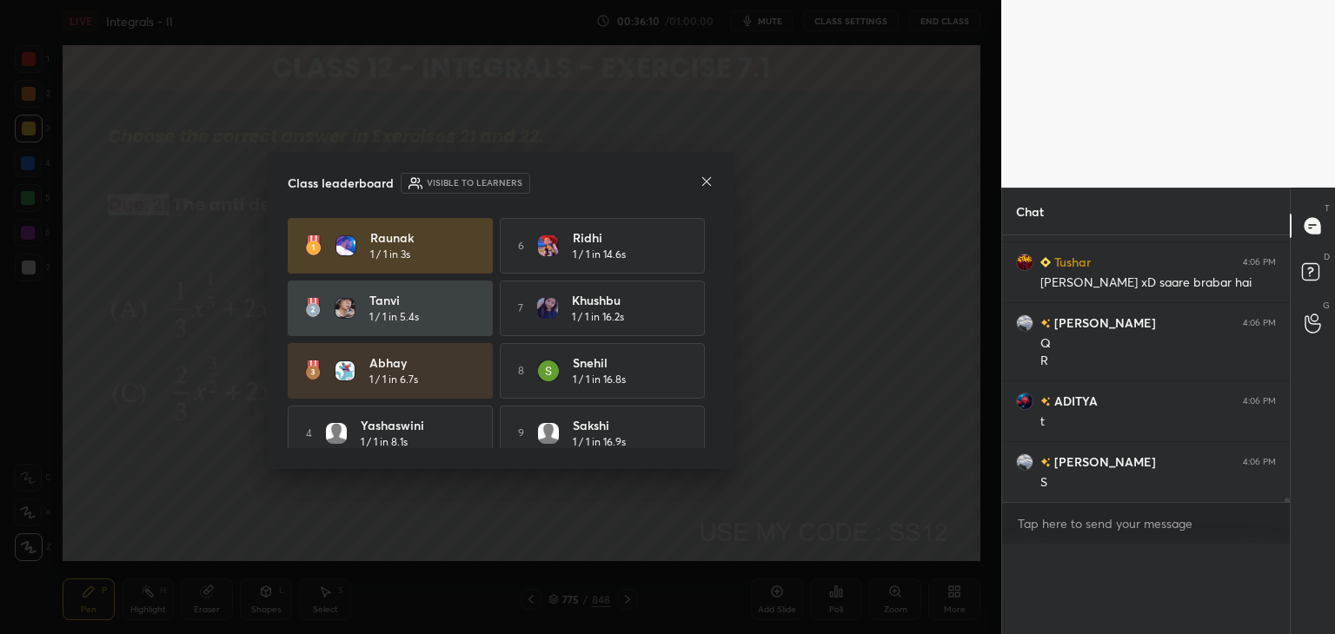
scroll to position [0, 0]
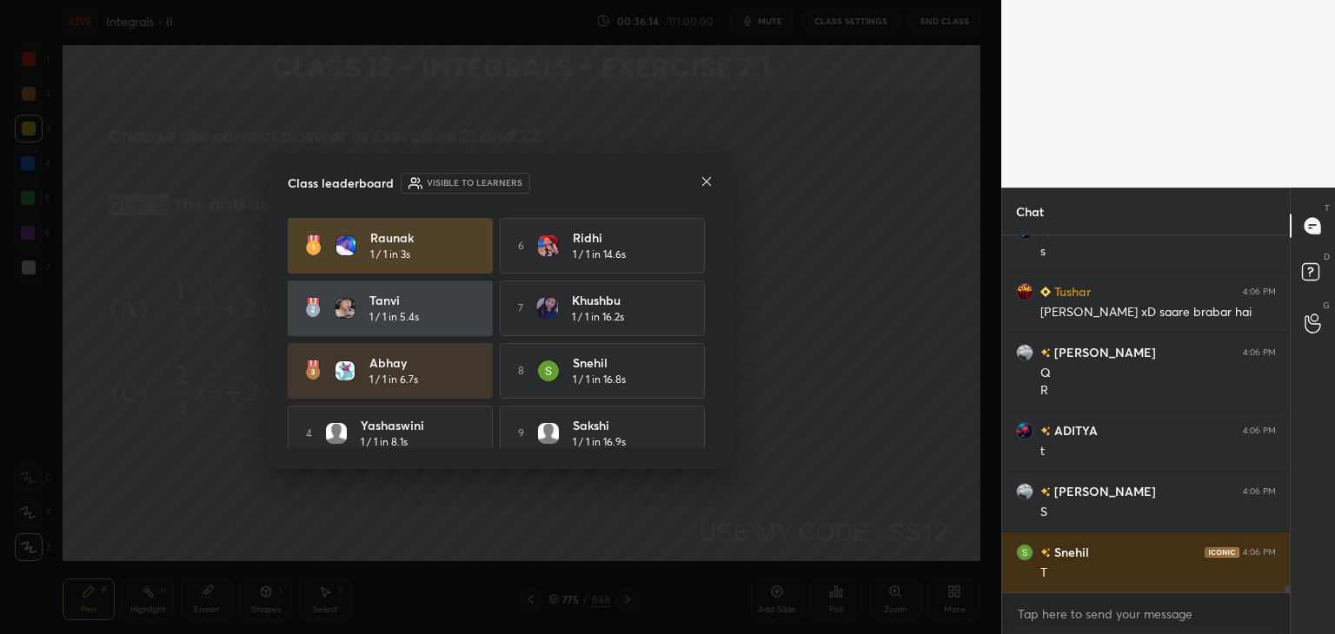
click at [703, 178] on icon at bounding box center [706, 181] width 9 height 9
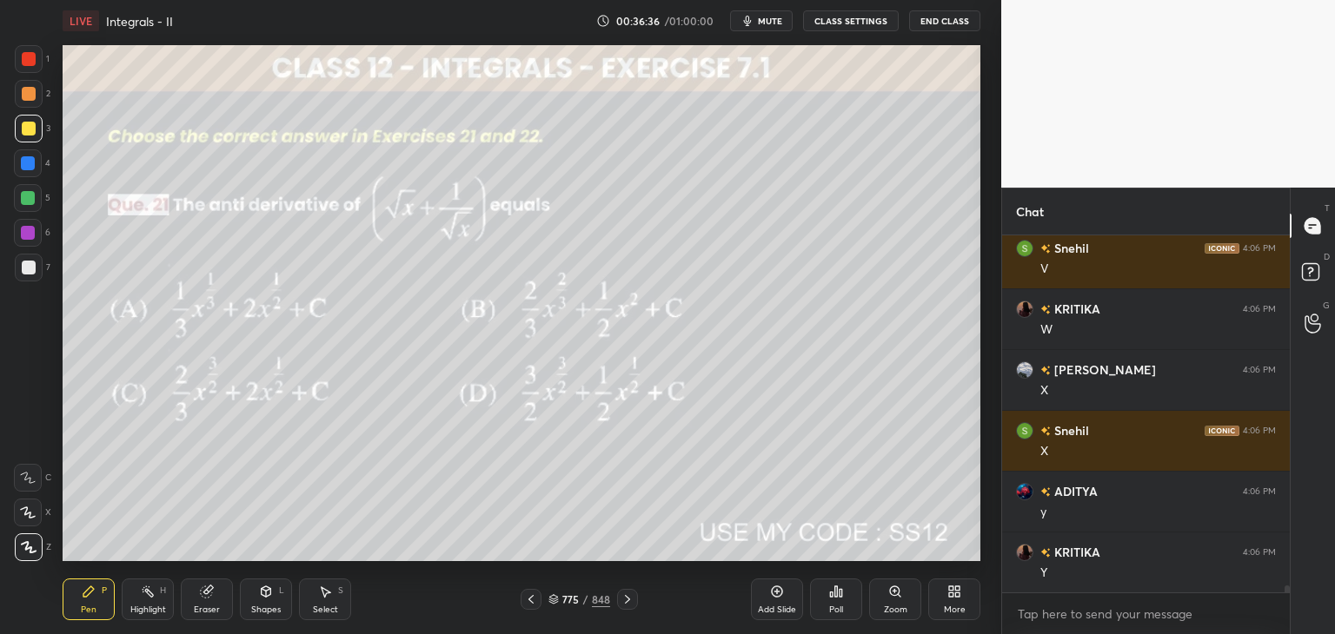
click at [1010, 607] on div "x" at bounding box center [1146, 614] width 288 height 41
type textarea "x"
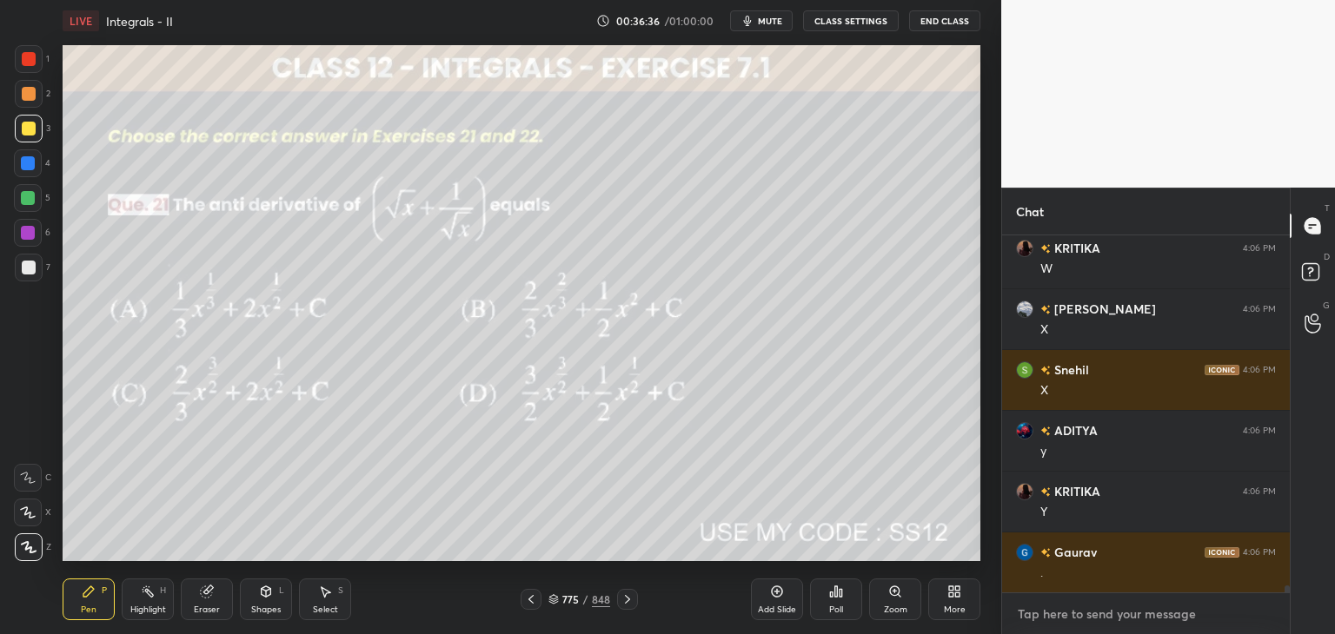
type textarea "a"
type textarea "x"
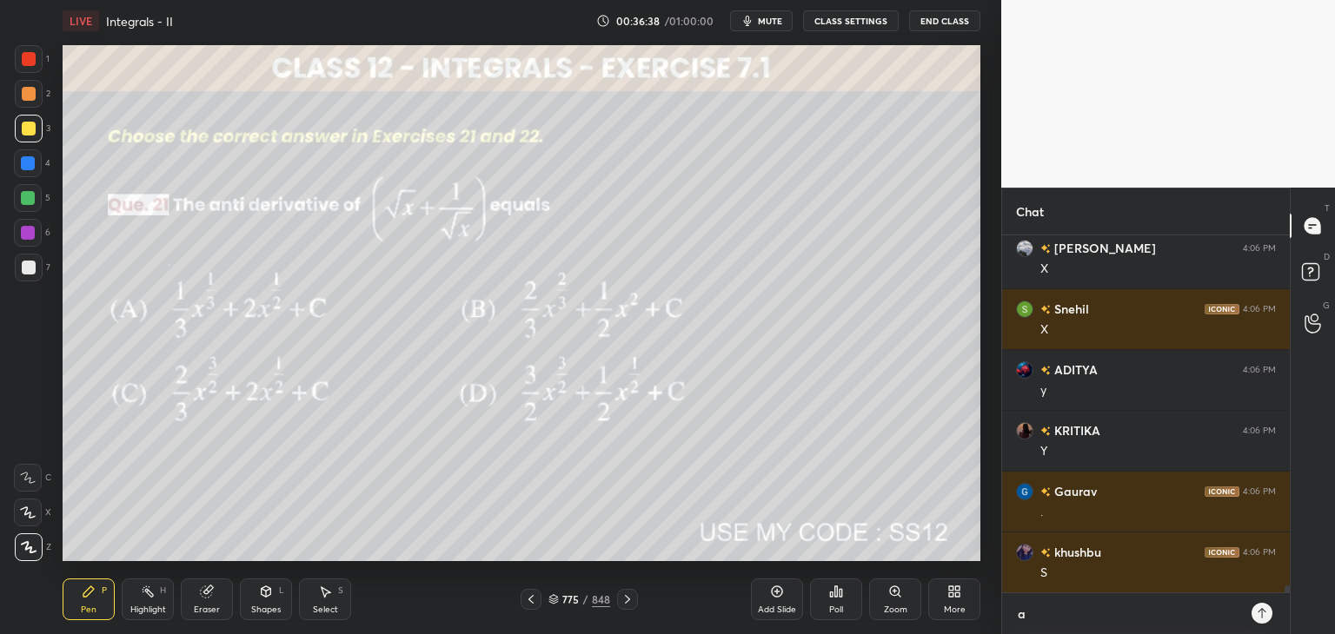
type textarea "x"
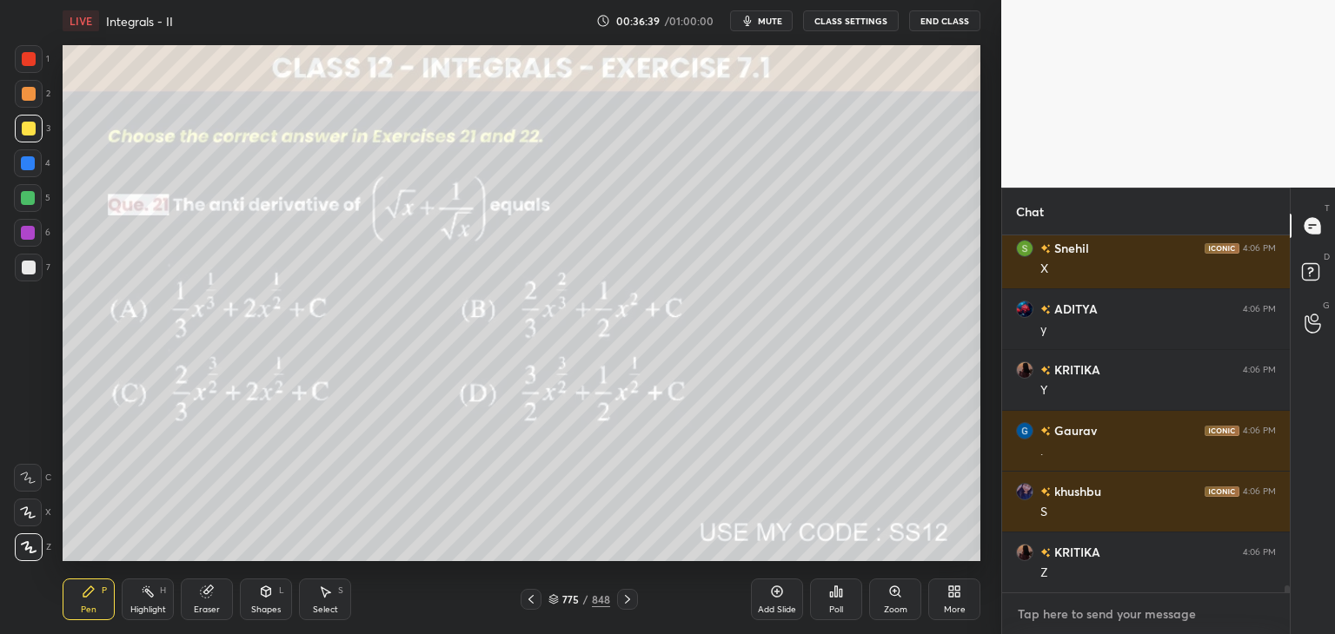
type textarea "A"
type textarea "x"
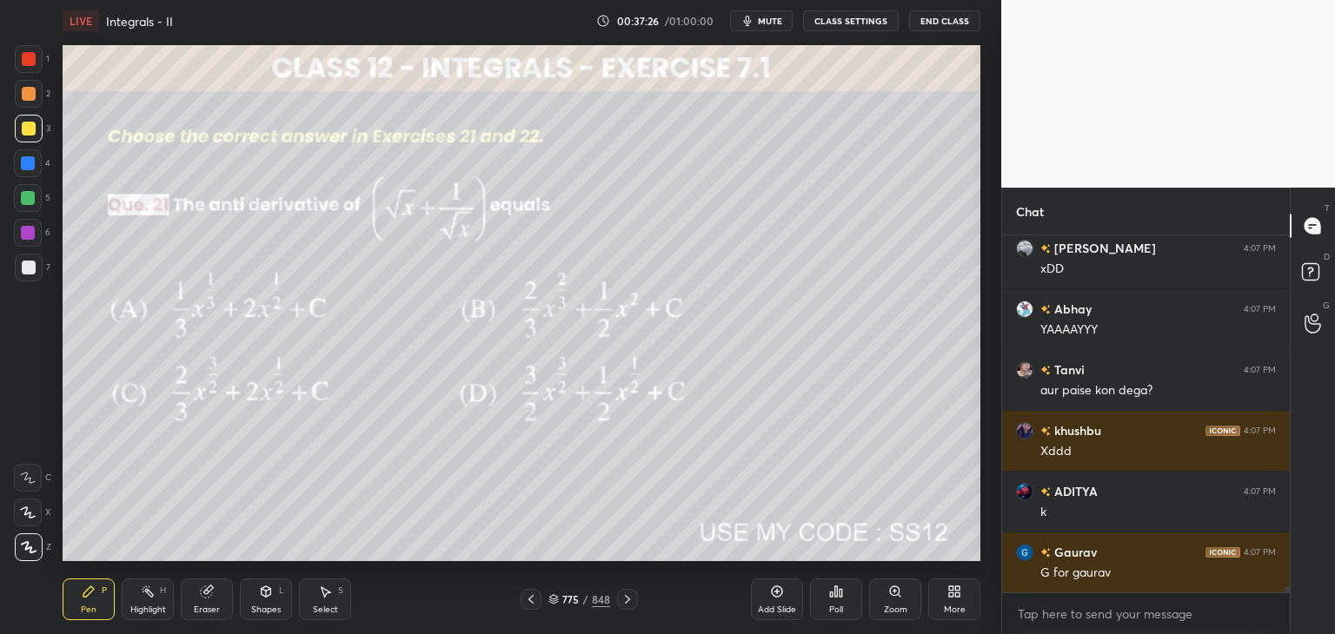
click at [622, 599] on icon at bounding box center [627, 600] width 14 height 14
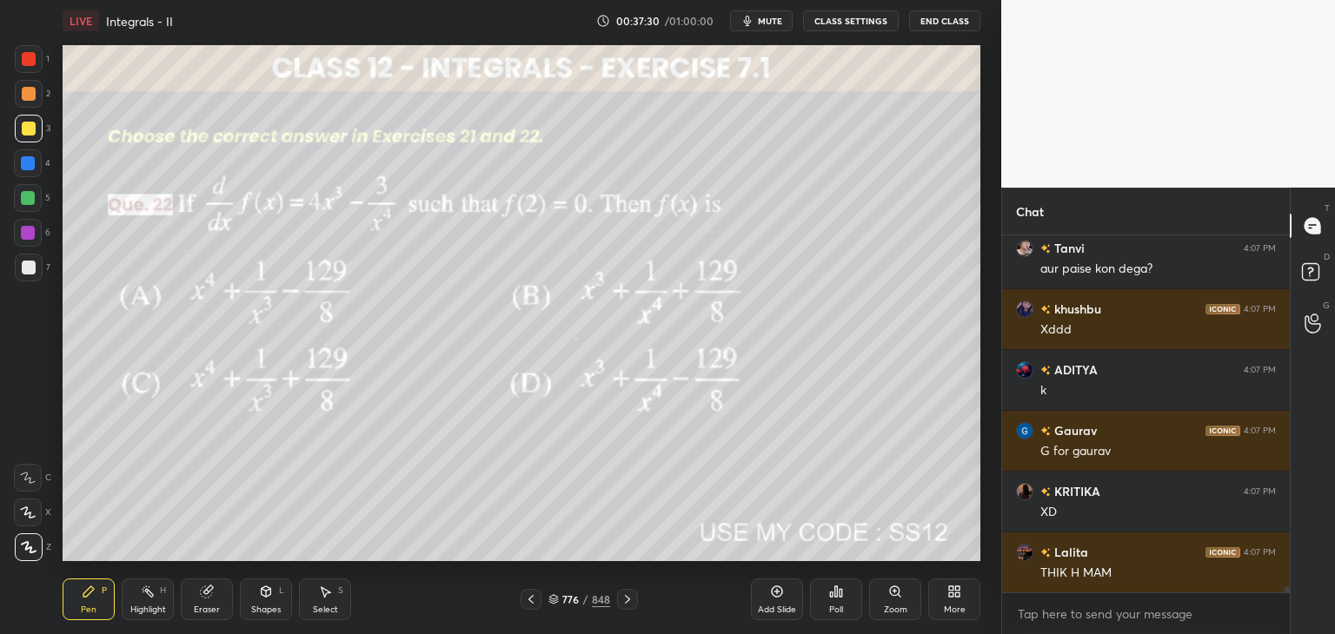
click at [836, 601] on div "Poll" at bounding box center [836, 600] width 52 height 42
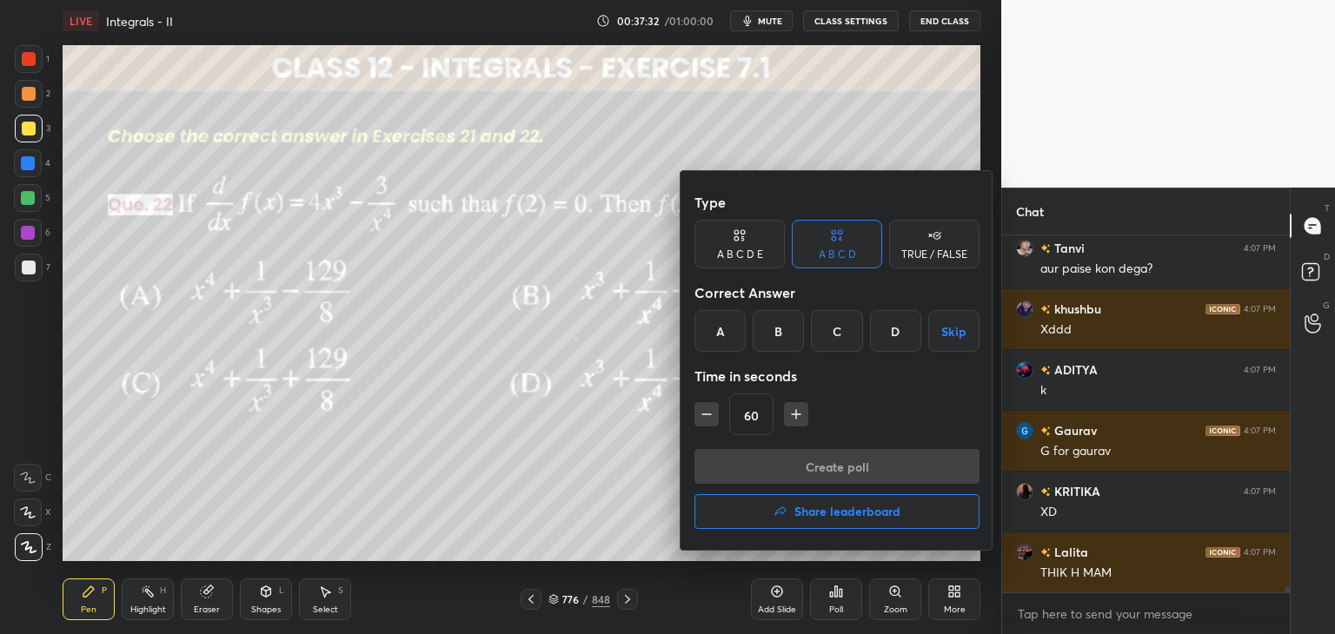
click at [721, 323] on div "A" at bounding box center [719, 331] width 51 height 42
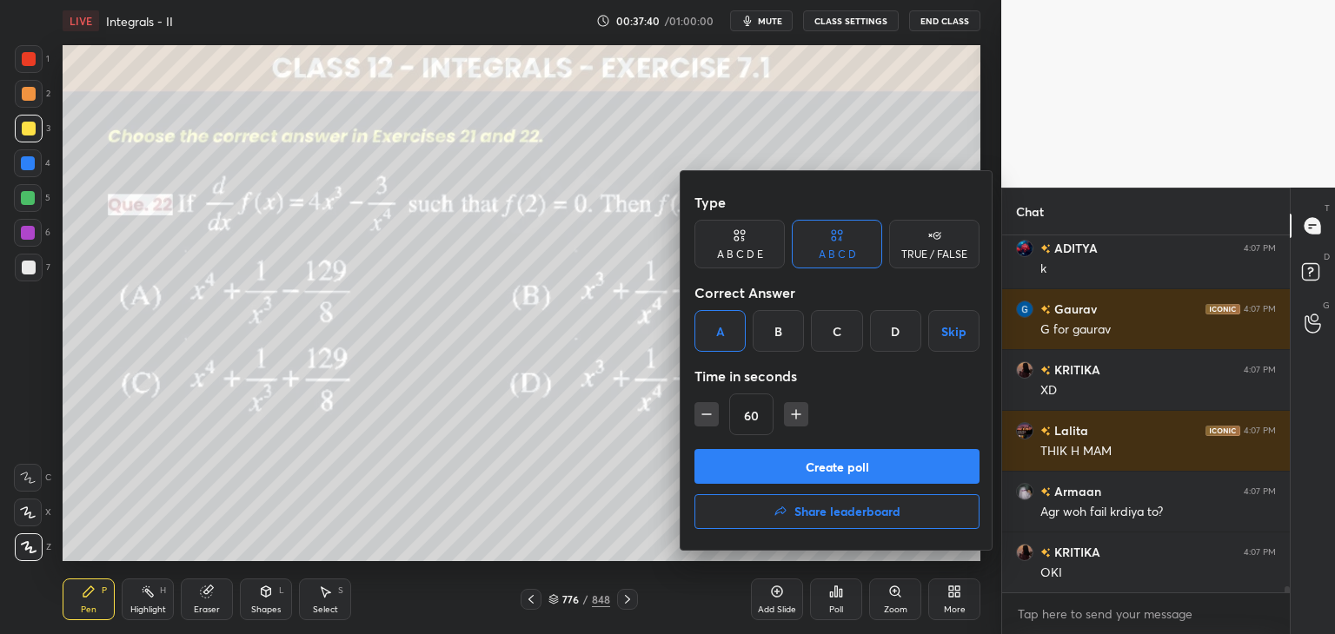
click at [764, 461] on button "Create poll" at bounding box center [836, 466] width 285 height 35
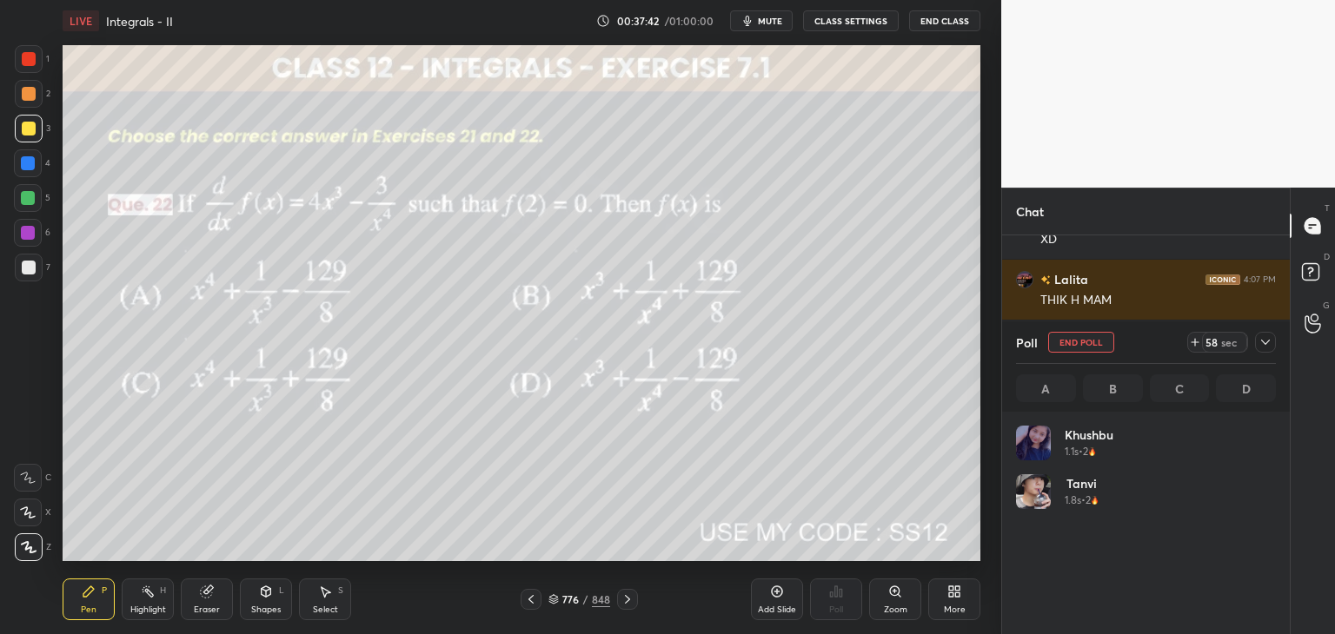
click at [1275, 342] on div at bounding box center [1265, 342] width 21 height 21
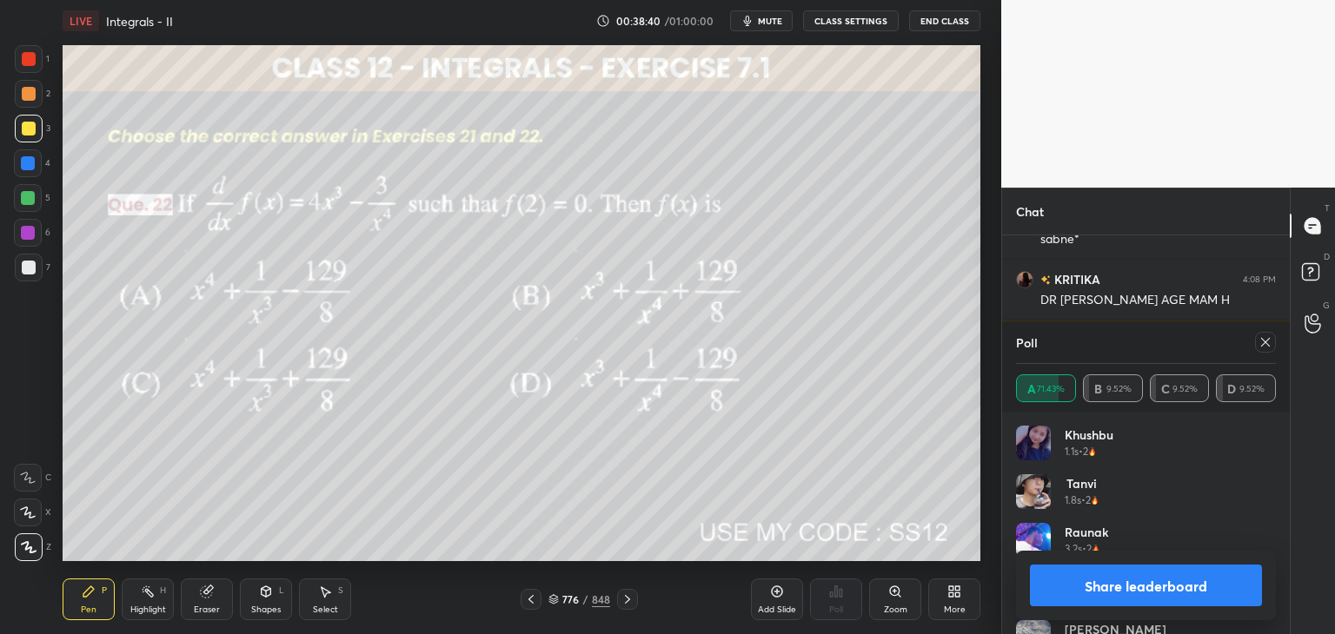
scroll to position [203, 255]
drag, startPoint x: 1263, startPoint y: 340, endPoint x: 1251, endPoint y: 383, distance: 45.1
click at [1262, 342] on icon at bounding box center [1265, 342] width 14 height 14
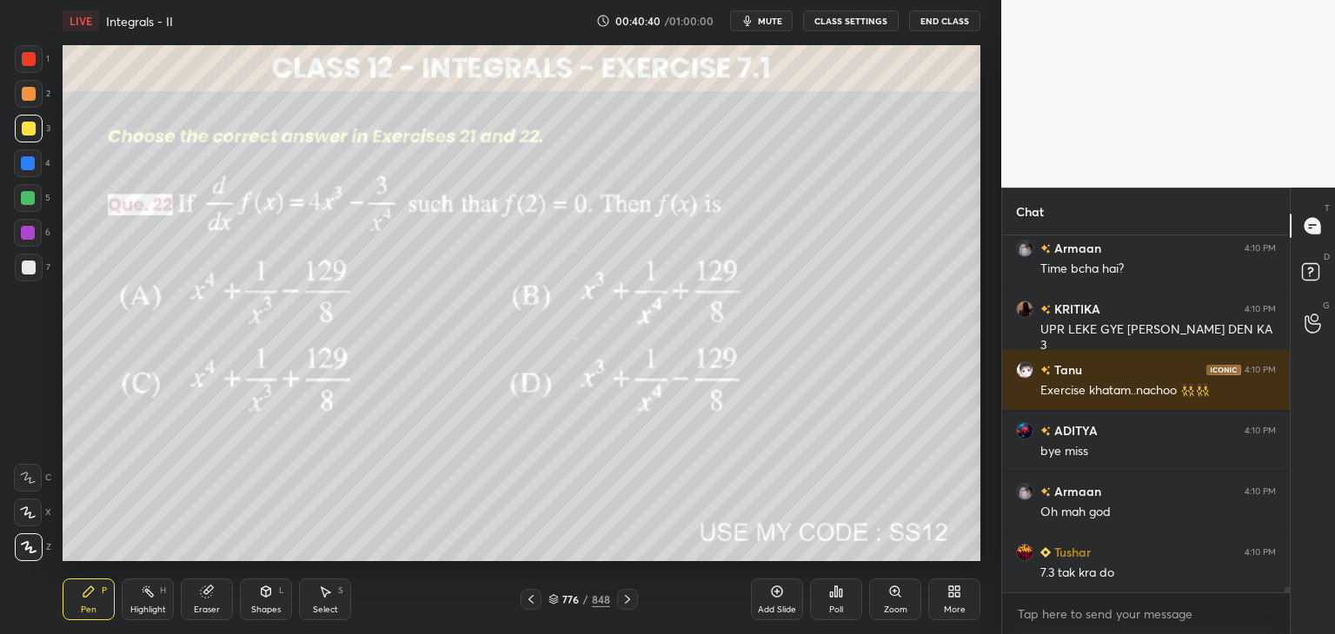
scroll to position [22754, 0]
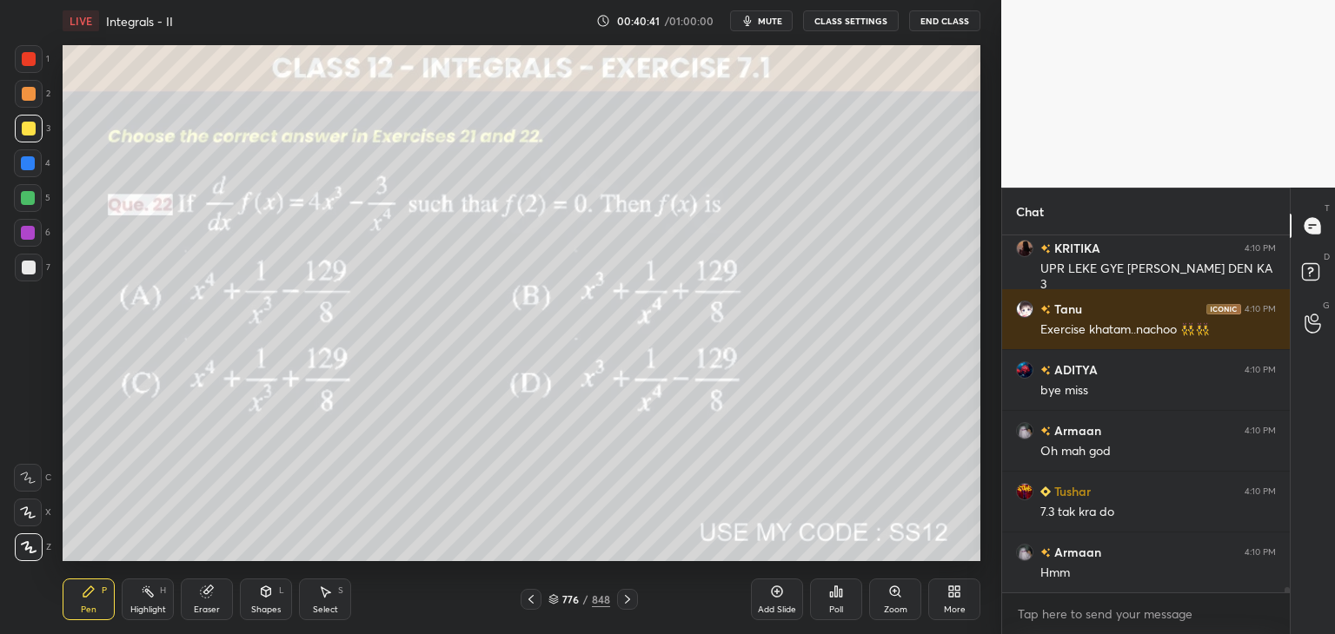
click at [528, 598] on icon at bounding box center [531, 600] width 14 height 14
click at [528, 601] on icon at bounding box center [531, 600] width 14 height 14
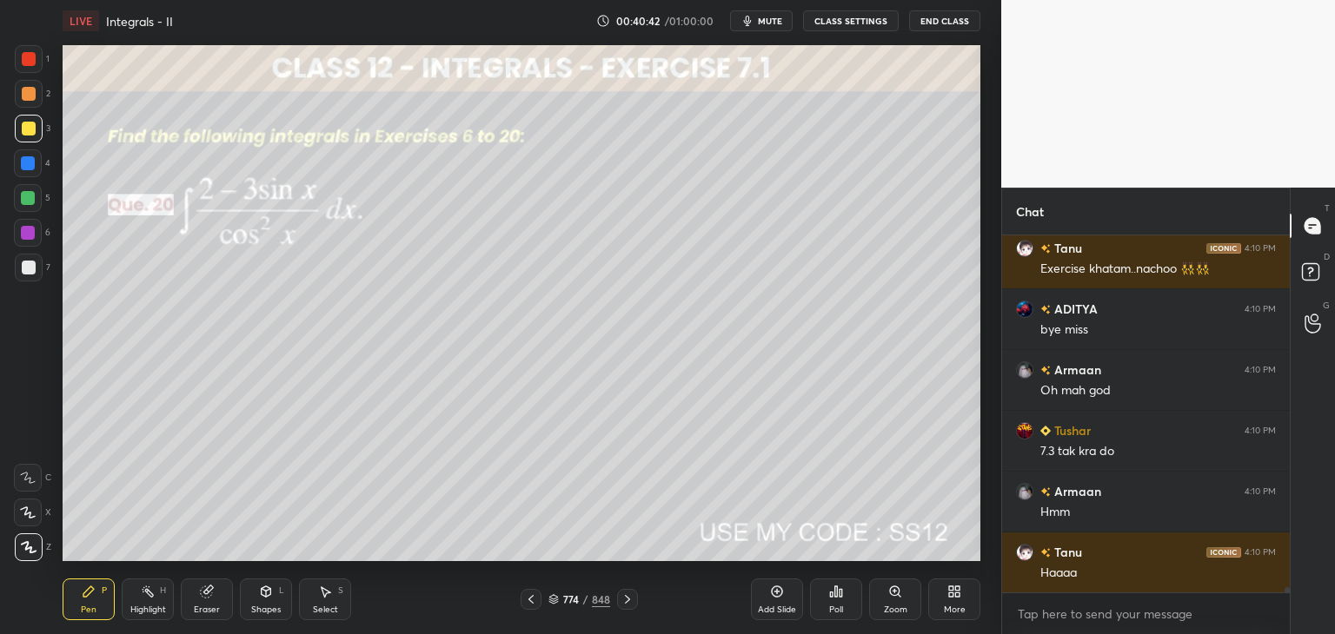
click at [531, 600] on icon at bounding box center [531, 600] width 14 height 14
click at [529, 599] on icon at bounding box center [531, 600] width 14 height 14
click at [531, 599] on icon at bounding box center [531, 600] width 14 height 14
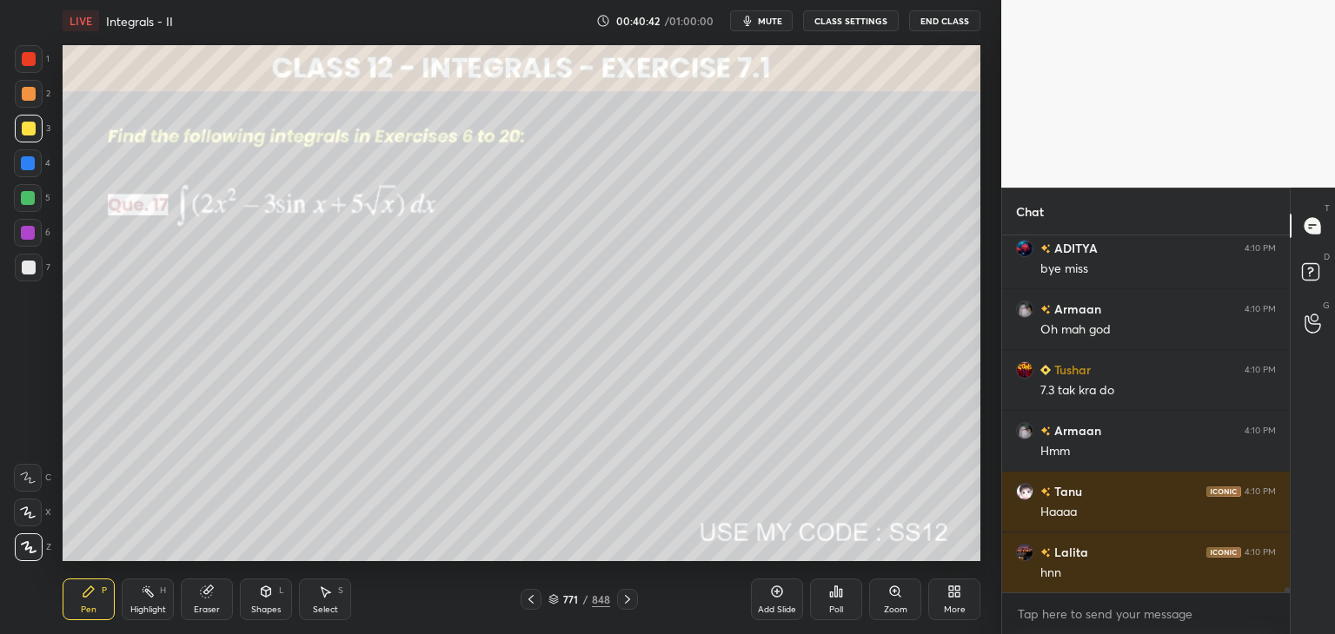
click at [531, 598] on icon at bounding box center [531, 600] width 14 height 14
click at [531, 599] on icon at bounding box center [531, 600] width 14 height 14
click at [530, 599] on icon at bounding box center [531, 600] width 14 height 14
click at [532, 598] on icon at bounding box center [531, 600] width 14 height 14
click at [532, 599] on icon at bounding box center [531, 600] width 14 height 14
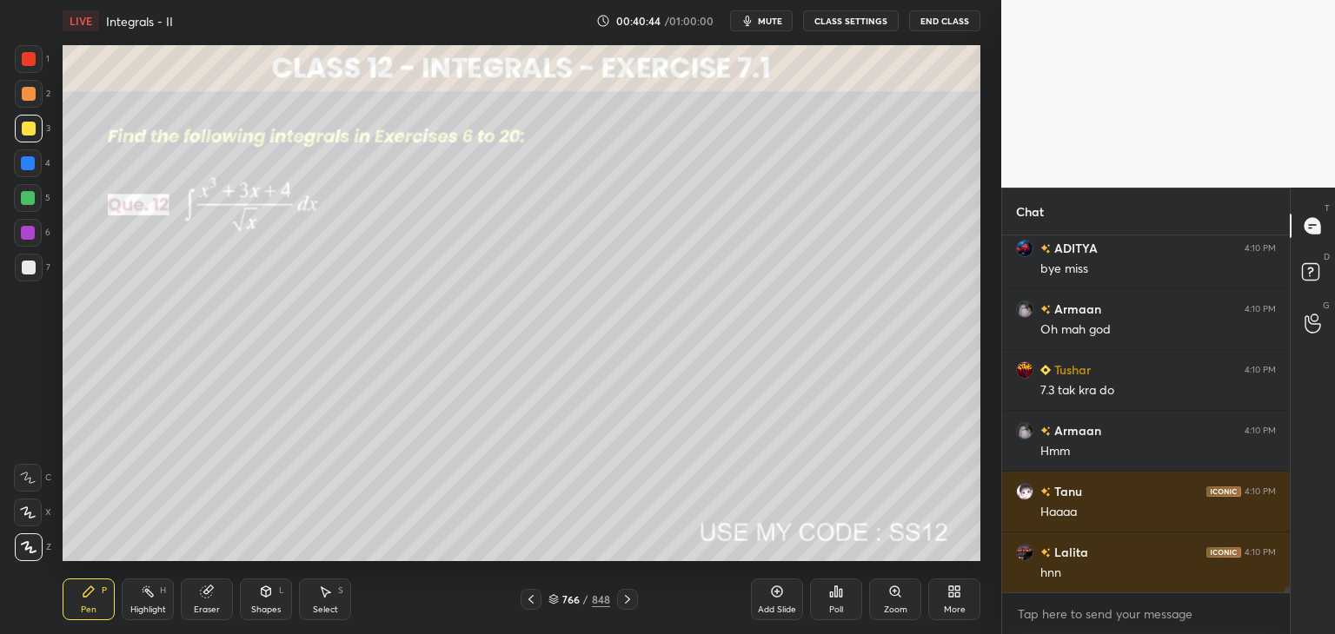
click at [532, 600] on icon at bounding box center [531, 600] width 14 height 14
click at [527, 600] on icon at bounding box center [531, 600] width 14 height 14
click at [526, 600] on icon at bounding box center [531, 600] width 14 height 14
click at [525, 601] on icon at bounding box center [531, 600] width 14 height 14
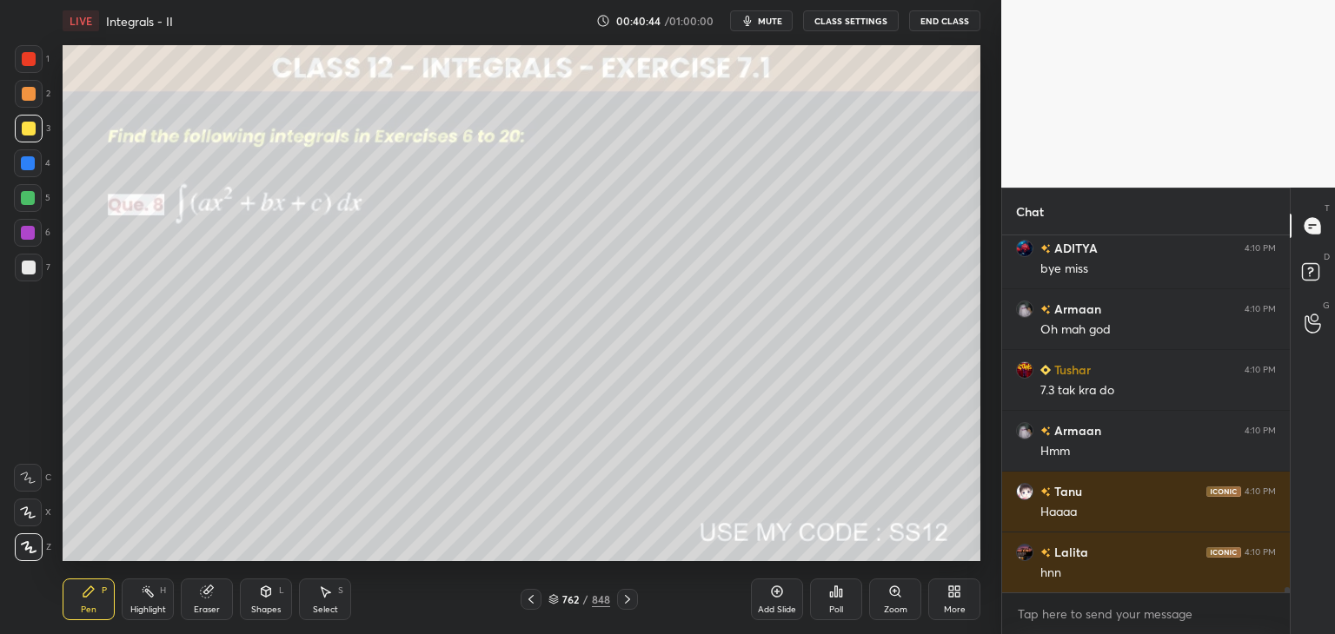
click at [526, 602] on icon at bounding box center [531, 600] width 14 height 14
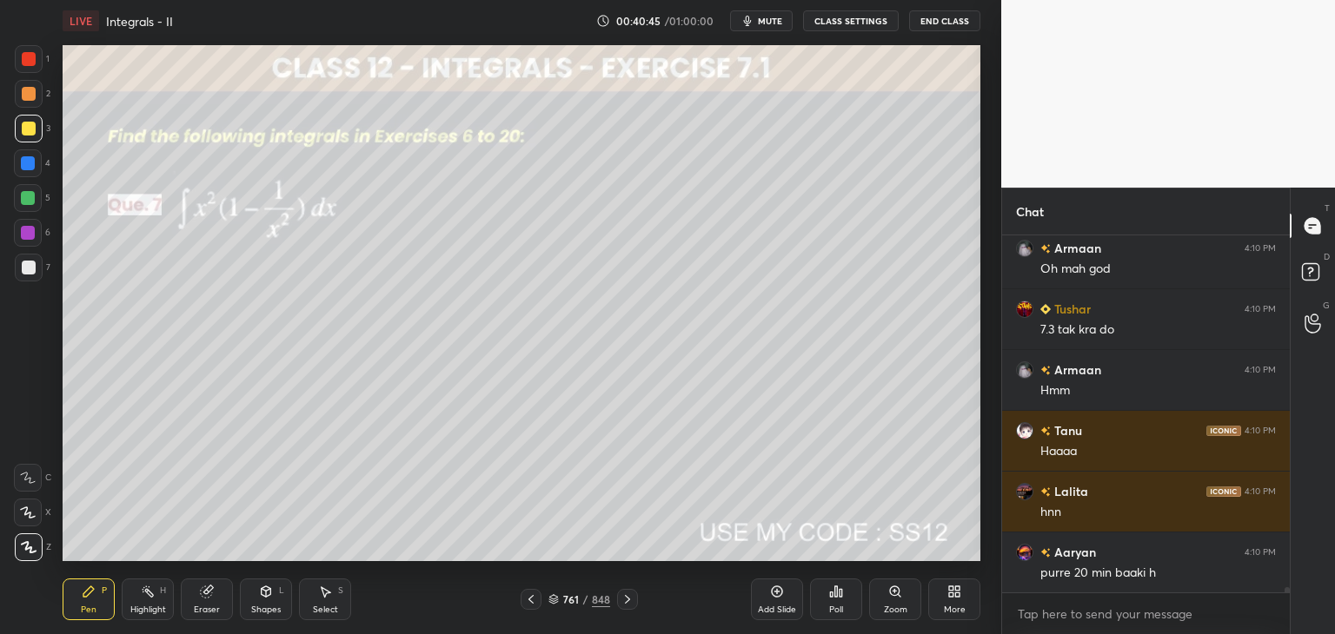
click at [522, 602] on div at bounding box center [531, 599] width 21 height 21
click at [521, 601] on div at bounding box center [531, 599] width 21 height 21
click at [522, 601] on div at bounding box center [531, 599] width 21 height 21
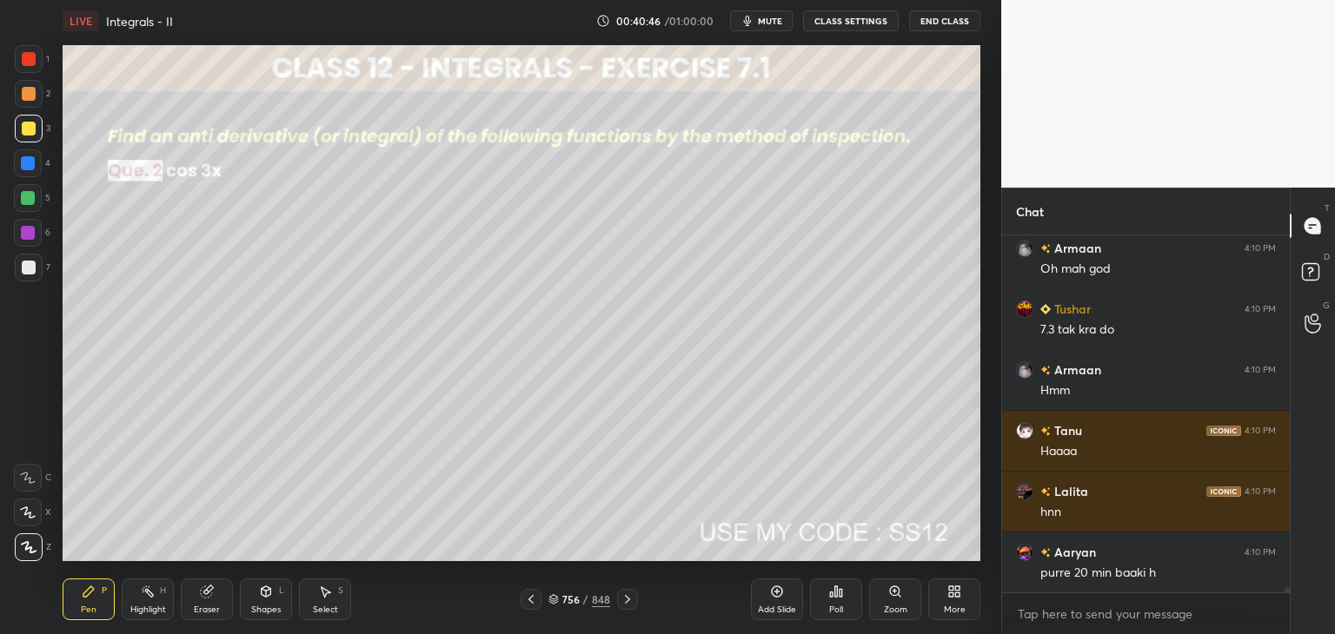
click at [521, 600] on div at bounding box center [531, 599] width 21 height 21
click at [522, 602] on div at bounding box center [531, 599] width 21 height 21
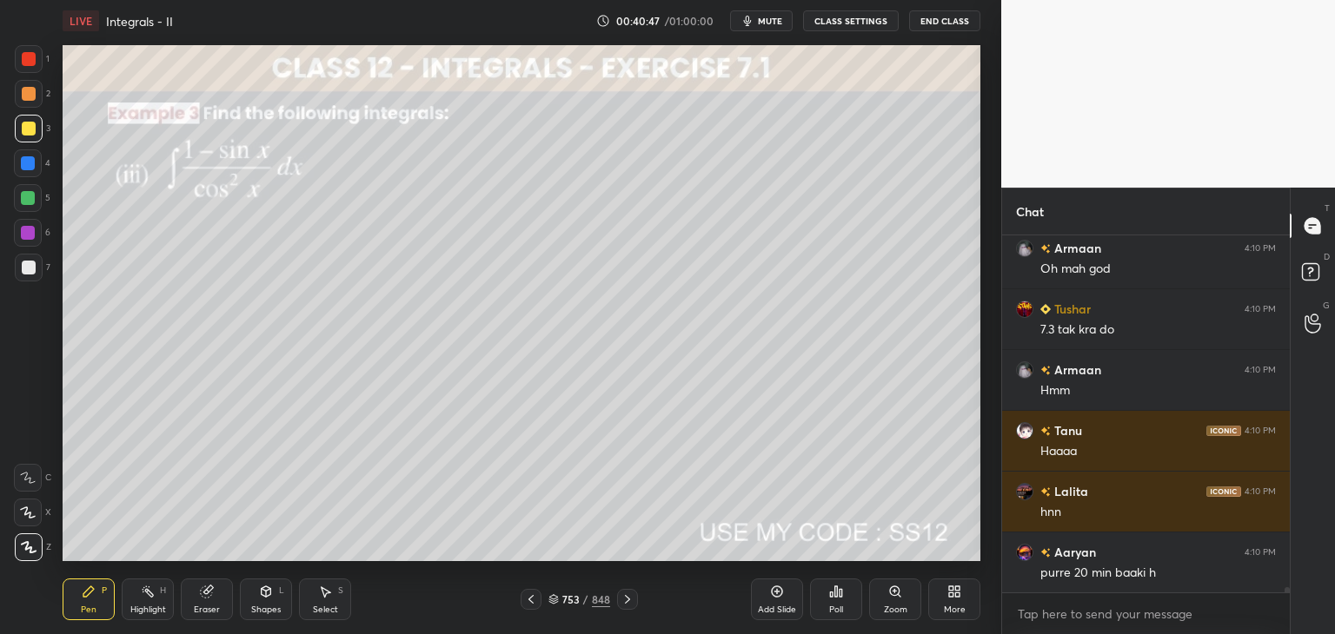
click at [522, 602] on div at bounding box center [531, 599] width 21 height 21
click at [524, 602] on icon at bounding box center [531, 600] width 14 height 14
click at [525, 601] on icon at bounding box center [531, 600] width 14 height 14
click at [583, 598] on div "/" at bounding box center [585, 599] width 5 height 10
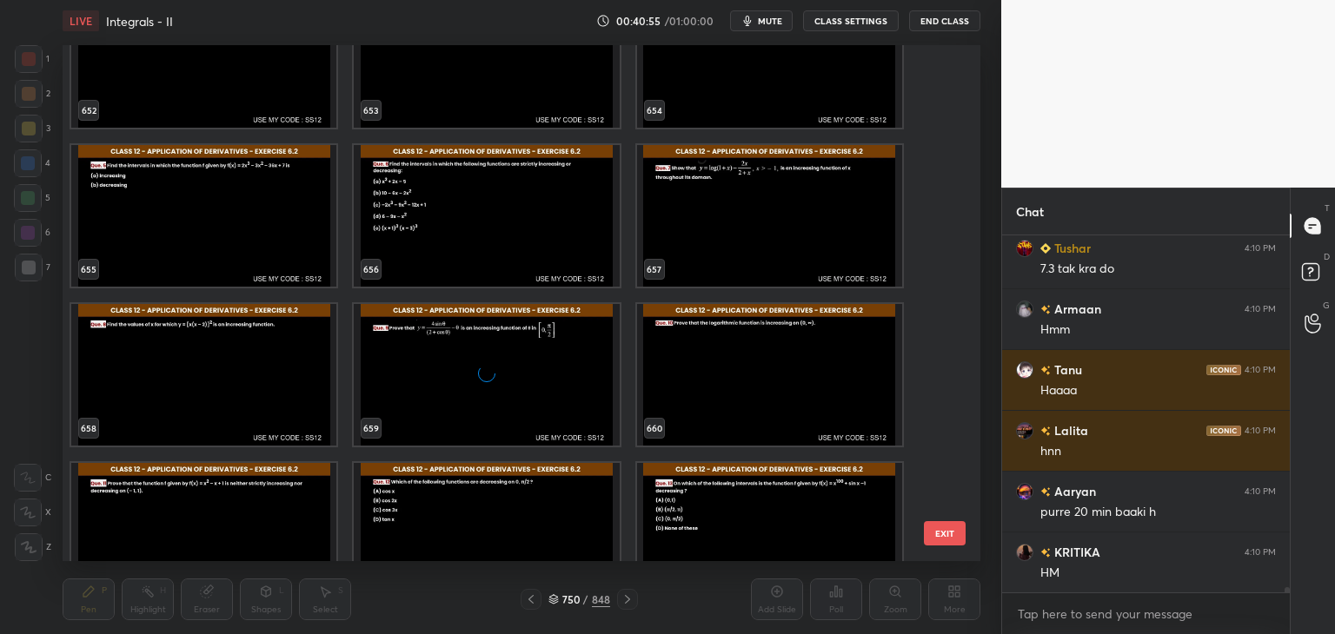
scroll to position [23058, 0]
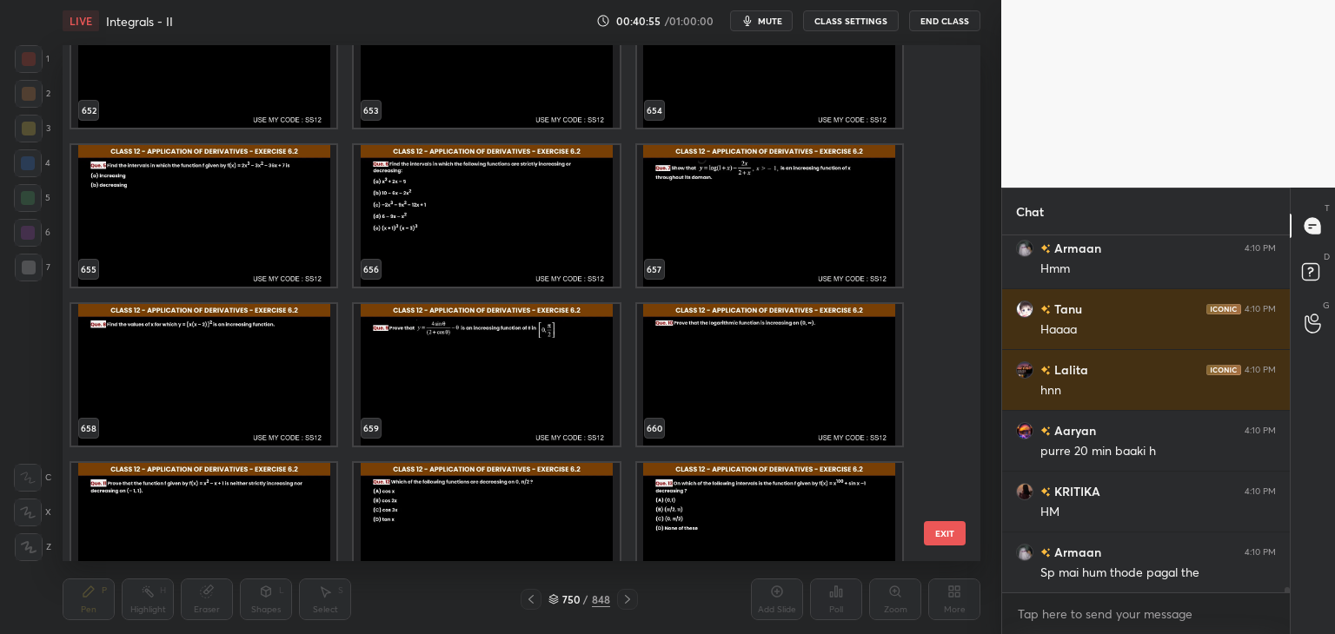
drag, startPoint x: 940, startPoint y: 394, endPoint x: 940, endPoint y: 406, distance: 12.2
click at [940, 406] on div "652 653 654 655 656 657 658 659 660 661 662 663 664 665 666" at bounding box center [506, 303] width 887 height 516
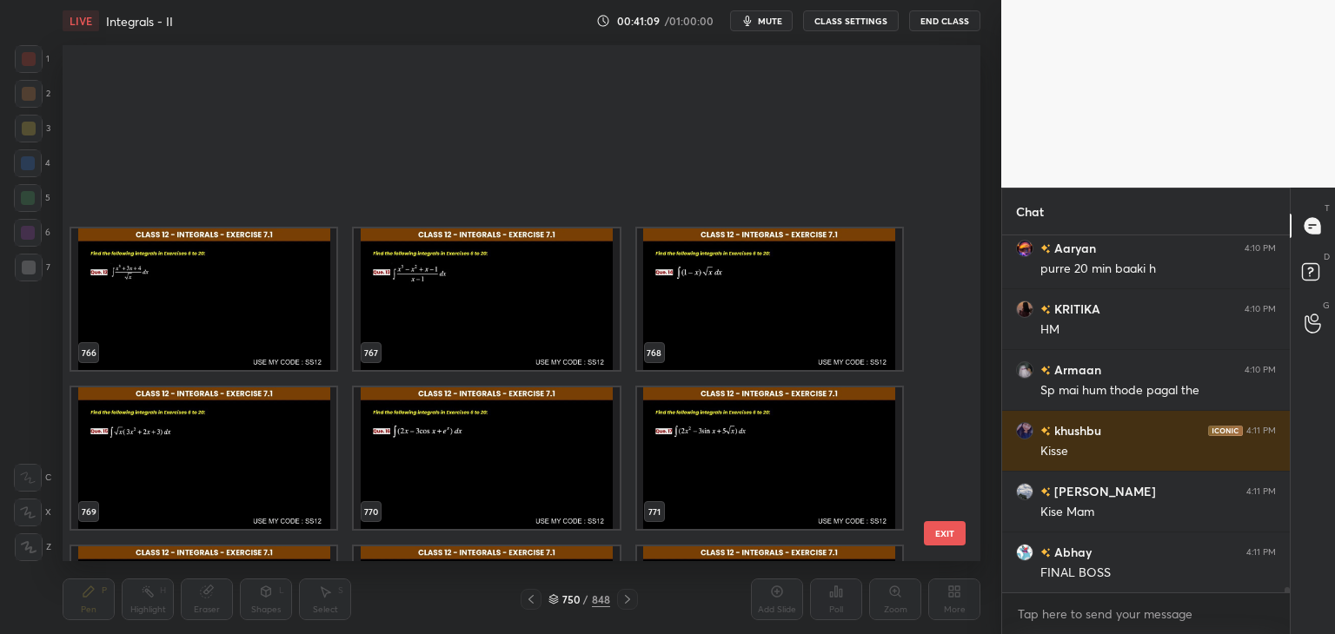
scroll to position [40829, 0]
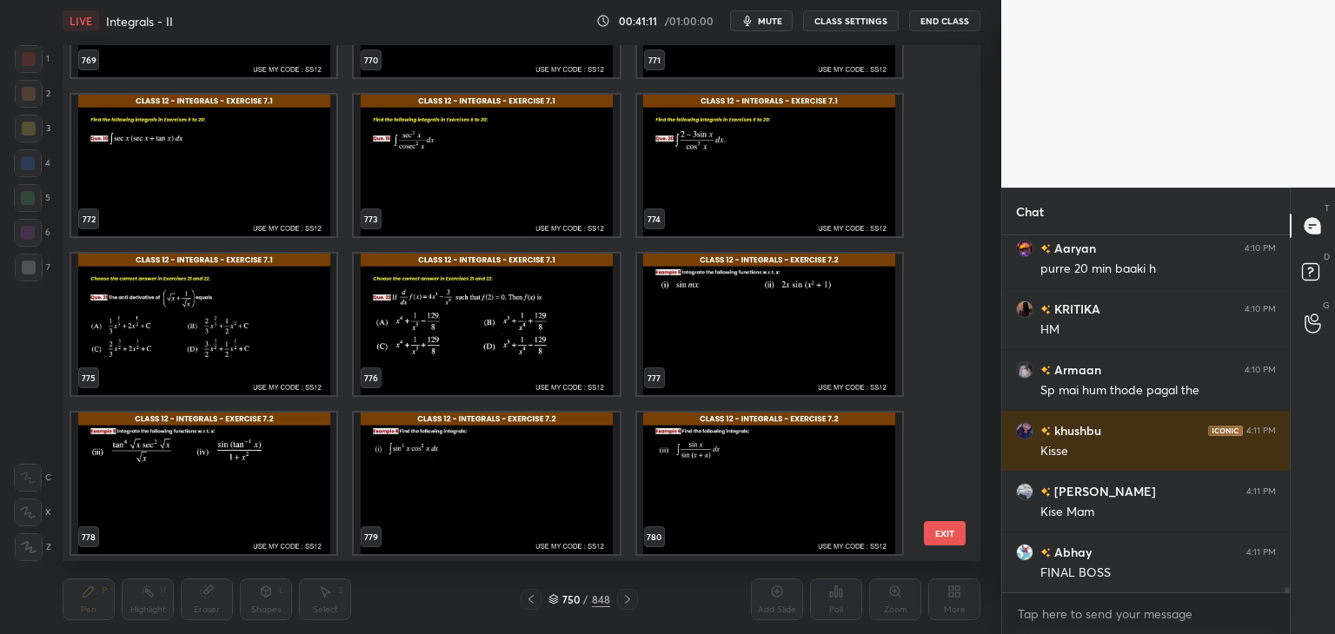
click at [699, 363] on img "grid" at bounding box center [769, 325] width 265 height 142
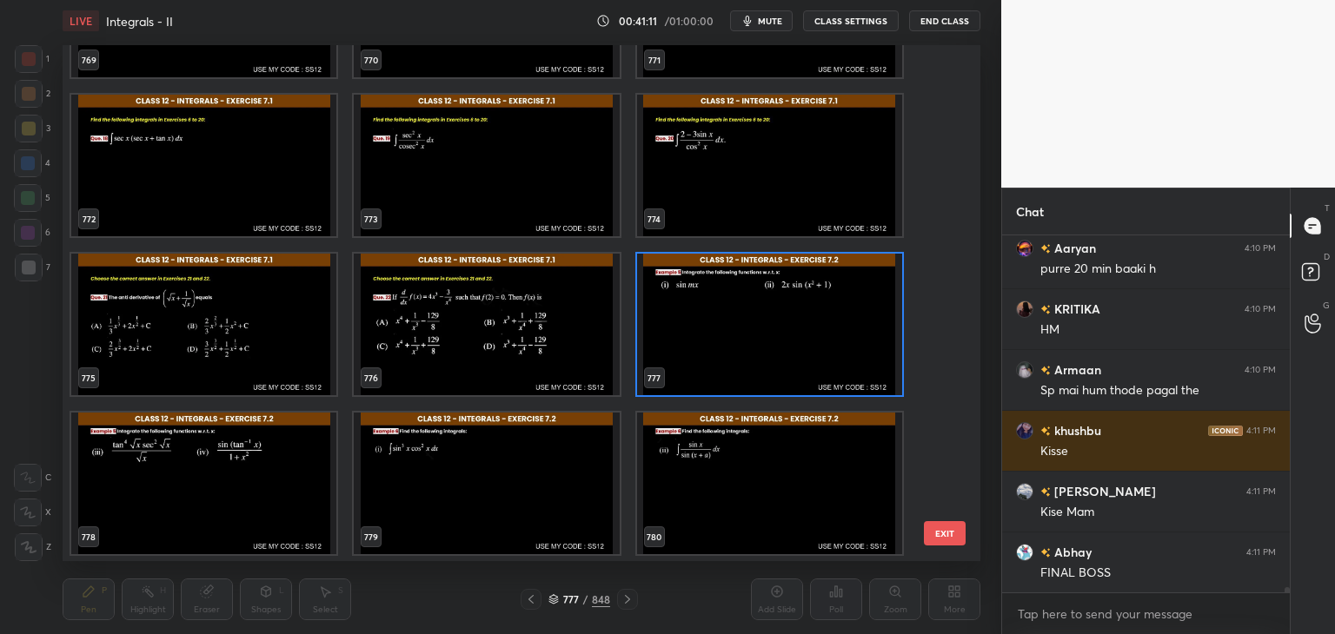
click at [700, 365] on img "grid" at bounding box center [769, 325] width 265 height 142
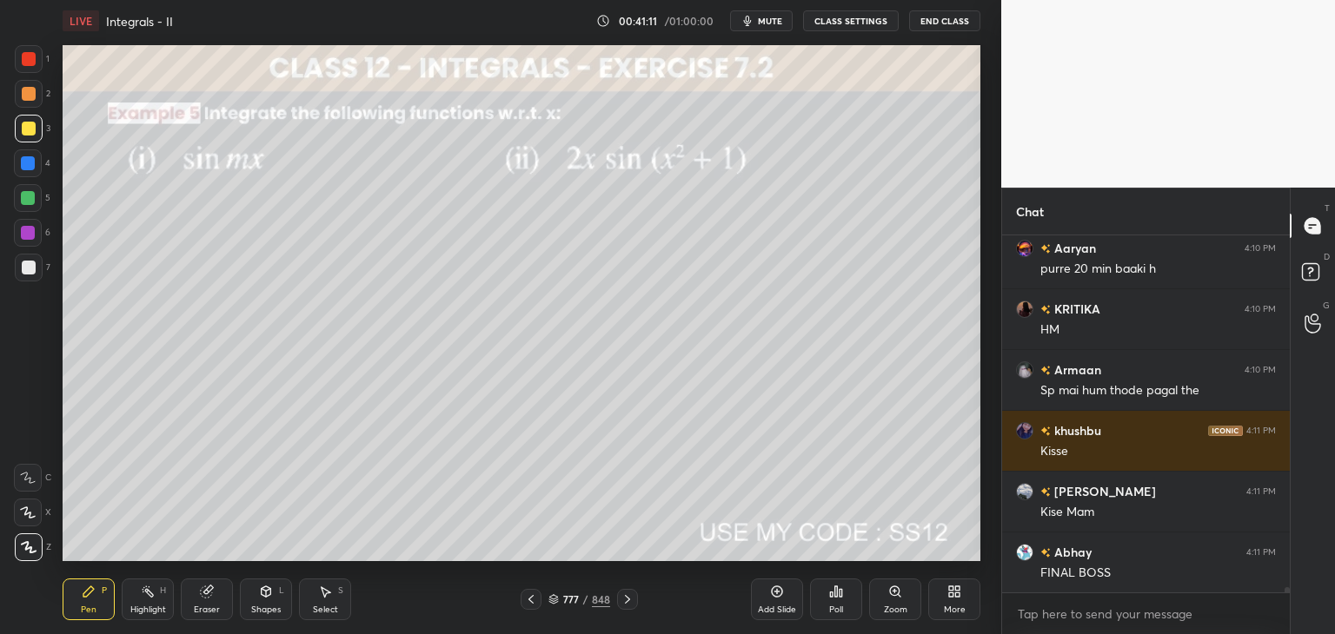
click at [702, 365] on img "grid" at bounding box center [769, 325] width 265 height 142
click at [703, 364] on img "grid" at bounding box center [769, 325] width 265 height 142
click at [624, 598] on icon at bounding box center [627, 600] width 14 height 14
click at [628, 599] on icon at bounding box center [627, 600] width 14 height 14
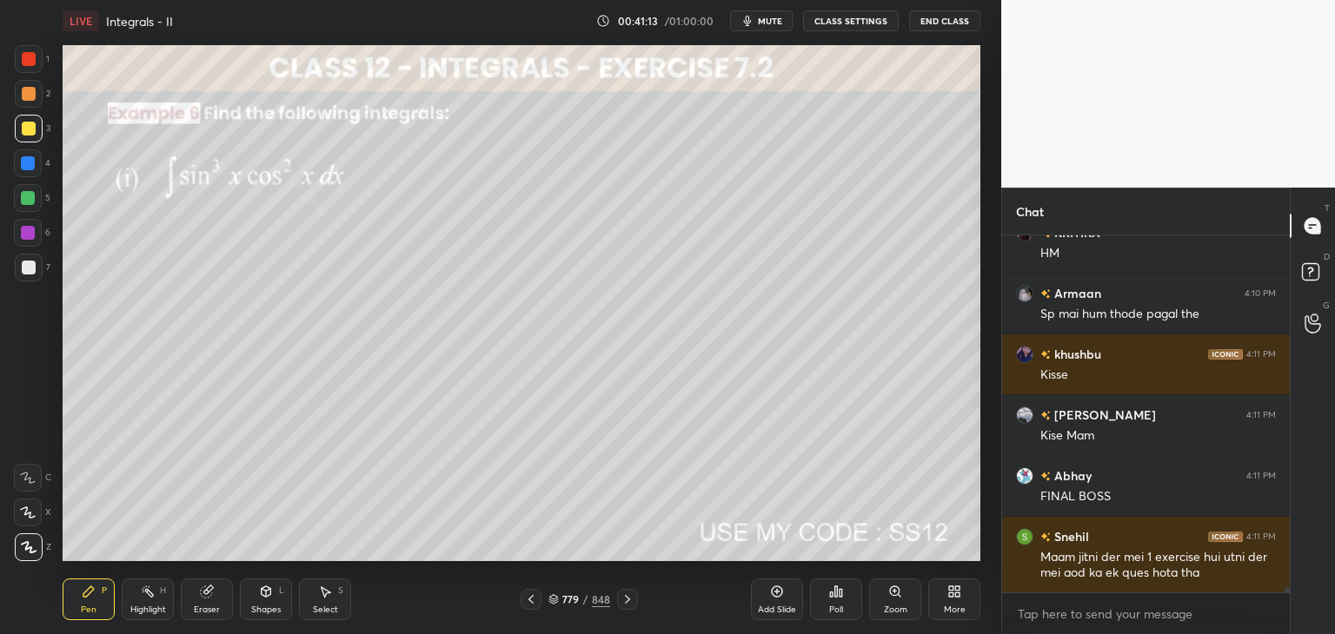
click at [626, 599] on icon at bounding box center [627, 600] width 14 height 14
click at [629, 597] on icon at bounding box center [627, 600] width 14 height 14
click at [629, 600] on icon at bounding box center [627, 599] width 5 height 9
click at [777, 594] on icon at bounding box center [777, 592] width 14 height 14
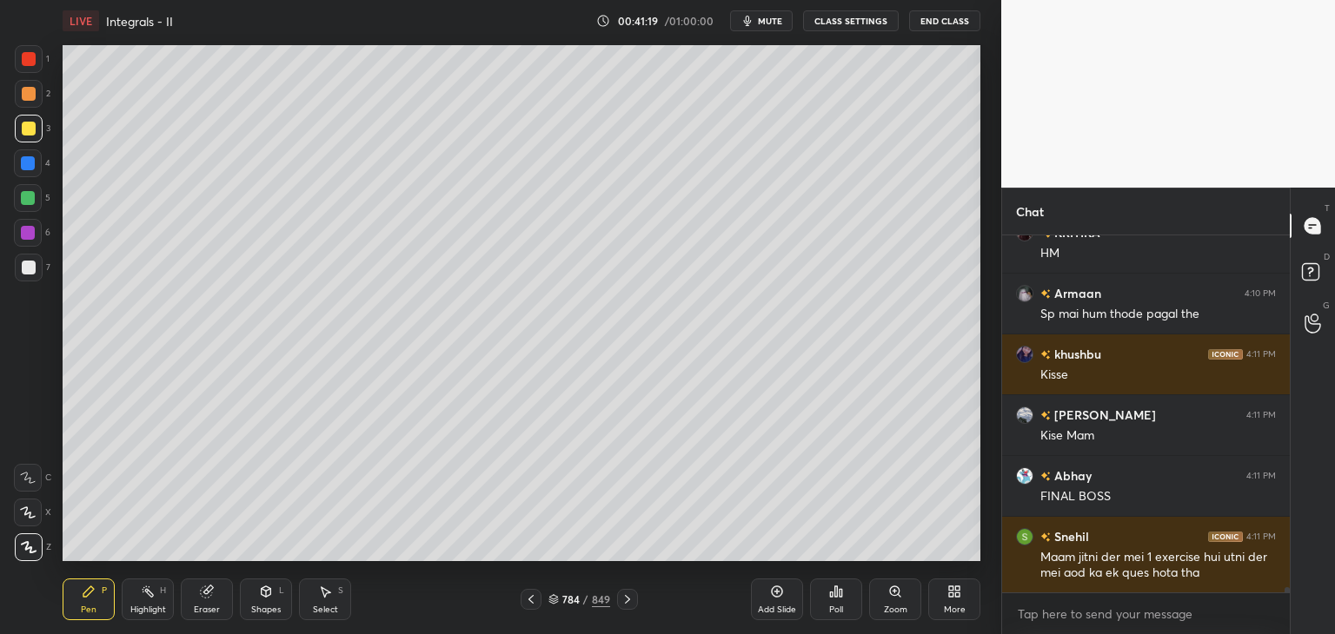
click at [30, 123] on div at bounding box center [29, 129] width 14 height 14
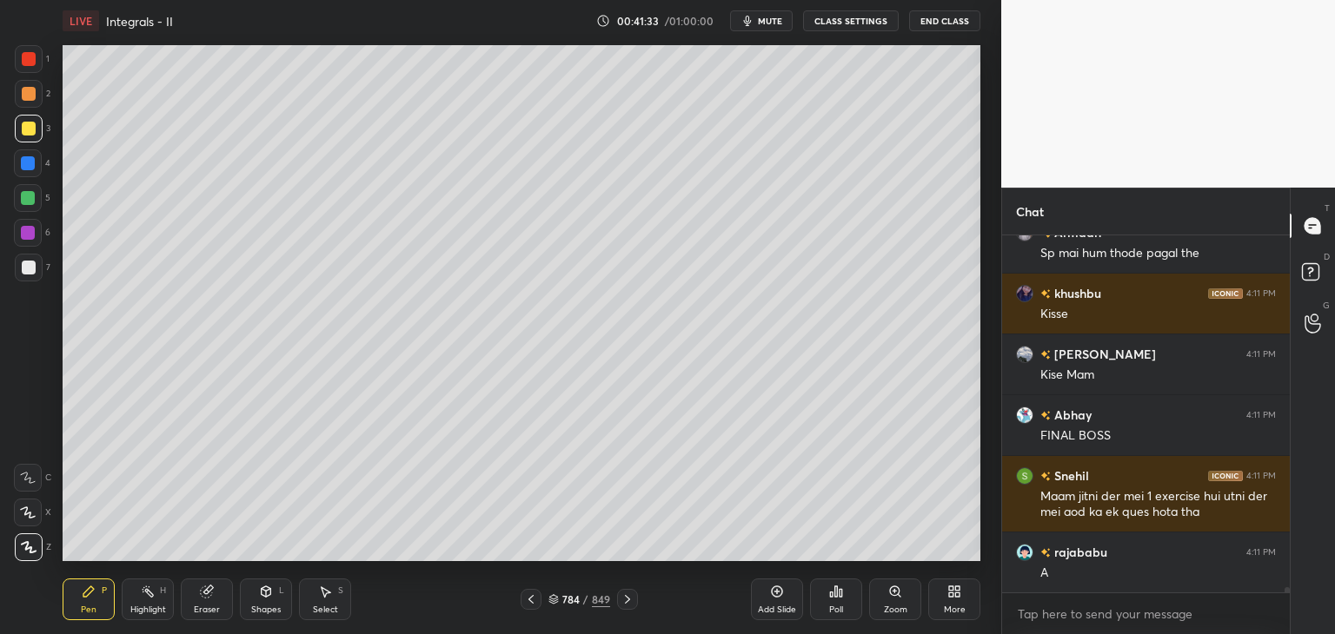
scroll to position [23455, 0]
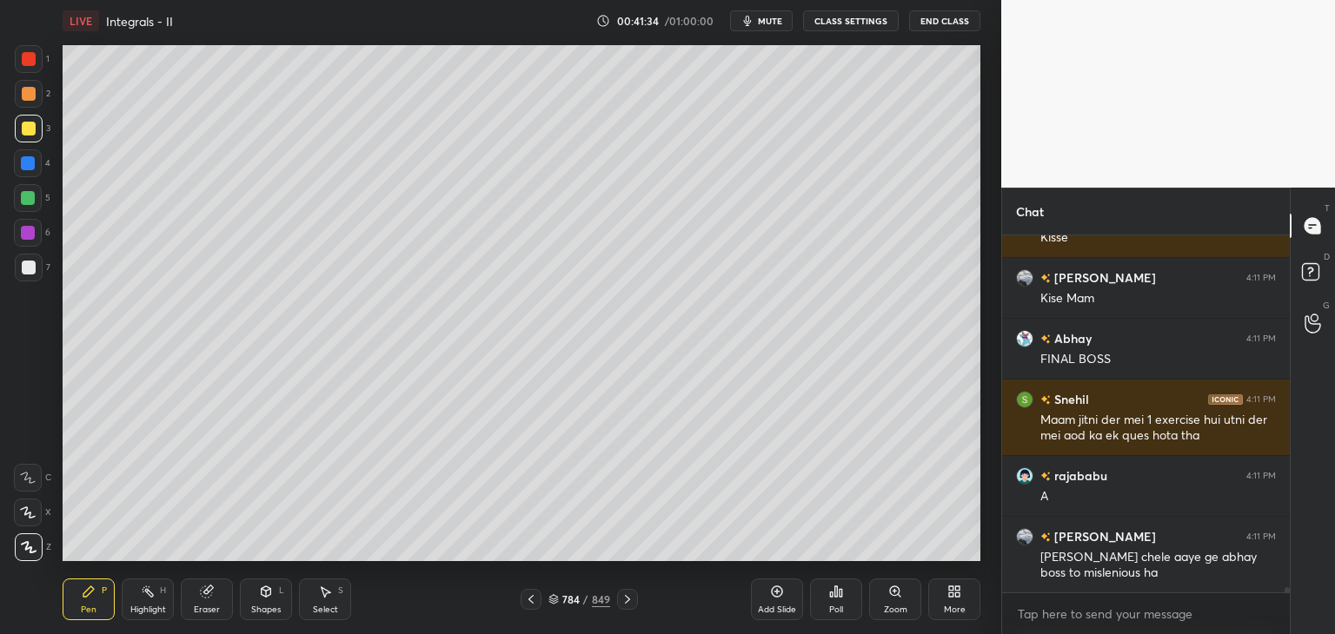
drag, startPoint x: 270, startPoint y: 606, endPoint x: 268, endPoint y: 587, distance: 18.4
click at [269, 606] on div "Shapes" at bounding box center [266, 610] width 30 height 9
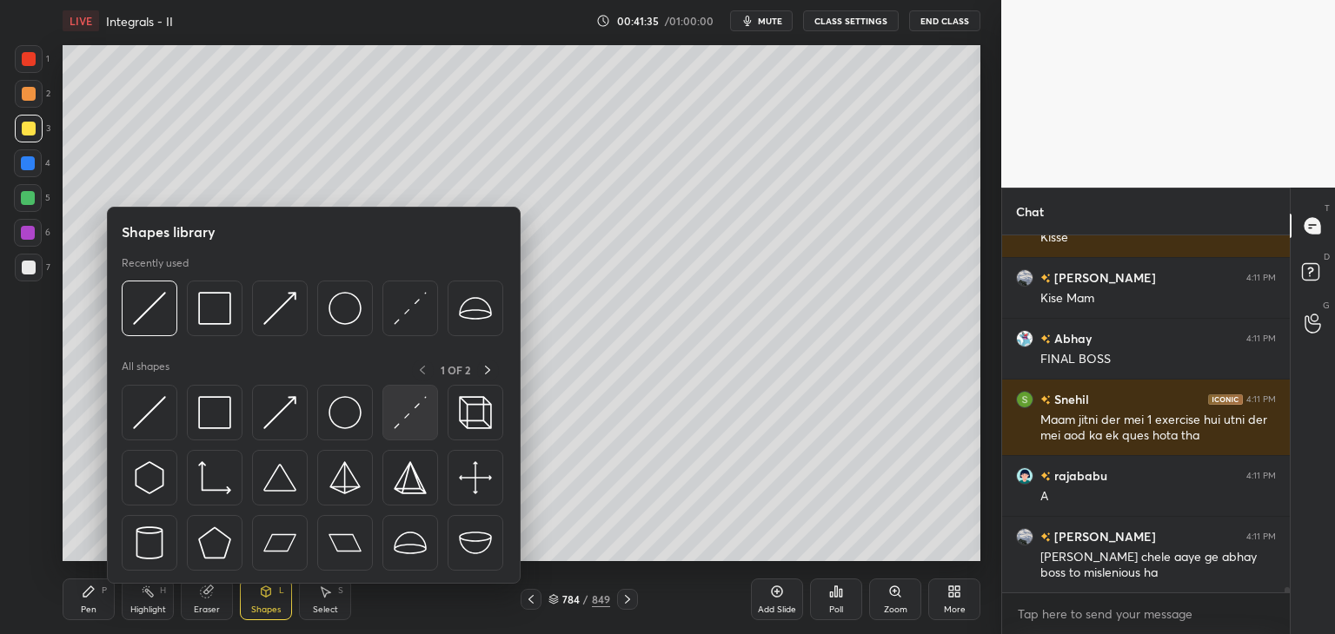
scroll to position [23515, 0]
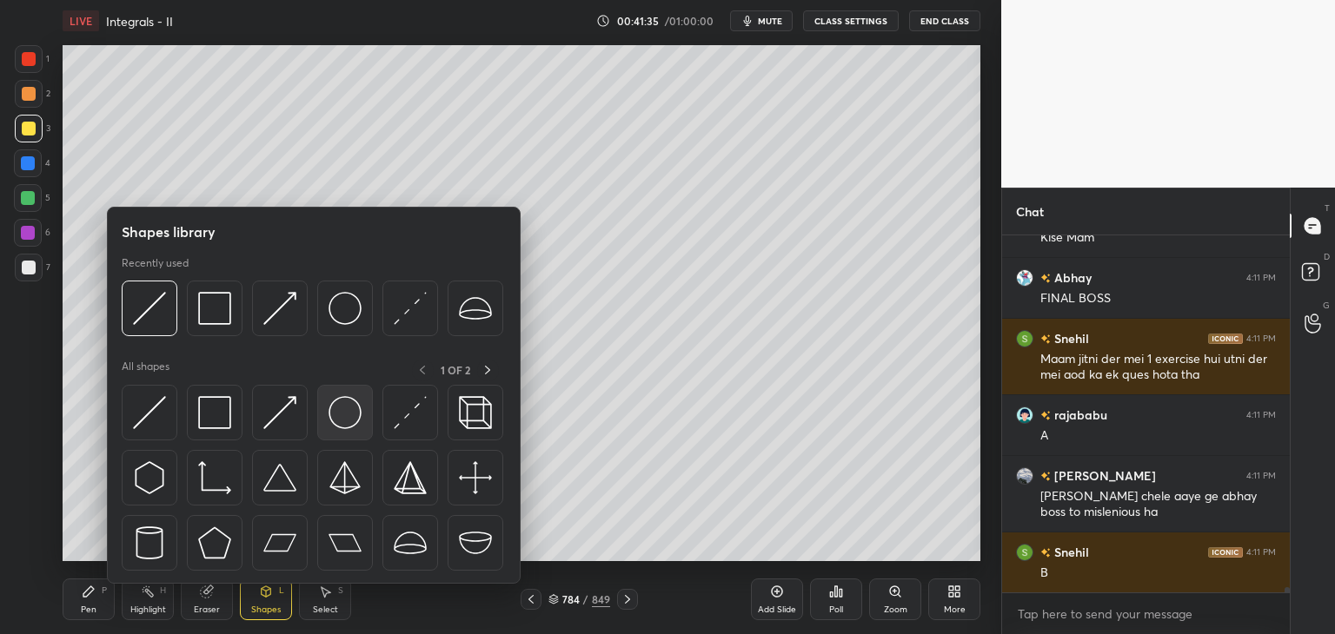
click at [332, 412] on img at bounding box center [344, 412] width 33 height 33
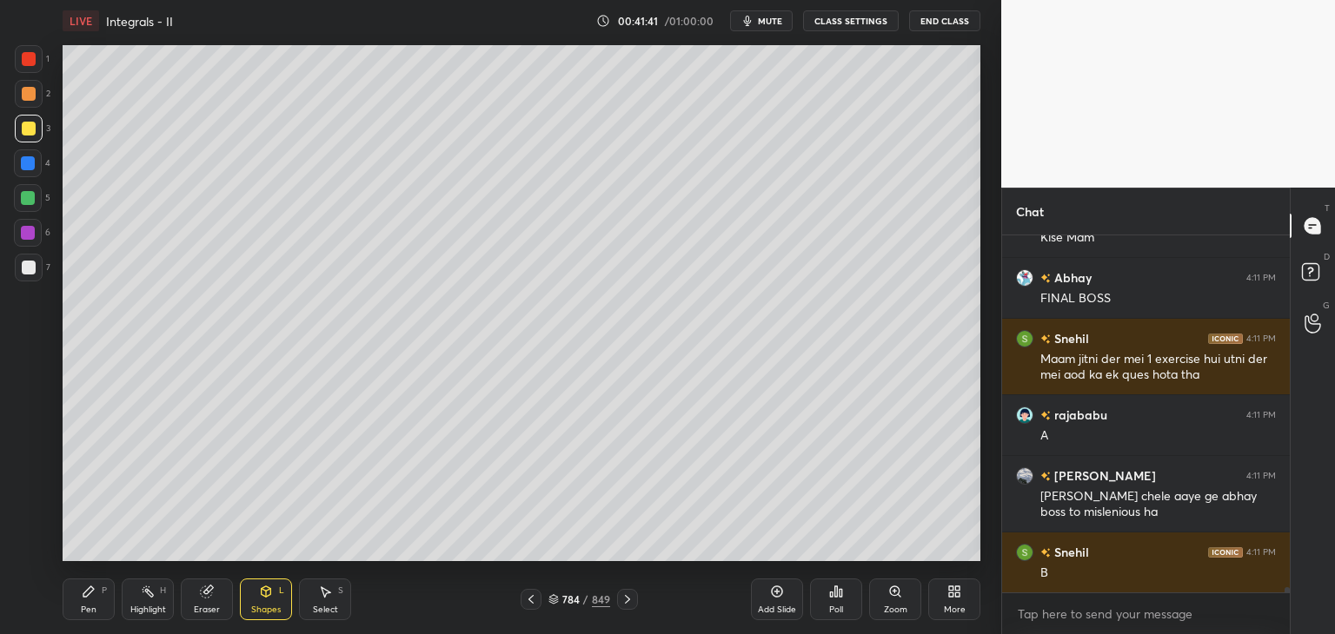
click at [82, 606] on div "Pen P" at bounding box center [89, 600] width 52 height 42
click at [30, 272] on div at bounding box center [29, 268] width 14 height 14
click at [767, 25] on span "mute" at bounding box center [770, 21] width 24 height 12
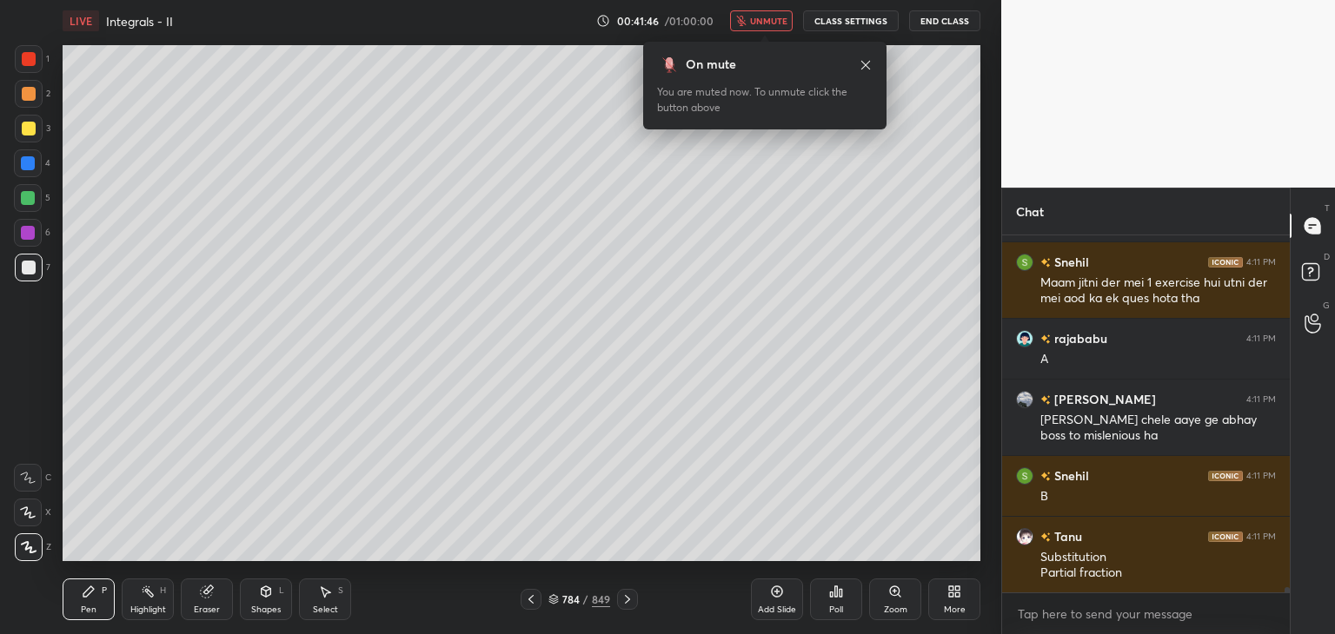
scroll to position [23653, 0]
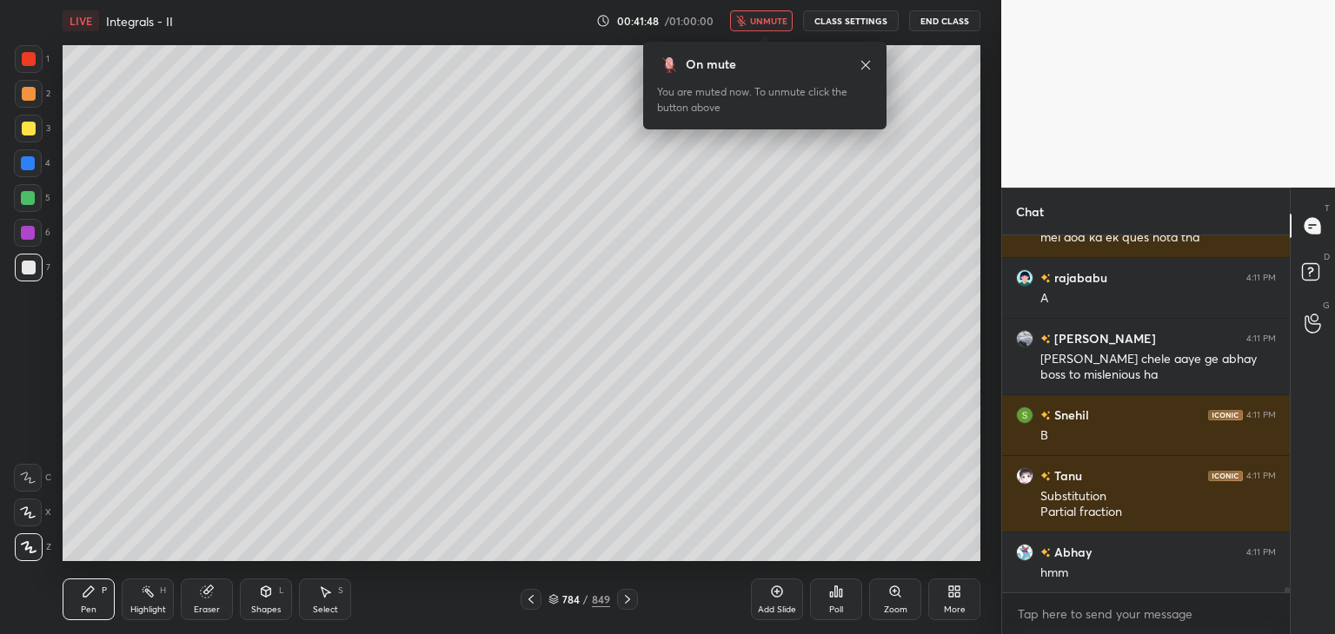
drag, startPoint x: 773, startPoint y: 17, endPoint x: 772, endPoint y: 35, distance: 18.3
click at [773, 16] on span "unmute" at bounding box center [768, 21] width 37 height 12
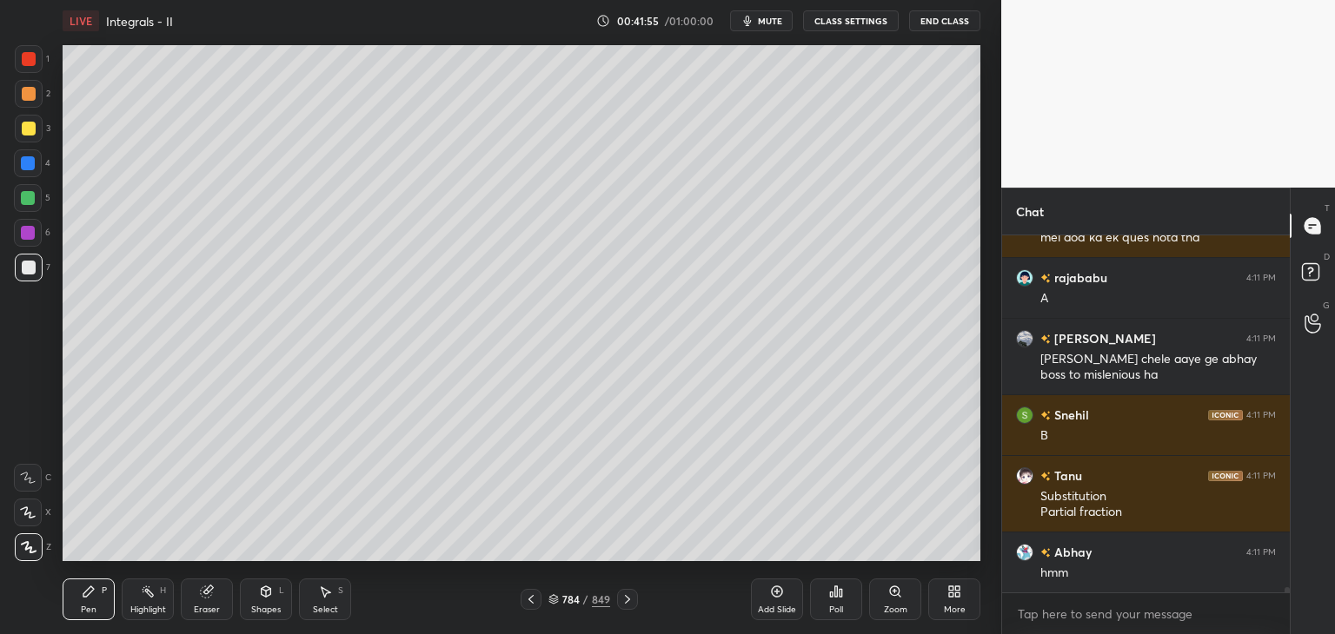
scroll to position [23745, 0]
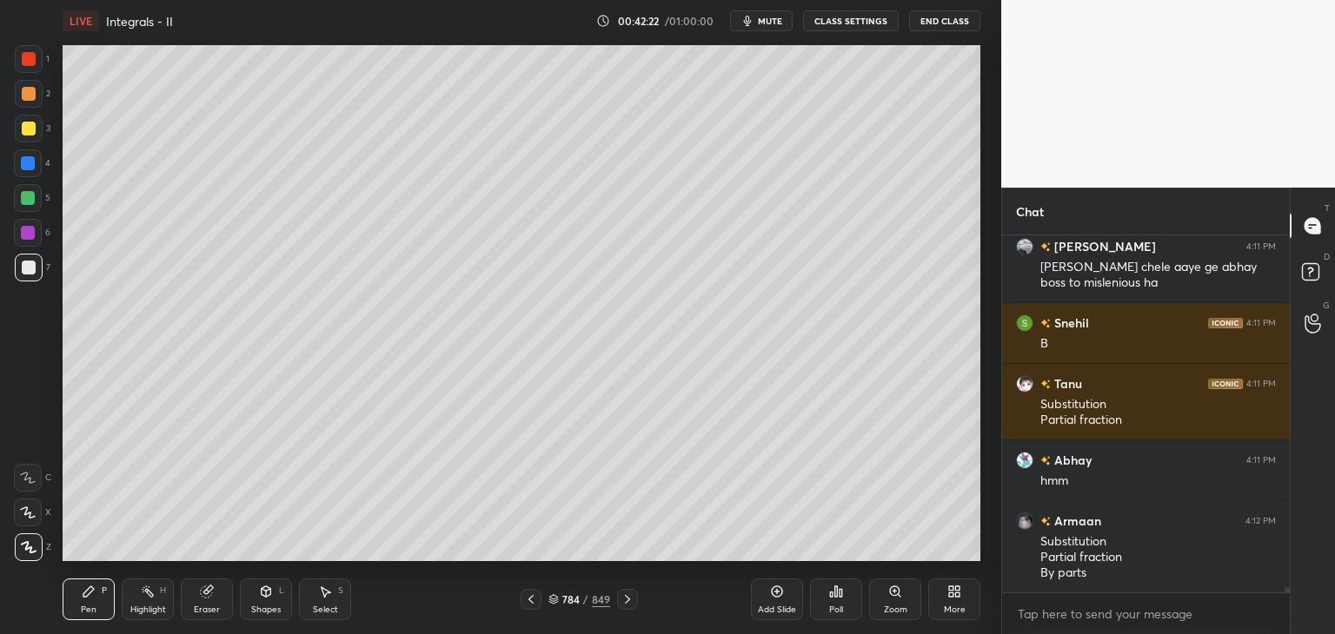
click at [624, 597] on icon at bounding box center [627, 600] width 14 height 14
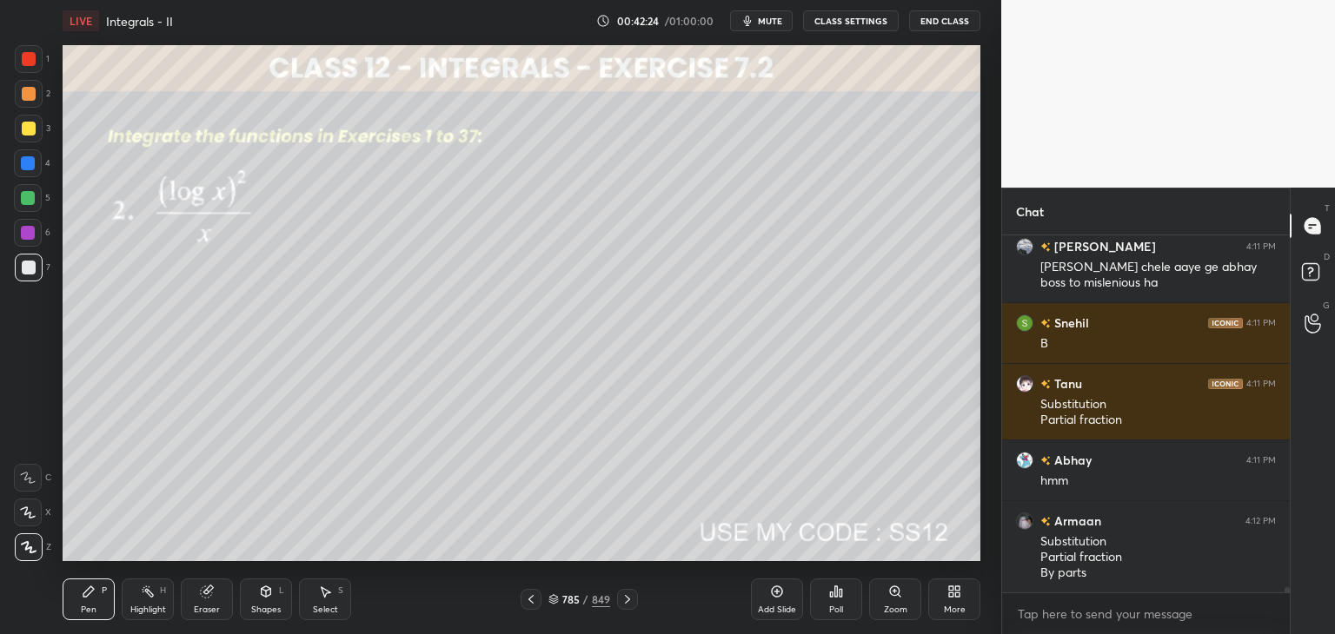
click at [531, 604] on icon at bounding box center [531, 600] width 14 height 14
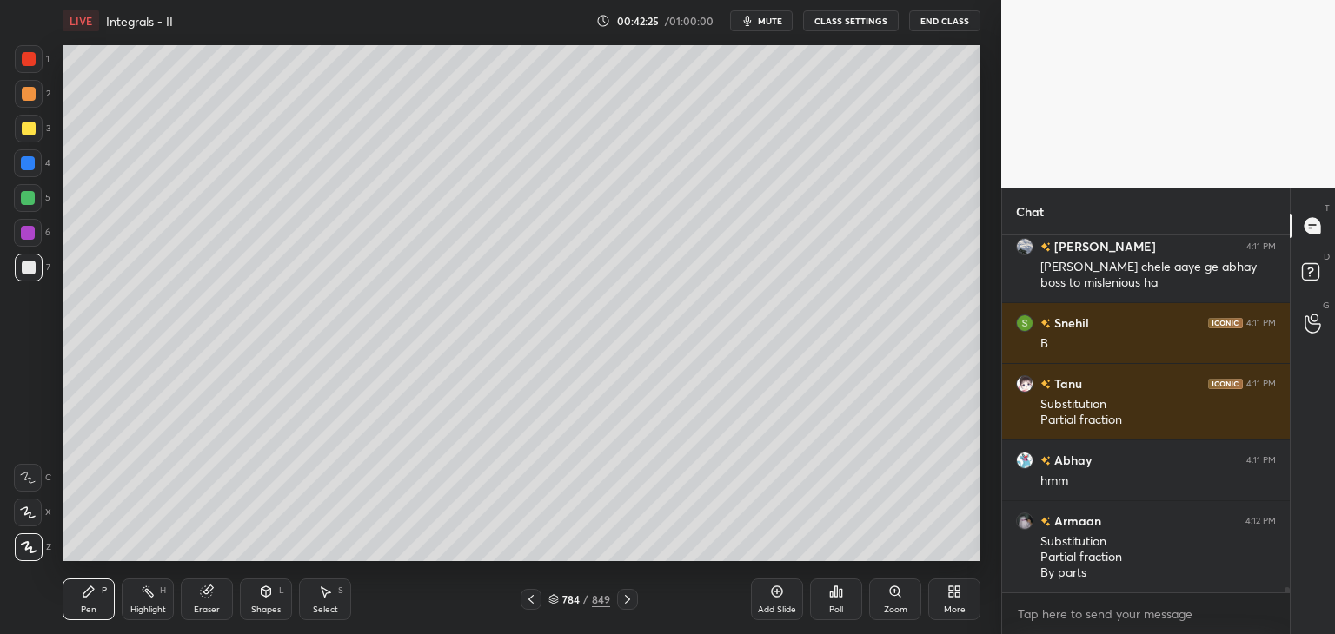
click at [533, 607] on div at bounding box center [531, 599] width 21 height 21
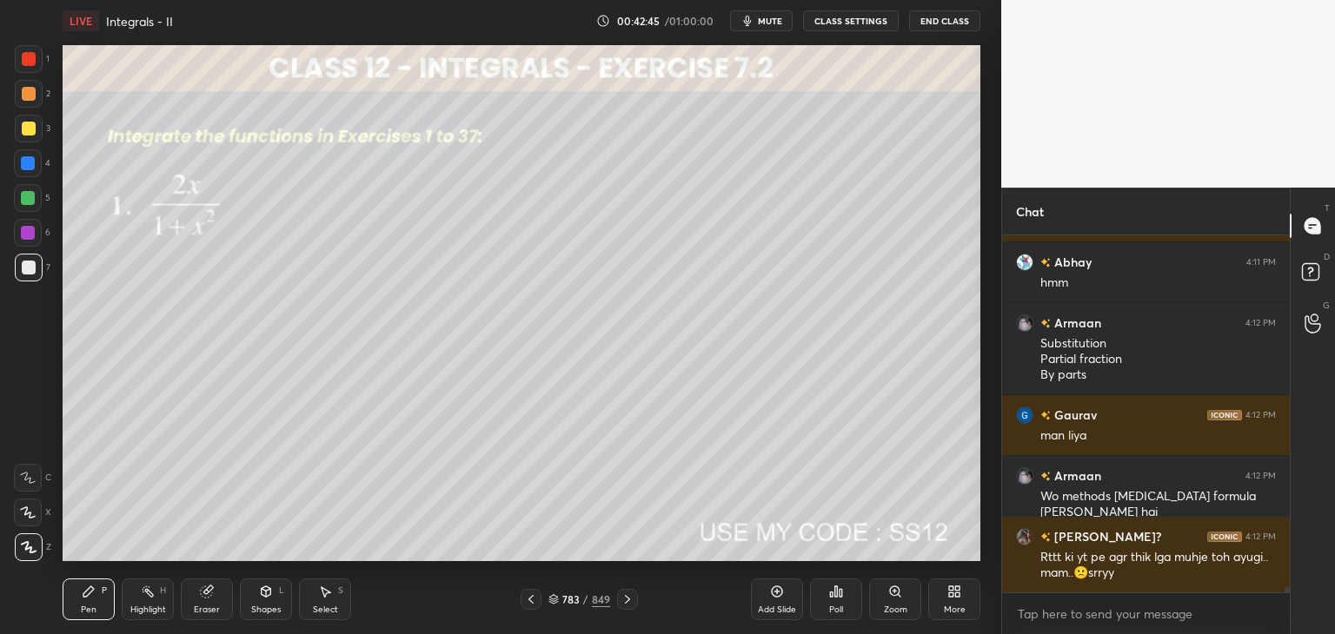
scroll to position [24004, 0]
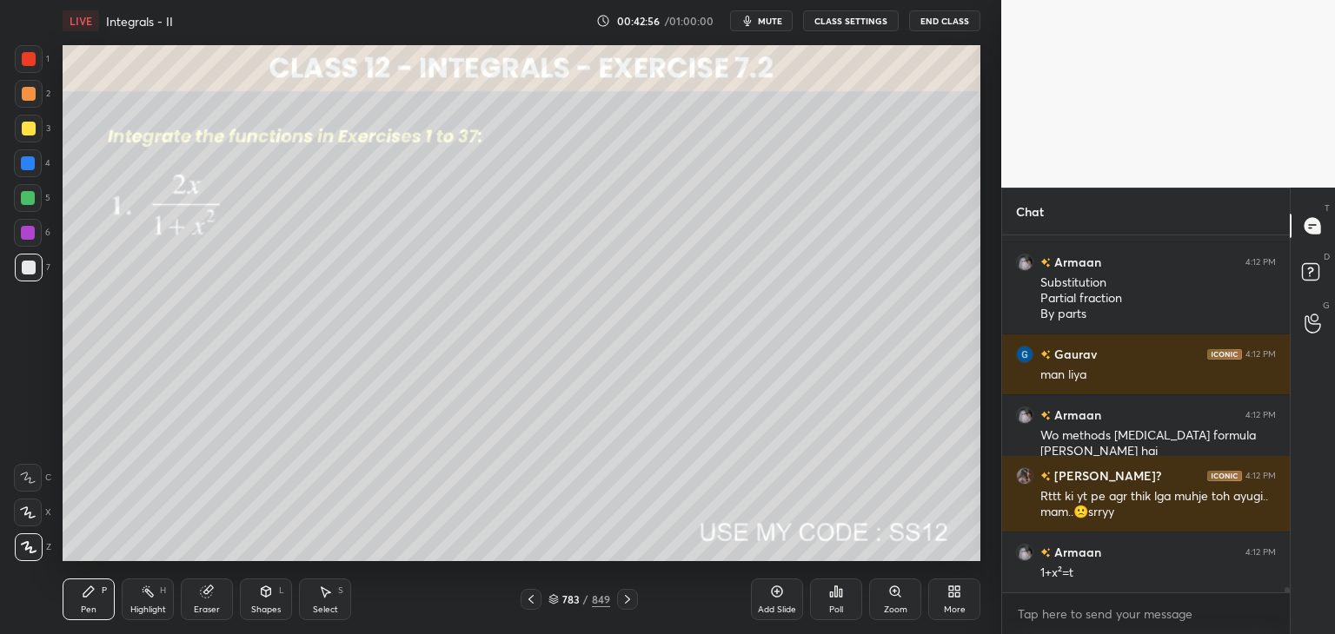
click at [101, 607] on div "Pen P" at bounding box center [89, 600] width 52 height 42
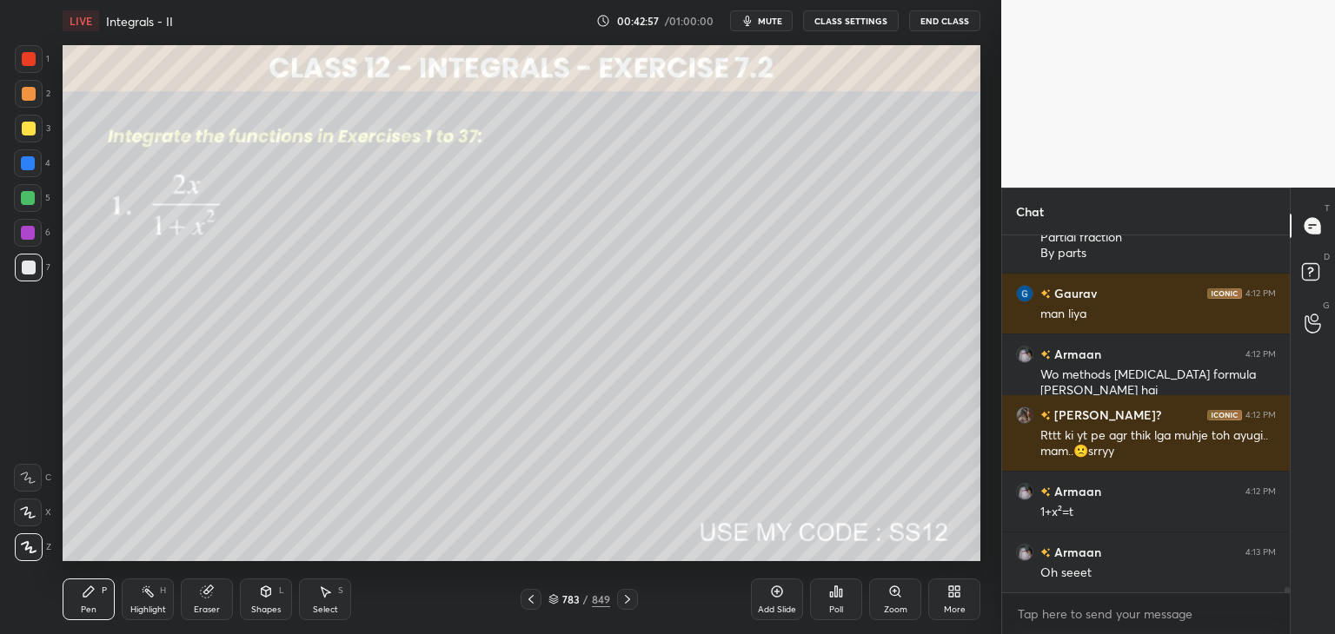
click at [30, 196] on div at bounding box center [28, 198] width 14 height 14
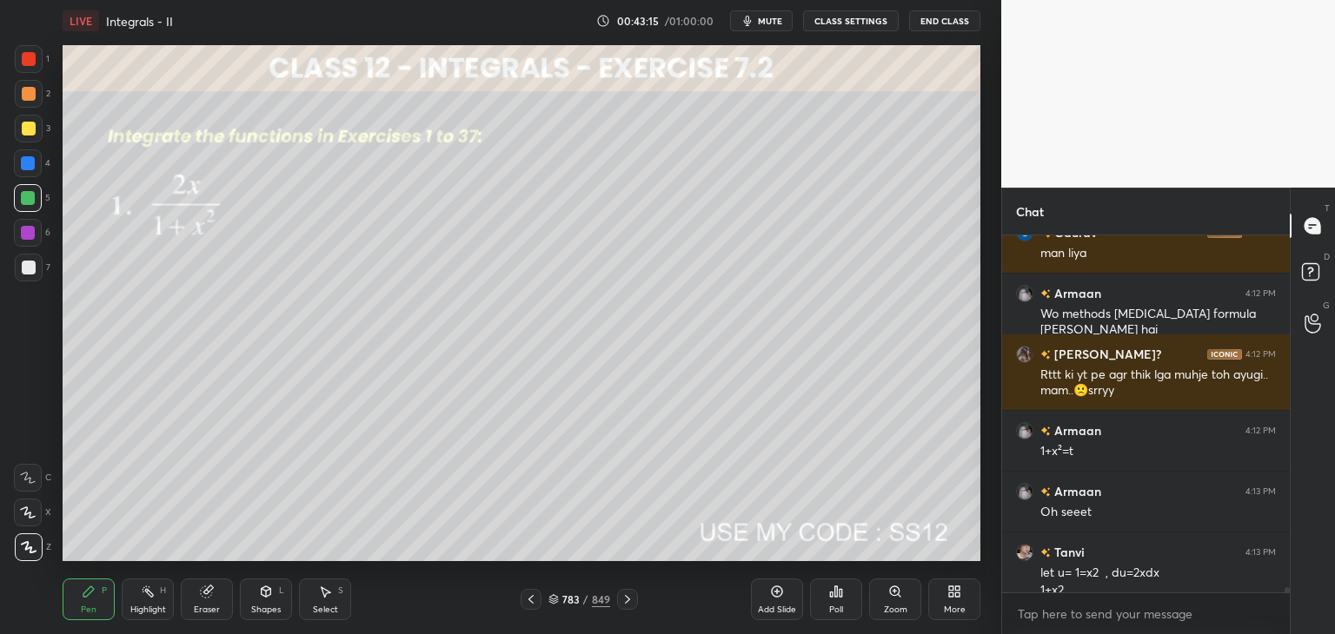
scroll to position [24143, 0]
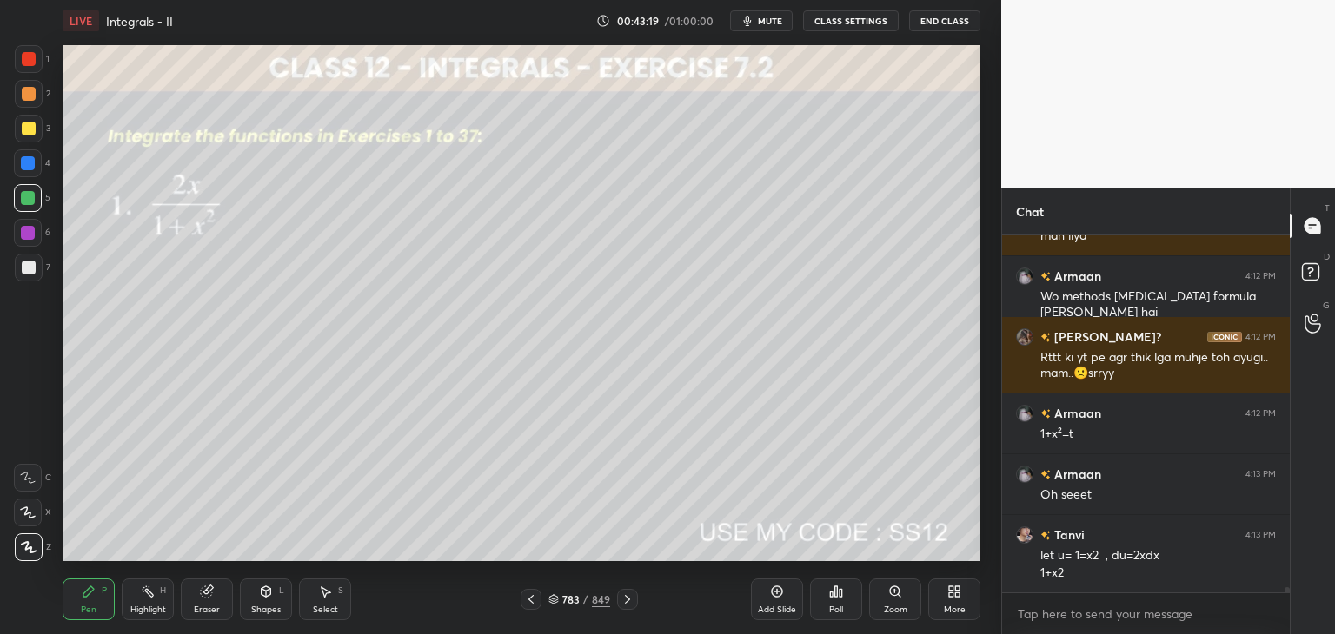
click at [527, 603] on icon at bounding box center [531, 600] width 14 height 14
click at [622, 600] on icon at bounding box center [627, 600] width 14 height 14
click at [622, 599] on icon at bounding box center [627, 600] width 14 height 14
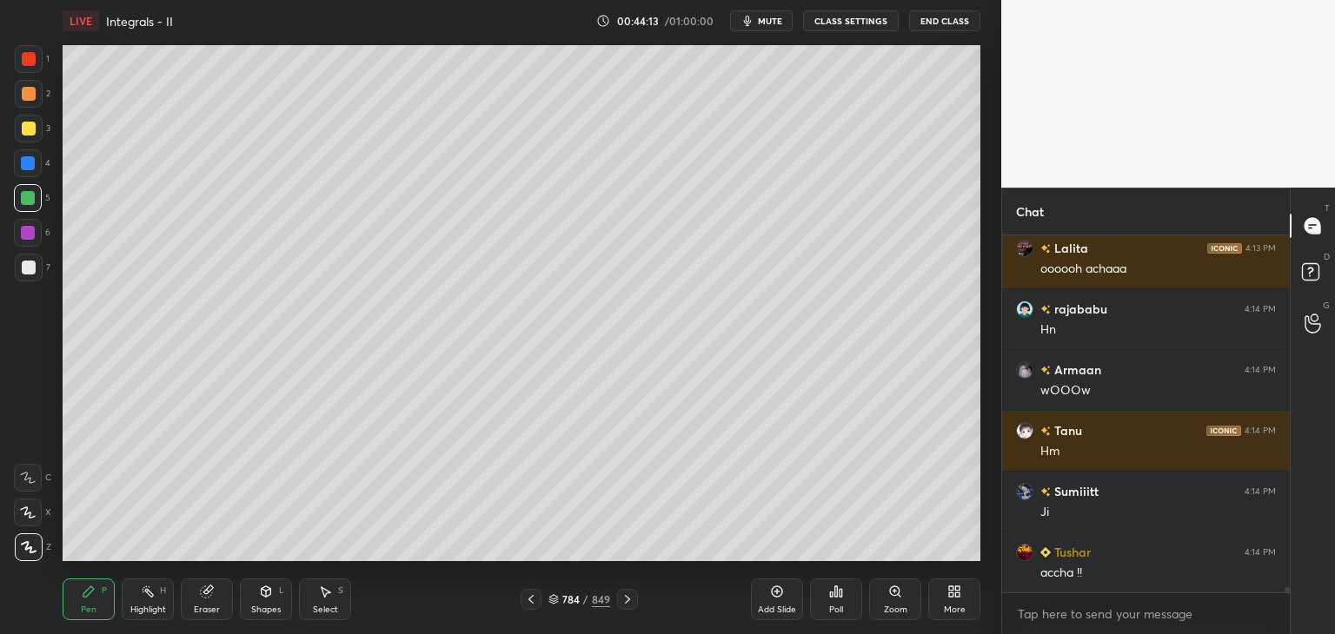
scroll to position [24888, 0]
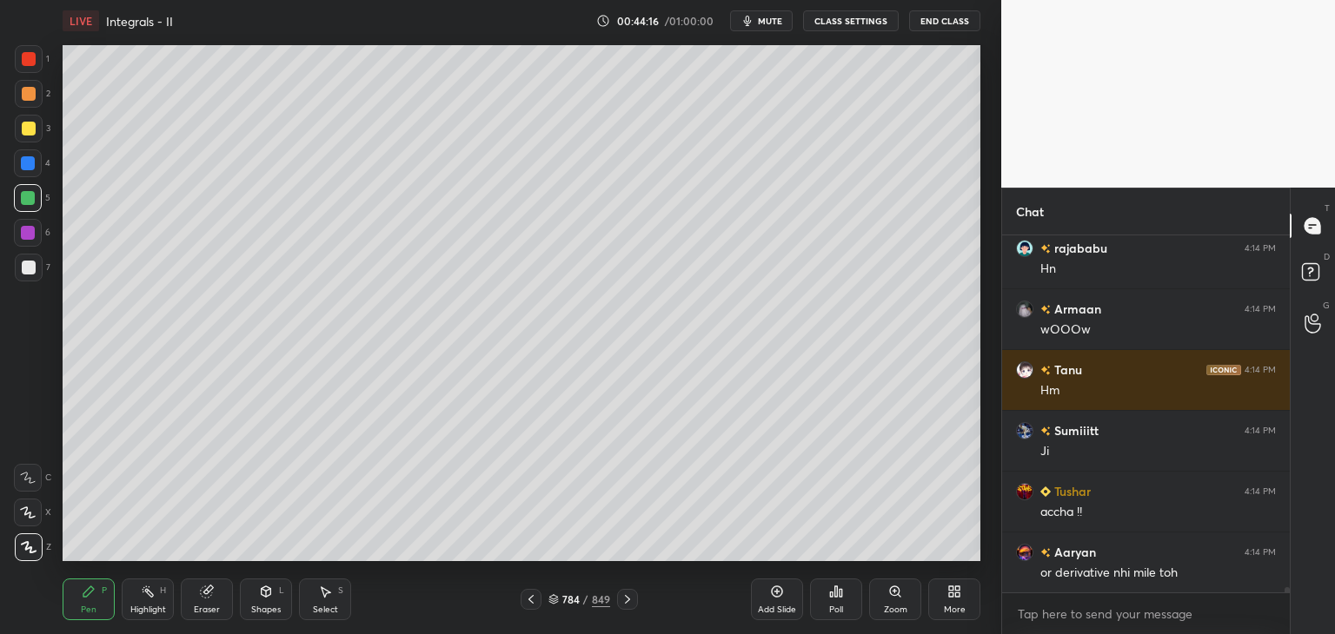
click at [533, 606] on icon at bounding box center [531, 600] width 14 height 14
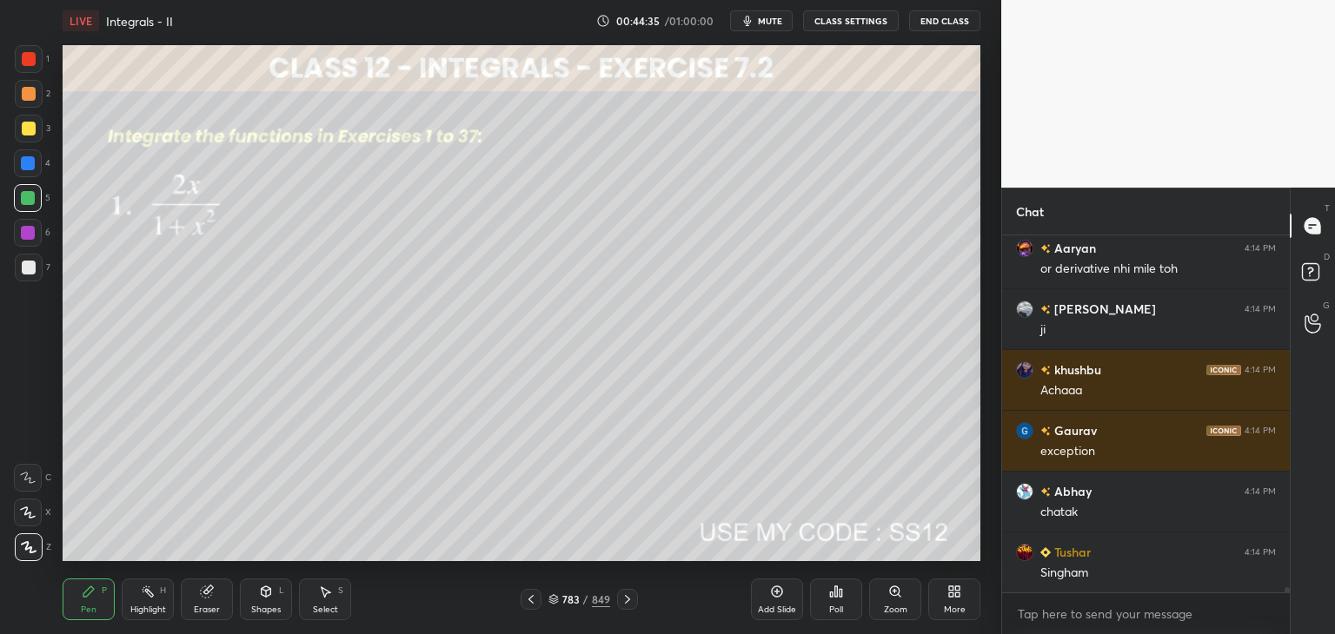
scroll to position [25253, 0]
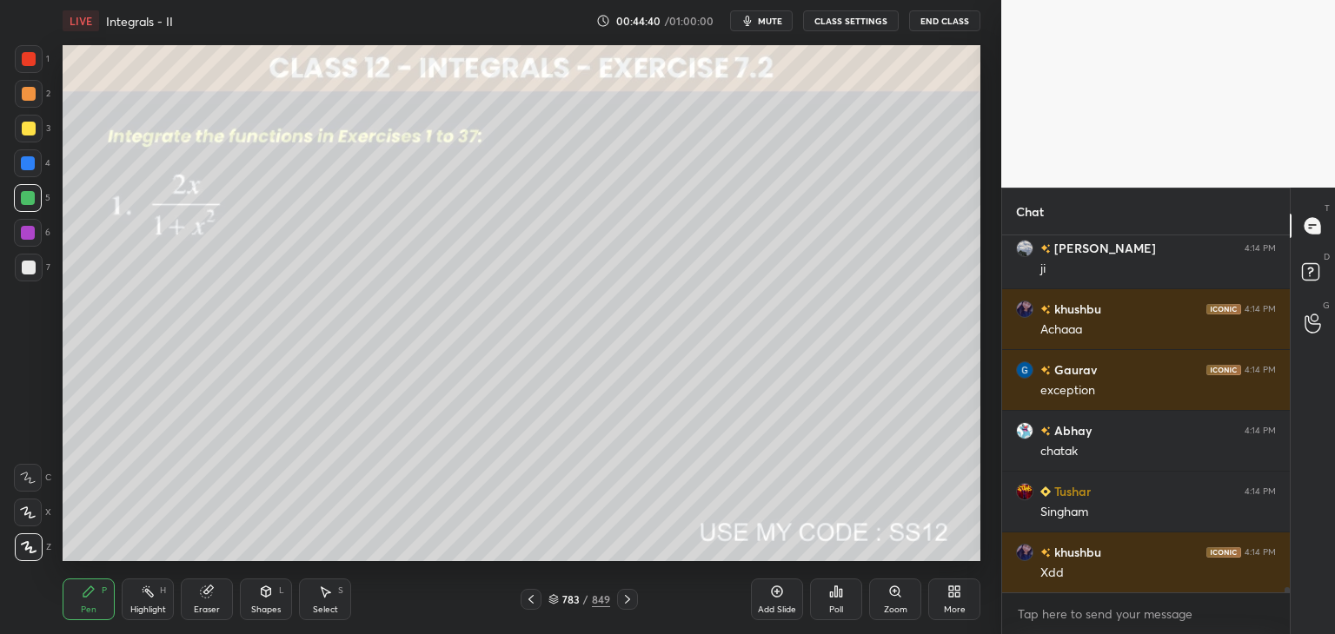
drag, startPoint x: 28, startPoint y: 267, endPoint x: 58, endPoint y: 307, distance: 50.2
click at [27, 267] on div at bounding box center [29, 268] width 14 height 14
click at [28, 126] on div at bounding box center [29, 129] width 14 height 14
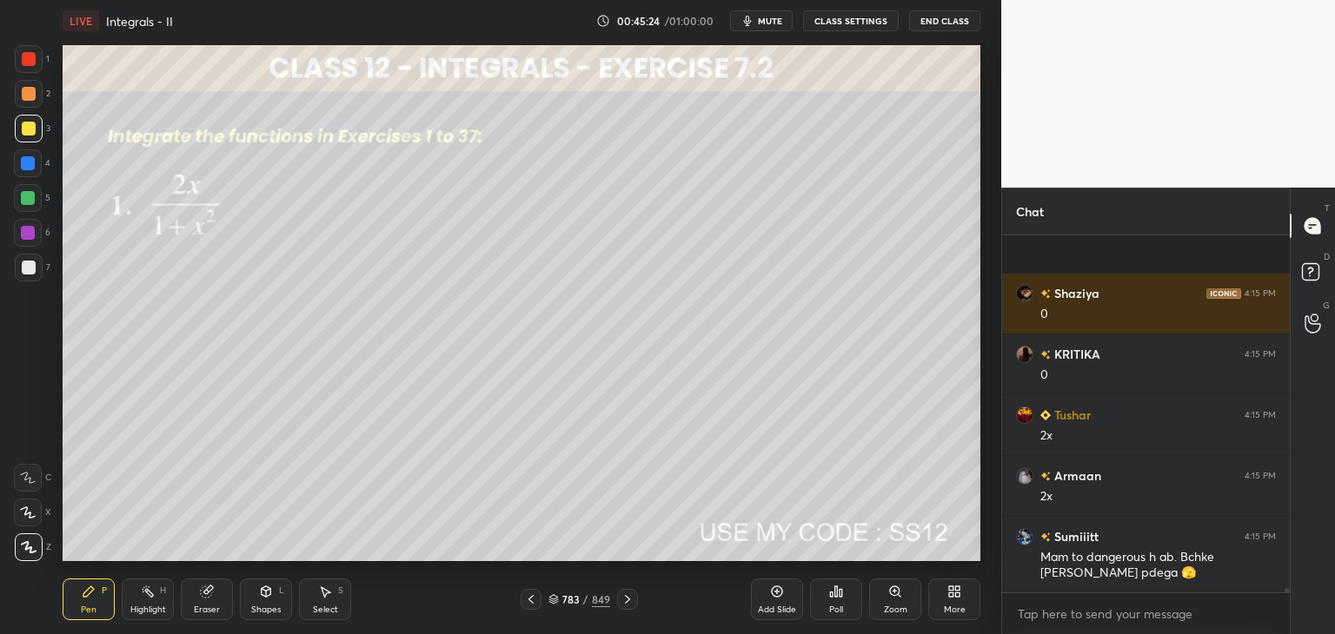
scroll to position [26517, 0]
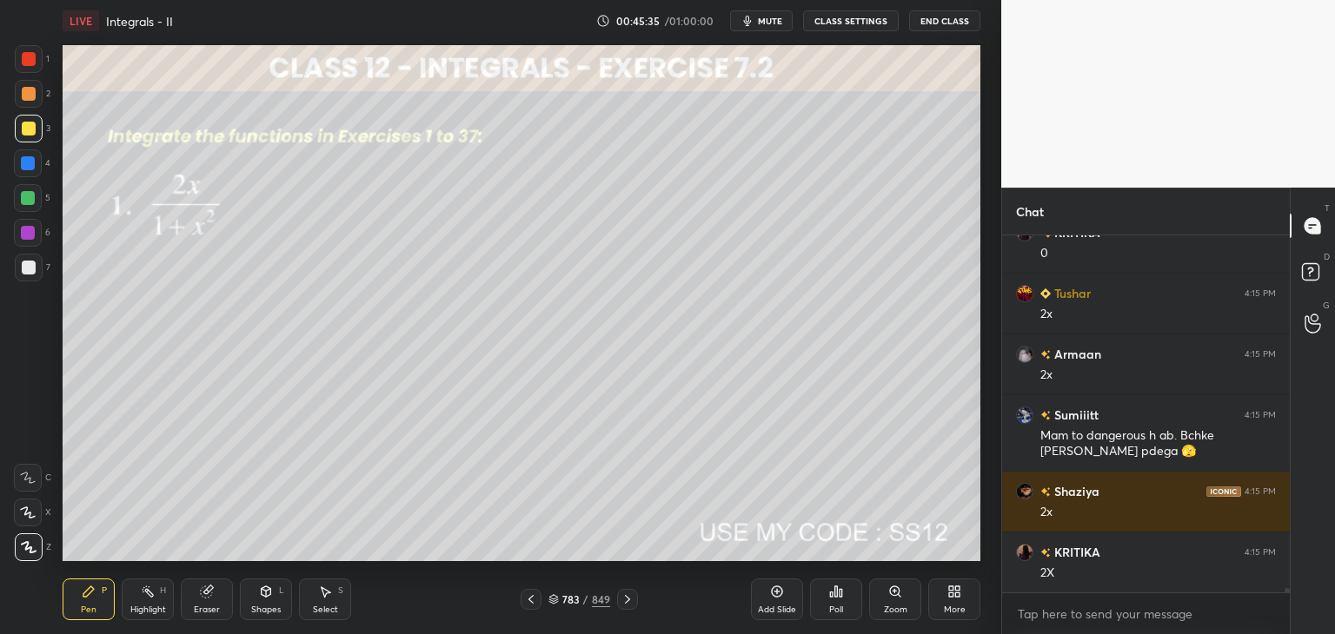
click at [31, 269] on div at bounding box center [29, 268] width 14 height 14
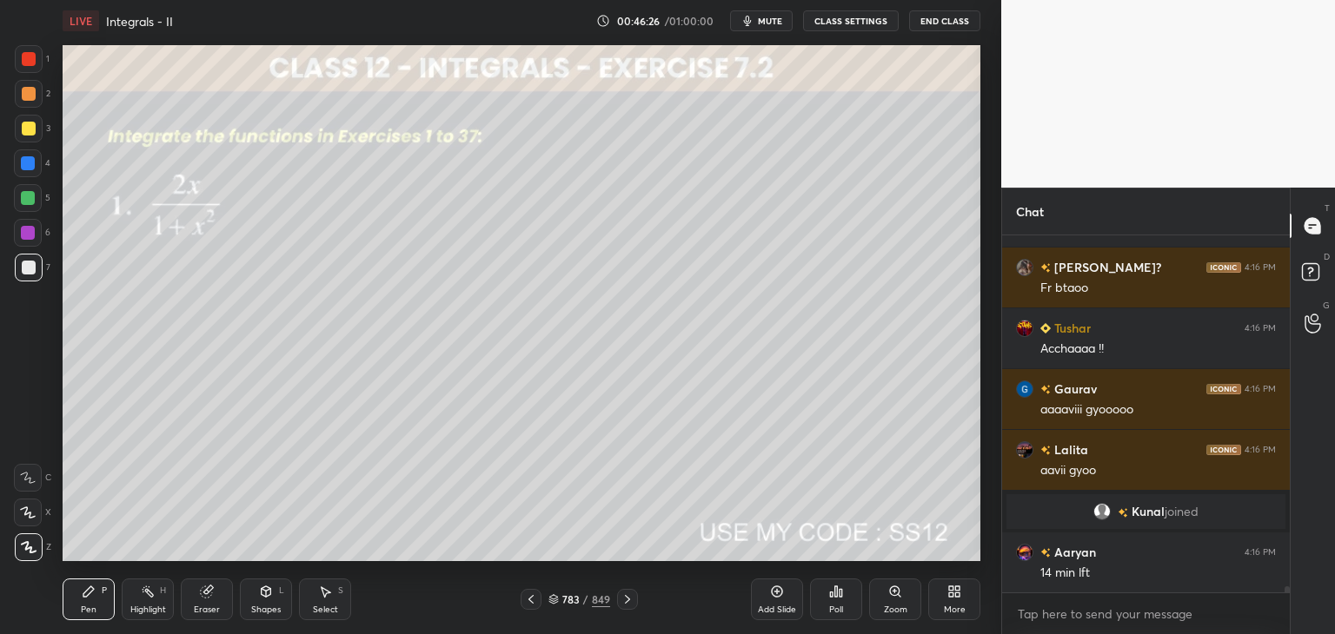
scroll to position [20903, 0]
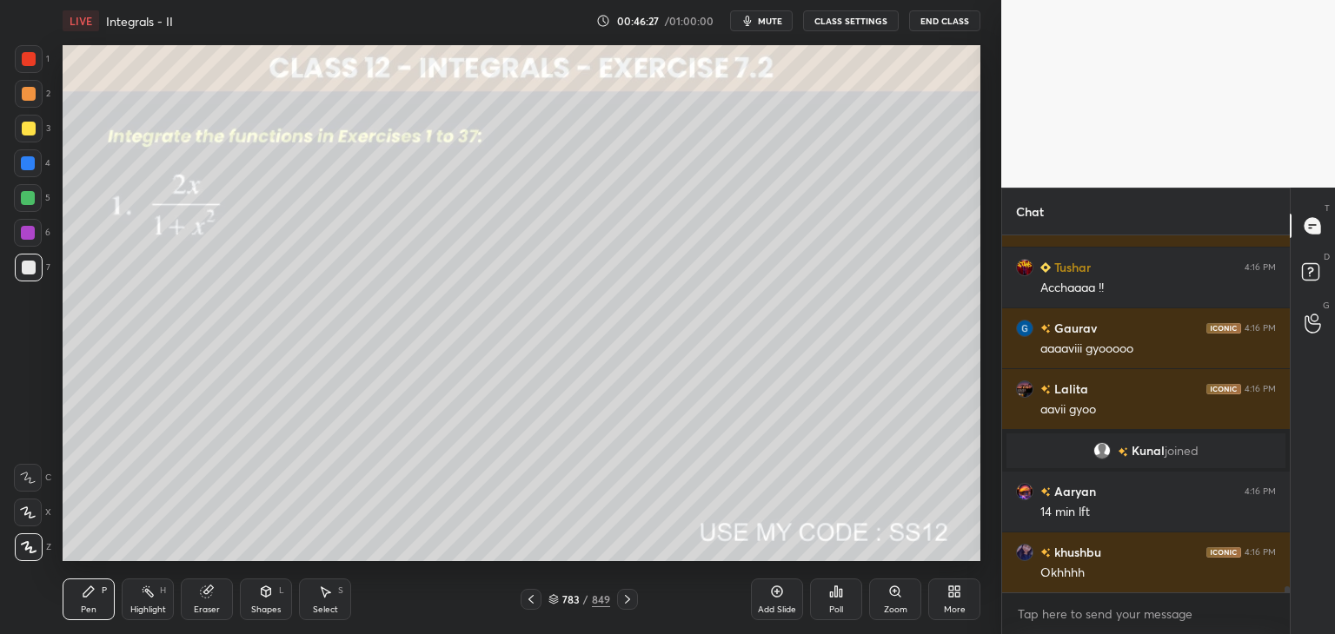
click at [622, 601] on icon at bounding box center [627, 600] width 14 height 14
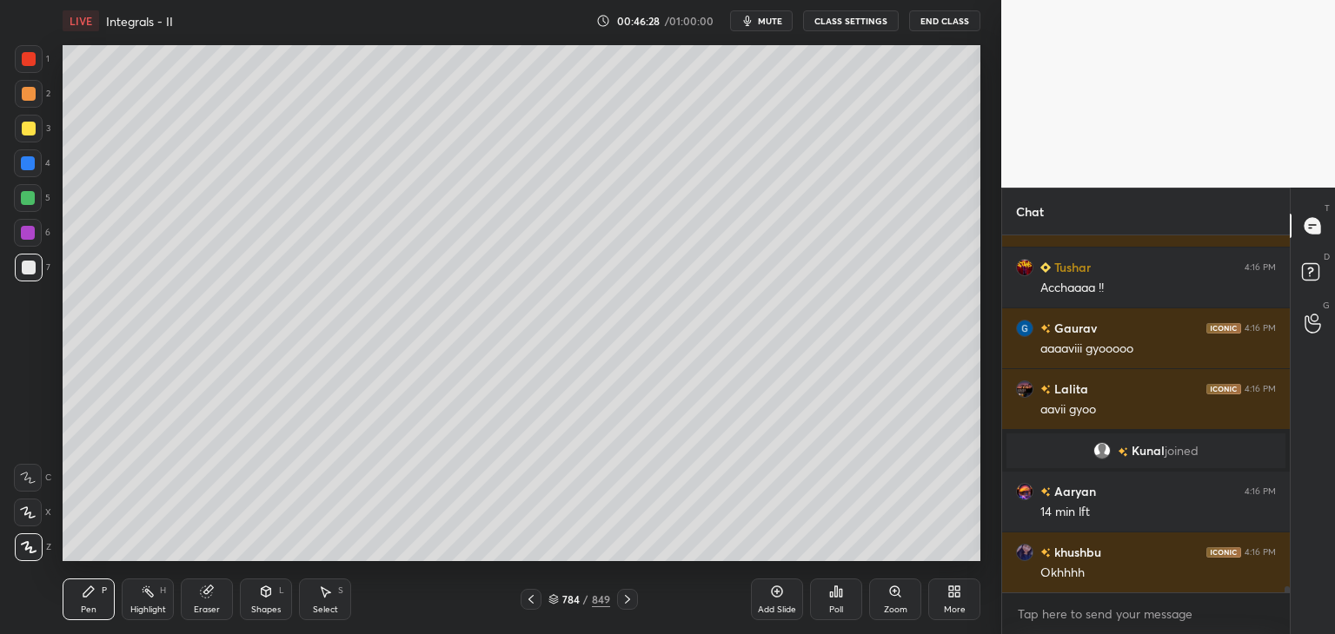
click at [622, 599] on icon at bounding box center [627, 600] width 14 height 14
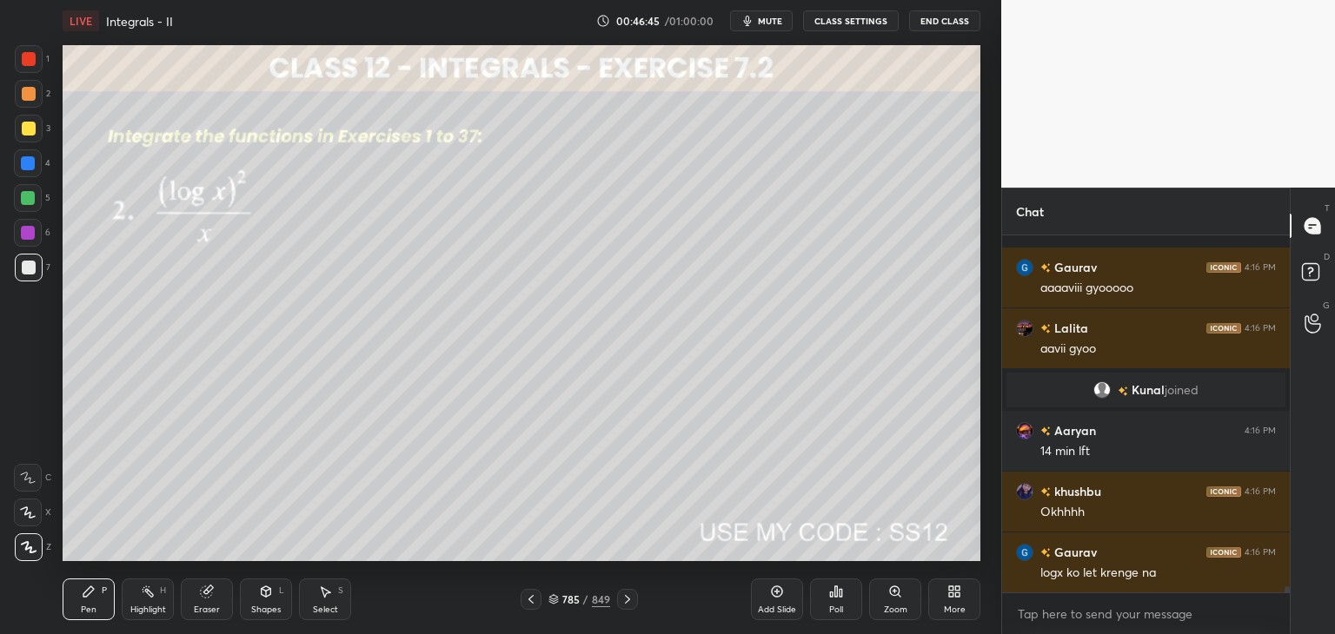
scroll to position [21040, 0]
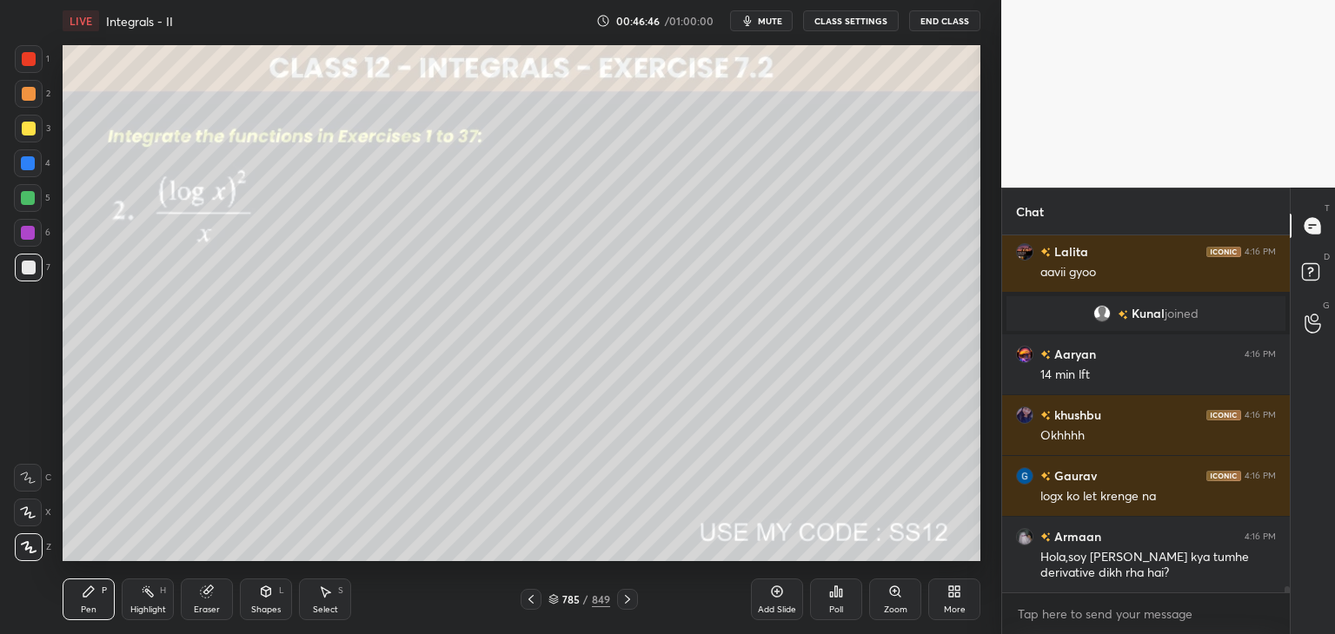
click at [23, 129] on div at bounding box center [29, 129] width 14 height 14
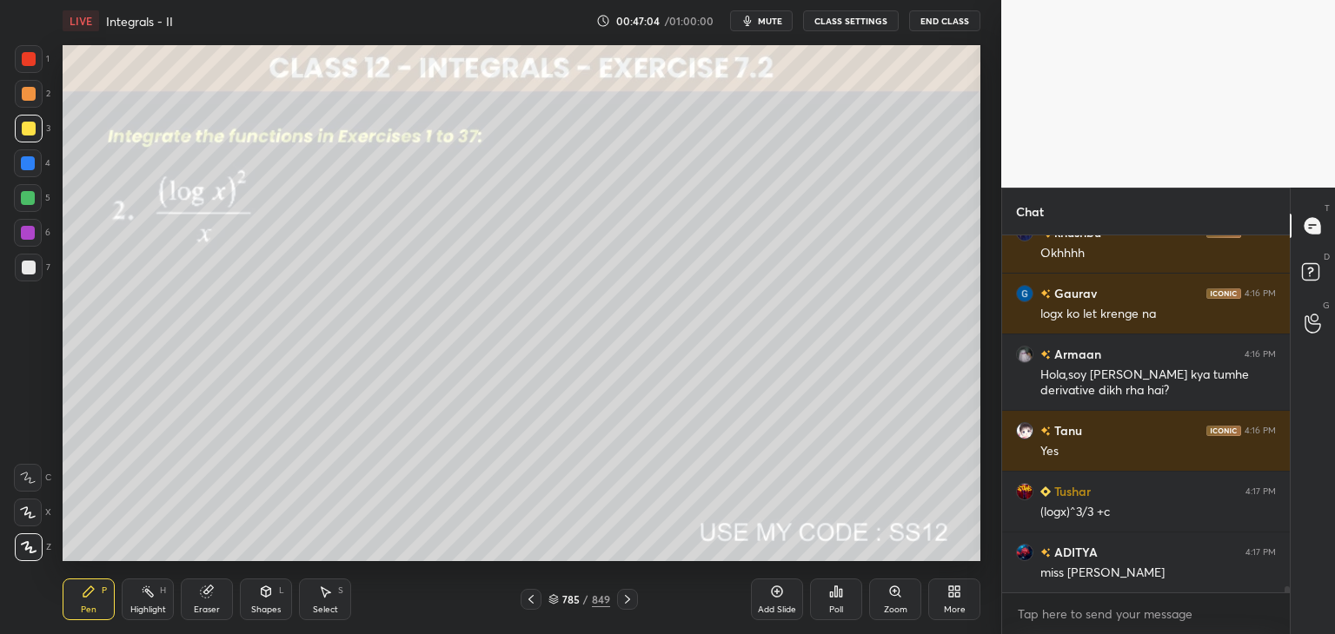
scroll to position [21284, 0]
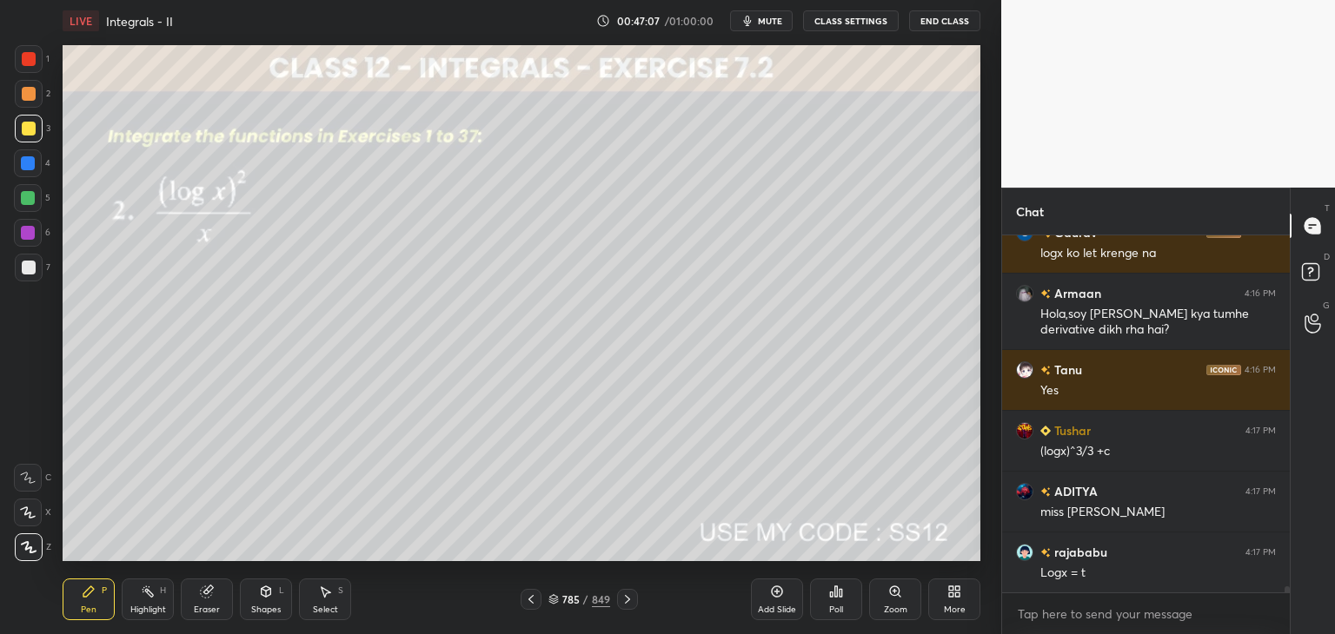
click at [28, 196] on div at bounding box center [28, 198] width 14 height 14
drag, startPoint x: 28, startPoint y: 271, endPoint x: 35, endPoint y: 294, distance: 23.6
click at [27, 271] on div at bounding box center [29, 268] width 14 height 14
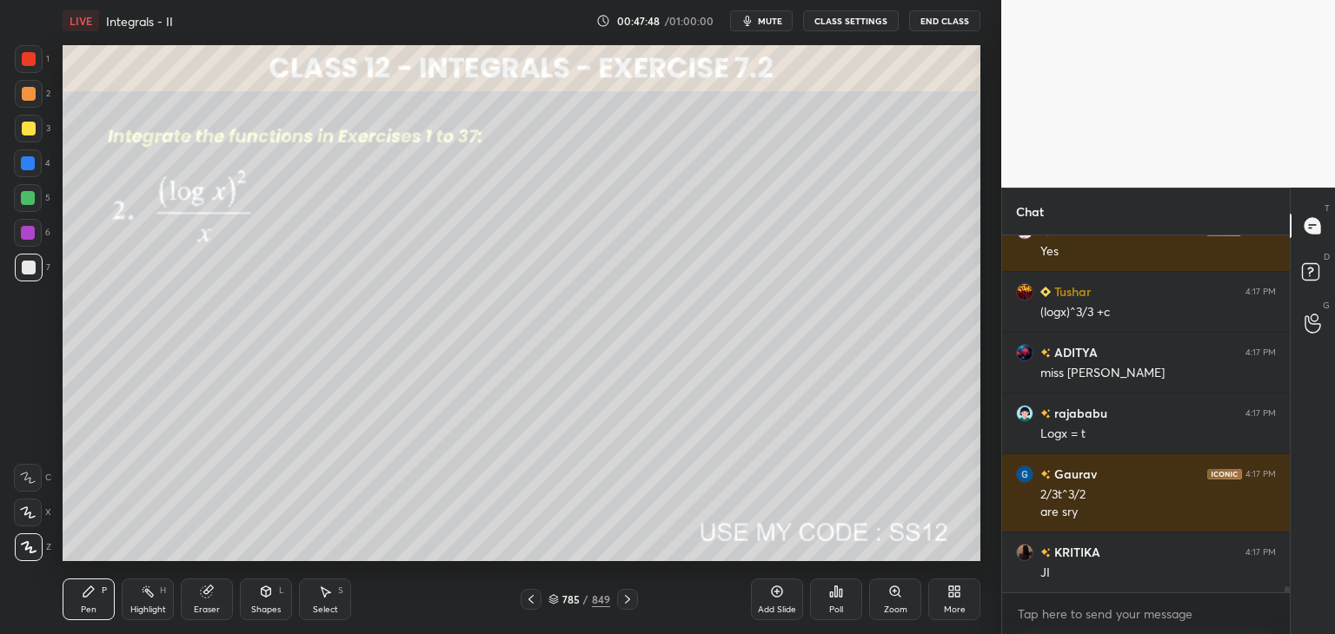
scroll to position [21484, 0]
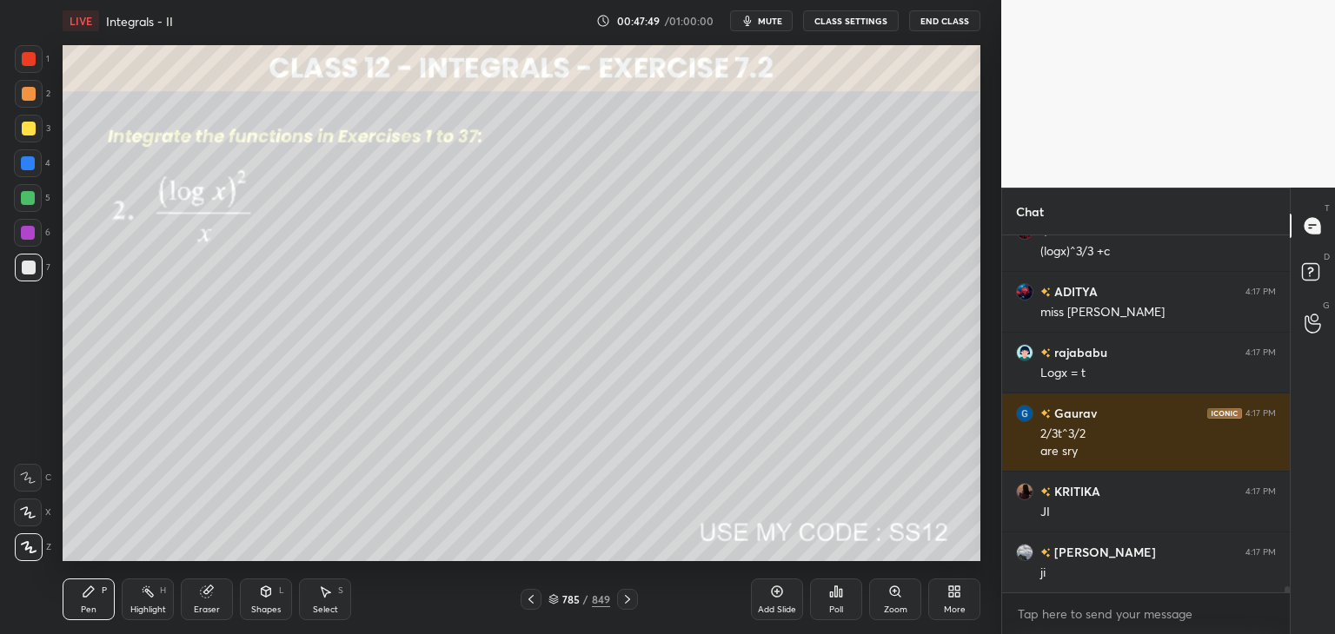
click at [624, 600] on icon at bounding box center [627, 600] width 14 height 14
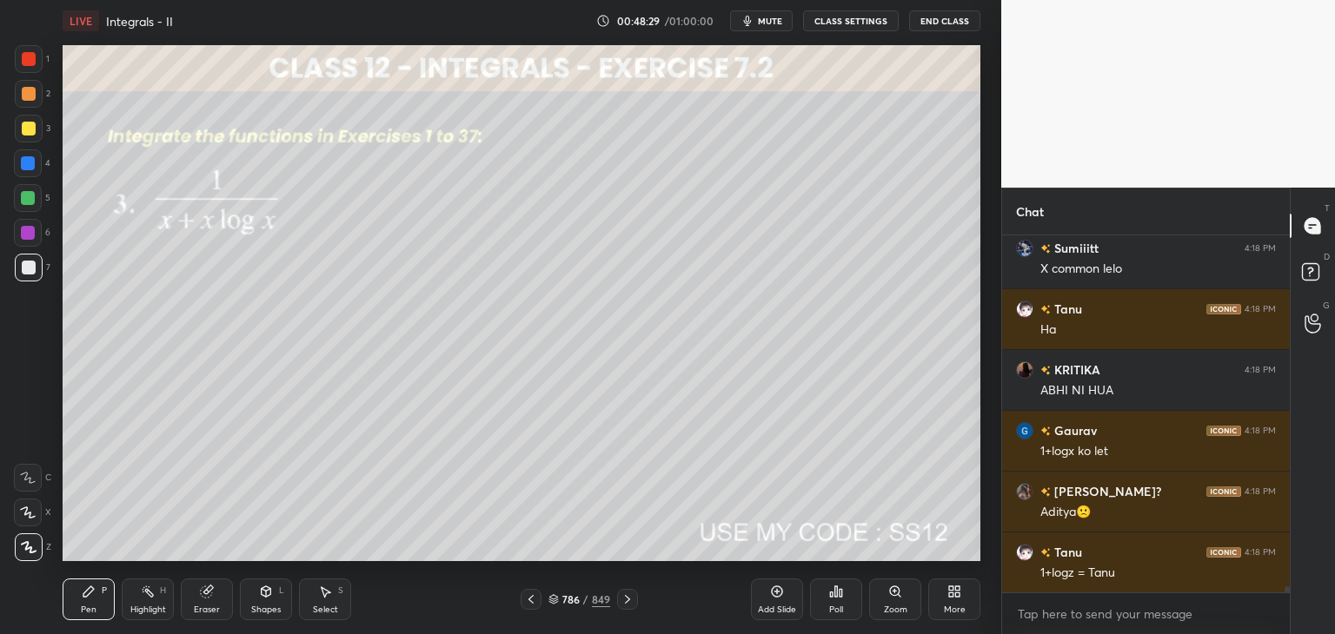
scroll to position [22335, 0]
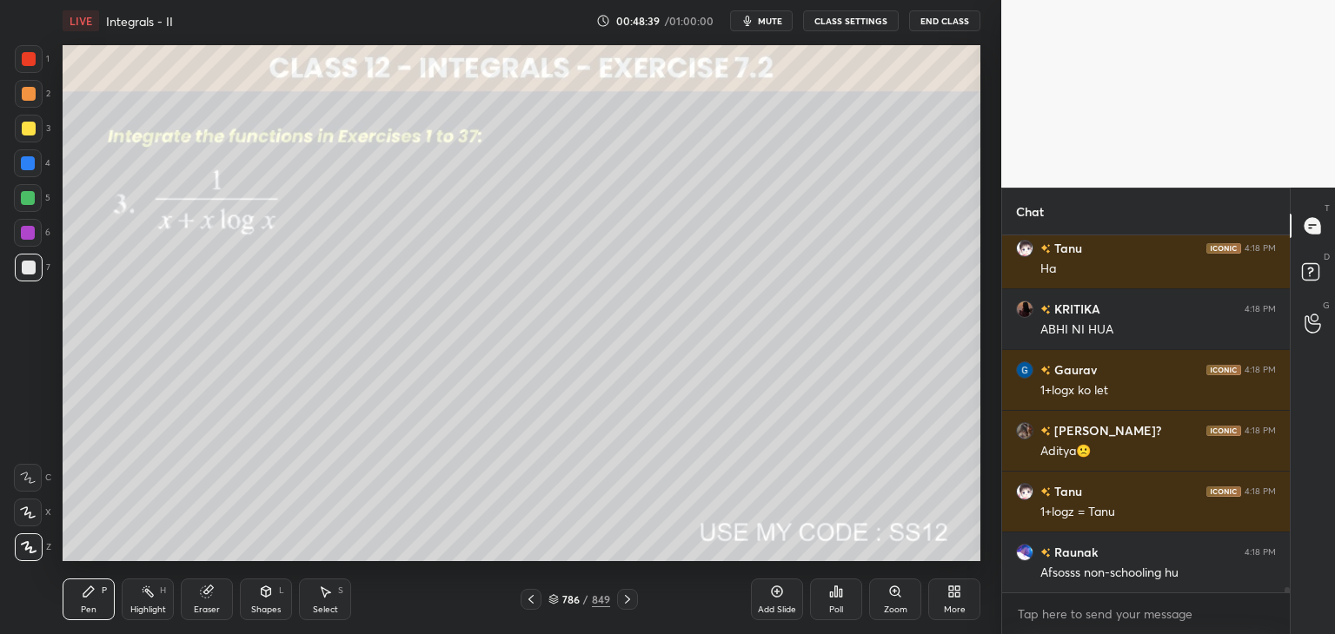
click at [29, 196] on div at bounding box center [28, 198] width 14 height 14
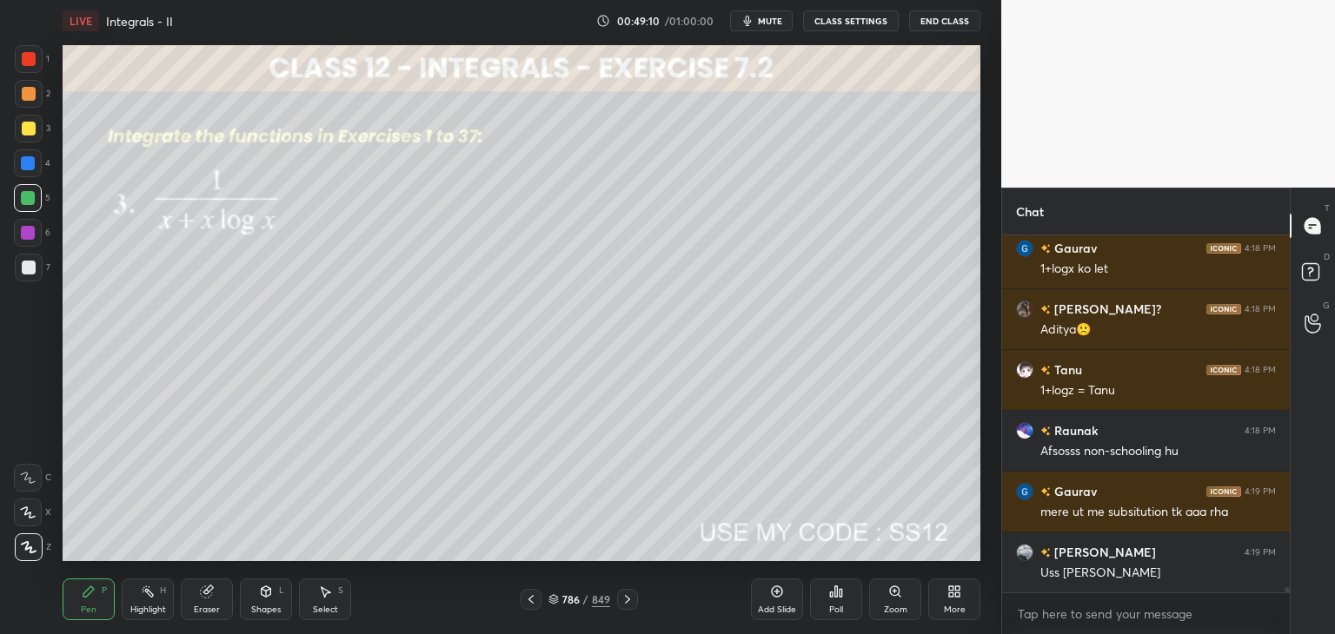
scroll to position [22518, 0]
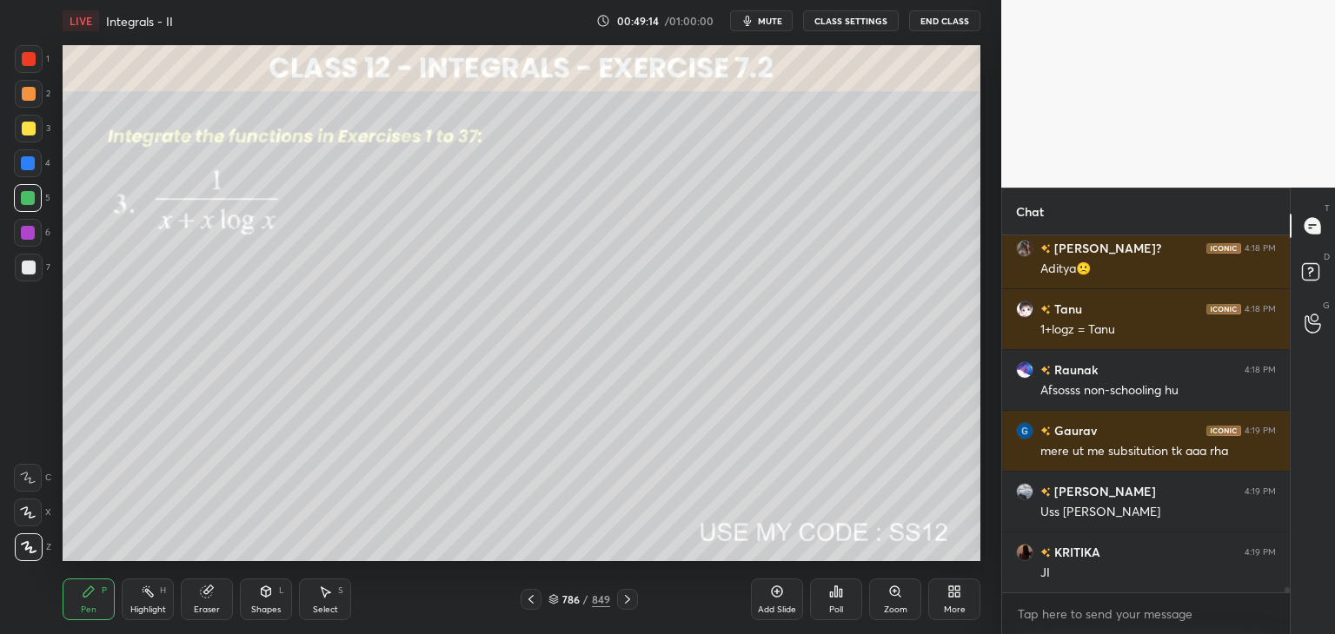
click at [627, 600] on icon at bounding box center [627, 600] width 14 height 14
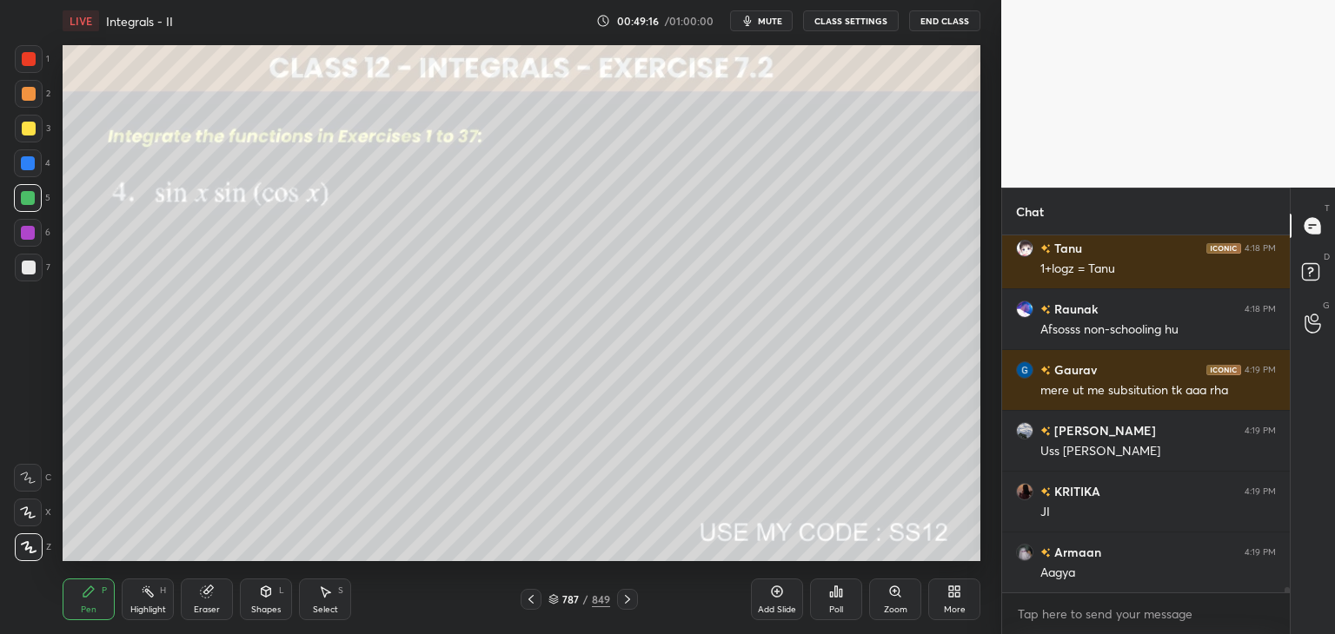
scroll to position [22639, 0]
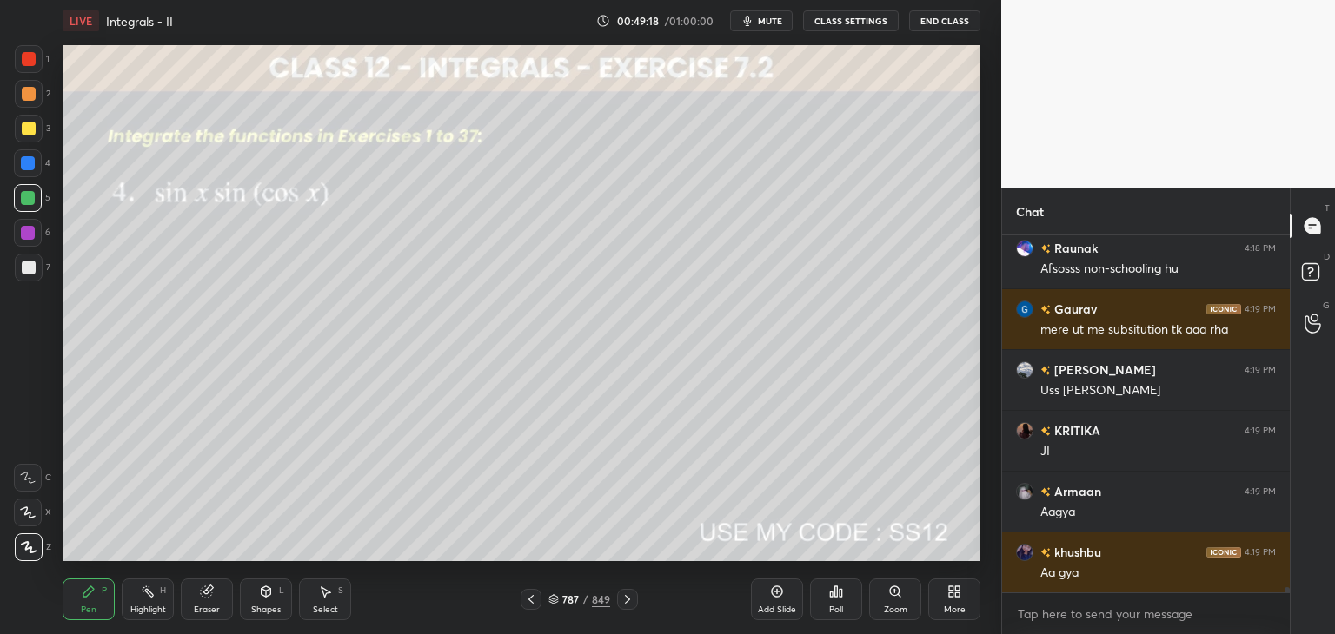
drag, startPoint x: 25, startPoint y: 129, endPoint x: 34, endPoint y: 152, distance: 25.0
click at [24, 131] on div at bounding box center [29, 129] width 14 height 14
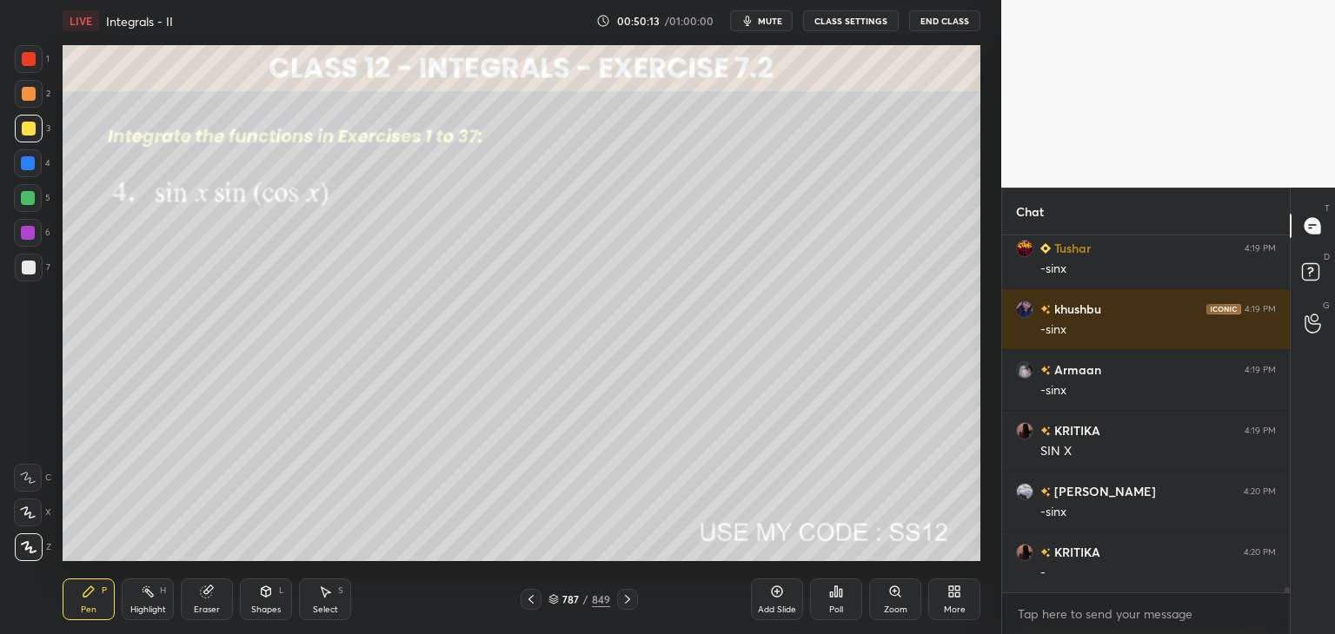
scroll to position [23369, 0]
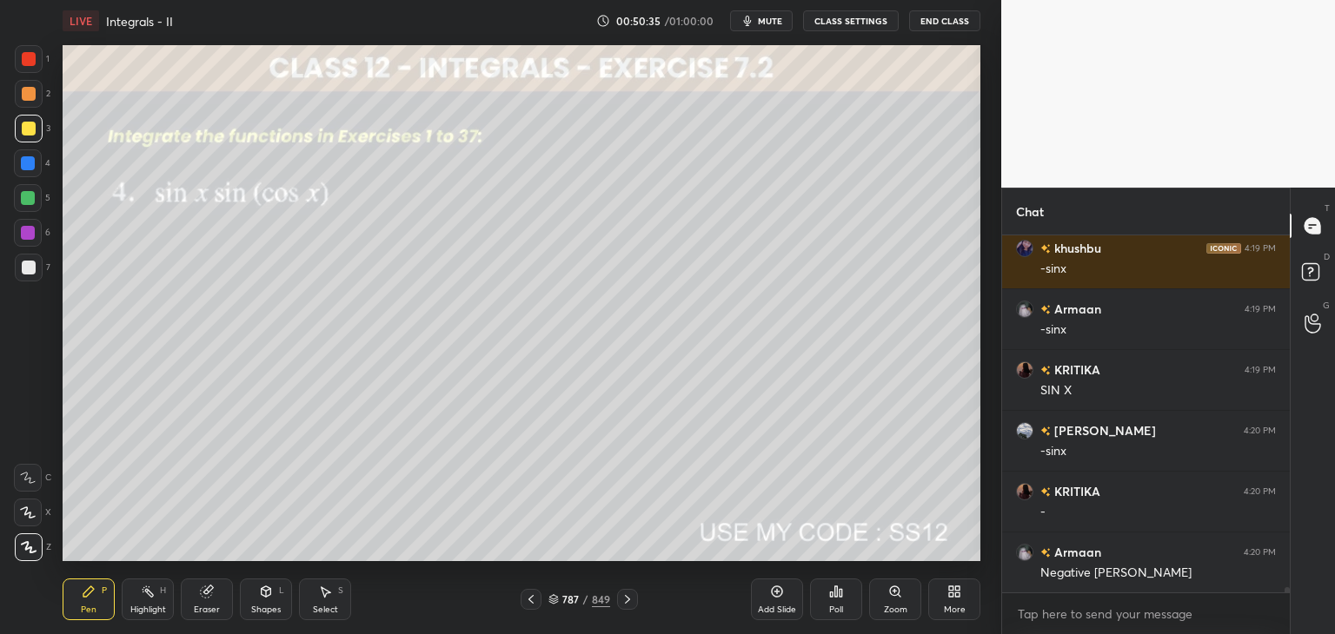
click at [527, 603] on icon at bounding box center [531, 600] width 14 height 14
drag, startPoint x: 633, startPoint y: 595, endPoint x: 622, endPoint y: 609, distance: 17.4
click at [632, 595] on icon at bounding box center [627, 600] width 14 height 14
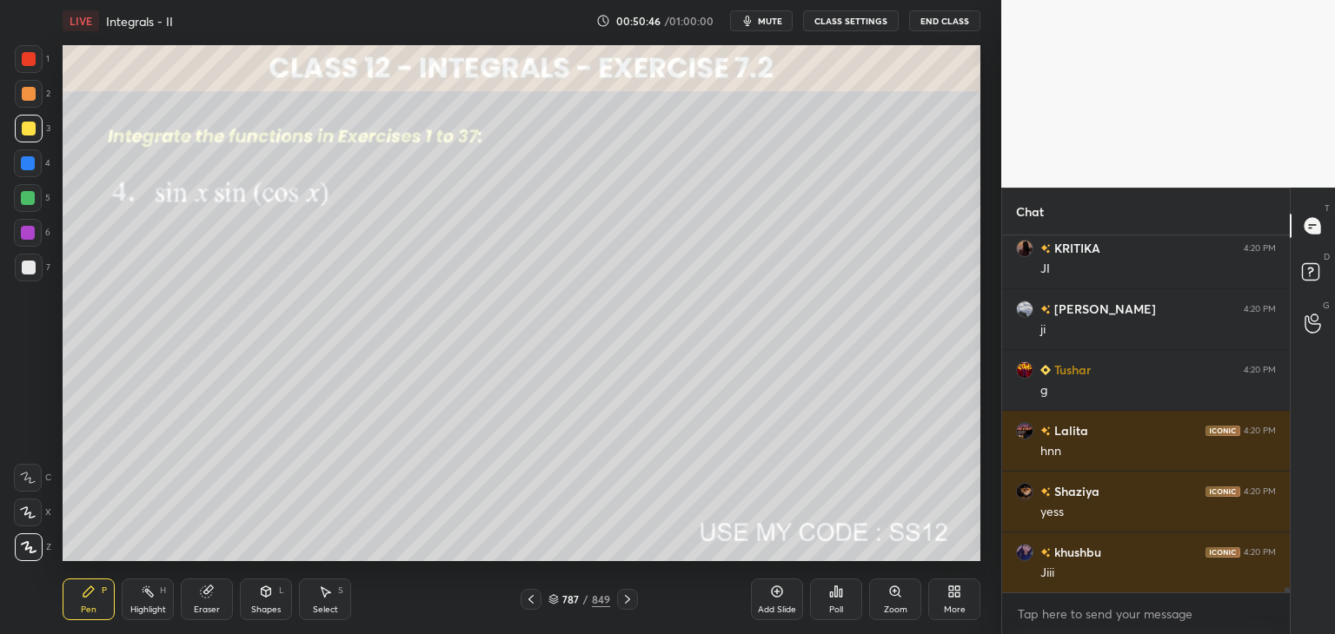
scroll to position [23795, 0]
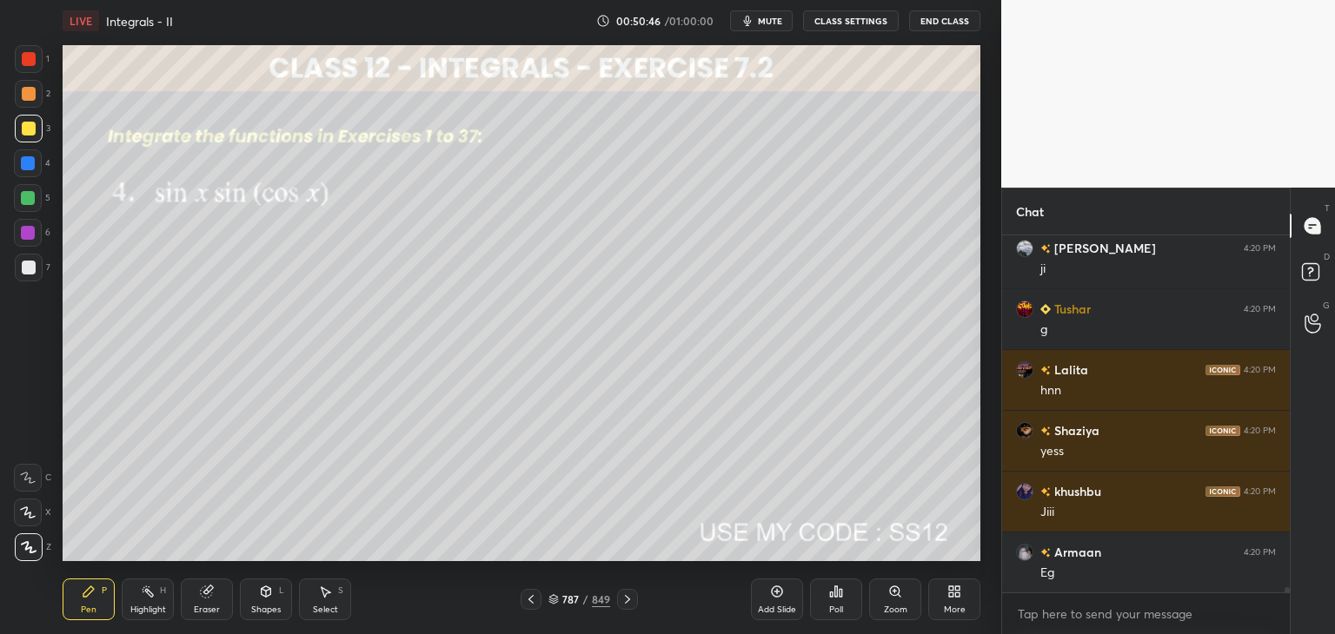
click at [628, 601] on icon at bounding box center [627, 600] width 14 height 14
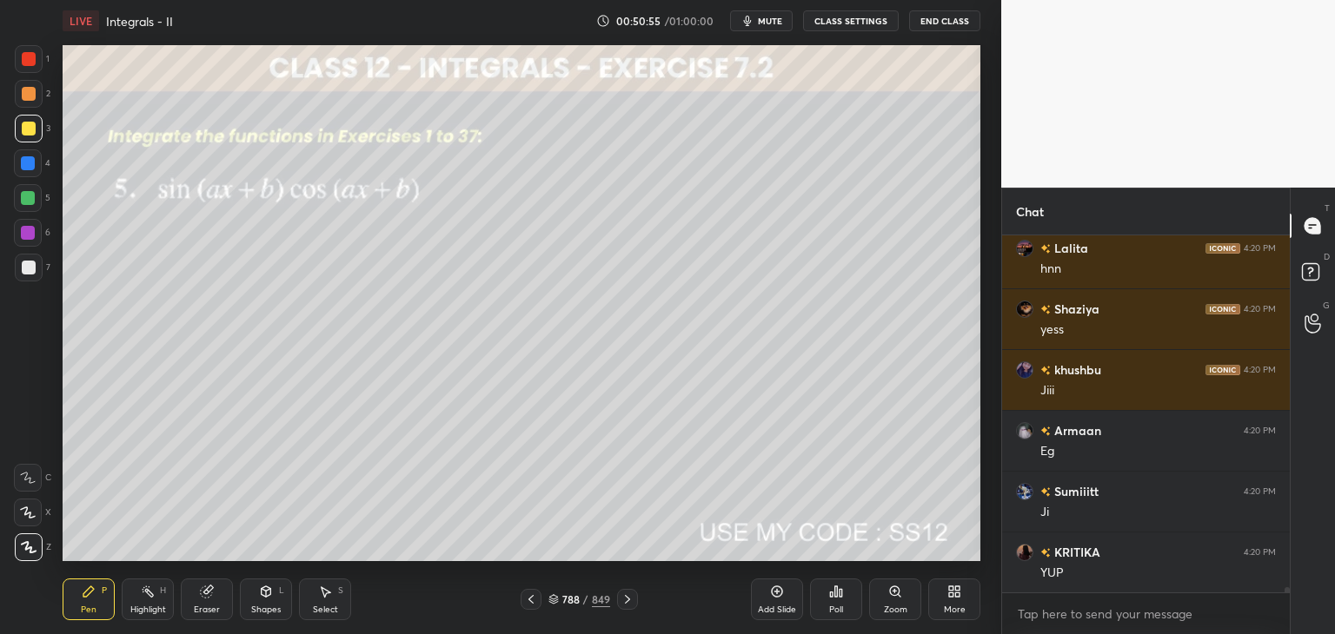
click at [29, 196] on div at bounding box center [28, 198] width 14 height 14
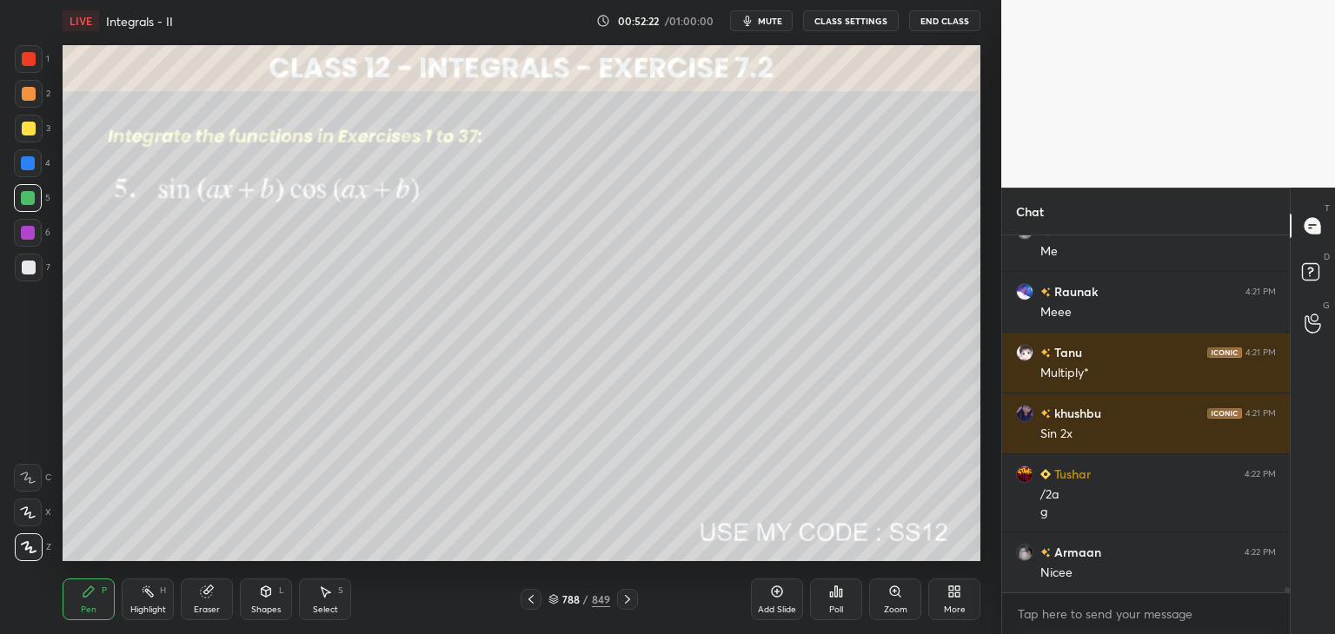
scroll to position [24680, 0]
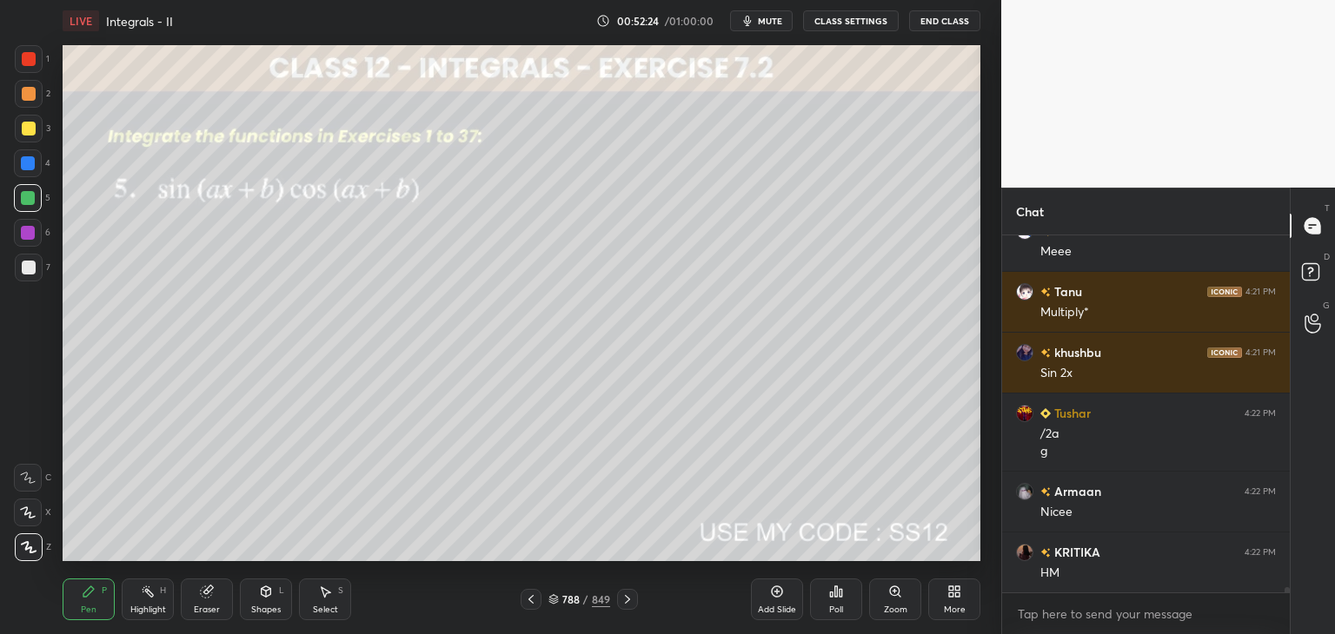
click at [626, 599] on icon at bounding box center [627, 600] width 14 height 14
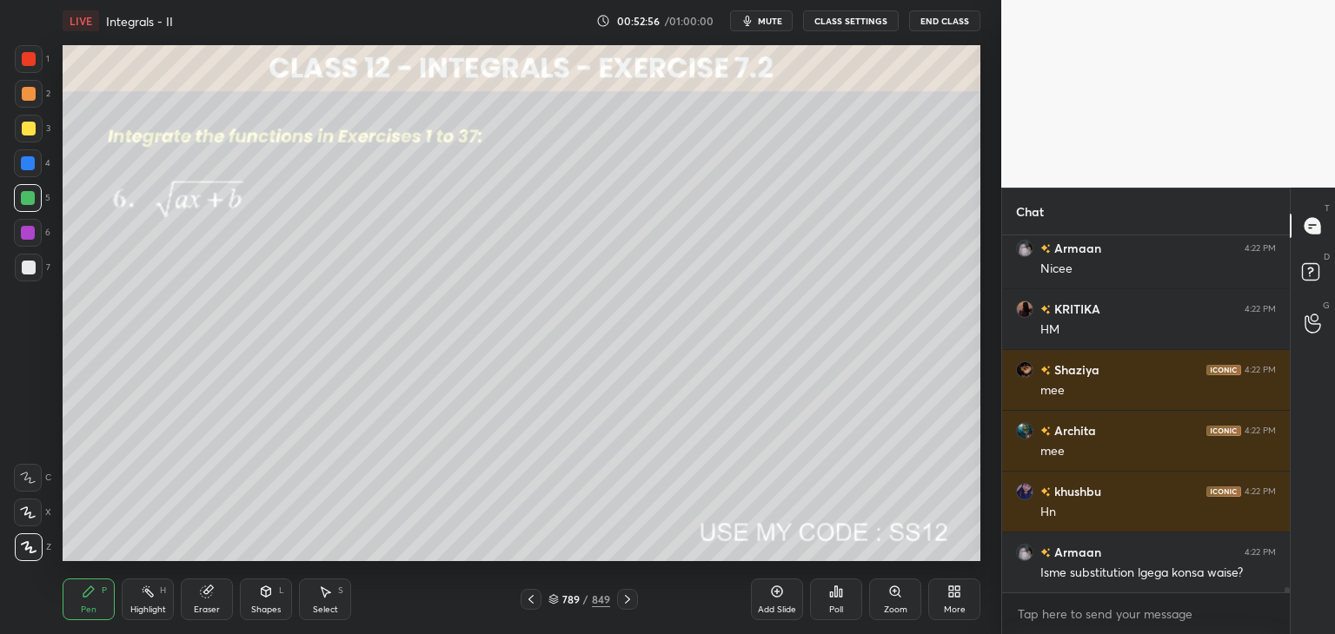
scroll to position [24984, 0]
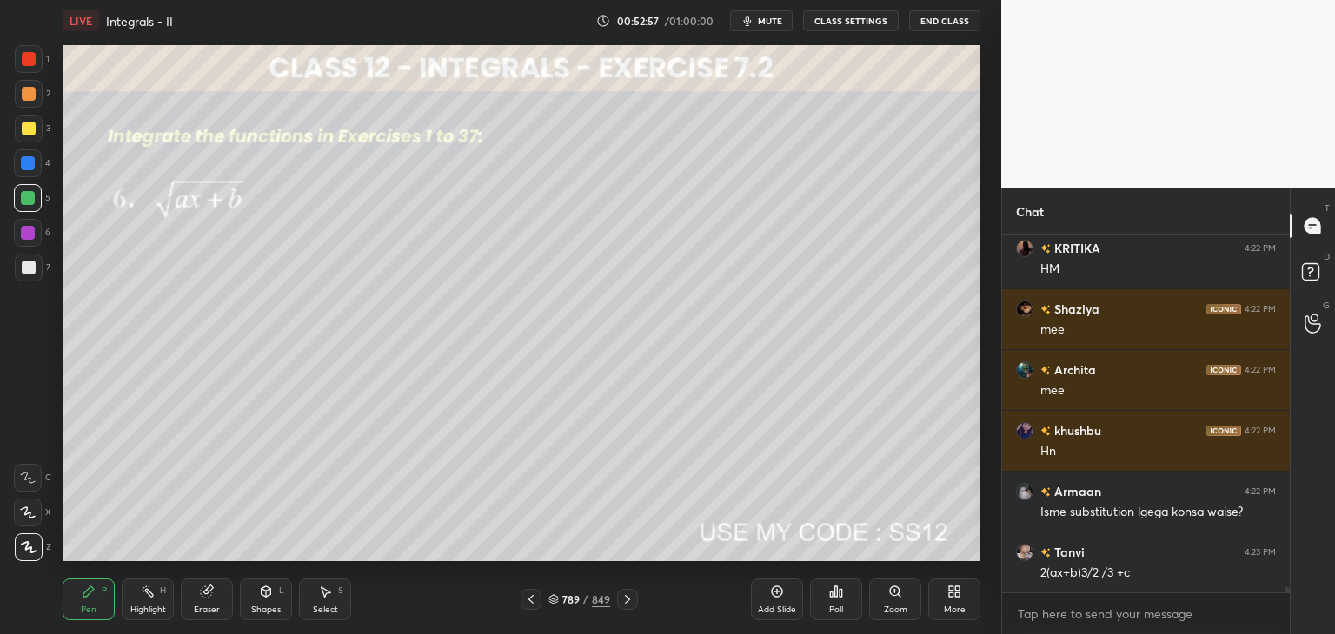
click at [28, 269] on div at bounding box center [29, 268] width 14 height 14
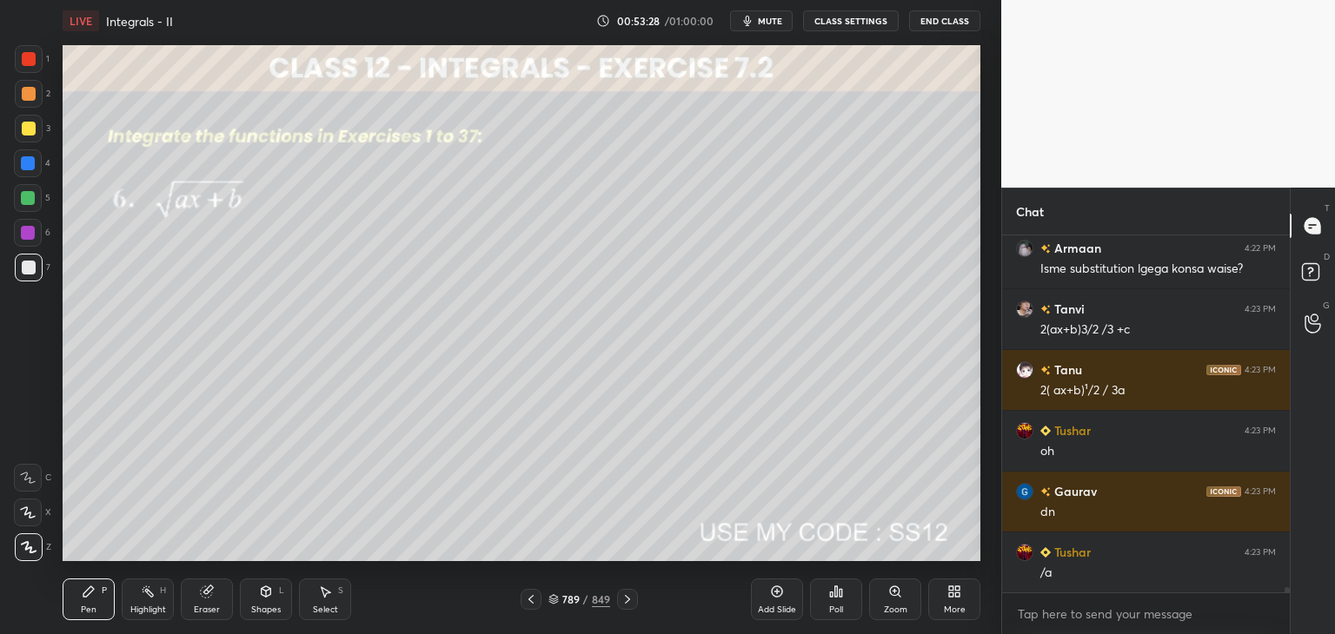
scroll to position [25288, 0]
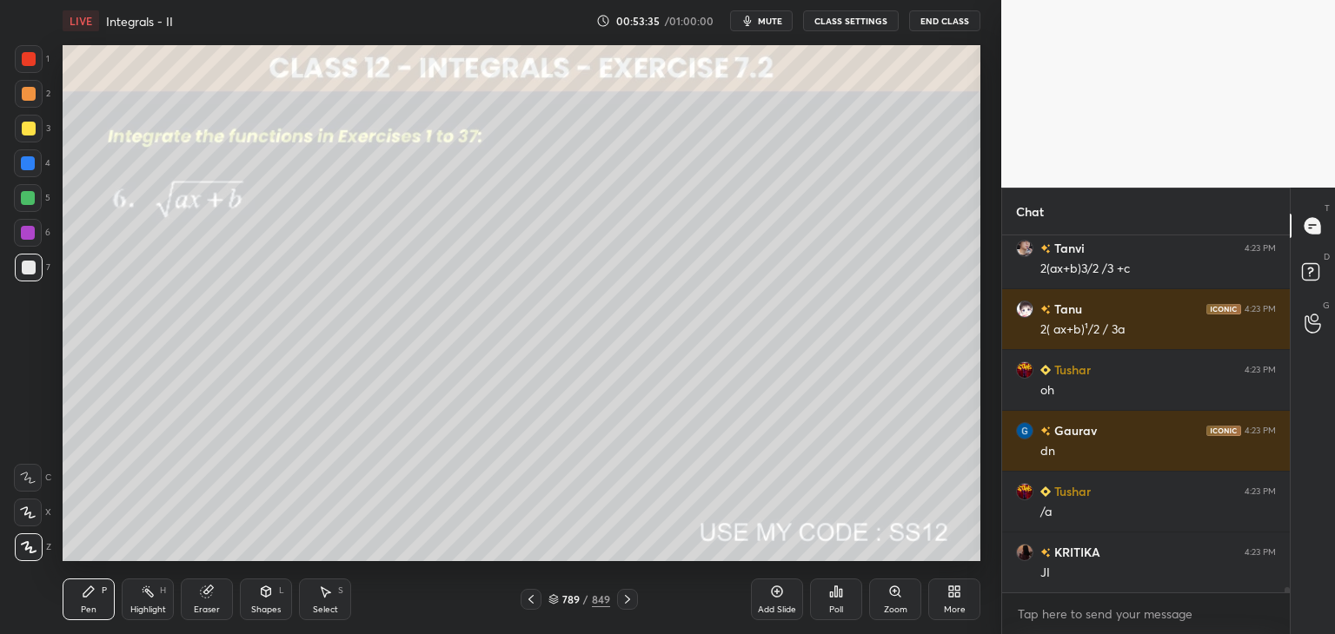
drag, startPoint x: 625, startPoint y: 593, endPoint x: 608, endPoint y: 574, distance: 24.6
click at [625, 594] on icon at bounding box center [627, 600] width 14 height 14
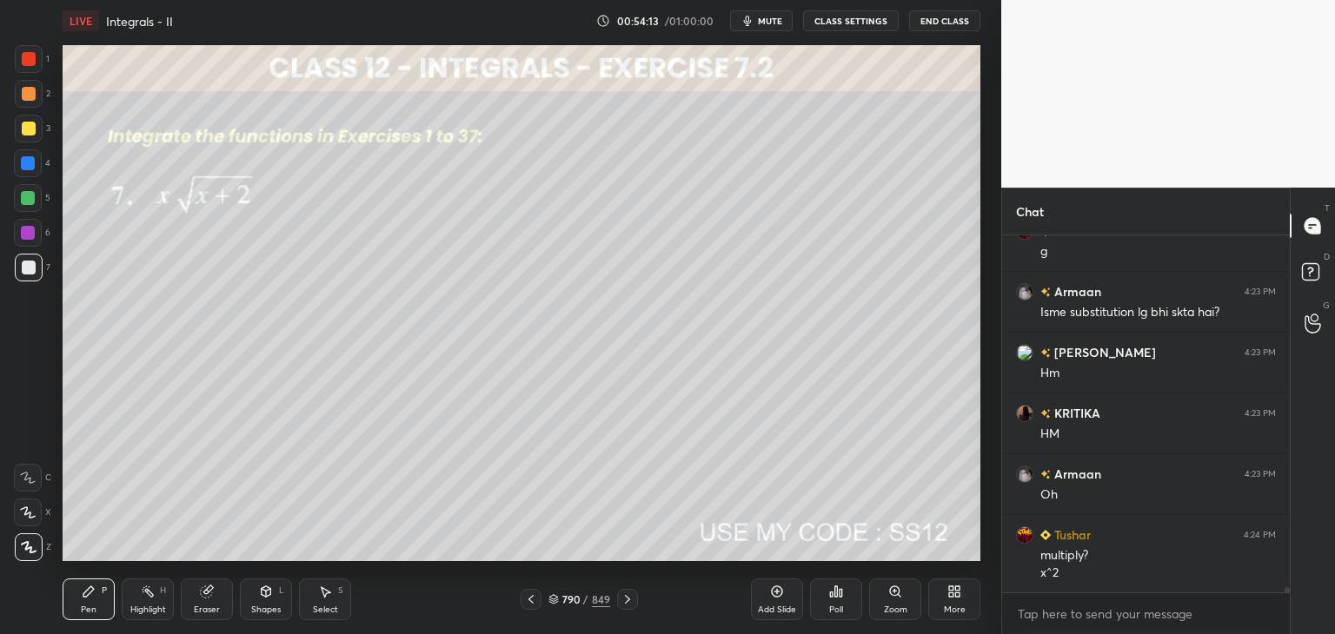
scroll to position [25792, 0]
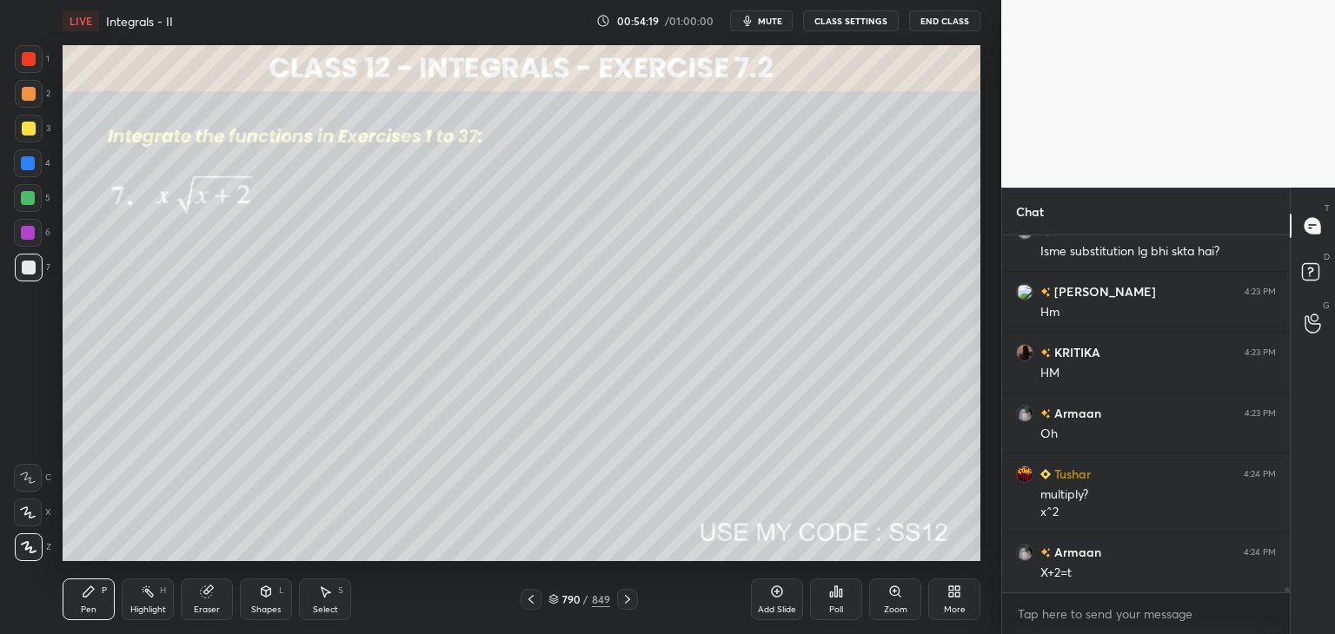
drag, startPoint x: 30, startPoint y: 126, endPoint x: 48, endPoint y: 136, distance: 20.3
click at [30, 125] on div at bounding box center [29, 129] width 14 height 14
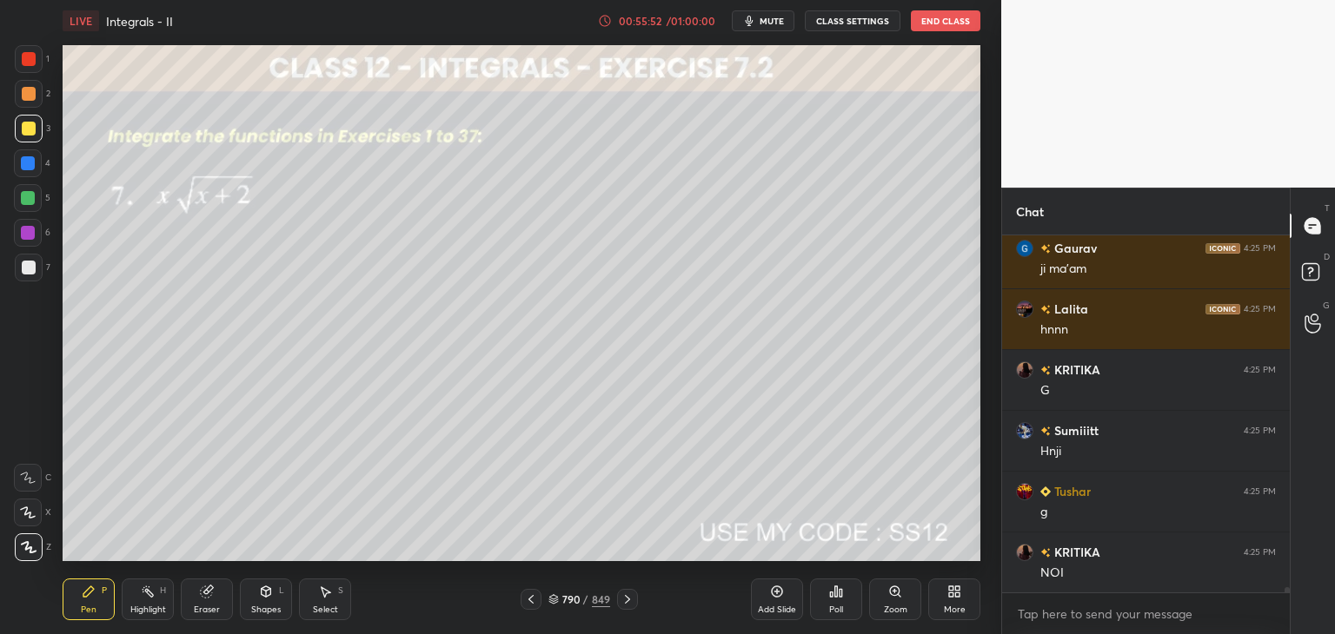
scroll to position [26355, 0]
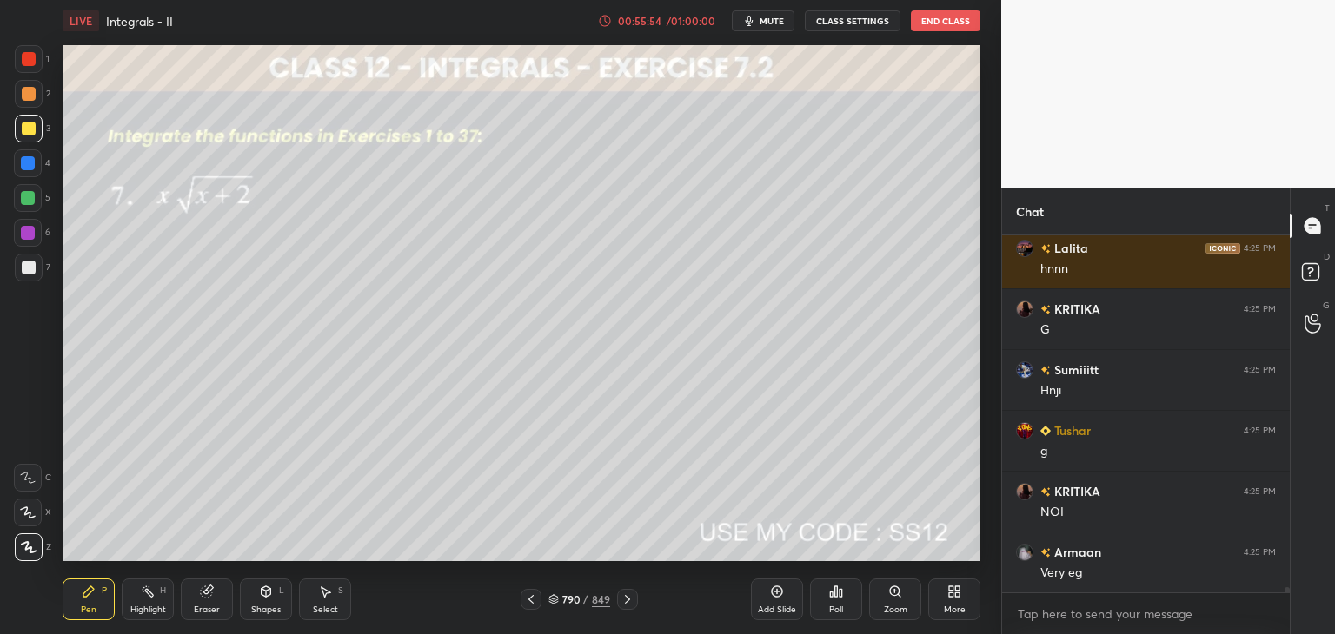
click at [630, 595] on icon at bounding box center [627, 600] width 14 height 14
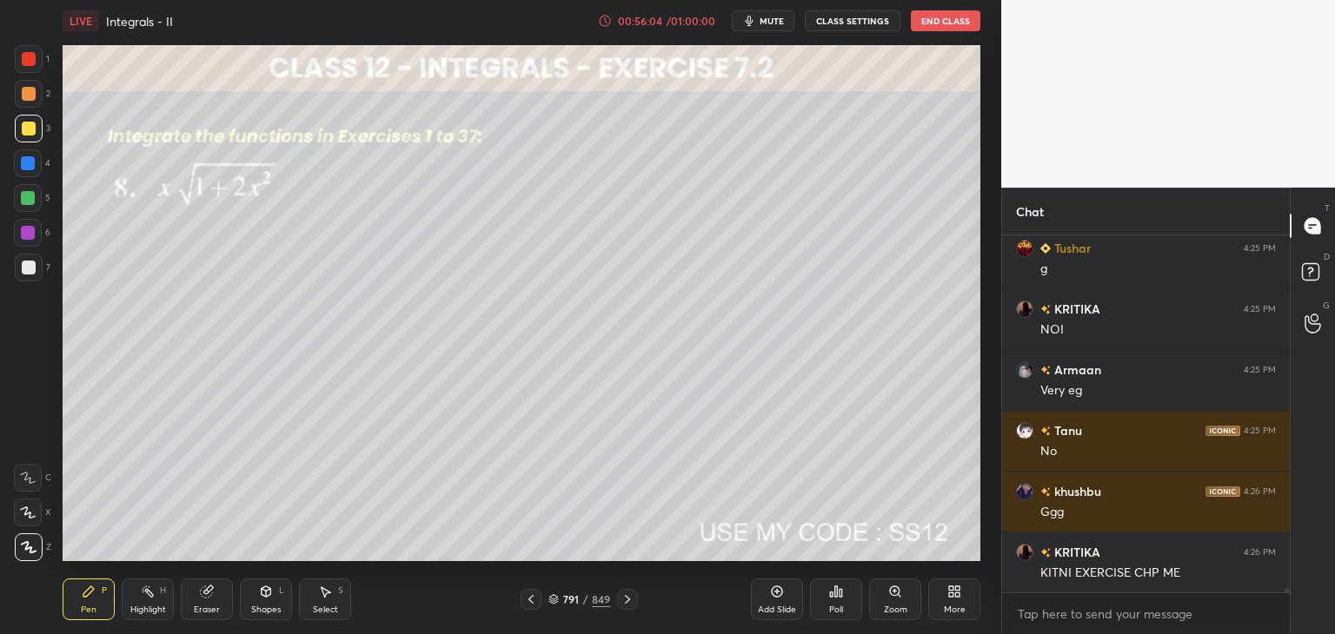
scroll to position [26599, 0]
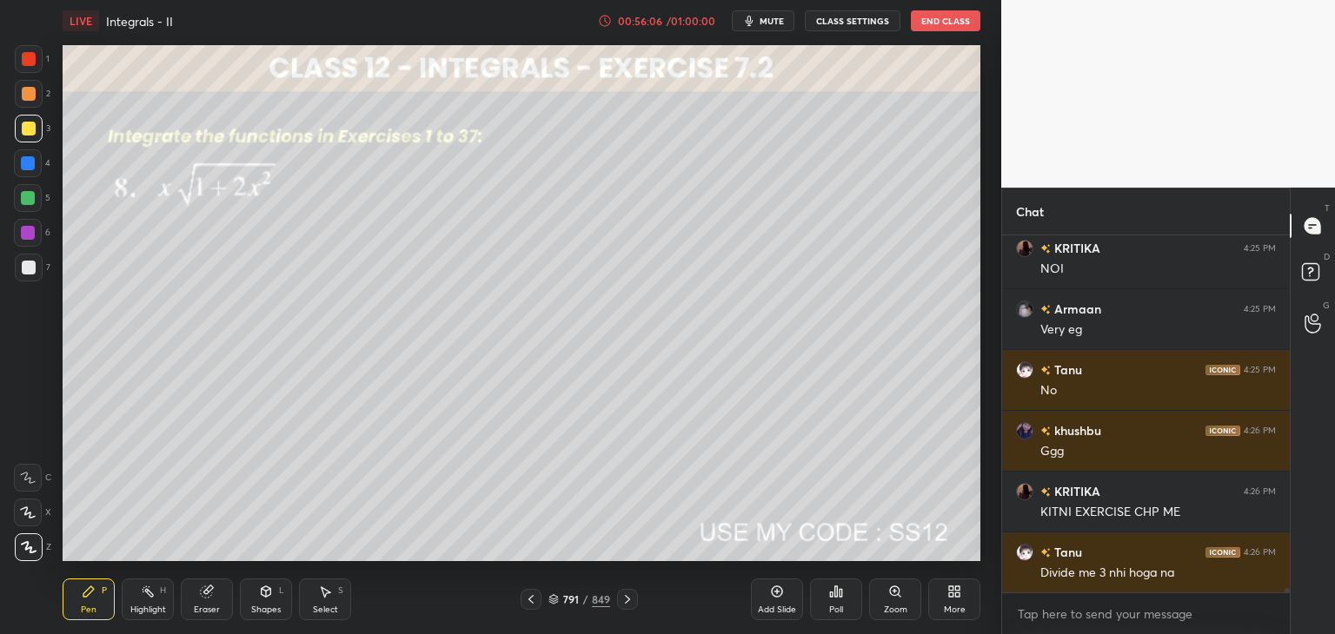
click at [527, 604] on icon at bounding box center [531, 600] width 14 height 14
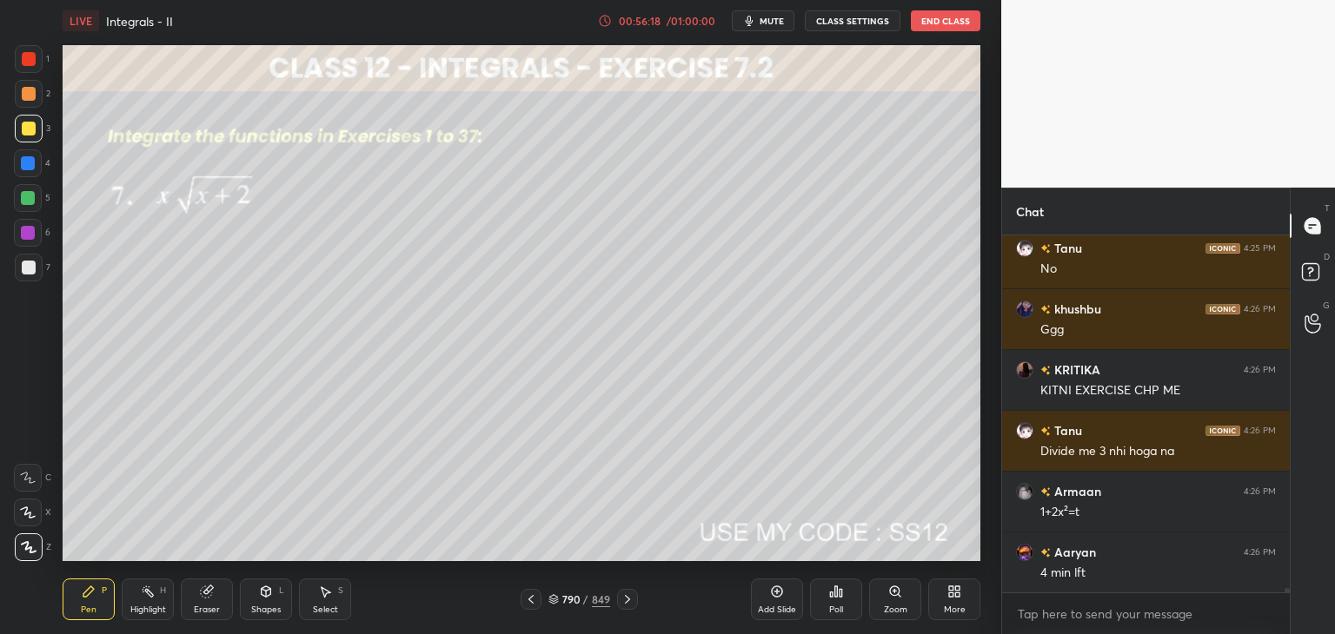
scroll to position [26781, 0]
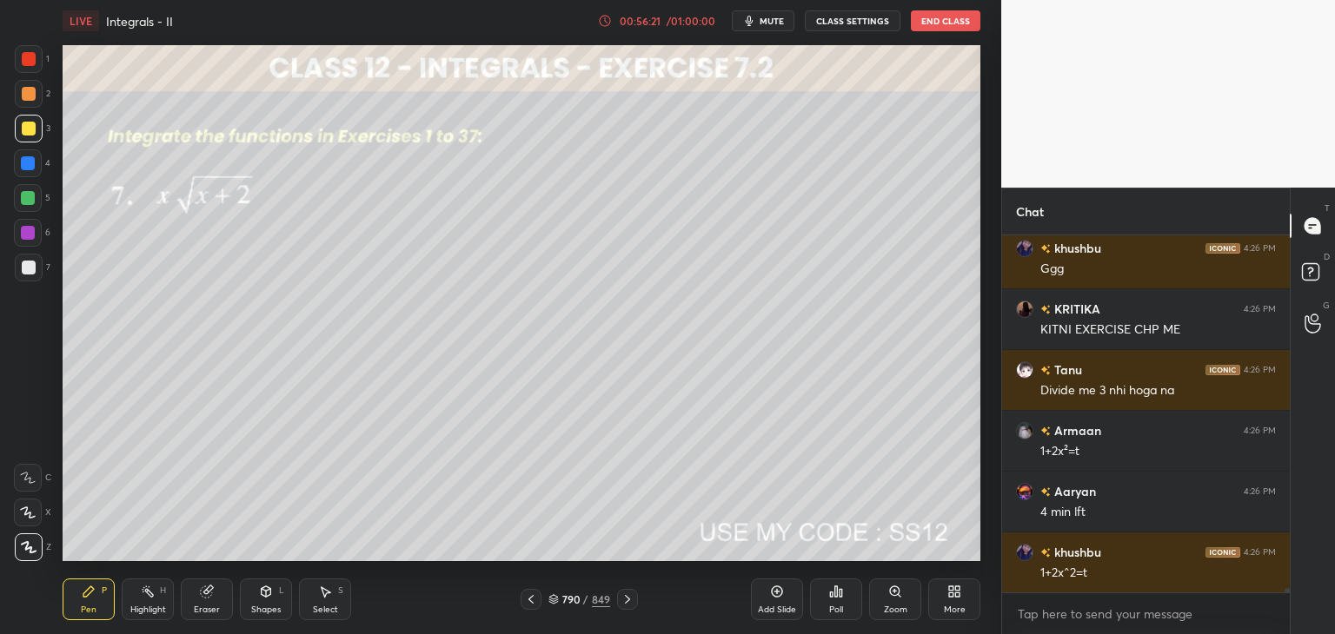
click at [620, 593] on icon at bounding box center [627, 600] width 14 height 14
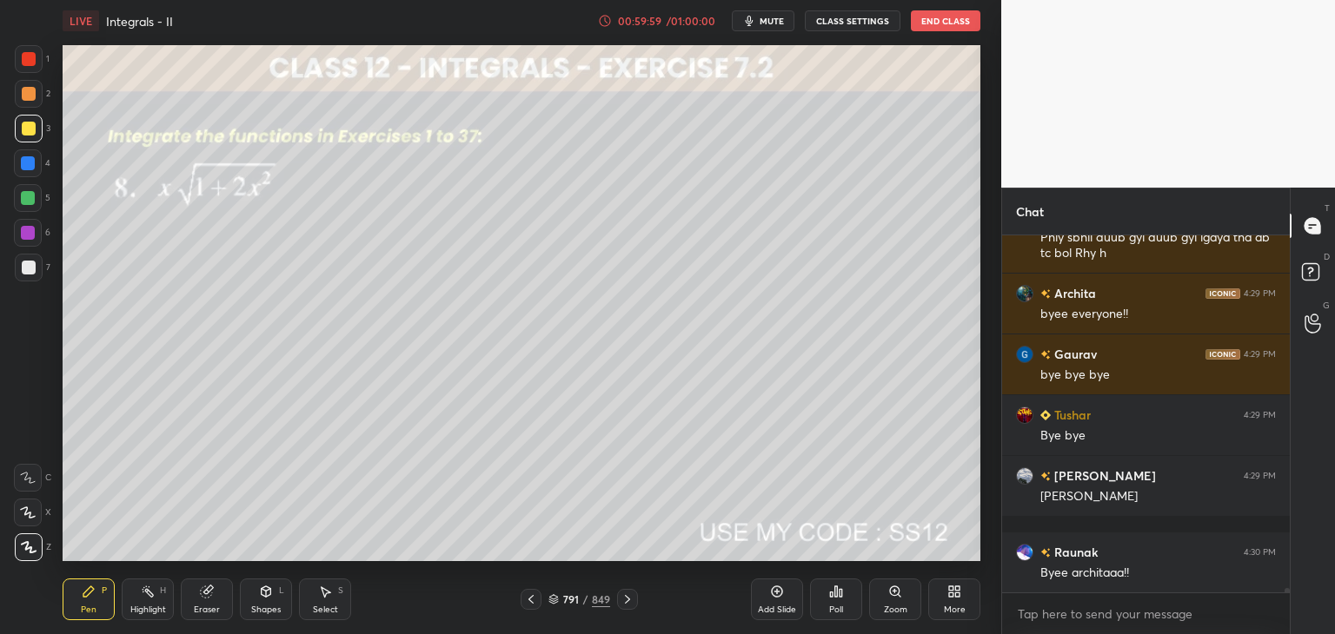
scroll to position [30591, 0]
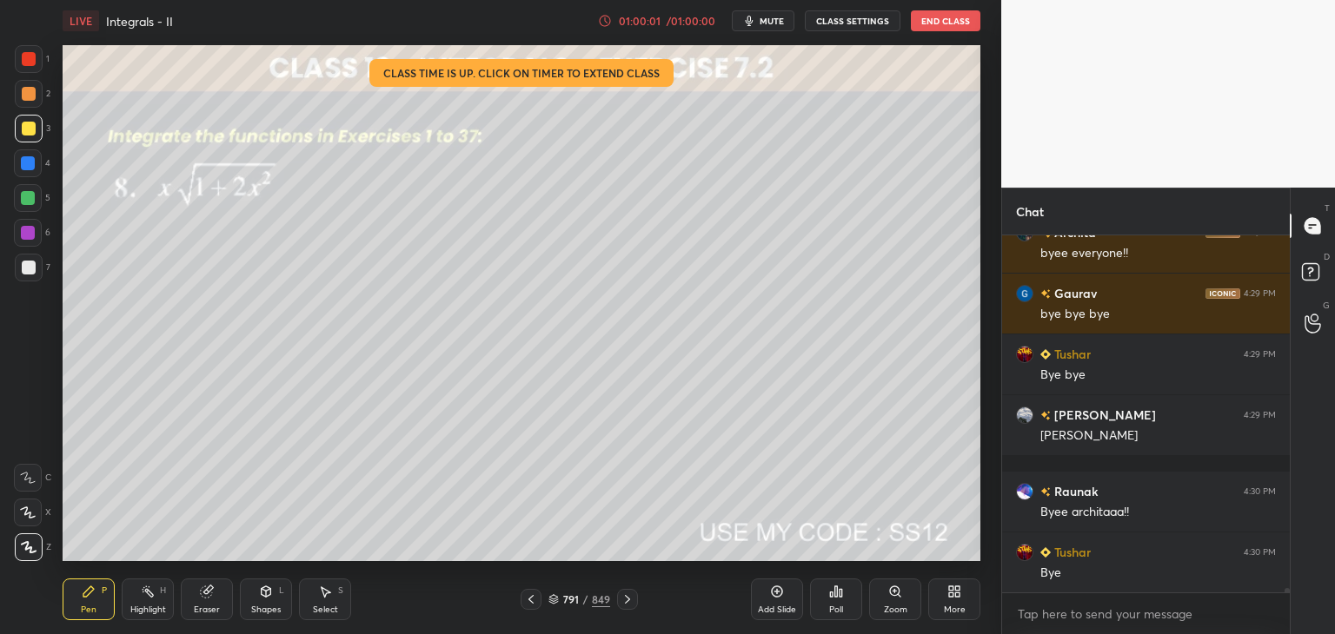
click at [931, 24] on button "End Class" at bounding box center [946, 20] width 70 height 21
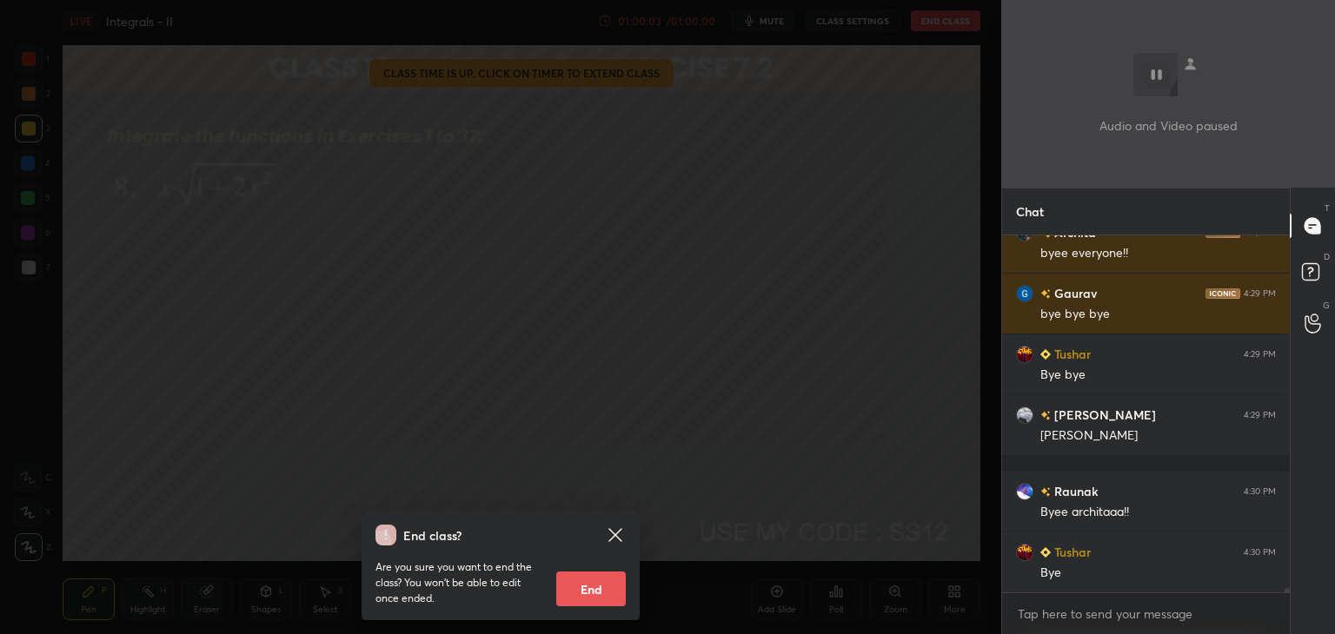
click at [608, 584] on button "End" at bounding box center [591, 589] width 70 height 35
type textarea "x"
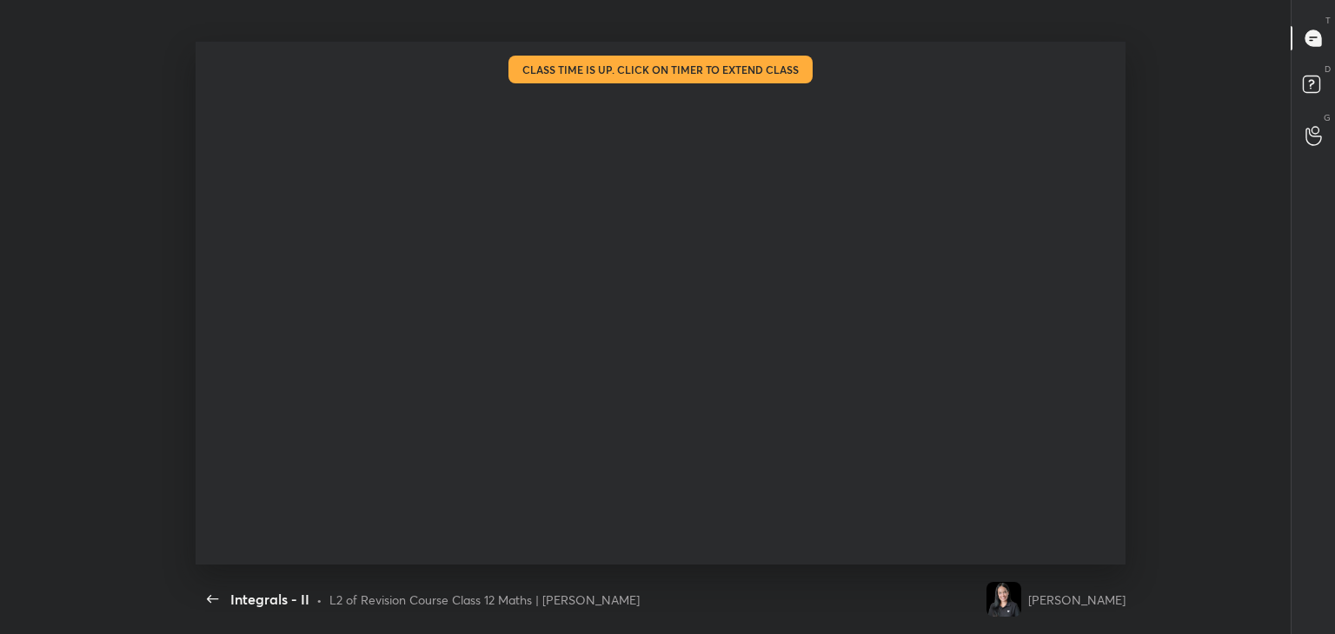
scroll to position [86377, 85910]
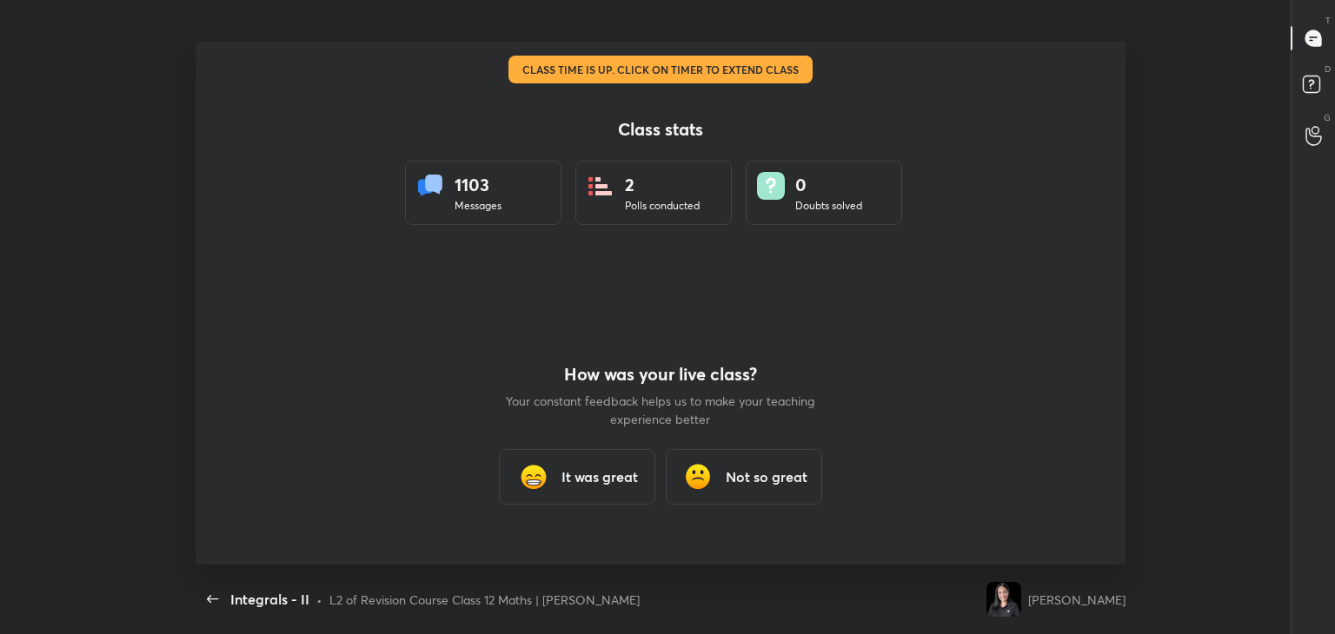
click at [584, 474] on h3 "It was great" at bounding box center [599, 477] width 76 height 21
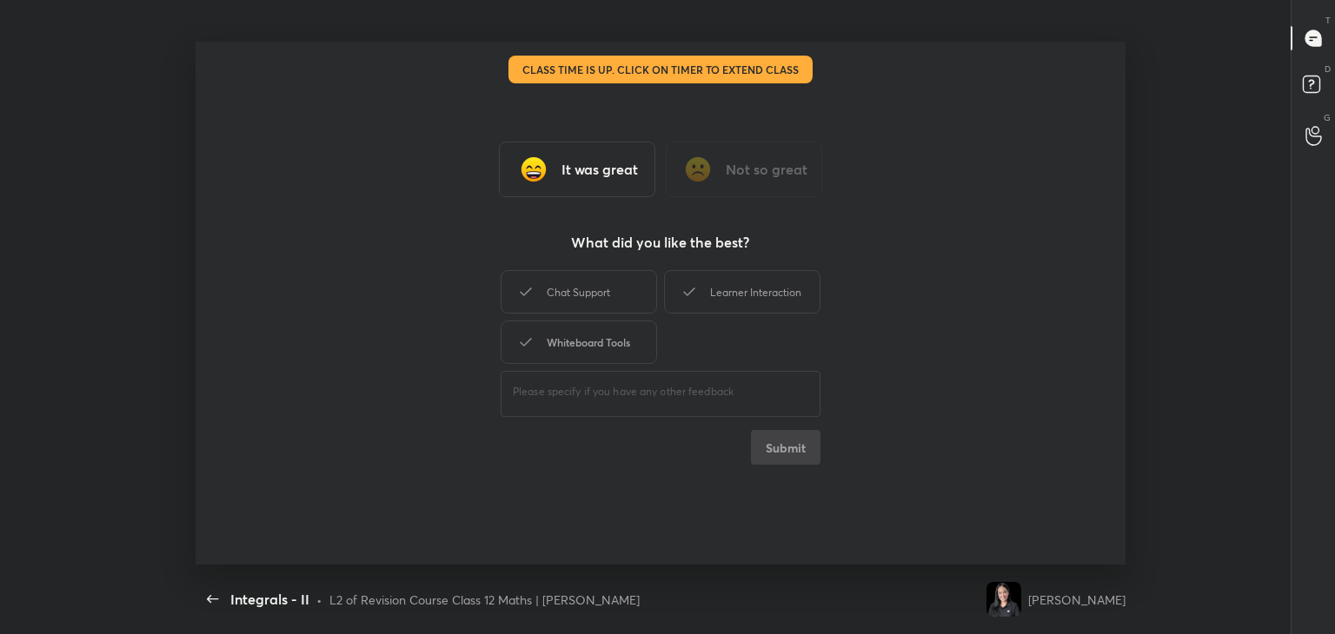
click at [625, 353] on div "Whiteboard Tools" at bounding box center [579, 342] width 156 height 43
click at [600, 295] on div "Chat Support" at bounding box center [579, 291] width 156 height 43
click at [713, 295] on div "Learner Interaction" at bounding box center [742, 291] width 156 height 43
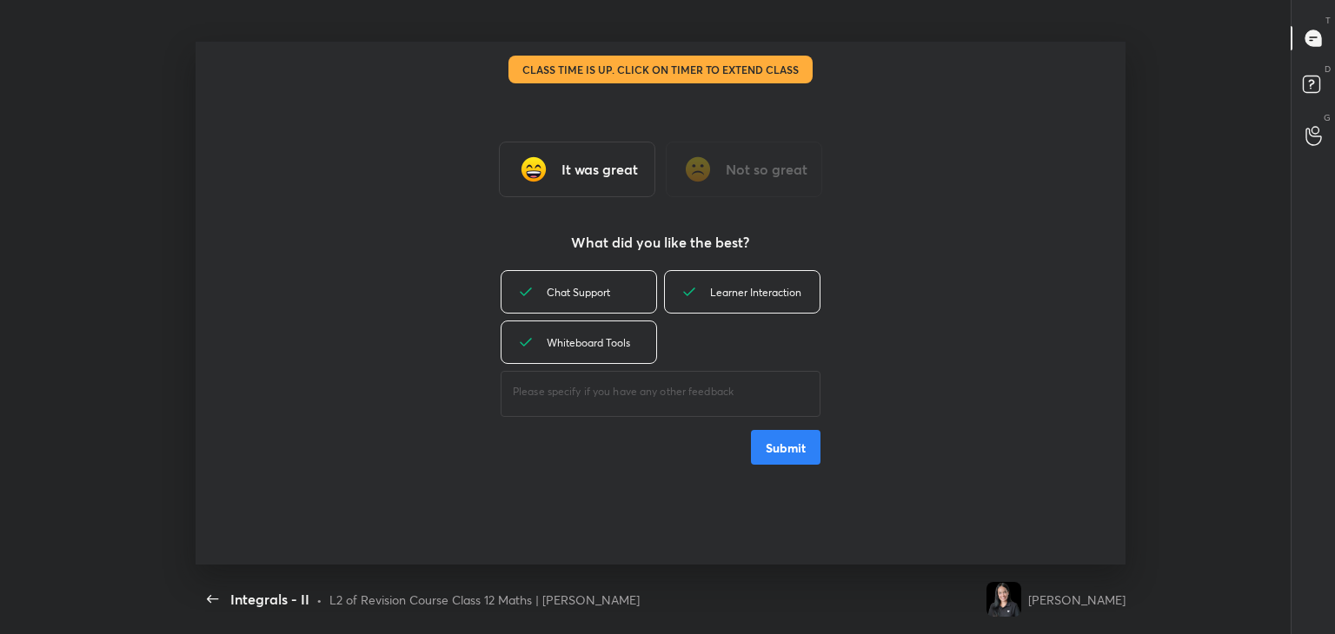
click at [788, 448] on button "Submit" at bounding box center [786, 447] width 70 height 35
